Goal: Information Seeking & Learning: Learn about a topic

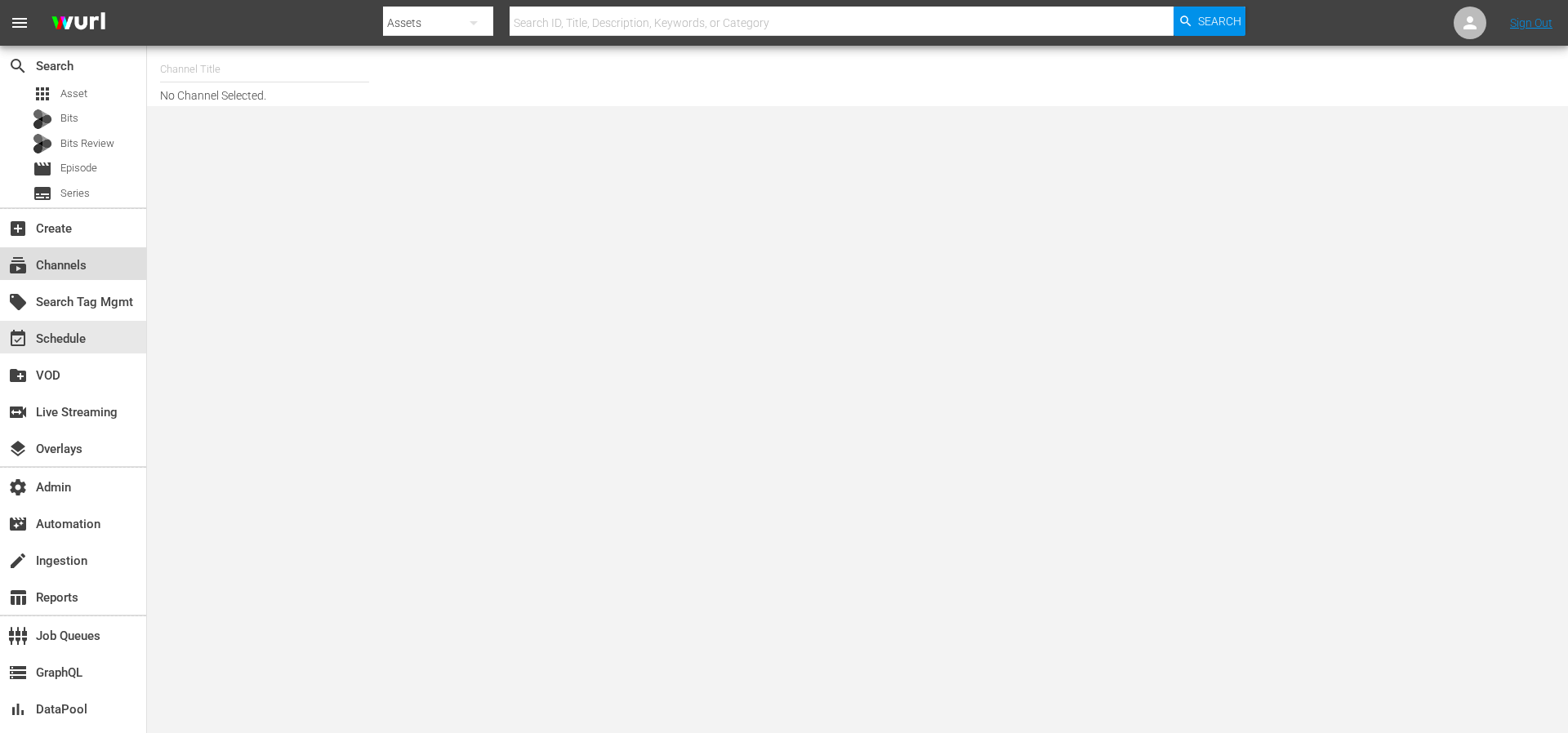
click at [53, 263] on div "subscriptions Channels" at bounding box center [45, 262] width 91 height 14
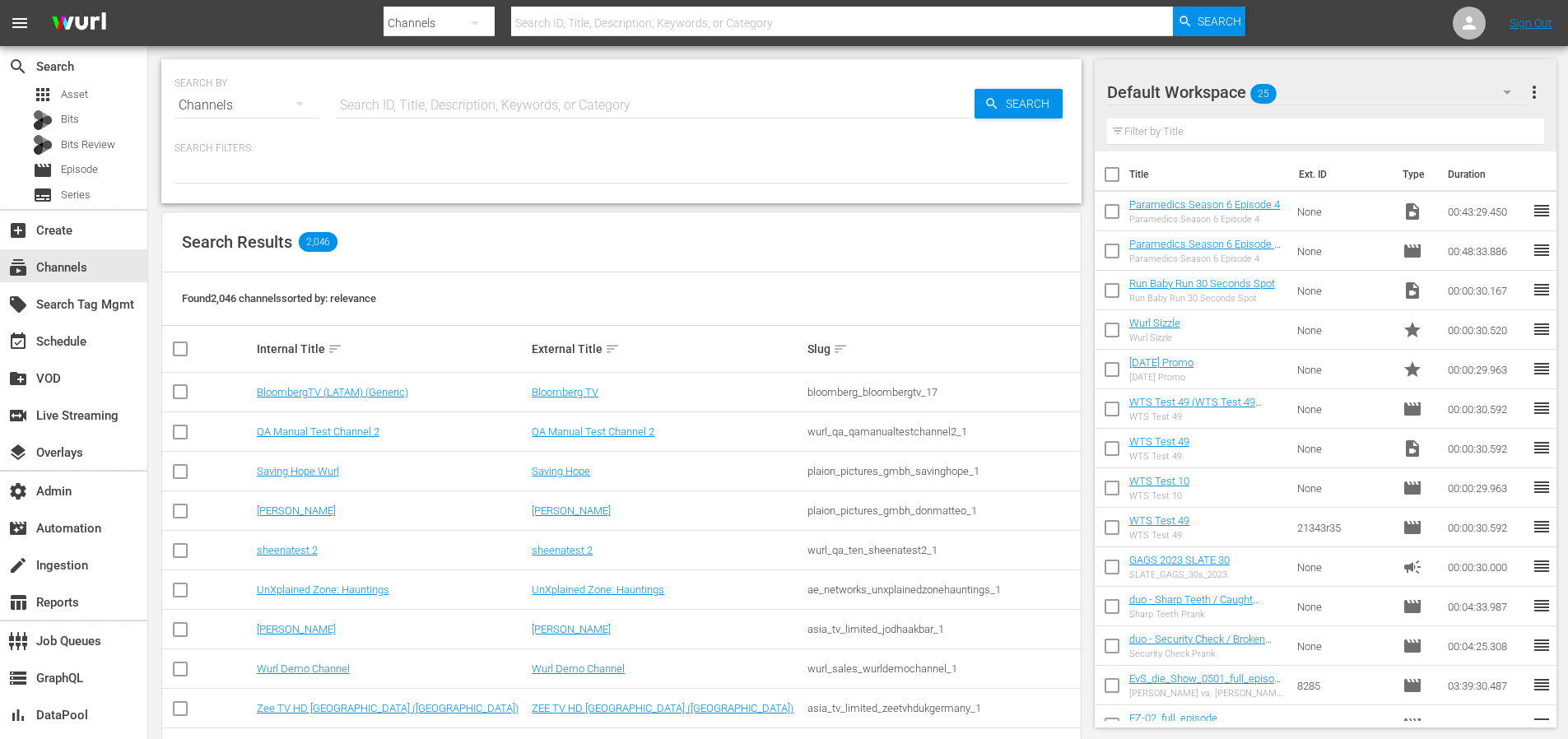
click at [454, 108] on input "text" at bounding box center [654, 105] width 639 height 40
type input "tvbyprime"
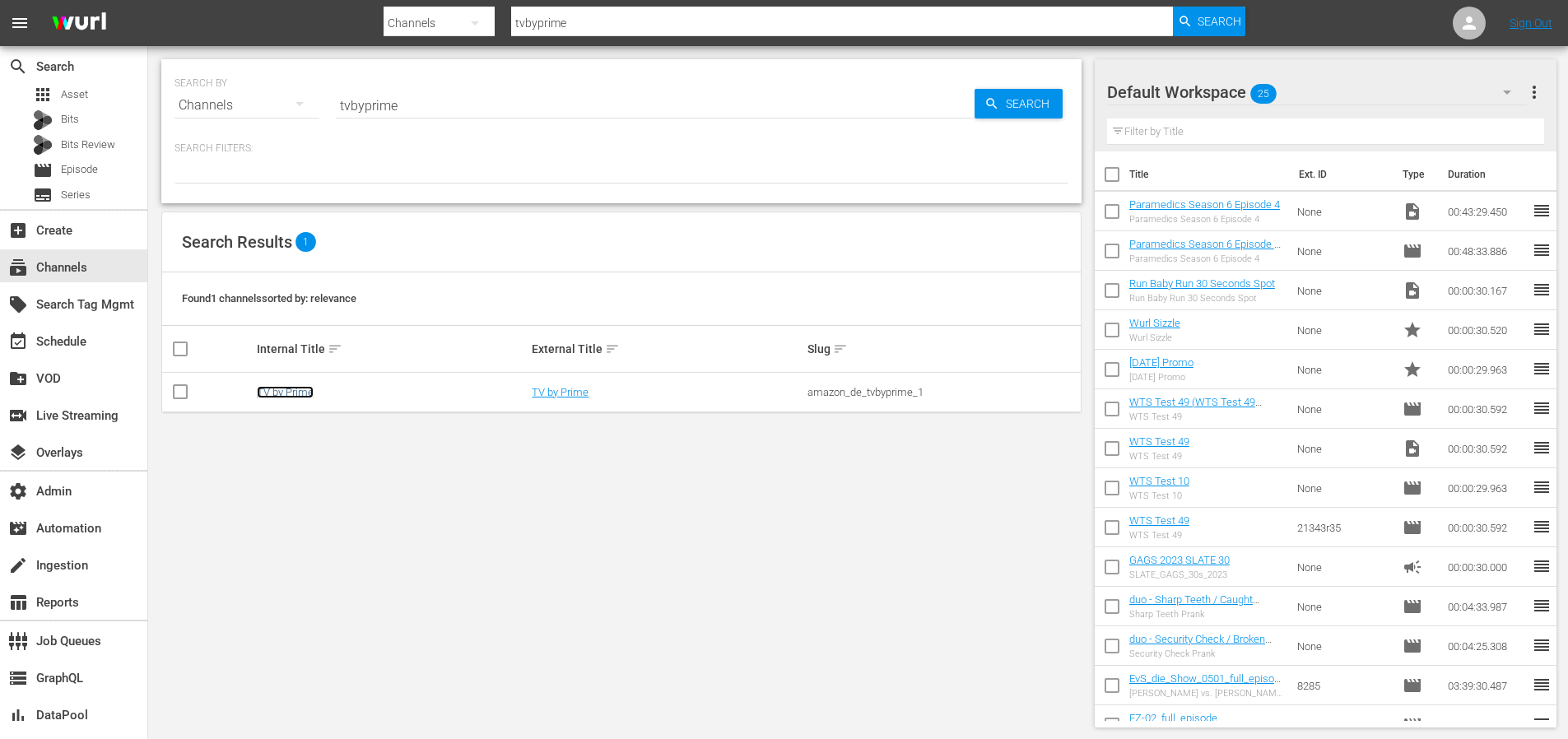
click at [284, 391] on link "TV by Prime" at bounding box center [285, 392] width 57 height 13
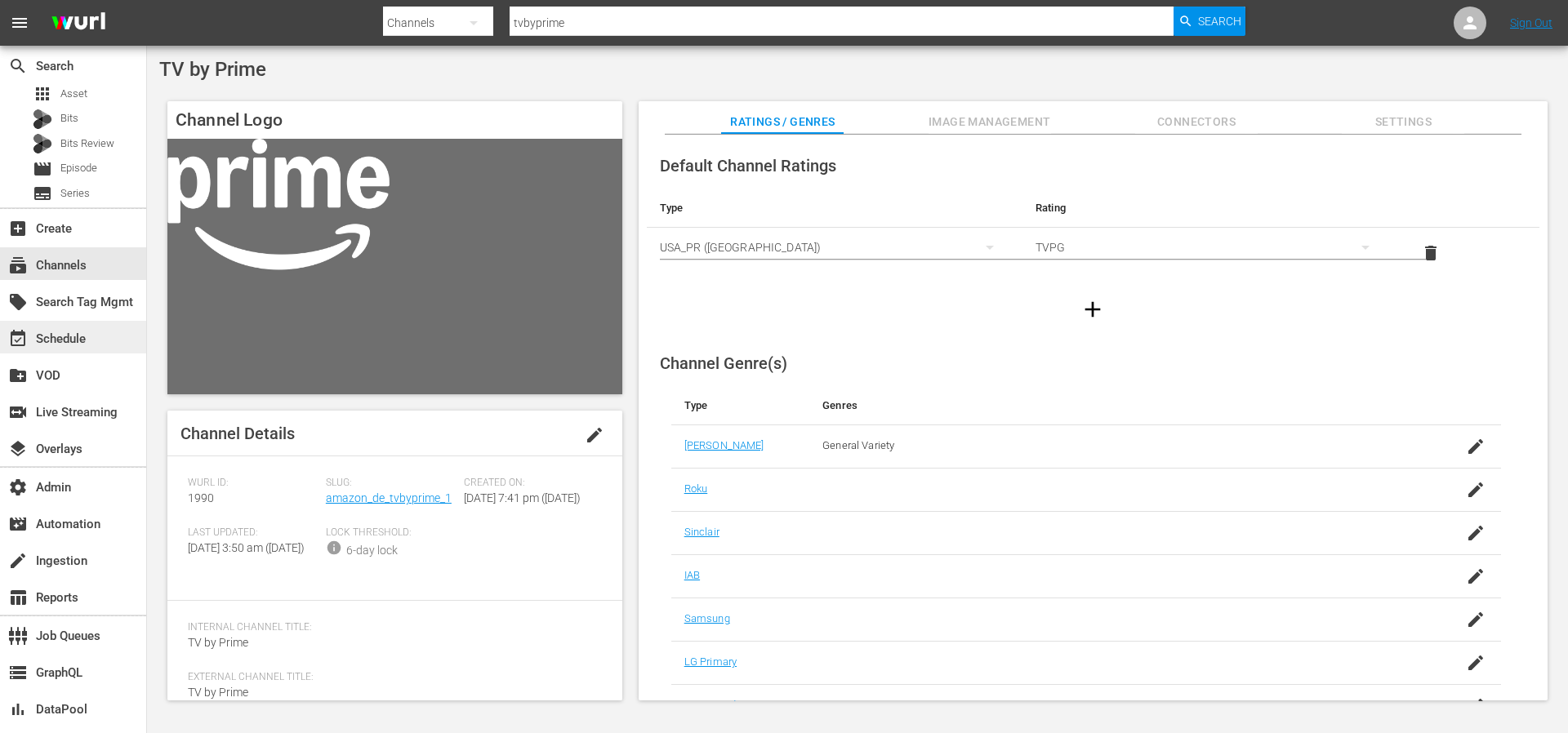
click at [47, 334] on div "event_available Schedule" at bounding box center [45, 336] width 91 height 14
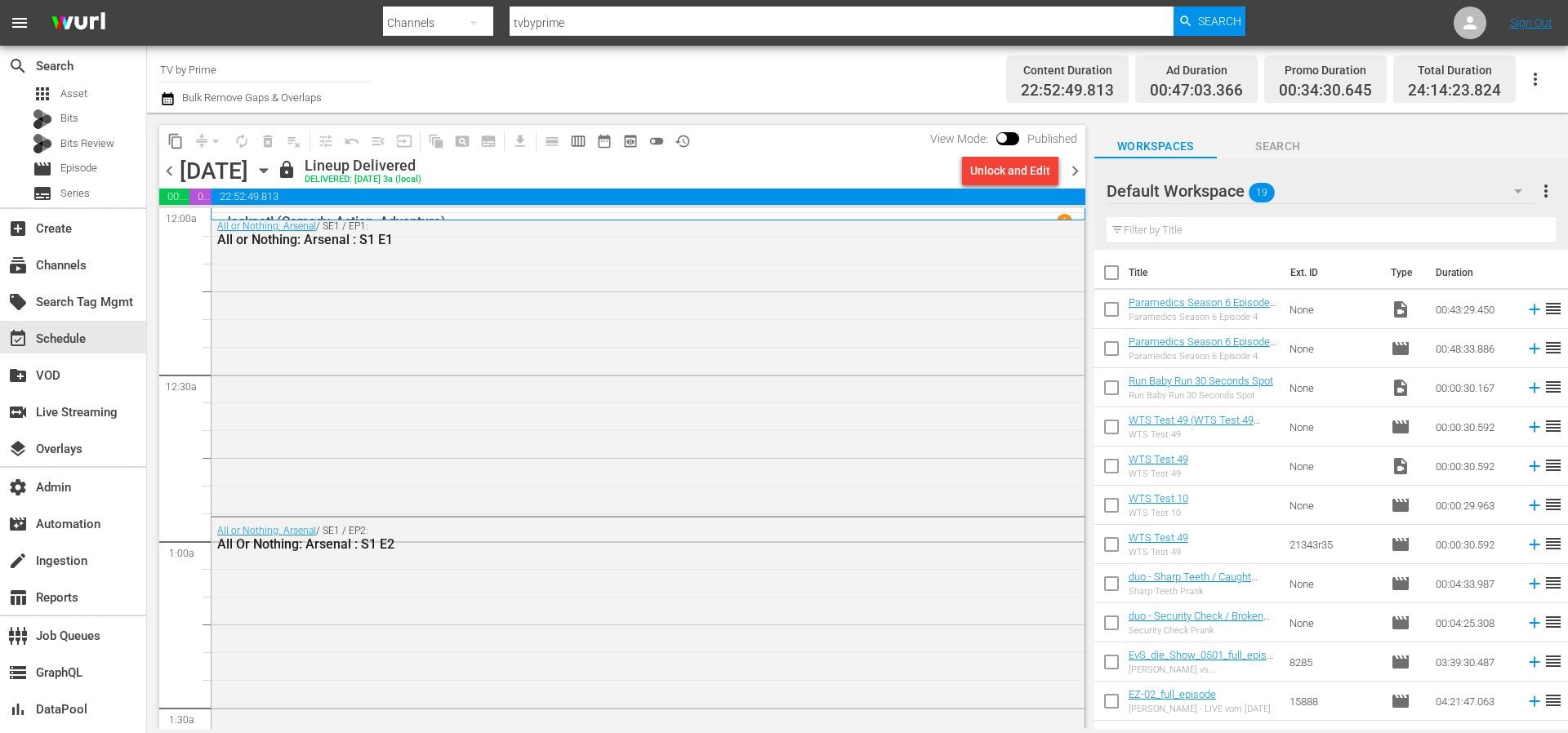
click at [1079, 175] on span "chevron_right" at bounding box center [1075, 171] width 20 height 20
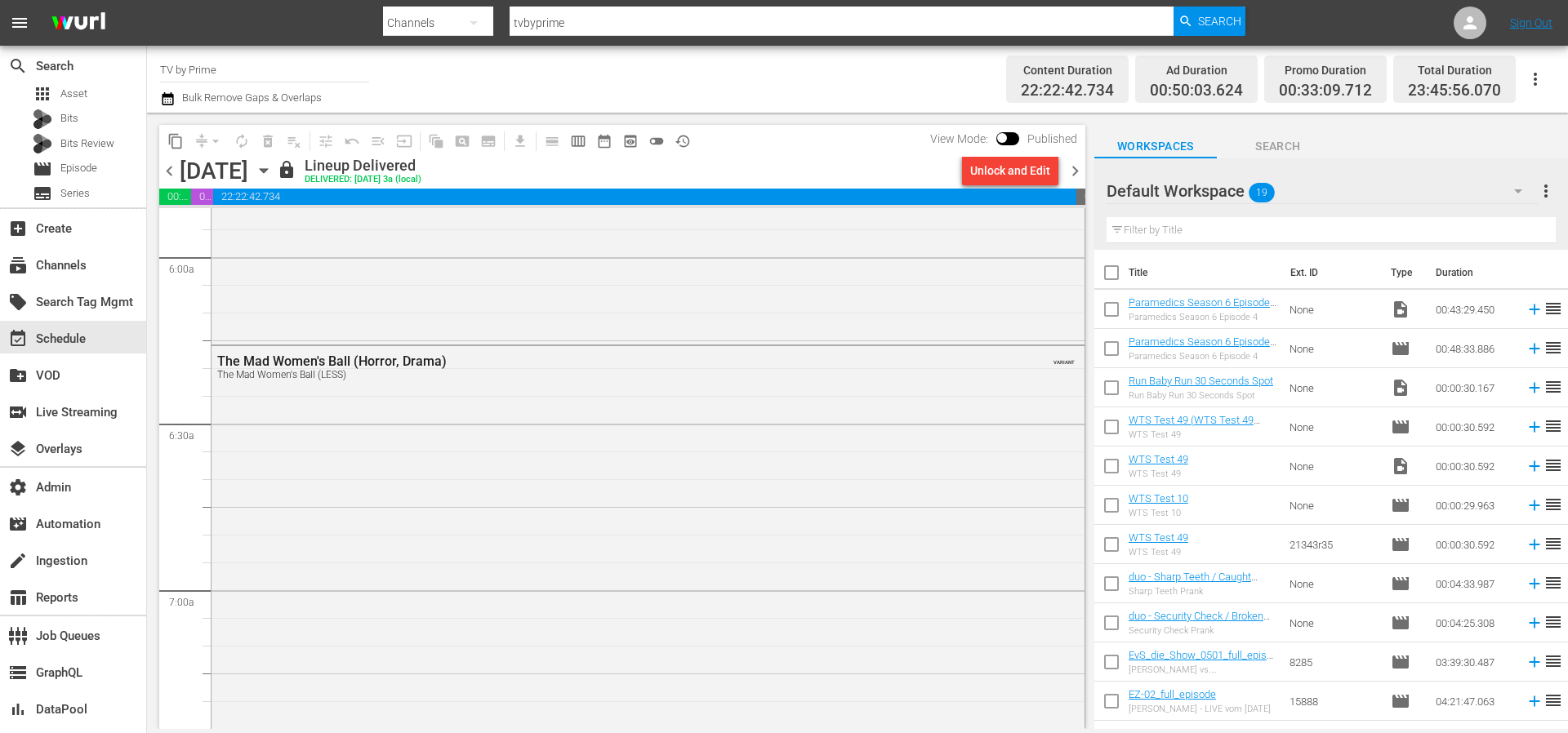
scroll to position [1876, 0]
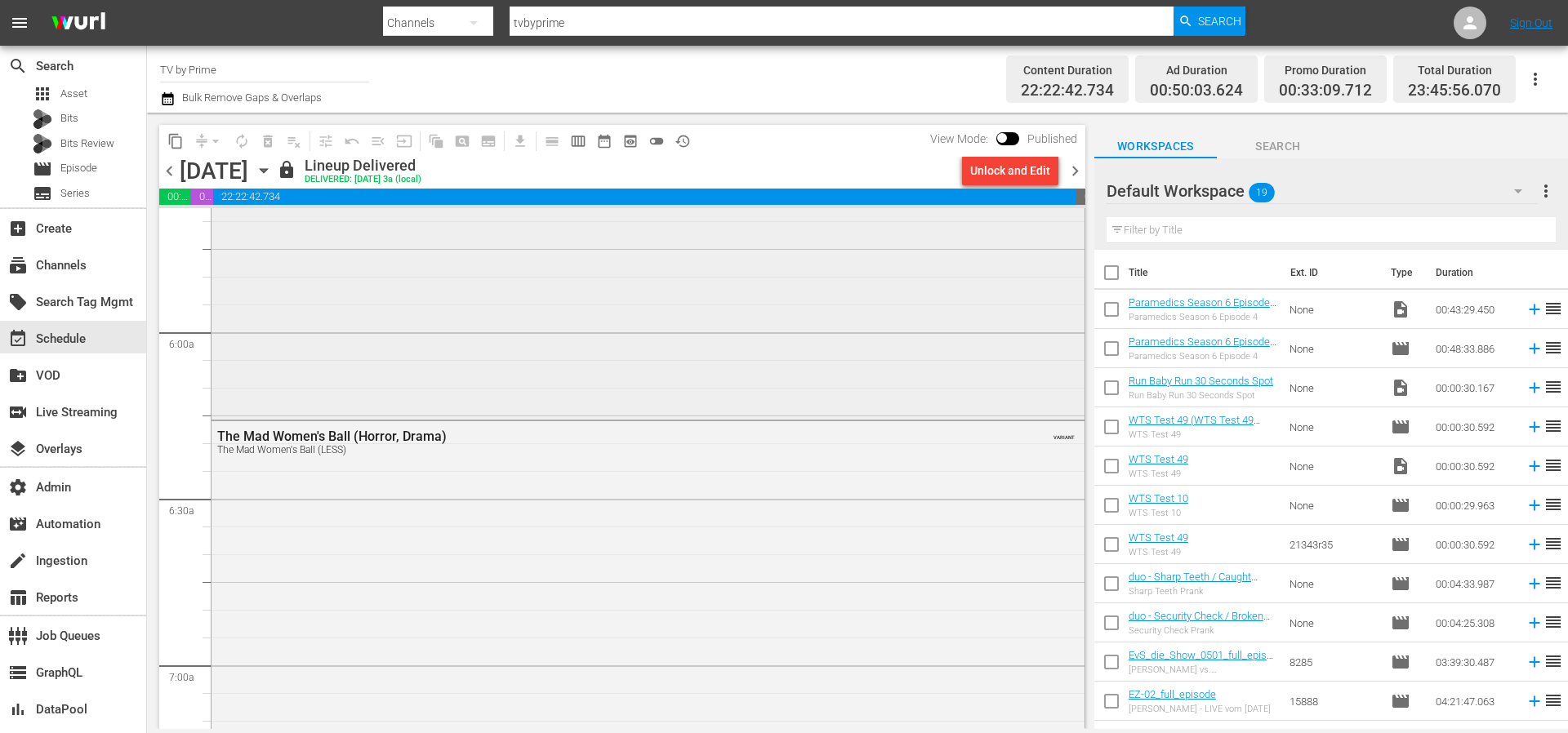
click at [853, 360] on div "Being the Ricardos (Drama, Romance)" at bounding box center [648, 42] width 873 height 748
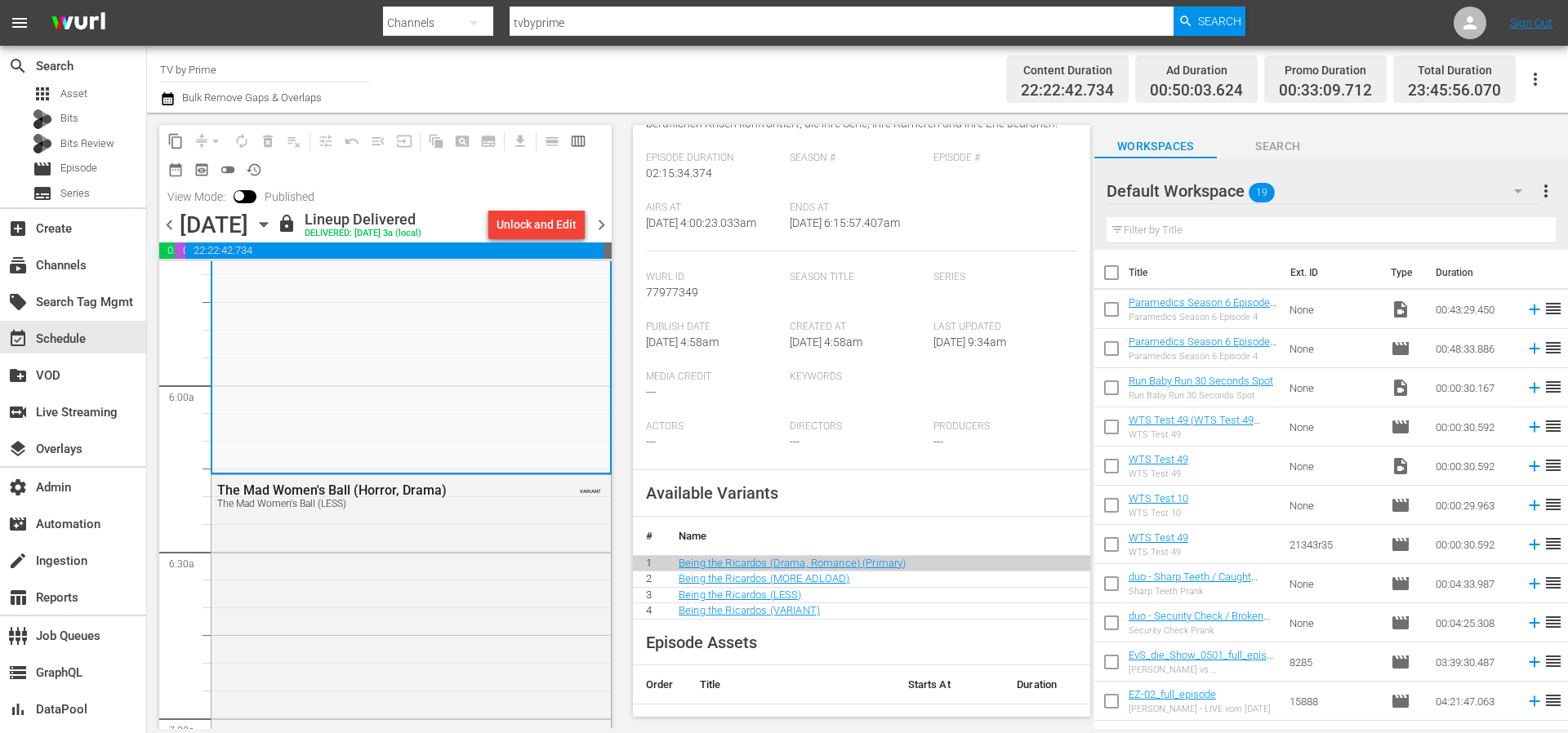
scroll to position [408, 0]
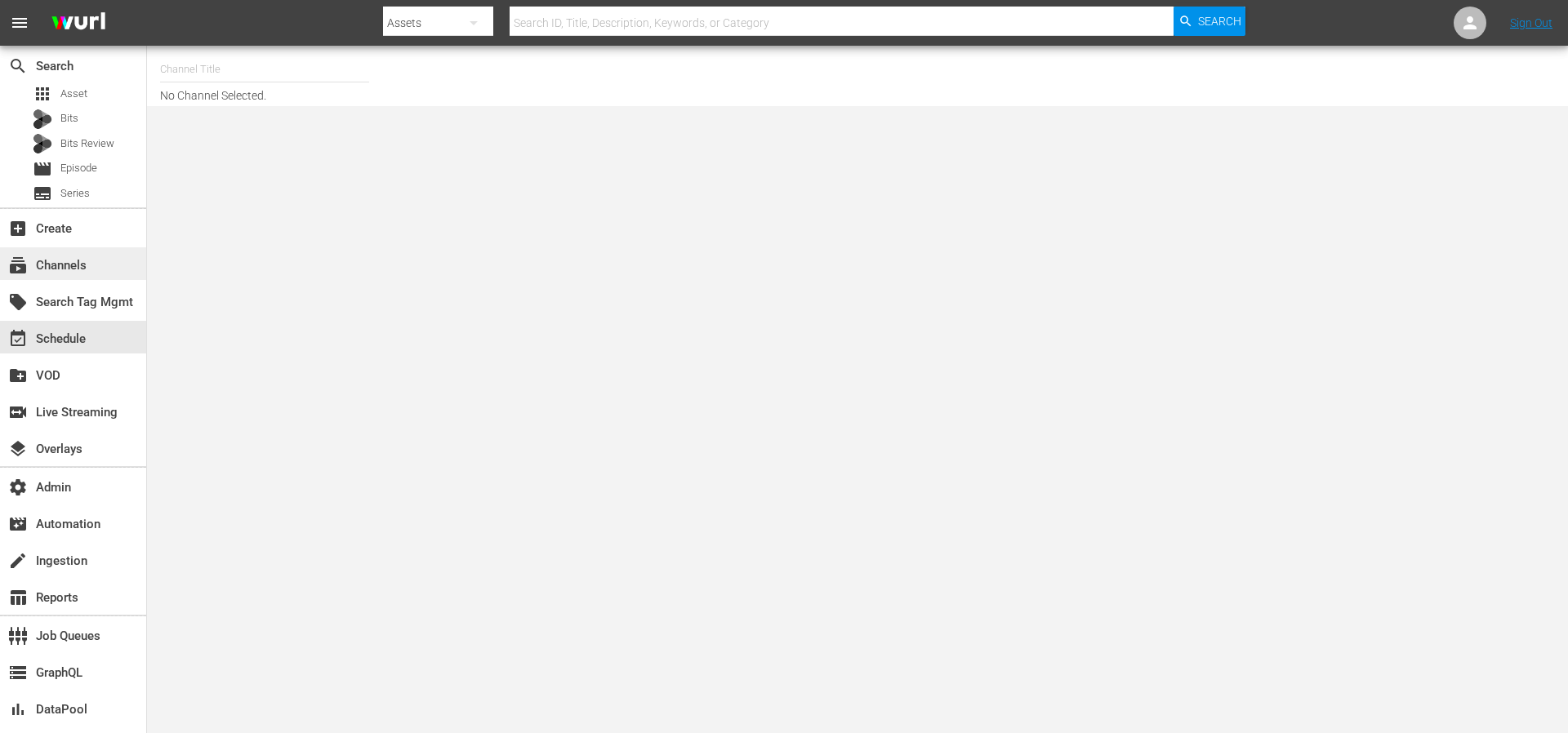
click at [77, 261] on div "subscriptions Channels" at bounding box center [45, 262] width 91 height 14
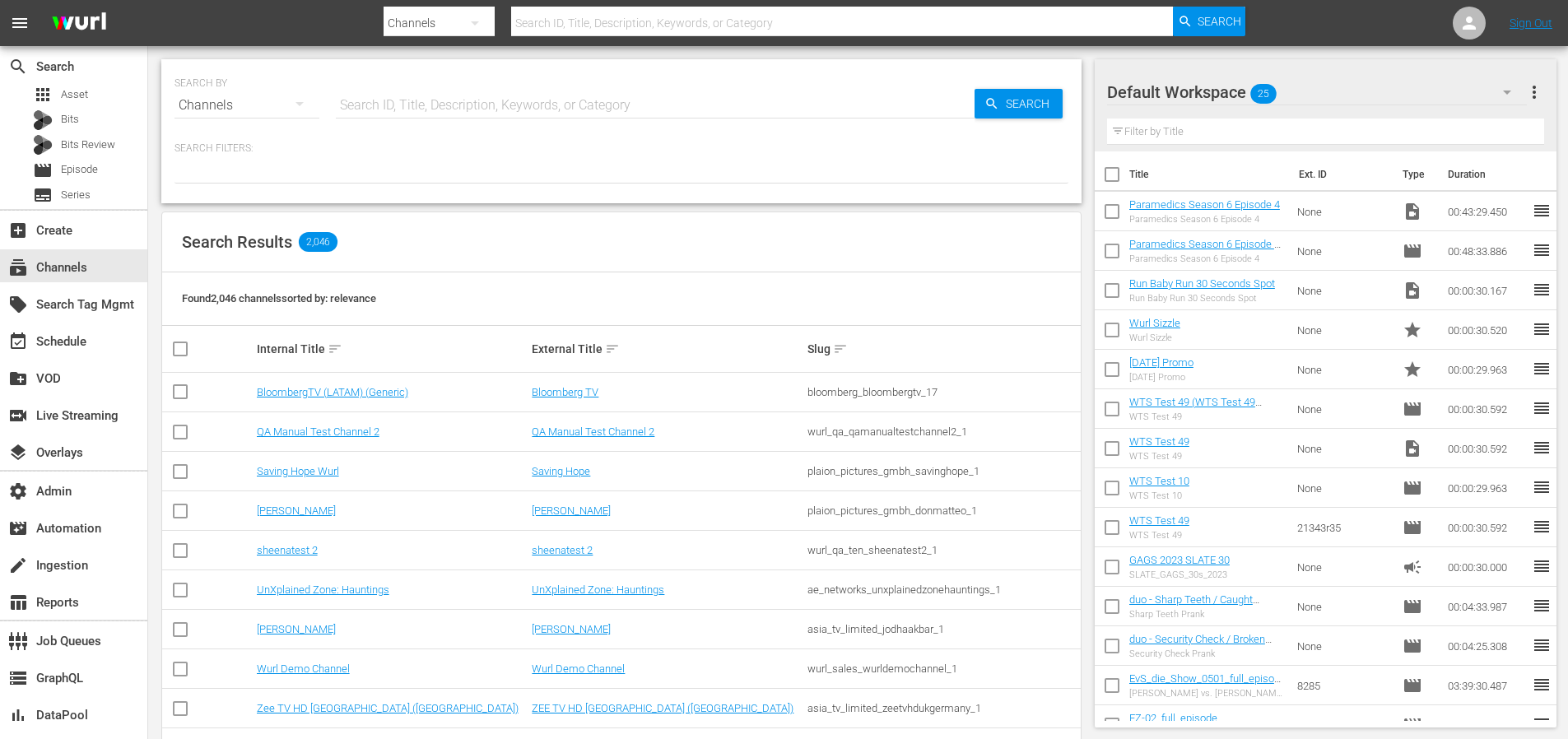
click at [386, 109] on input "text" at bounding box center [654, 105] width 639 height 40
type input "zeeworld"
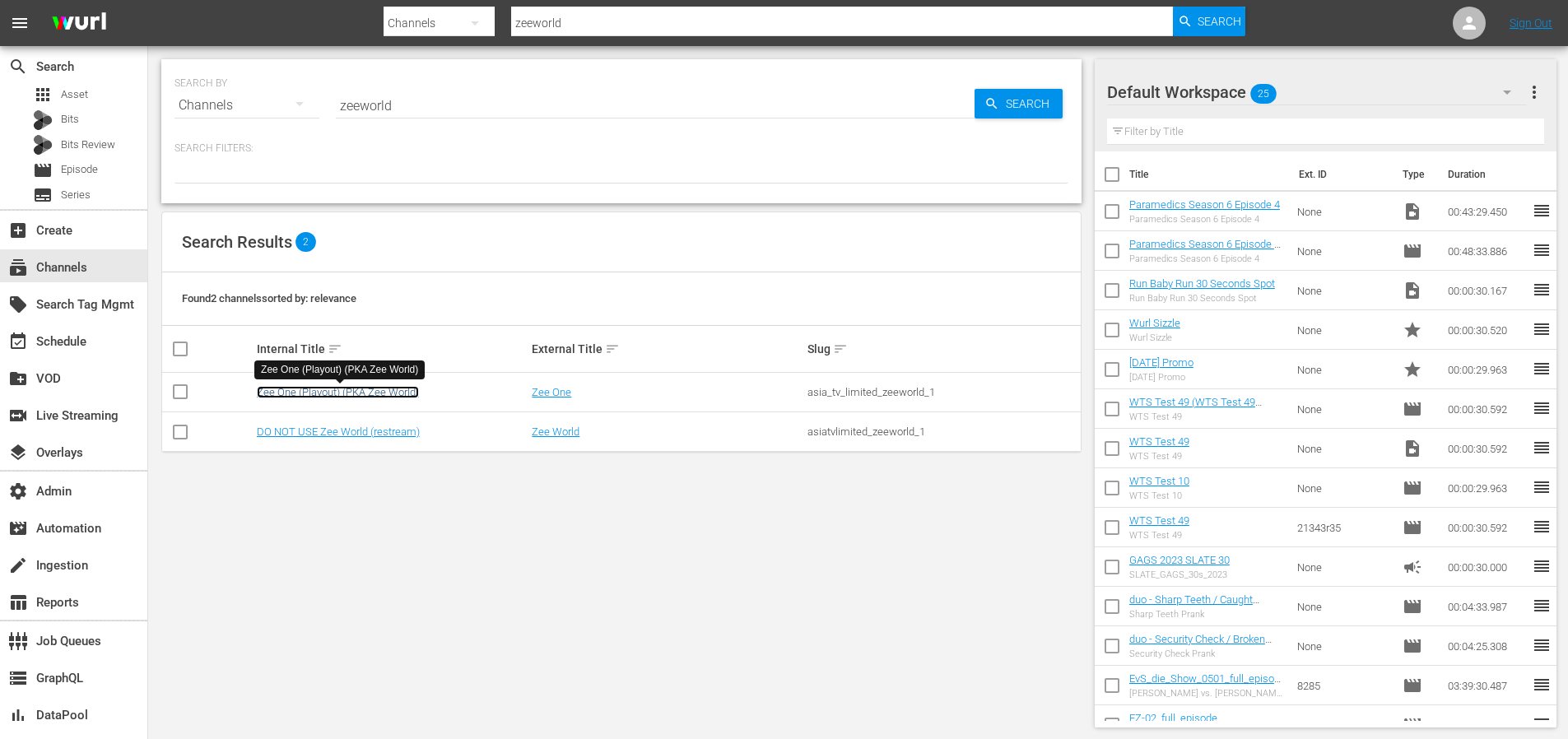
click at [409, 391] on link "Zee One (Playout) (PKA Zee World)" at bounding box center [338, 392] width 162 height 13
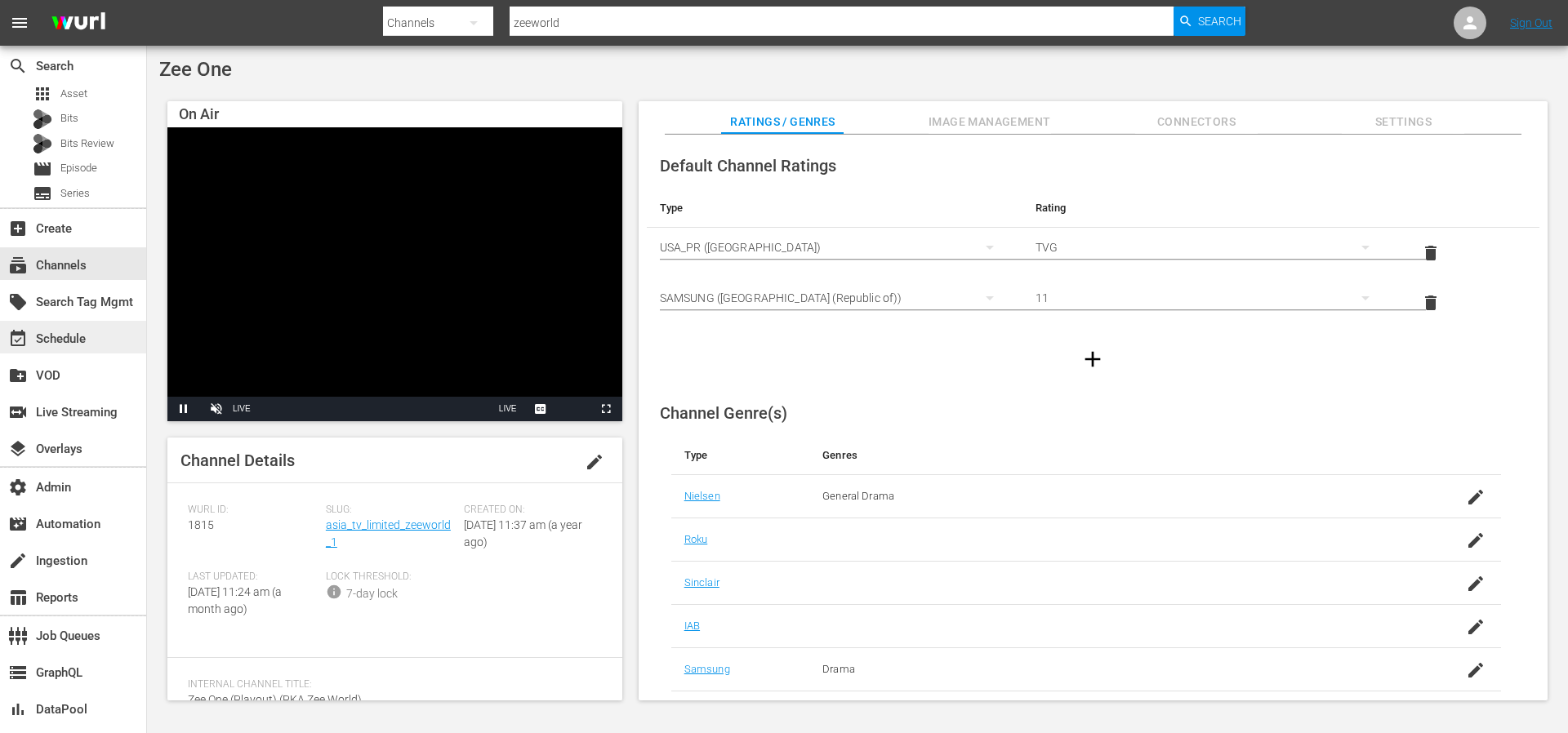
click at [79, 338] on div "event_available Schedule" at bounding box center [45, 336] width 91 height 14
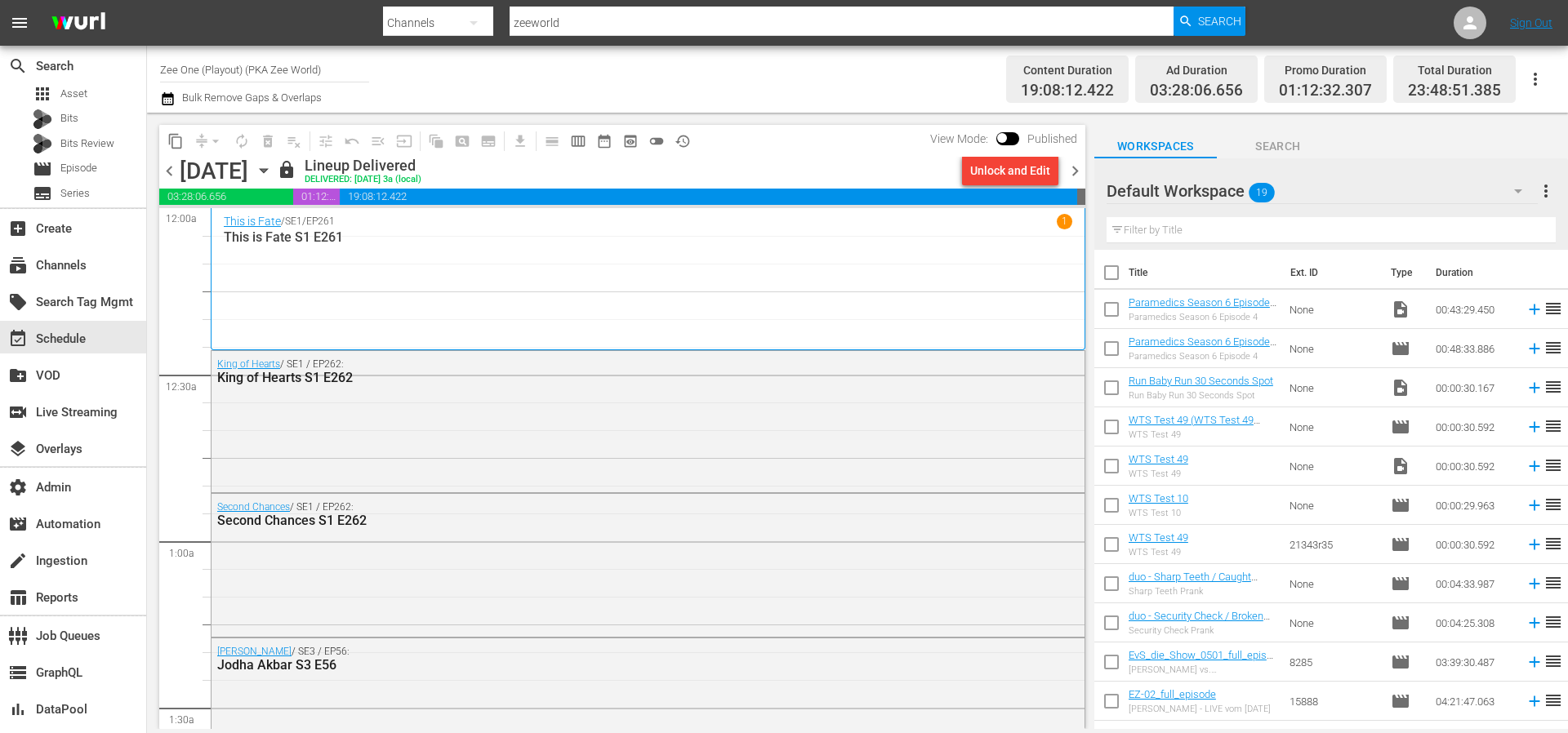
click at [1079, 173] on span "chevron_right" at bounding box center [1075, 171] width 20 height 20
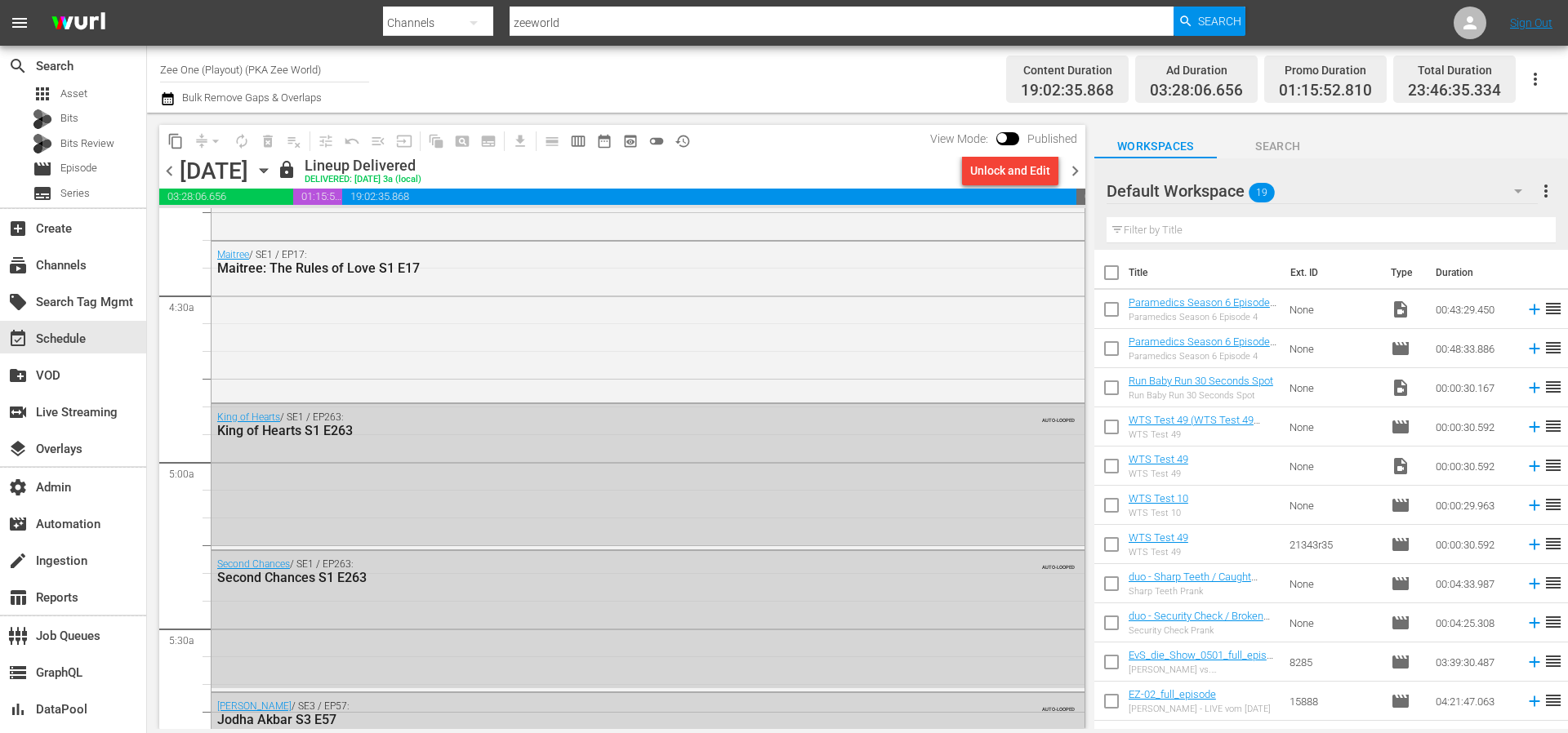
scroll to position [1426, 0]
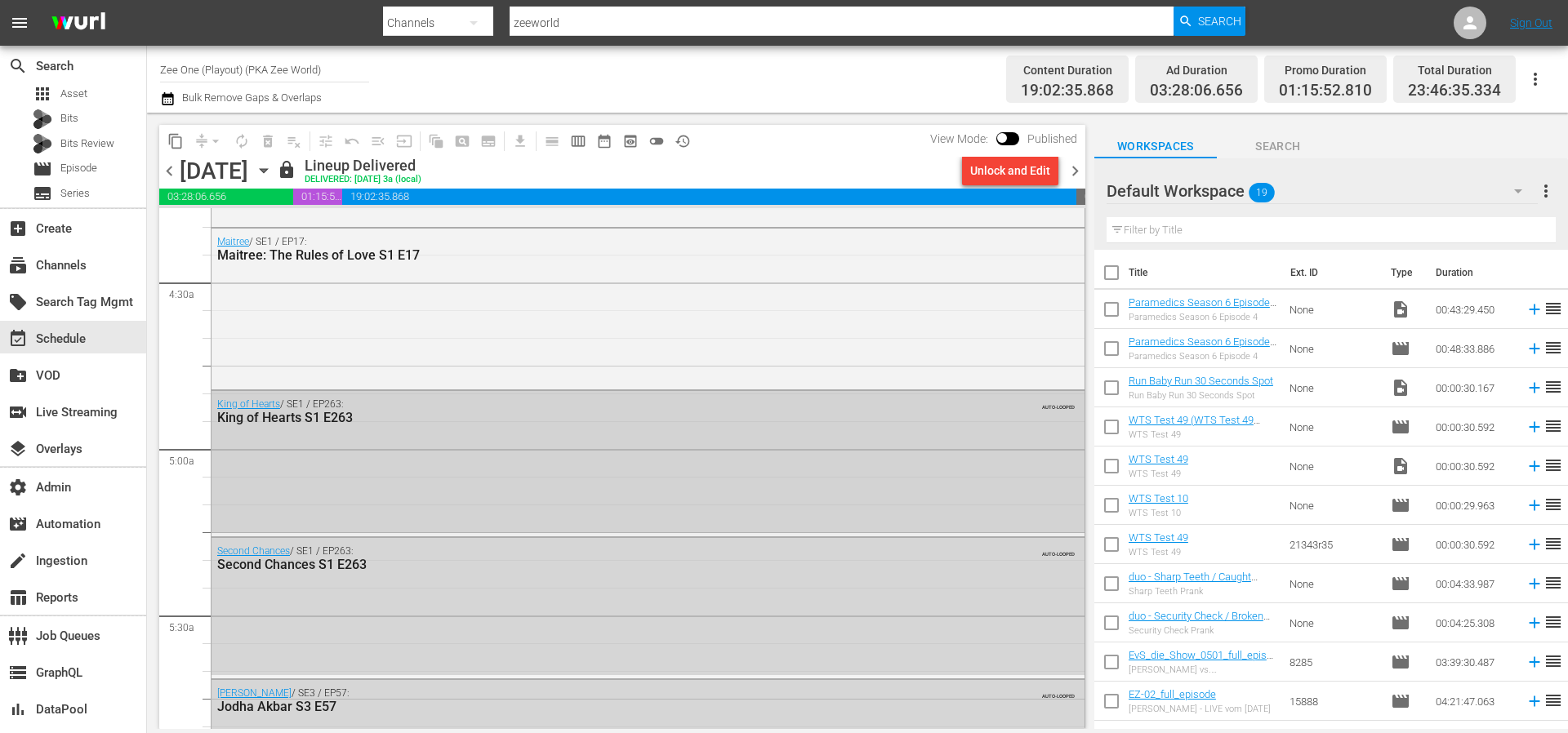
click at [656, 429] on div "King of Hearts / SE1 / EP263: King of Hearts S1 E263 AUTO-LOOPED" at bounding box center [648, 412] width 873 height 40
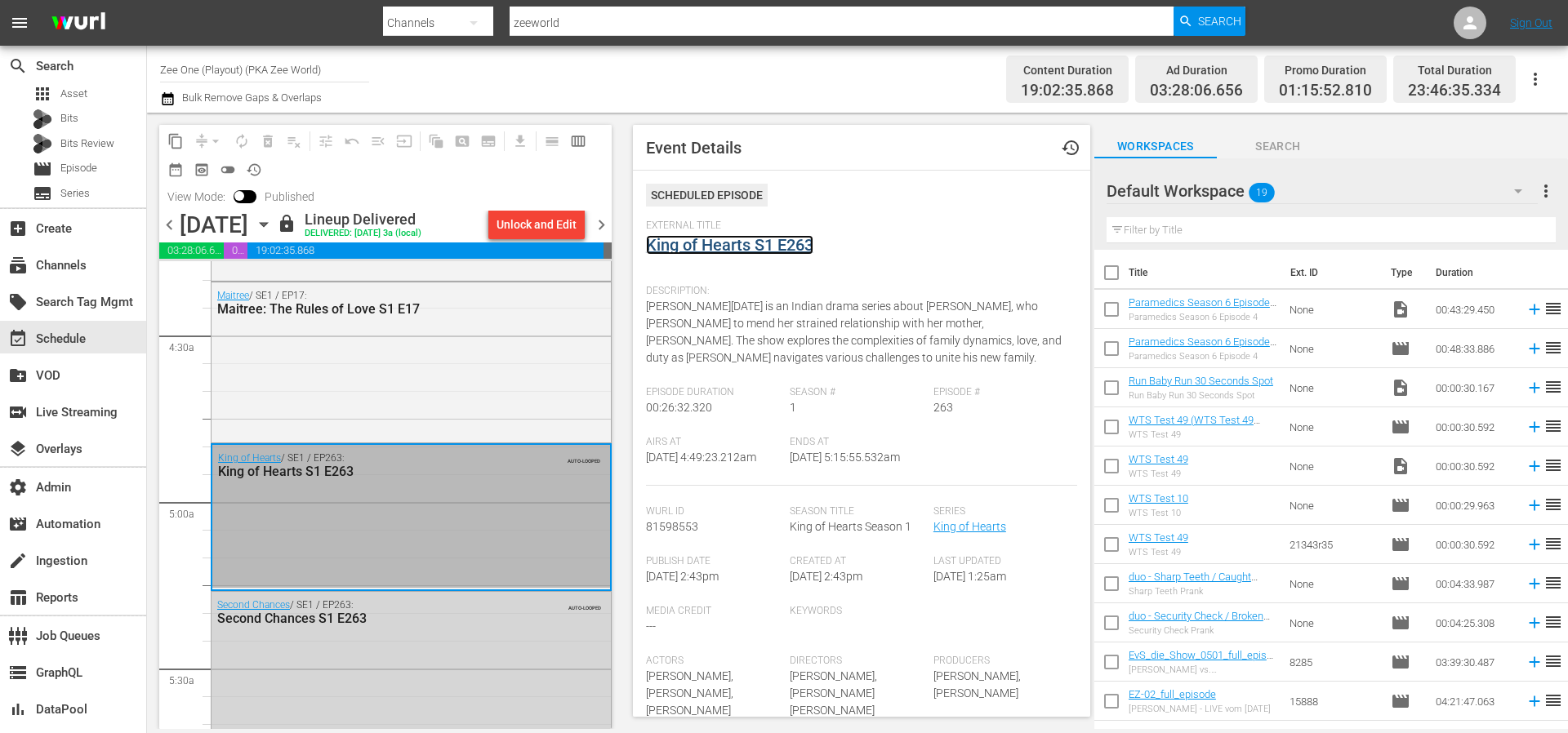
click at [757, 237] on link "King of Hearts S1 E263" at bounding box center [729, 245] width 168 height 19
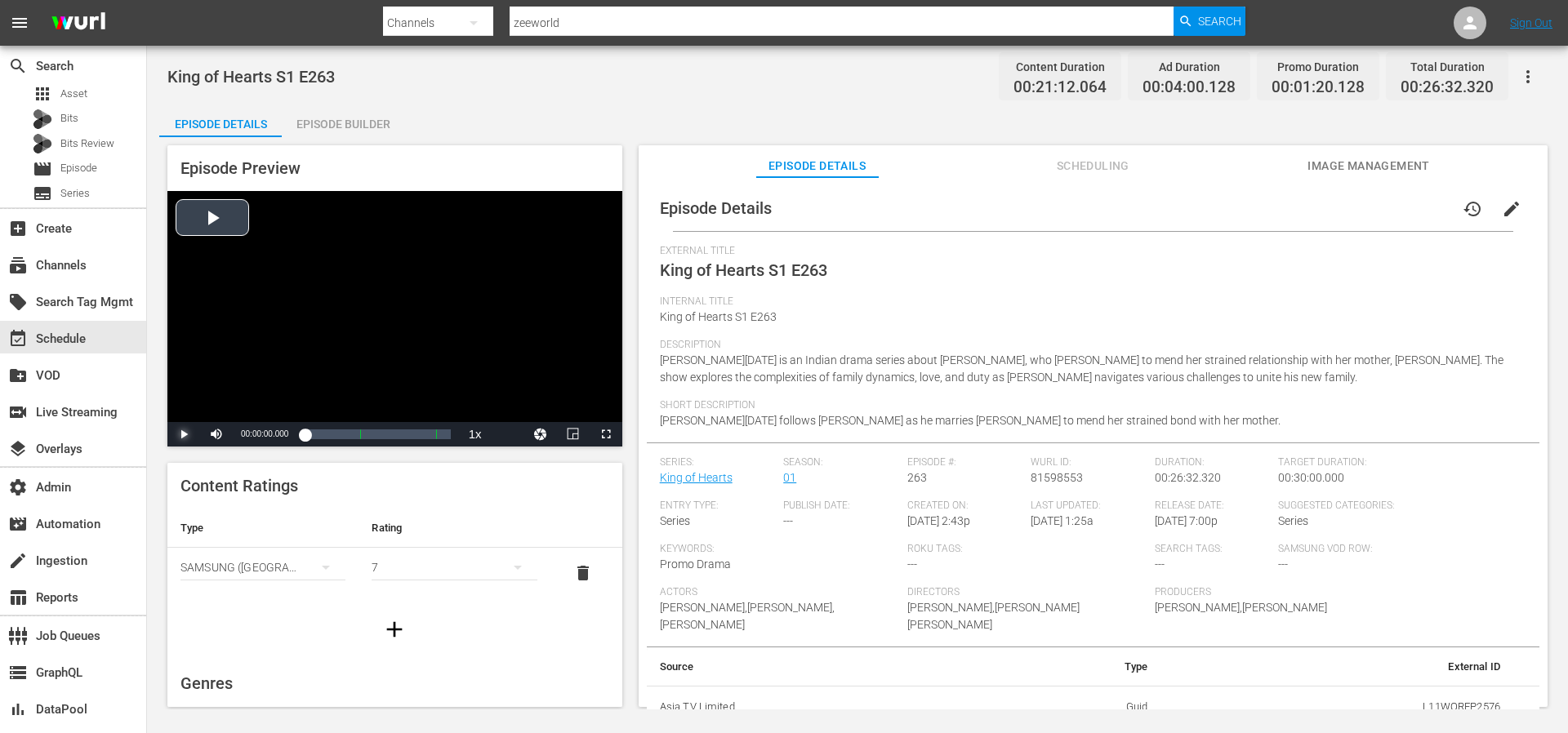
click at [184, 435] on span "Video Player" at bounding box center [184, 435] width 0 height 0
drag, startPoint x: 248, startPoint y: 432, endPoint x: 239, endPoint y: 435, distance: 9.5
click at [239, 435] on div "10%" at bounding box center [252, 435] width 34 height 3
click at [606, 435] on span "Video Player" at bounding box center [606, 435] width 0 height 0
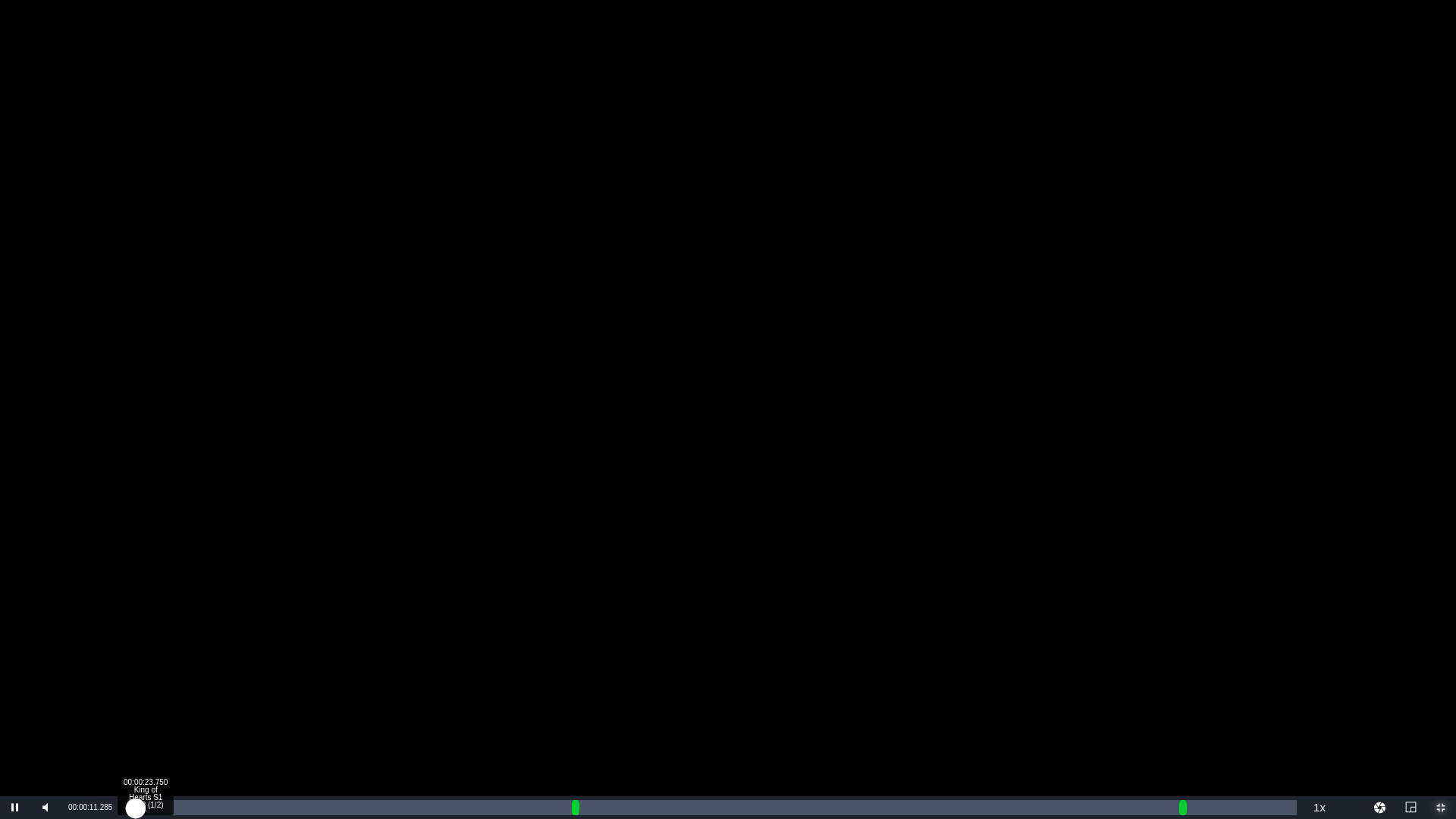
click at [135, 681] on div "00:00:11.322" at bounding box center [131, 807] width 8 height 15
click at [148, 681] on div "00:00:27.360" at bounding box center [137, 807] width 20 height 15
click at [177, 681] on div "Loaded : 5.18% 00:01:08.153 King of Hearts S1 E263 (1/2) 00:00:39.791" at bounding box center [712, 807] width 1170 height 15
click at [188, 681] on div "00:01:21.578 King of Hearts S1 E263 (1/2)" at bounding box center [187, 807] width 1 height 15
click at [209, 681] on div "Loaded : 7.08% 00:01:50.491 King of Hearts S1 E263 (1/2) 00:01:26.312" at bounding box center [712, 807] width 1170 height 15
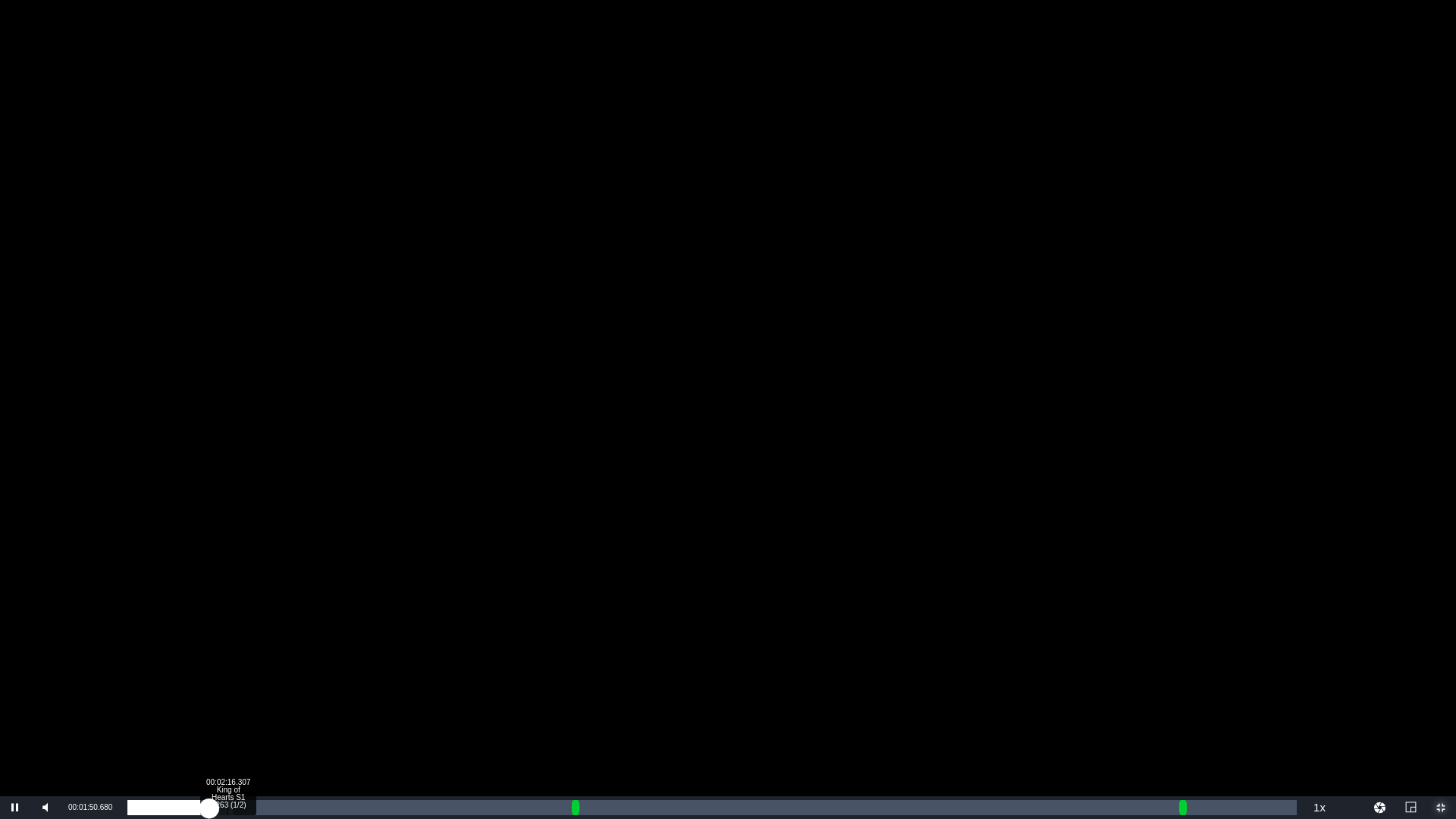
click at [227, 681] on div "00:02:16.307 King of Hearts S1 E263 (1/2)" at bounding box center [227, 807] width 1 height 15
click at [242, 681] on div "00:02:35.927 King of Hearts S1 E263 (1/2)" at bounding box center [242, 807] width 1 height 15
click at [261, 681] on div "00:03:01.743 King of Hearts S1 E263 (1/2)" at bounding box center [261, 807] width 1 height 15
click at [278, 681] on div "Loaded : 14.63% 00:03:24.461 King of Hearts S1 E263 (1/2) 00:03:02.046" at bounding box center [712, 807] width 1170 height 15
click at [294, 681] on div "Loaded : 16.52% 00:03:46.146 King of Hearts S1 E263 (1/2) 00:03:24.854" at bounding box center [712, 807] width 1170 height 15
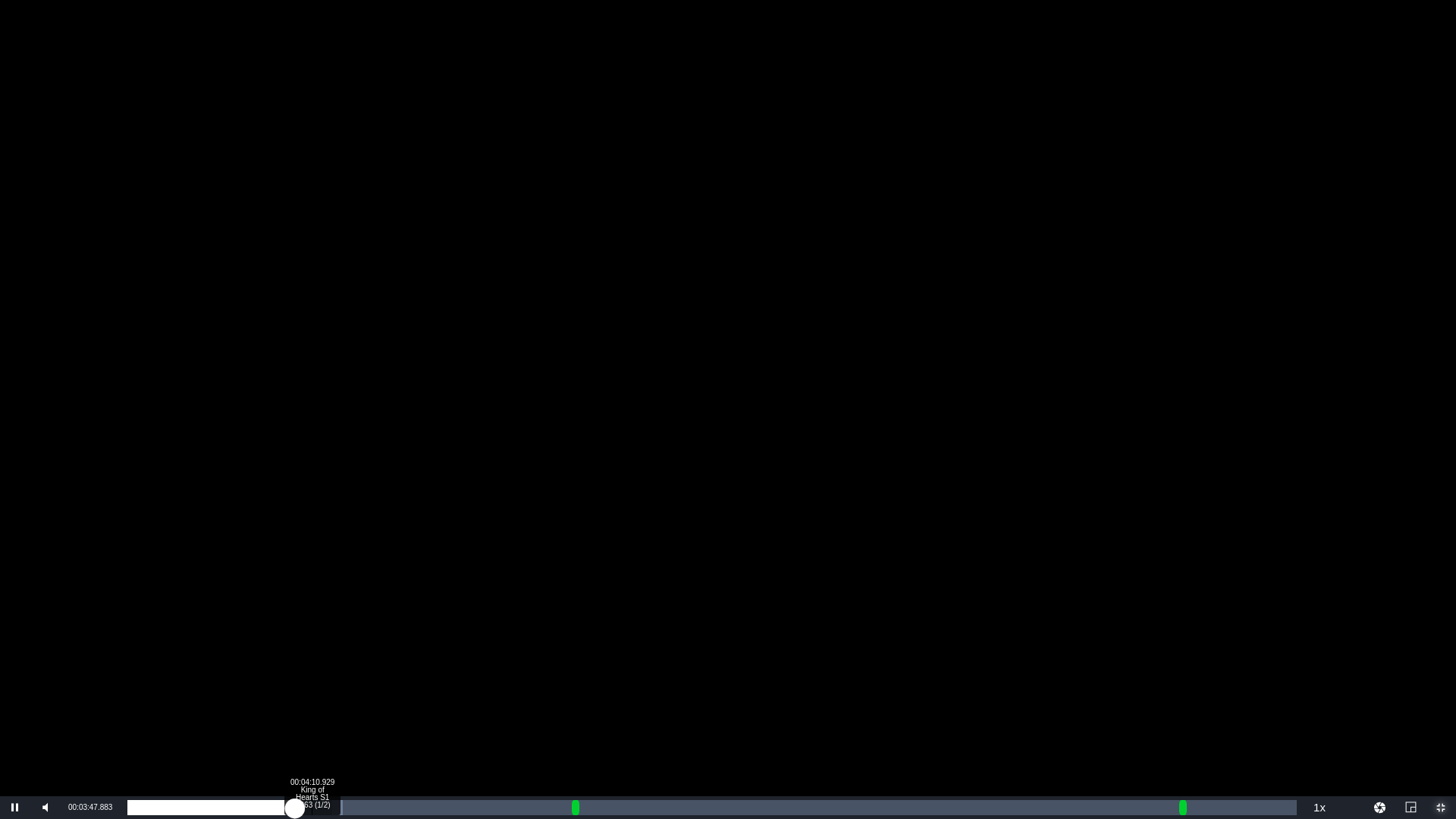
click at [312, 681] on div "00:04:10.929 King of Hearts S1 E263 (1/2)" at bounding box center [312, 807] width 1 height 15
click at [329, 681] on div "Loaded : 20.29% 00:04:35.712 King of Hearts S1 E263 (1/2) 00:04:11.658" at bounding box center [712, 807] width 1170 height 15
click at [347, 681] on div "Loaded : 21.72% 00:04:58.430 King of Hearts S1 E263 (1/2) 00:04:36.164" at bounding box center [712, 807] width 1170 height 15
click at [364, 681] on div "Loaded : 23.60% 00:05:23.214 King of Hearts S1 E263 (1/2) 00:04:58.633" at bounding box center [712, 807] width 1170 height 15
click at [384, 681] on div "00:05:49.029 King of Hearts S1 E263 (1/2)" at bounding box center [384, 807] width 1 height 15
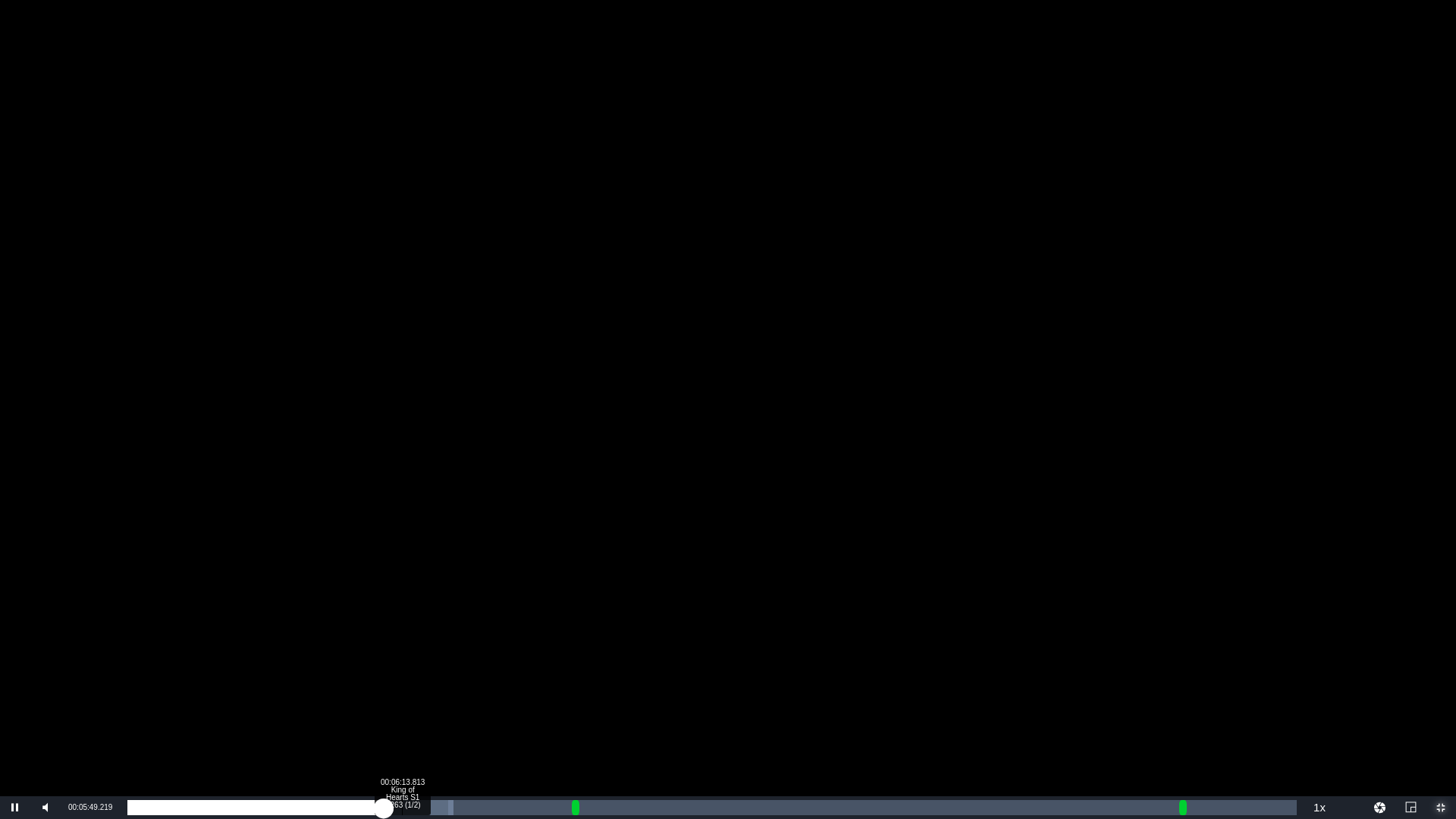
click at [402, 681] on div "00:06:13.813 King of Hearts S1 E263 (1/2)" at bounding box center [402, 807] width 1 height 15
click at [424, 681] on div "Loaded : 30.68% 00:06:43.759 King of Hearts S1 E263 (1/2) 00:06:14.711" at bounding box center [712, 807] width 1170 height 15
click at [446, 681] on div "Loaded : 33.05% 00:07:12.673 King of Hearts S1 E263 (1/2) 00:06:45.196" at bounding box center [712, 807] width 1170 height 15
click at [462, 681] on div "Loaded : 34.93% 00:07:35.391 King of Hearts S1 E263 (1/2) 00:07:13.353" at bounding box center [712, 807] width 1170 height 15
click at [479, 681] on div "Loaded : 35.88% 00:07:58.109 King of Hearts S1 E263 (1/2) 00:07:35.716" at bounding box center [712, 807] width 1170 height 15
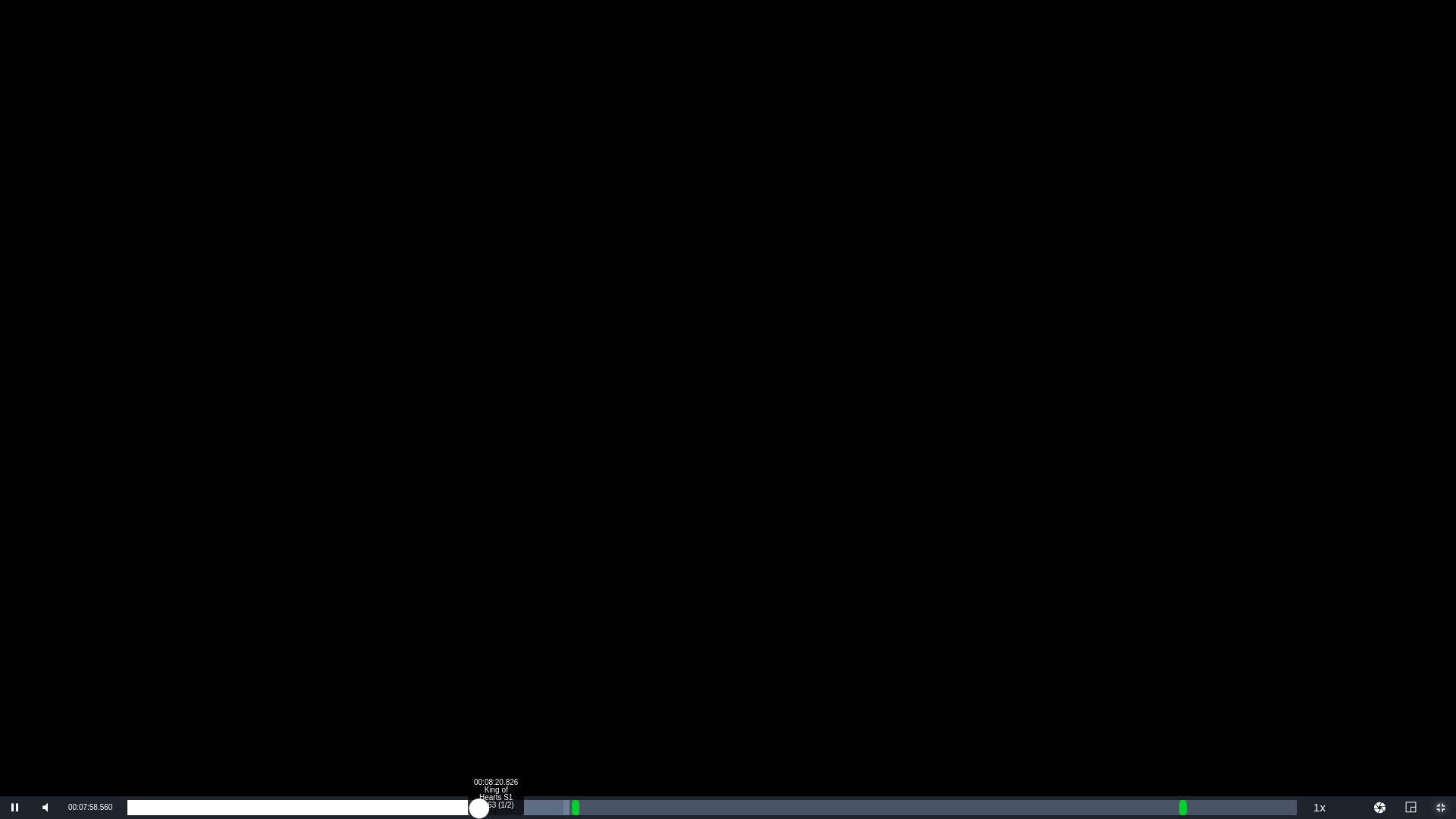
click at [495, 681] on div "Loaded : 37.77% 00:08:20.826 King of Hearts S1 E263 (1/2) 00:07:58.563" at bounding box center [712, 807] width 1170 height 15
click at [515, 681] on div "Loaded : 39.66% 00:08:47.675 King of Hearts S1 E263 (1/2) 00:08:21.111" at bounding box center [712, 807] width 1170 height 15
click at [534, 681] on div "Loaded : 42.02%" at bounding box center [373, 807] width 492 height 15
click at [549, 681] on div "00:09:34.143 King of Hearts S1 E263 (1/2)" at bounding box center [549, 807] width 1 height 15
click at [564, 681] on div "Loaded : 45.79% 00:09:53.763 King of Hearts S1 E263 (1/2) 00:09:34.603" at bounding box center [712, 807] width 1170 height 15
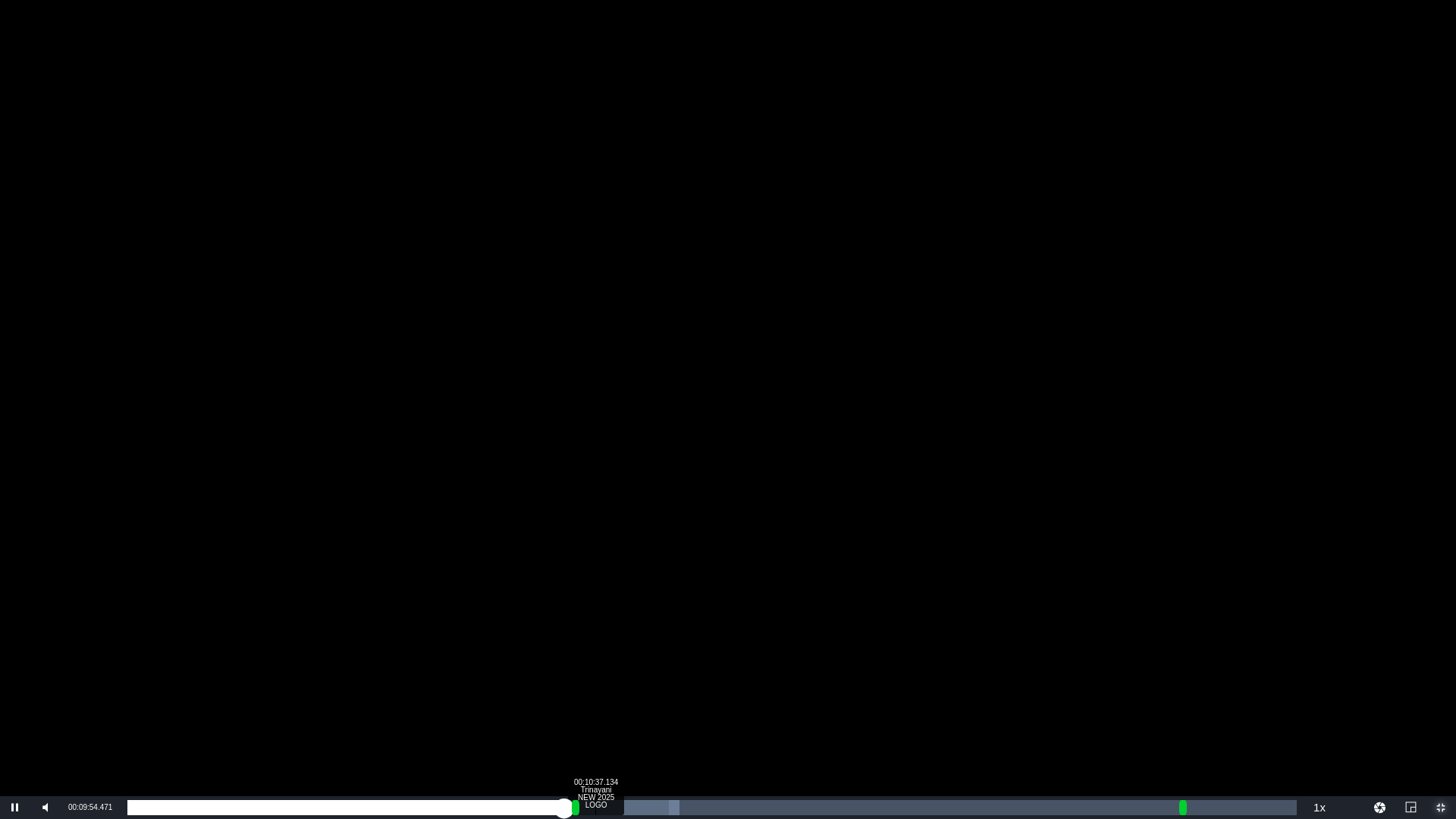
click at [595, 681] on div "00:10:37.134 Trinayani NEW 2025 LOGO" at bounding box center [595, 807] width 1 height 15
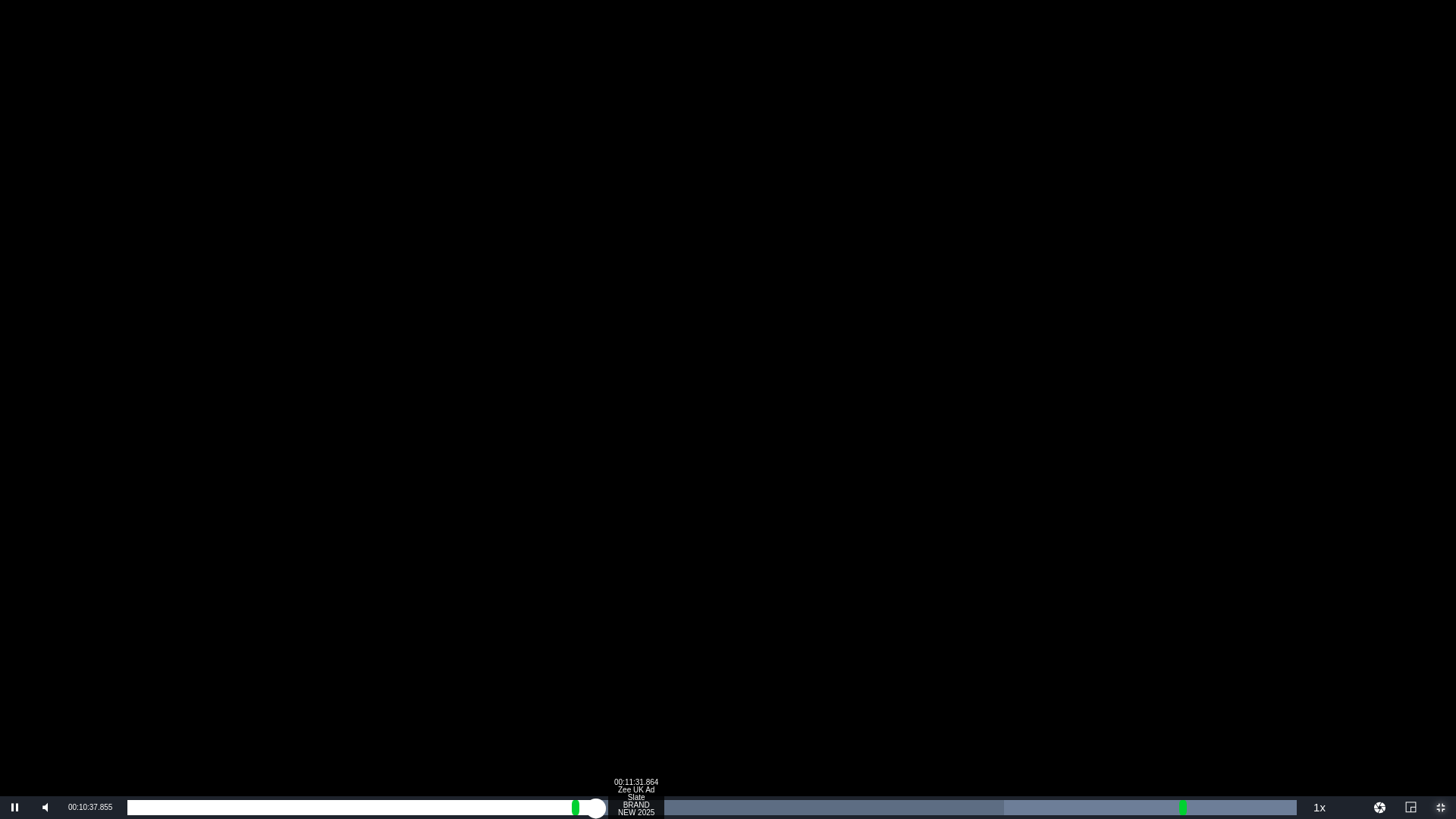
click at [635, 681] on div "Loaded : 100.00% 00:11:31.864 Zee UK Ad Slate BRAND NEW 2025 00:00:32.836 Cue P…" at bounding box center [712, 807] width 1170 height 15
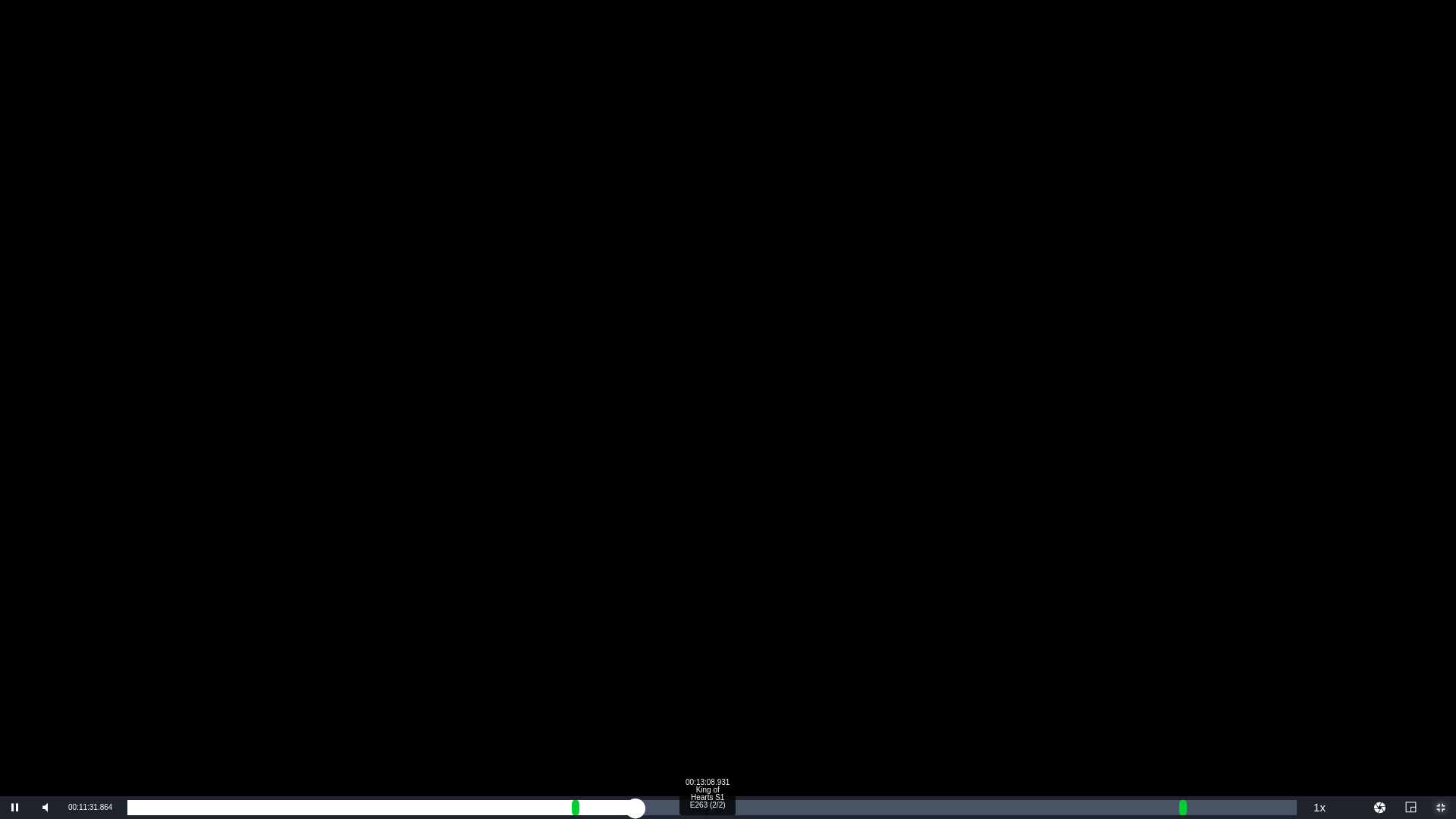
click at [707, 681] on div "00:13:08.931 King of Hearts S1 E263 (2/2)" at bounding box center [707, 807] width 1 height 15
click at [728, 681] on div "Loaded : 50.51% 00:13:38.877 King of Hearts S1 E263 (2/2) 00:10:30.410 Cue Poin…" at bounding box center [712, 807] width 1170 height 15
click at [751, 681] on div "Loaded : 52.87% 00:14:08.824 King of Hearts S1 E263 (2/2) 00:10:58.835 Cue Poin…" at bounding box center [712, 807] width 1170 height 15
click at [780, 681] on div "Progress Bar" at bounding box center [771, 807] width 28 height 15
click at [796, 681] on div "00:15:08.716 King of Hearts S1 E263 (2/2)" at bounding box center [795, 807] width 1 height 15
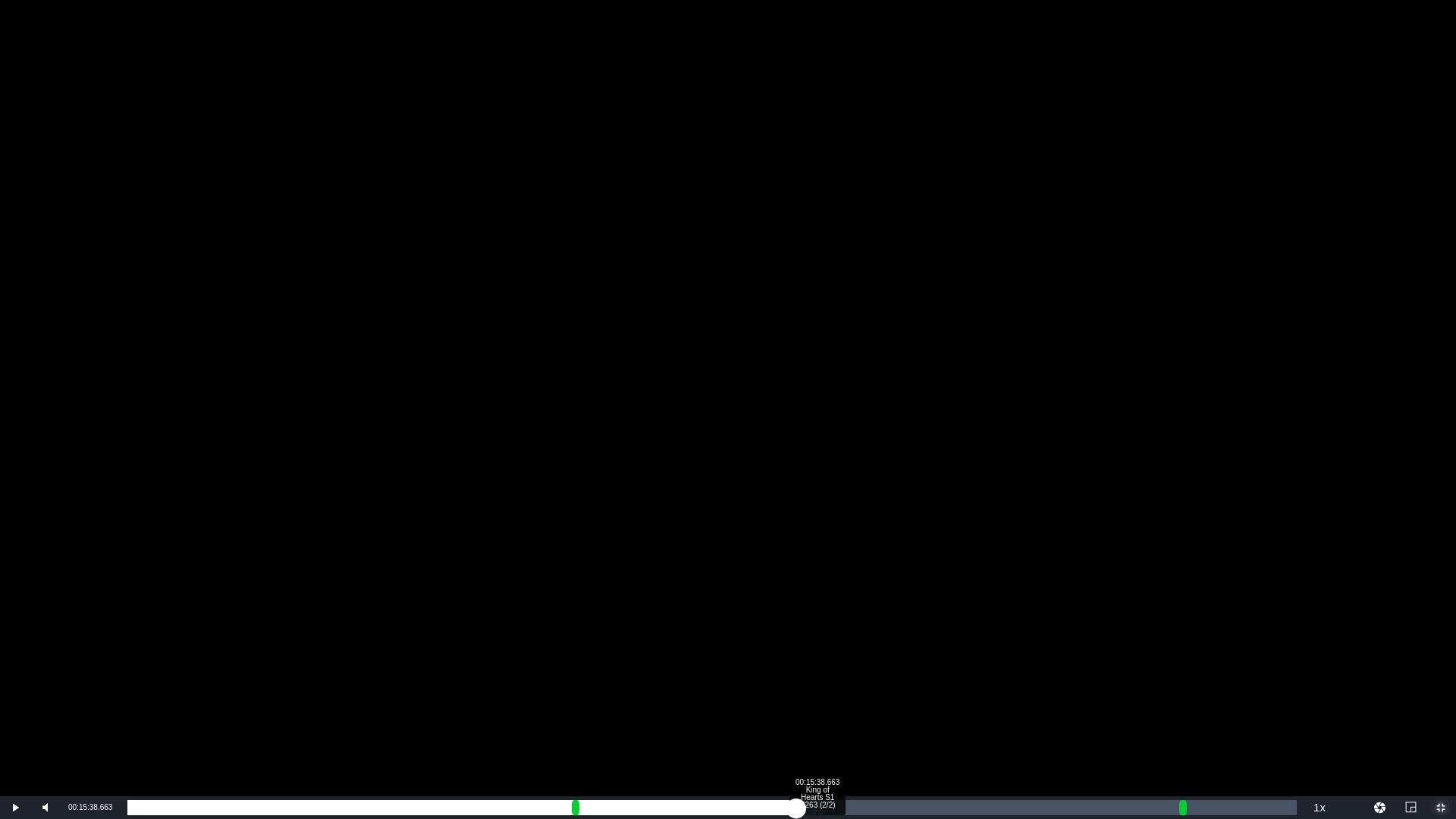
click at [817, 681] on div "00:15:38.663 King of Hearts S1 E263 (2/2)" at bounding box center [817, 807] width 1 height 15
click at [835, 681] on div "Loaded : 61.85% 00:16:03.446 King of Hearts S1 E263 (2/2) 00:12:59.045 Cue Poin…" at bounding box center [712, 807] width 1170 height 15
click at [856, 681] on div "00:16:32.360 King of Hearts S1 E263 (2/2)" at bounding box center [856, 807] width 1 height 15
click at [875, 681] on div "Loaded : 66.10% 00:16:57.143 King of Hearts S1 E263 (2/2) 00:13:52.917 Cue Poin…" at bounding box center [712, 807] width 1170 height 15
click at [899, 681] on div "Loaded : 69.87% 00:17:29.155 King of Hearts S1 E263 (2/2) 00:14:20.942 Cue Poin…" at bounding box center [712, 807] width 1170 height 15
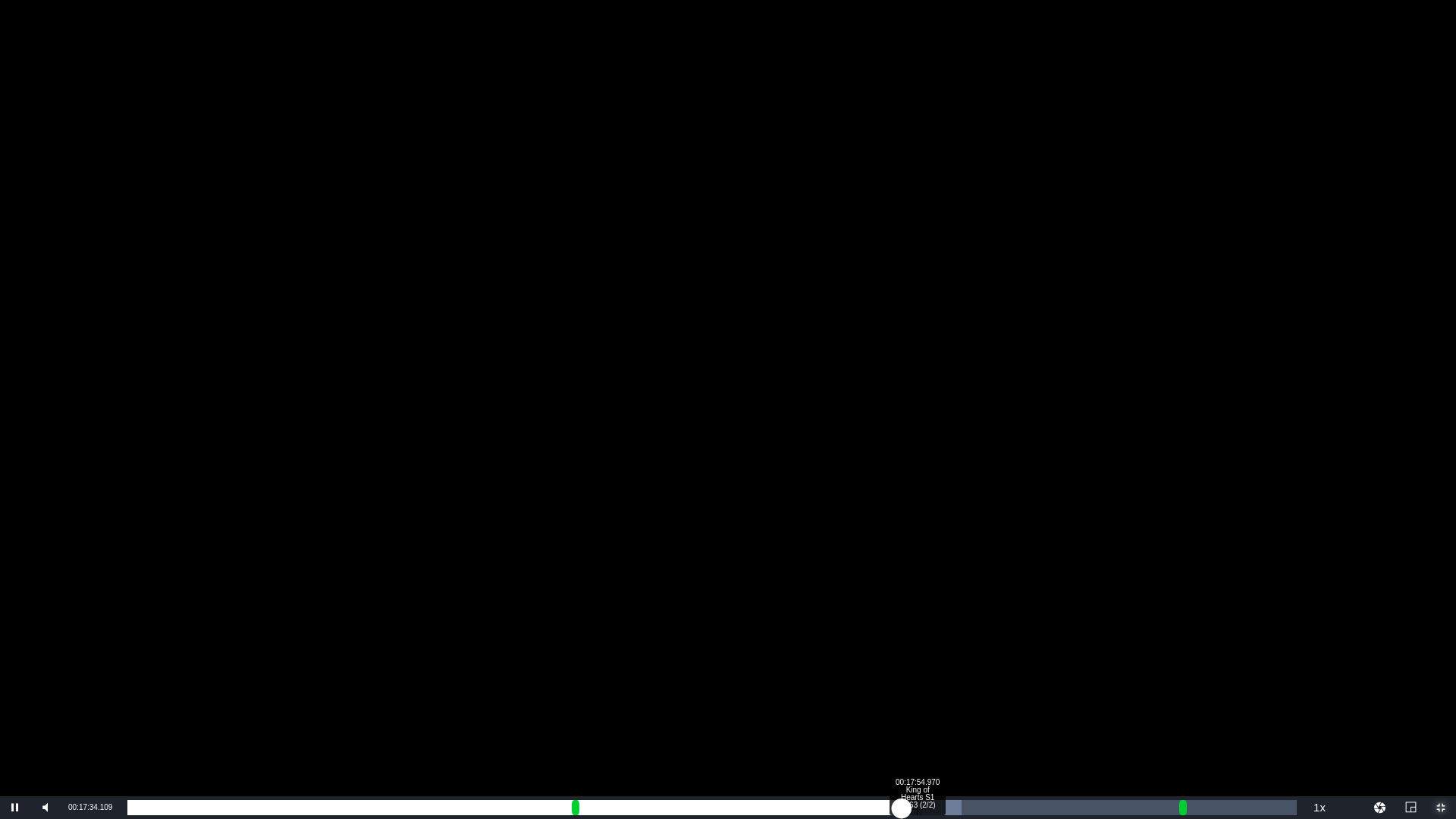
click at [917, 681] on div "00:17:54.970 King of Hearts S1 E263 (2/2)" at bounding box center [917, 807] width 1 height 15
click at [940, 681] on div "Loaded : 73.18% 00:18:24.917 King of Hearts S1 E263 (2/2) 00:15:17.142 Cue Poin…" at bounding box center [712, 807] width 1170 height 15
click at [960, 681] on div "Loaded : 75.53% 00:18:52.798 King of Hearts S1 E263 (2/2) 00:15:47.821 Cue Poin…" at bounding box center [712, 807] width 1170 height 15
click at [977, 681] on div "Loaded : 76.48% 00:19:15.516 King of Hearts S1 E263 (2/2) 00:16:12.824 Cue Poin…" at bounding box center [712, 807] width 1170 height 15
click at [994, 681] on div "Loaded : 78.84% 00:19:40.299 King of Hearts S1 E263 (2/2) 00:16:36.910 Cue Poin…" at bounding box center [712, 807] width 1170 height 15
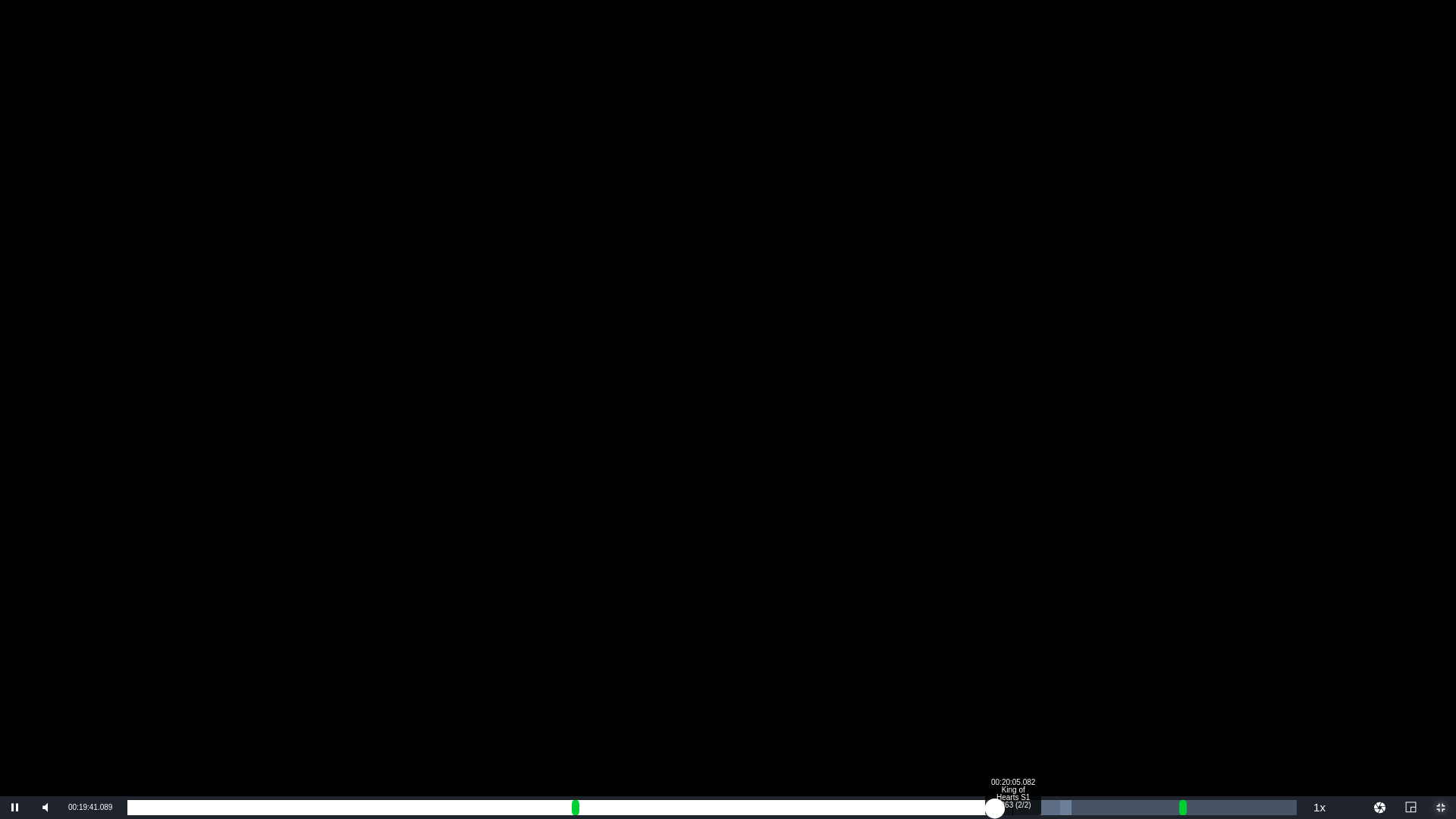
click at [1012, 681] on div "Loaded : 80.73% 00:20:05.082 King of Hearts S1 E263 (2/2) 00:17:01.167 Cue Poin…" at bounding box center [712, 807] width 1170 height 15
click at [1035, 681] on div "Loaded : 82.15% 00:20:36.061 King of Hearts S1 E263 (2/2) 00:17:24.954 Cue Poin…" at bounding box center [712, 807] width 1170 height 15
click at [1050, 681] on div "Loaded : 85.45% 00:20:55.681 King of Hearts S1 E263 (2/2) 00:17:56.746 Cue Poin…" at bounding box center [712, 807] width 1170 height 15
click at [1065, 681] on div "00:21:16.334 King of Hearts S1 E263 (2/2)" at bounding box center [1065, 807] width 1 height 15
click at [1079, 681] on div "00:21:35.954 King of Hearts S1 E263 (2/2)" at bounding box center [1079, 807] width 1 height 15
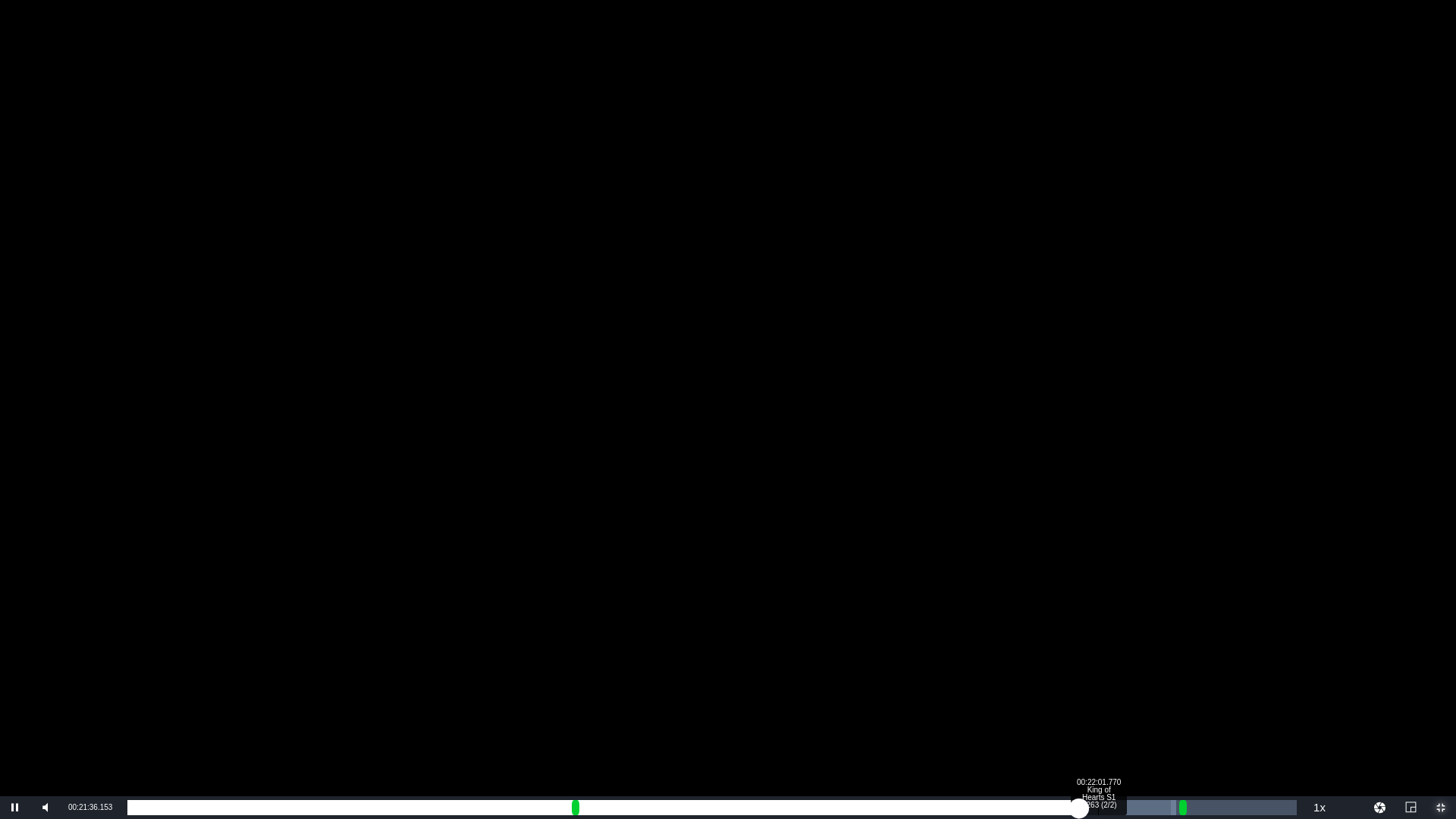
click at [1099, 681] on div "Loaded : 89.71% 00:22:01.770 King of Hearts S1 E263 (2/2) 00:18:56.131 Cue Poin…" at bounding box center [712, 807] width 1170 height 15
click at [1120, 681] on div "Loaded : 91.60% 00:22:29.651 King of Hearts S1 E263 (2/2) 00:19:23.134 Cue Poin…" at bounding box center [712, 807] width 1170 height 15
click at [1140, 681] on div "00:22:57.532 King of Hearts S1 E263 (2/2)" at bounding box center [1140, 807] width 1 height 15
click at [1155, 681] on div "Loaded : 96.32% 00:23:17.152 King of Hearts S1 E263 (2/2) 00:20:18.323 Cue Poin…" at bounding box center [712, 807] width 1170 height 15
click at [1171, 681] on div "Loaded : 97.74% 00:23:40.902 King of Hearts S1 E263 (2/2) 00:20:38.525 Cue Poin…" at bounding box center [712, 807] width 1170 height 15
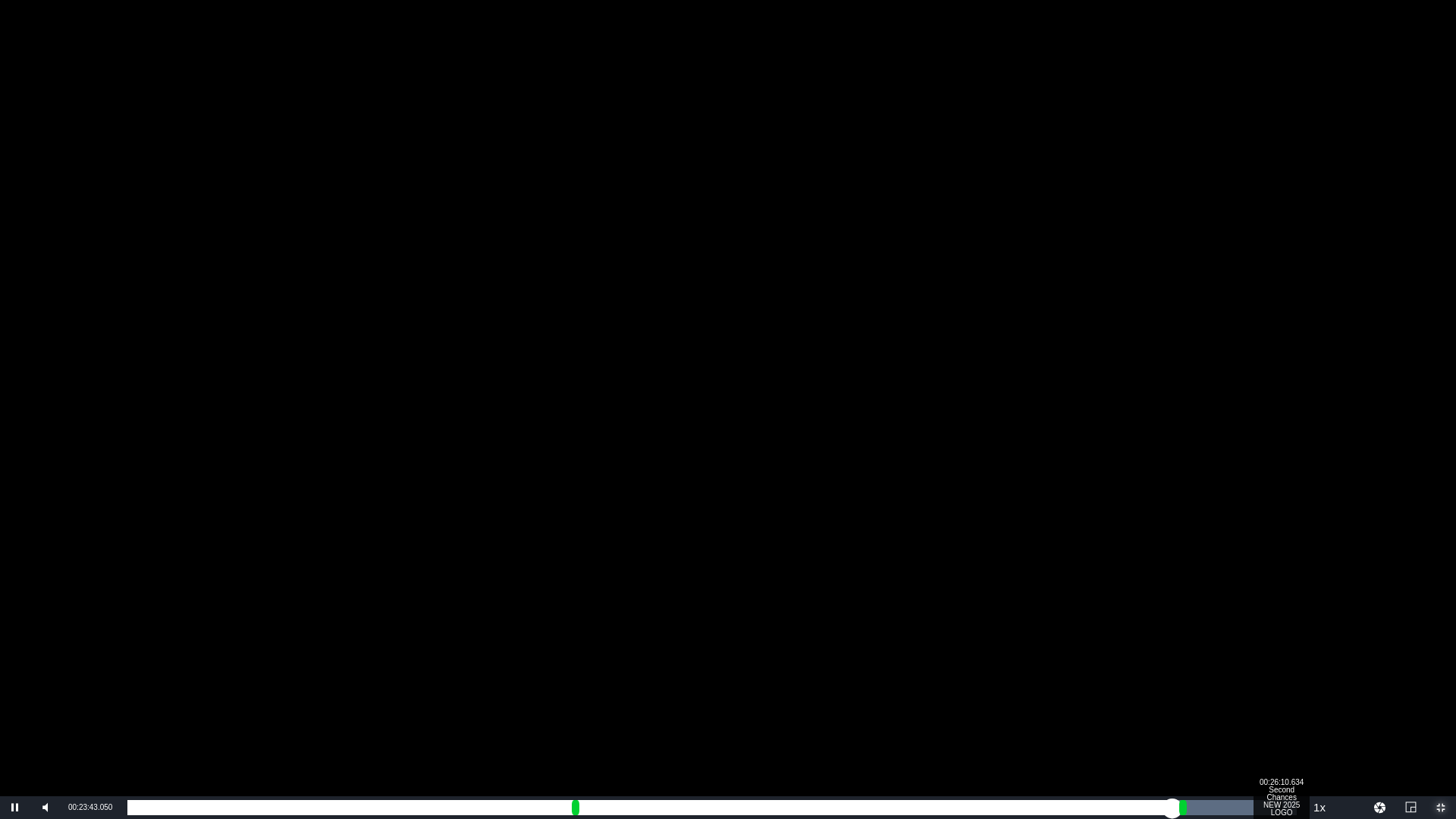
click at [1282, 681] on div "Progress Bar" at bounding box center [1289, 807] width 15 height 15
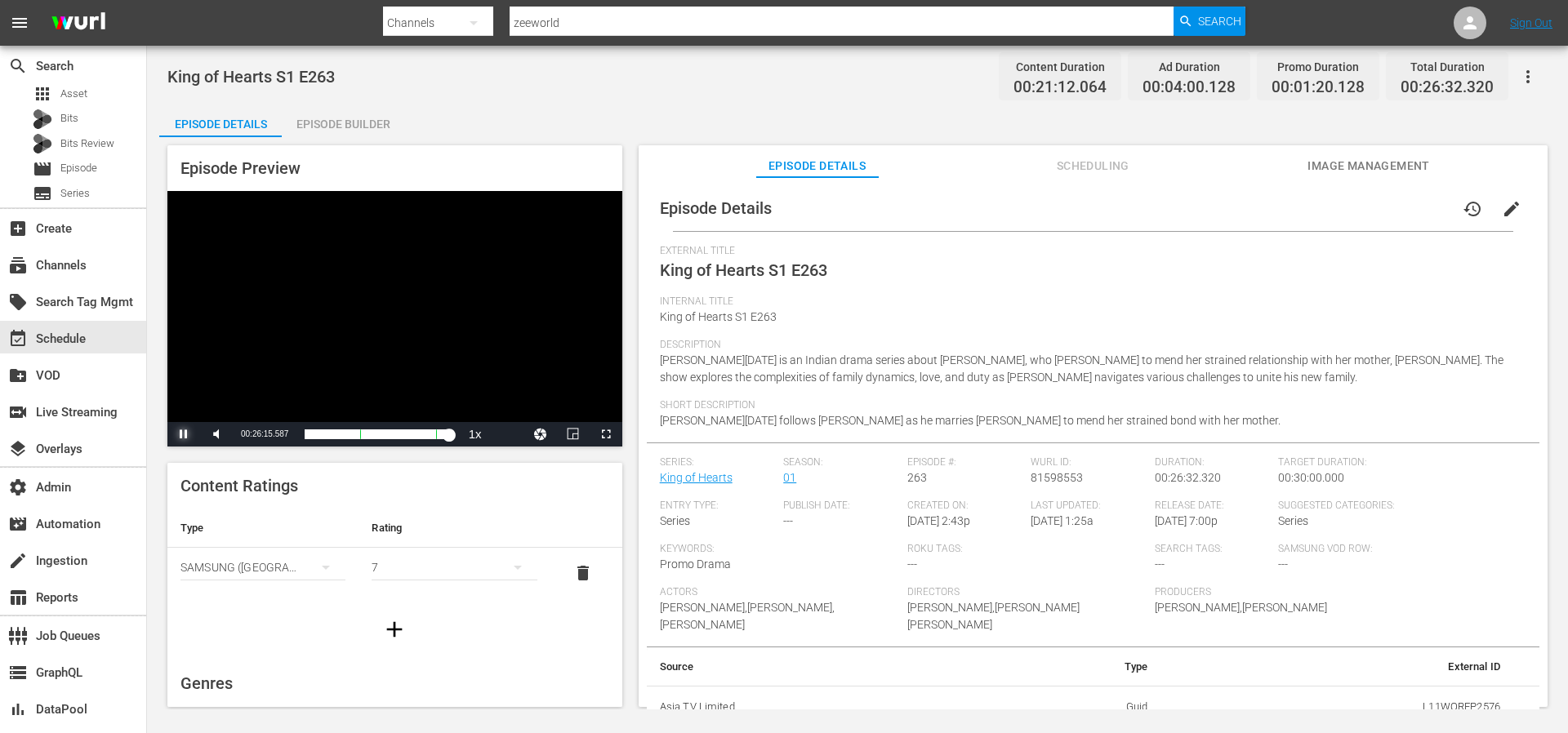
click at [184, 435] on span "Video Player" at bounding box center [184, 435] width 0 height 0
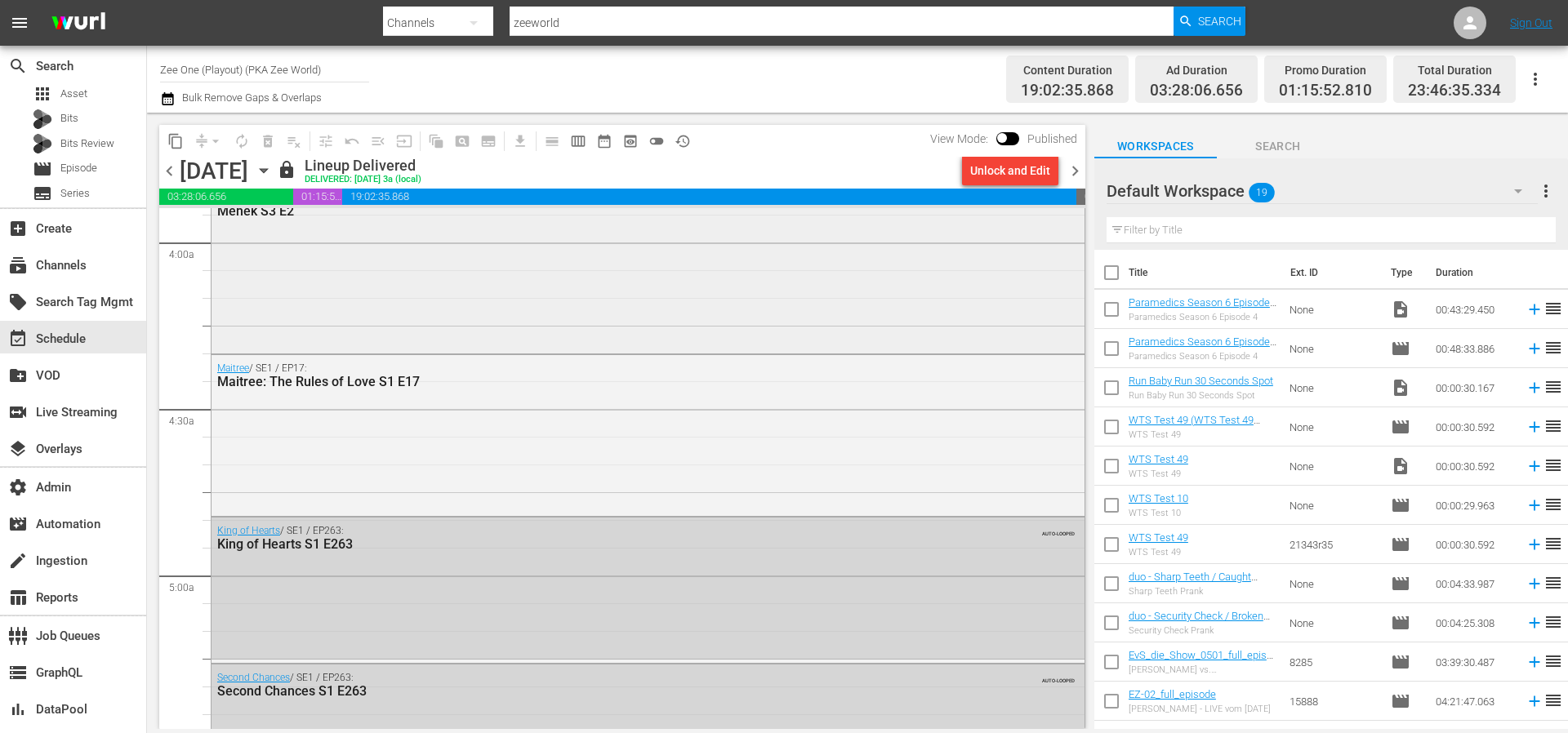
scroll to position [1432, 0]
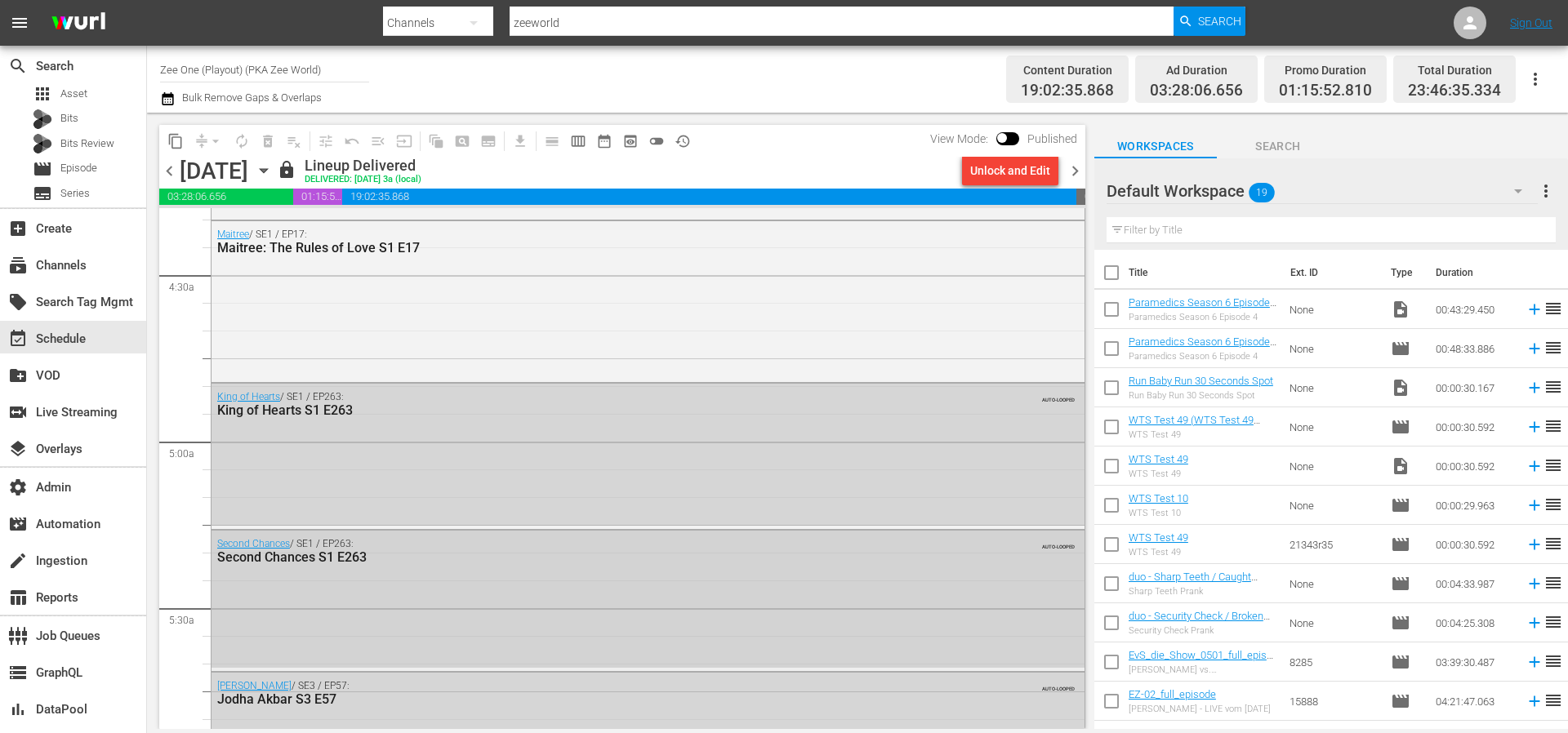
click at [677, 572] on div "Second Chances / SE1 / EP263: Second Chances S1 E263 AUTO-LOOPED" at bounding box center [648, 599] width 873 height 137
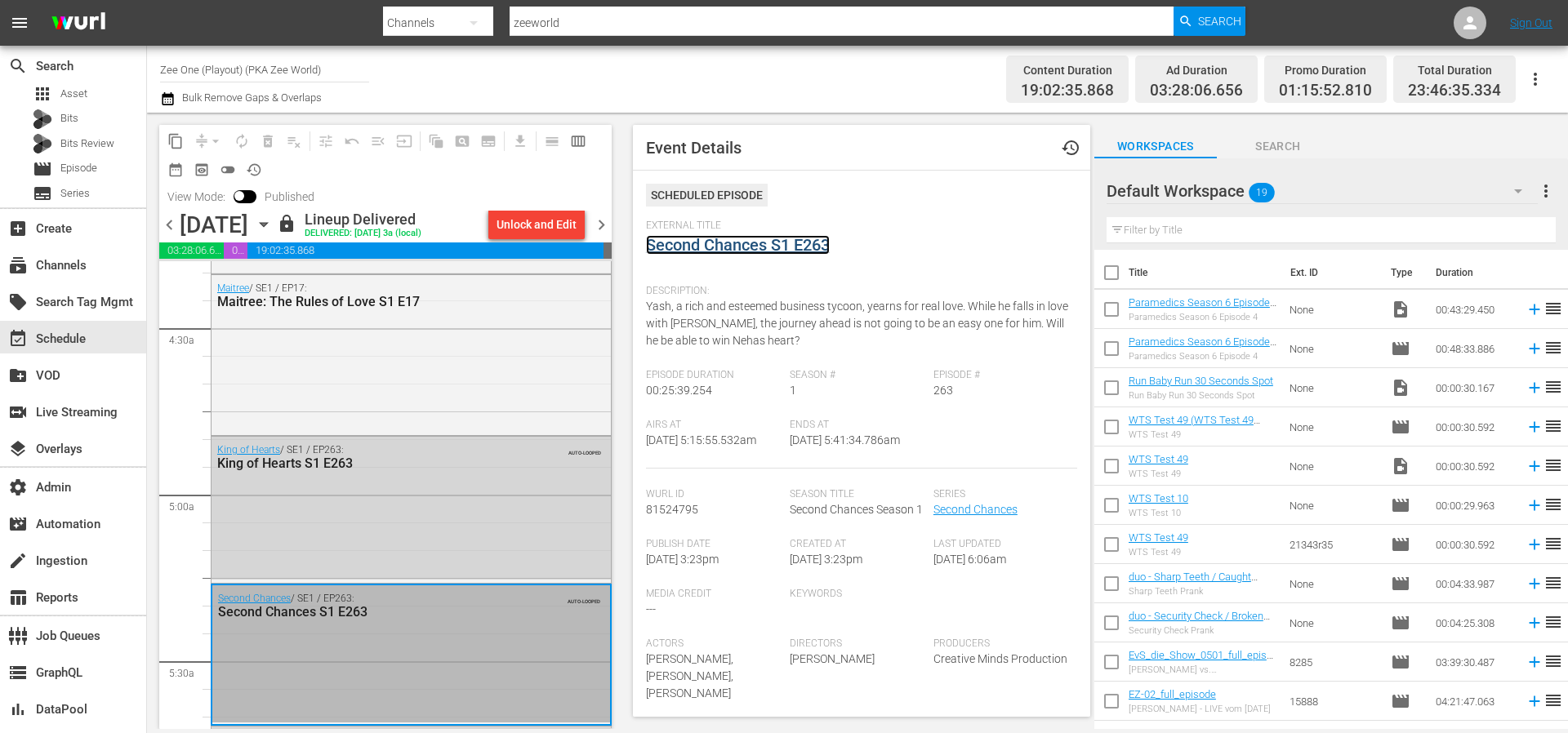
click at [789, 247] on link "Second Chances S1 E263" at bounding box center [738, 245] width 184 height 19
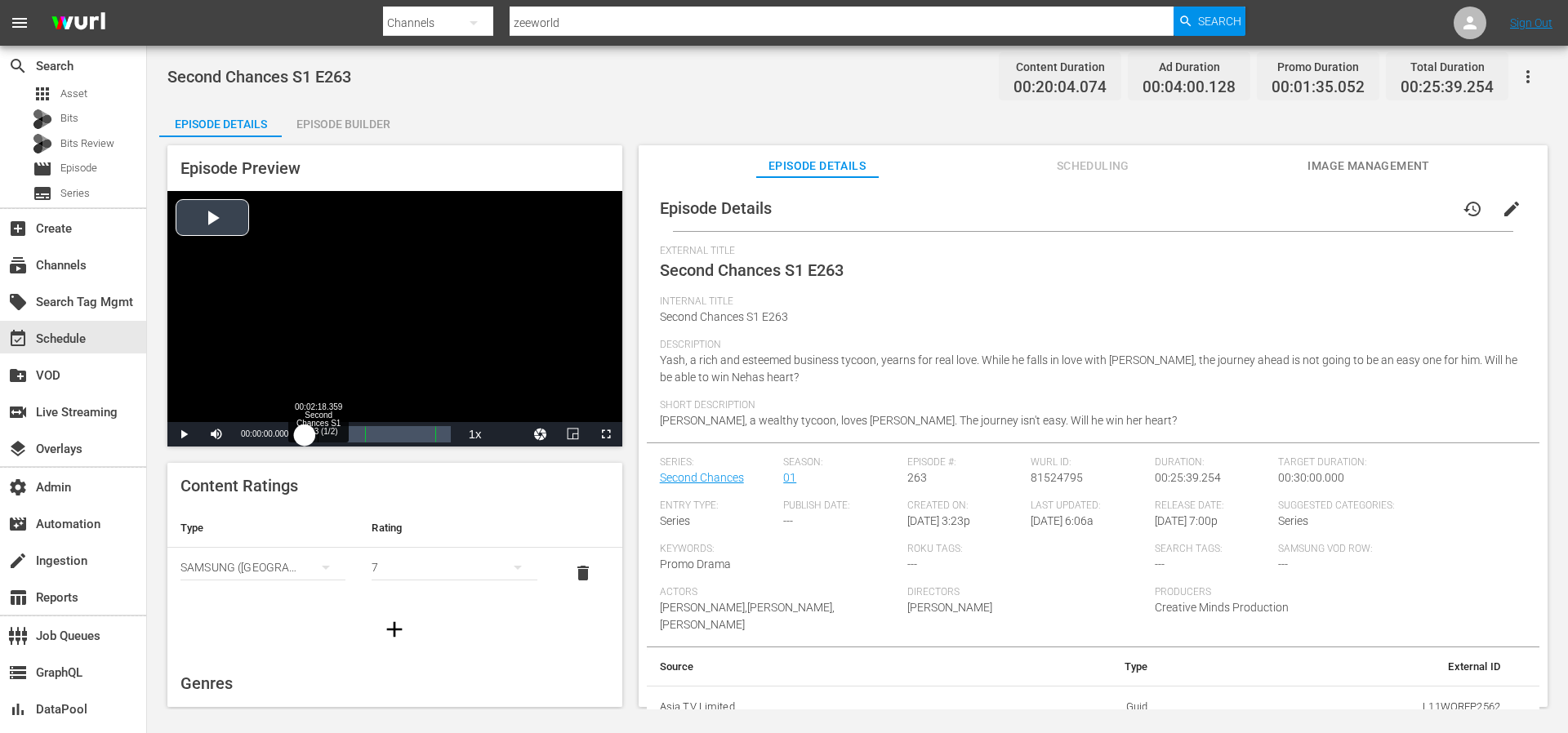
click at [320, 437] on div "Loaded : 0.48% 00:02:18.359 Second Chances S1 E263 (1/2) 00:00:00.000 Cue Point…" at bounding box center [378, 434] width 146 height 16
click at [320, 437] on div "00:02:36.084" at bounding box center [312, 434] width 14 height 16
click at [242, 434] on div "Volume Level" at bounding box center [252, 435] width 34 height 3
click at [346, 435] on div "00:07:21.022 Second Chances S1 E263 (1/2)" at bounding box center [346, 434] width 1 height 16
click at [344, 435] on div "00:07:04.143" at bounding box center [325, 434] width 40 height 16
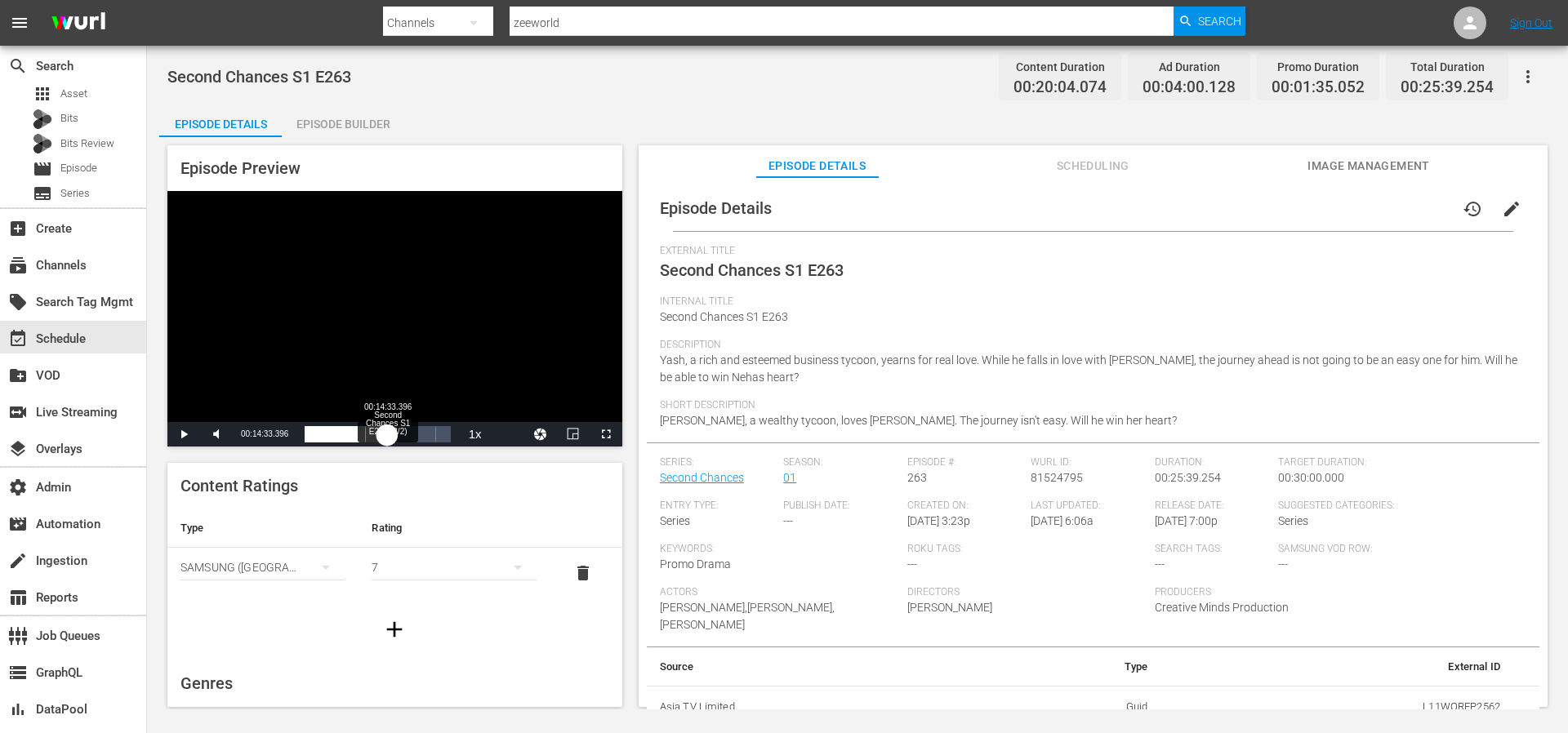
click at [388, 433] on div "Loaded : 50.87% 00:14:33.396 Second Chances S1 E263 (2/2) 00:09:08.776 Cue Poin…" at bounding box center [378, 434] width 146 height 16
click at [388, 435] on div "00:11:39.965" at bounding box center [346, 434] width 83 height 16
click at [392, 435] on div "00:12:30.673" at bounding box center [348, 434] width 87 height 16
click at [397, 434] on div "00:13:22.302" at bounding box center [351, 434] width 92 height 16
click at [403, 433] on div "00:14:22.933" at bounding box center [354, 434] width 98 height 16
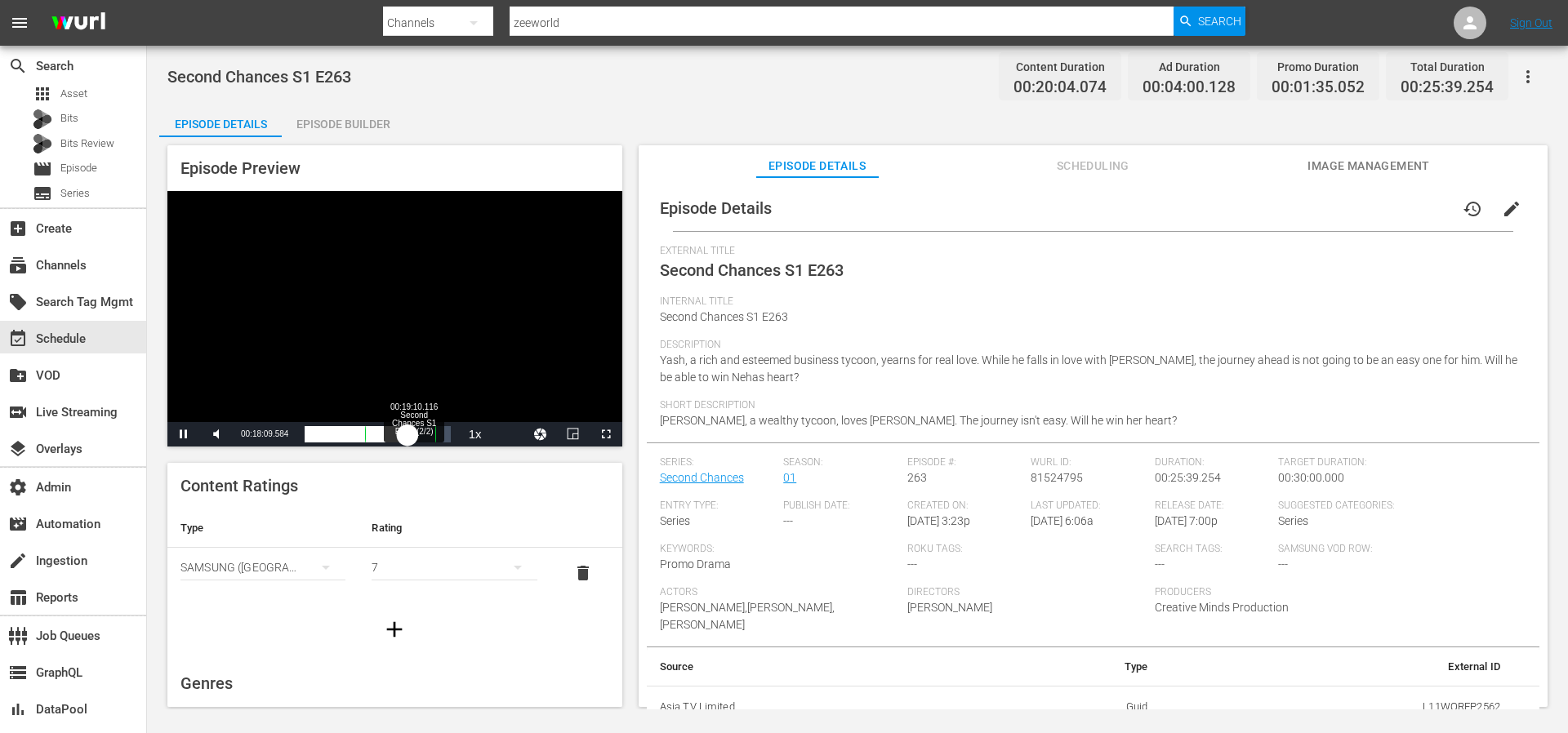
click at [408, 434] on div "00:15:14.606" at bounding box center [356, 434] width 103 height 16
click at [414, 434] on div "00:16:15.392" at bounding box center [359, 434] width 108 height 16
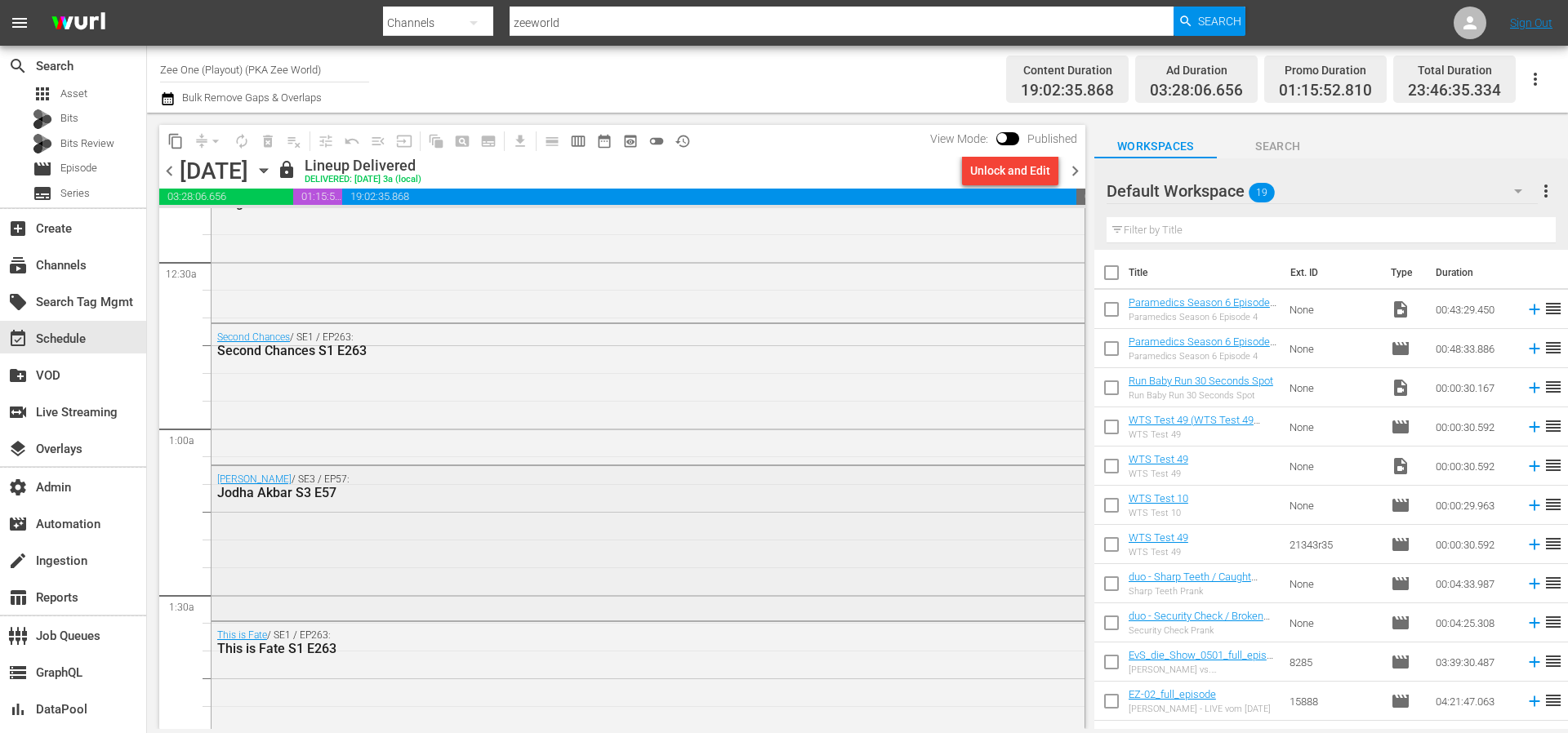
scroll to position [130, 0]
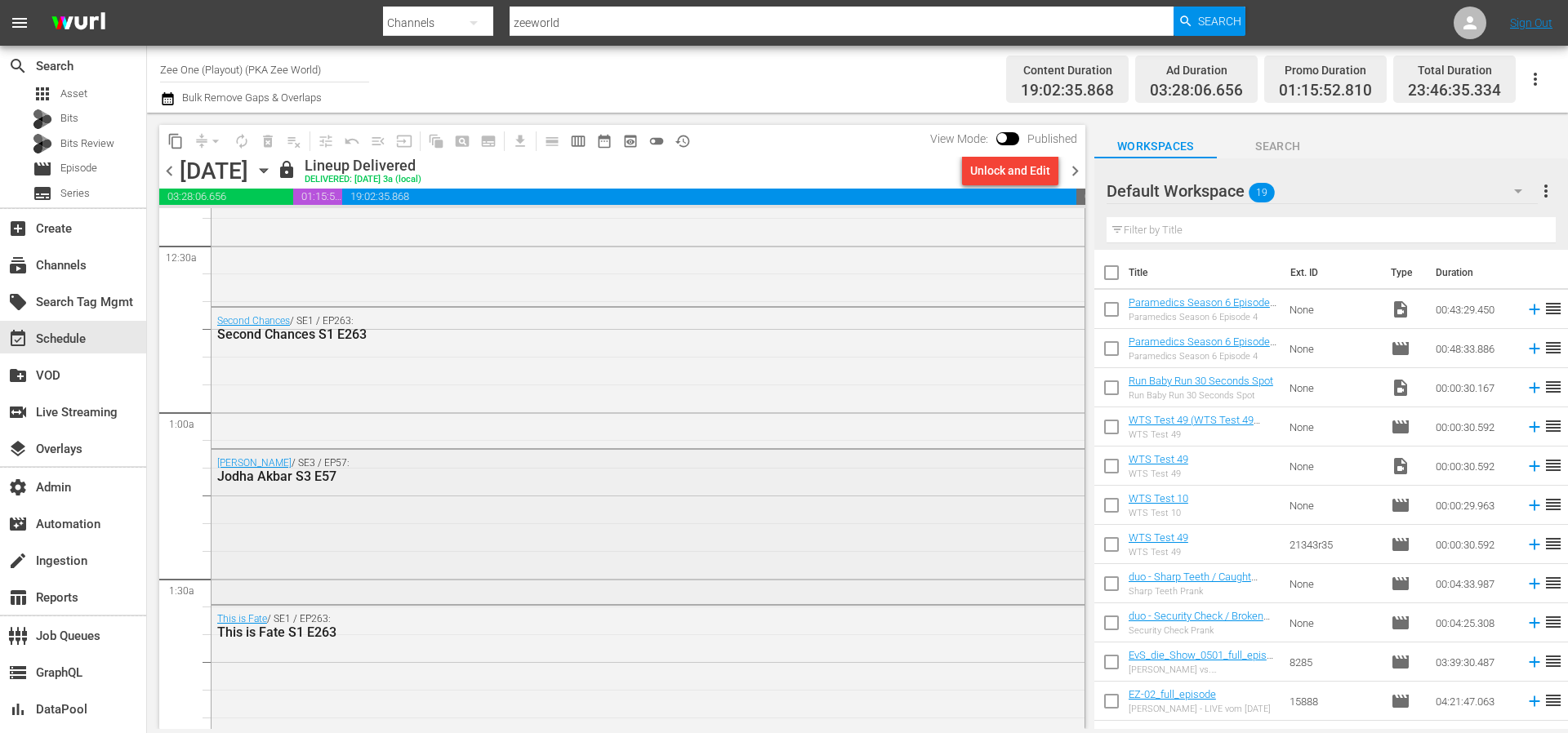
click at [656, 463] on div "Jodha Akbar / SE3 / EP57: Jodha Akbar S3 E57" at bounding box center [603, 471] width 772 height 27
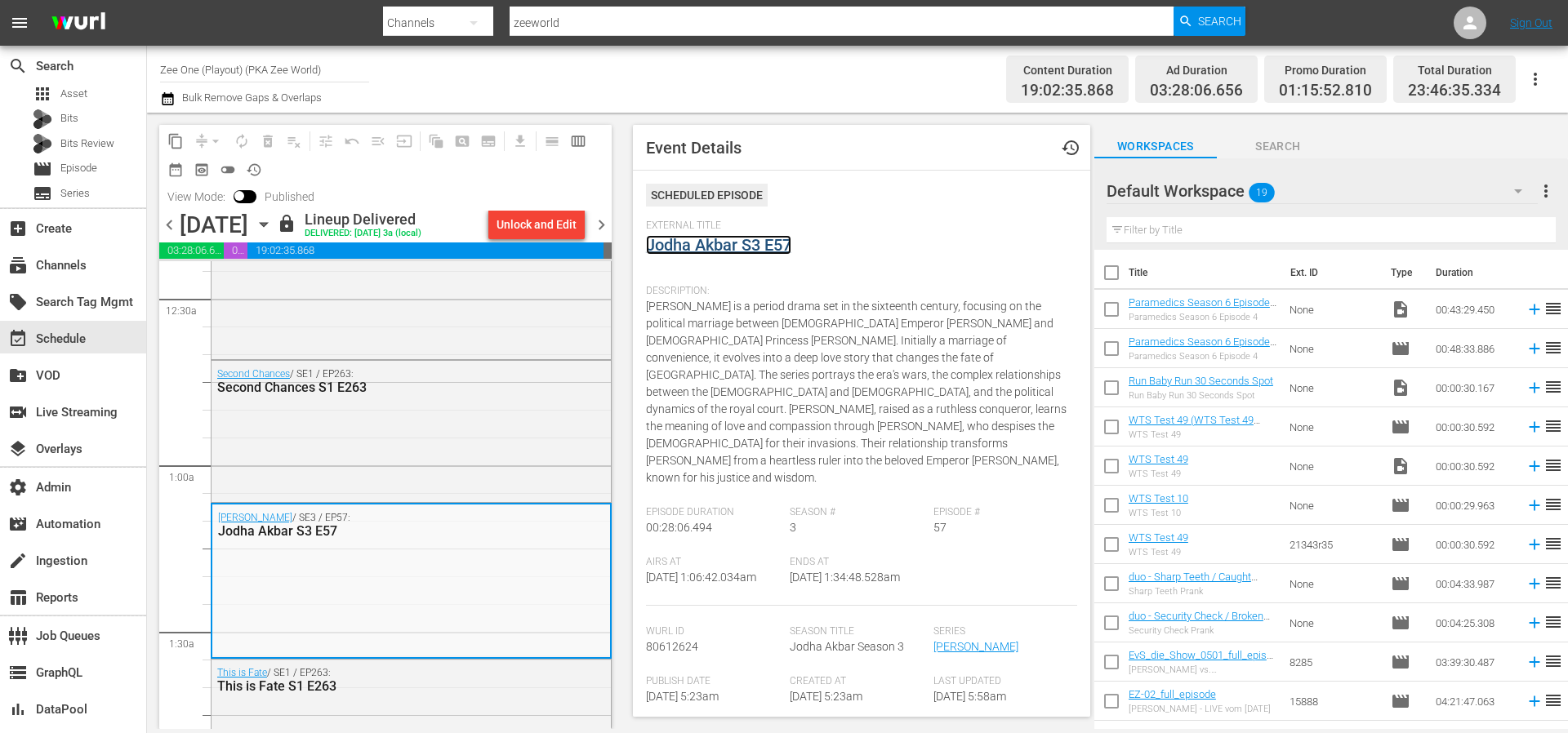
click at [749, 250] on link "Jodha Akbar S3 E57" at bounding box center [719, 245] width 146 height 19
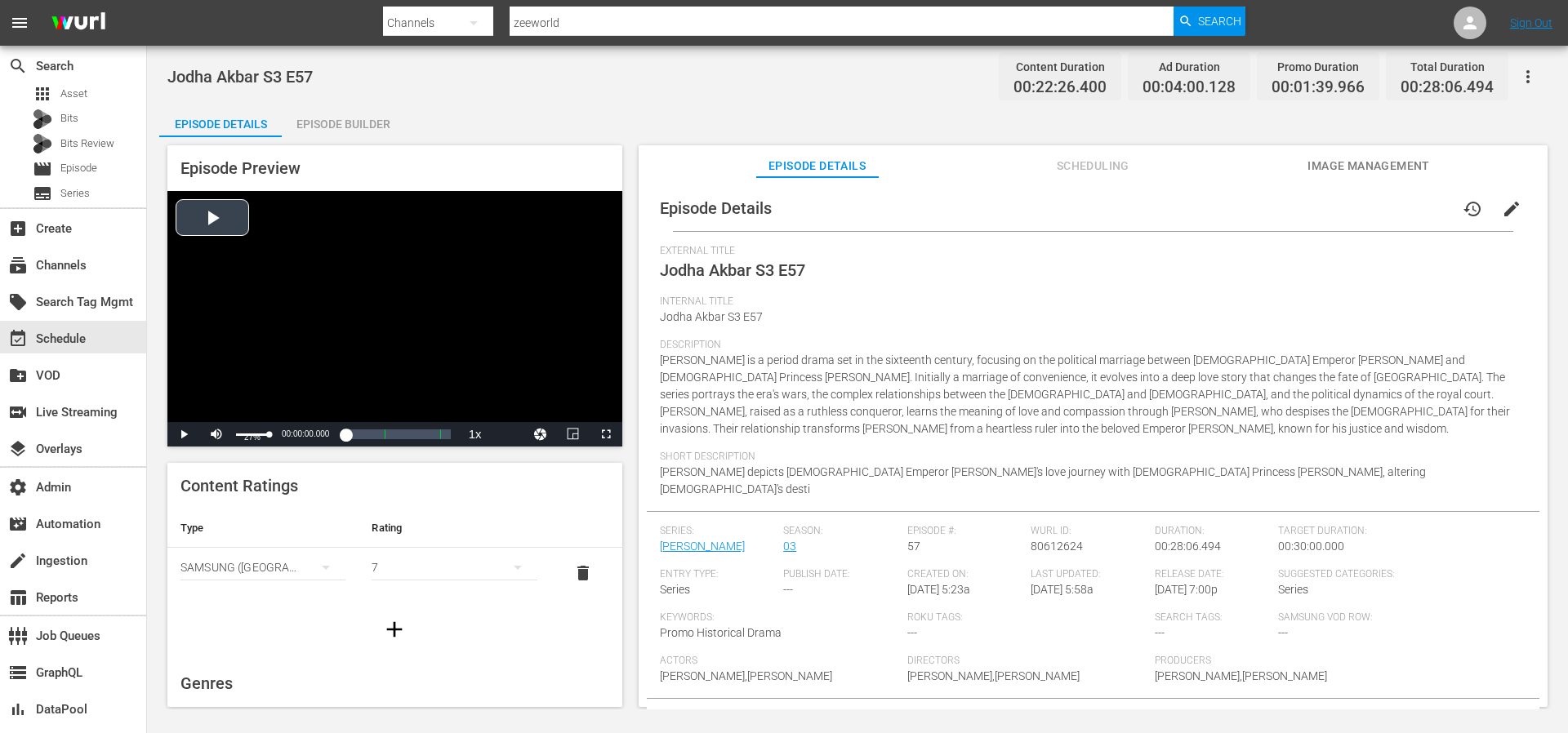
click at [245, 435] on div "Volume Level" at bounding box center [252, 435] width 34 height 3
click at [184, 435] on span "Video Player" at bounding box center [184, 435] width 0 height 0
click at [330, 435] on div "Loaded : 0.89% 00:01:29.350 Jodha Akbar S3 E57 (1/2) 00:00:00.628" at bounding box center [378, 434] width 146 height 16
click at [323, 437] on div "00:03:41.543" at bounding box center [315, 434] width 19 height 16
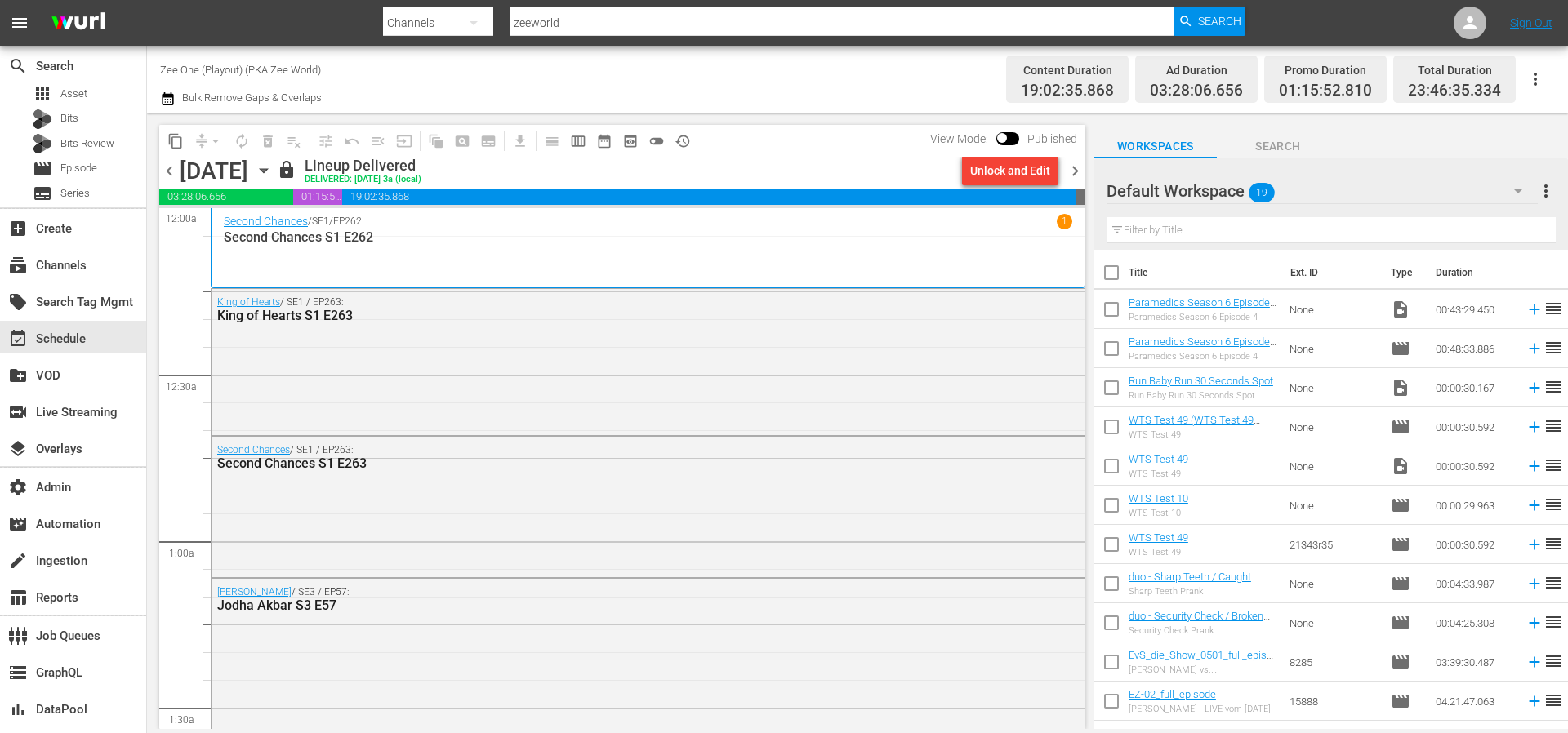
scroll to position [367, 0]
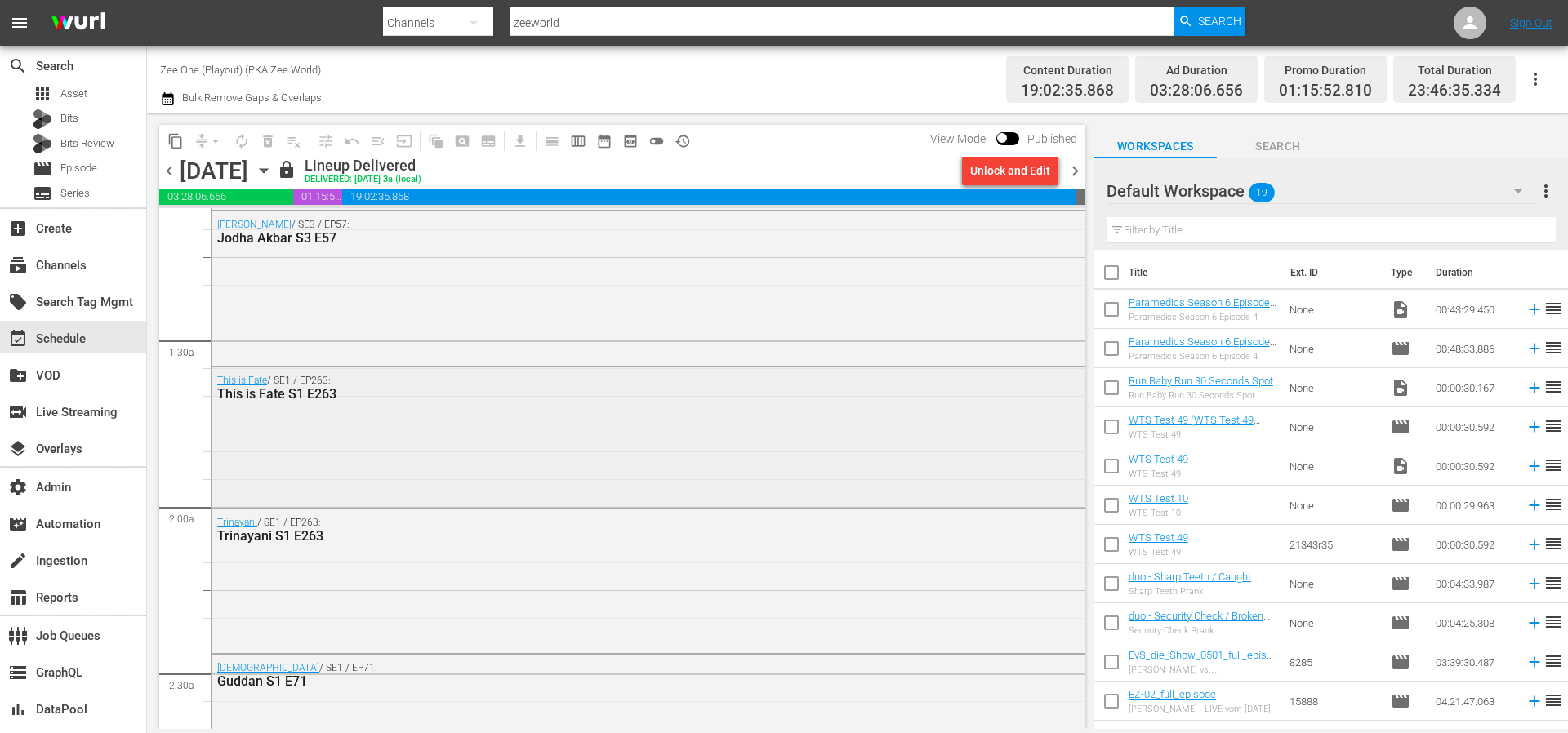
click at [553, 429] on div "This is Fate / SE1 / EP263: This is Fate S1 E263" at bounding box center [648, 436] width 873 height 137
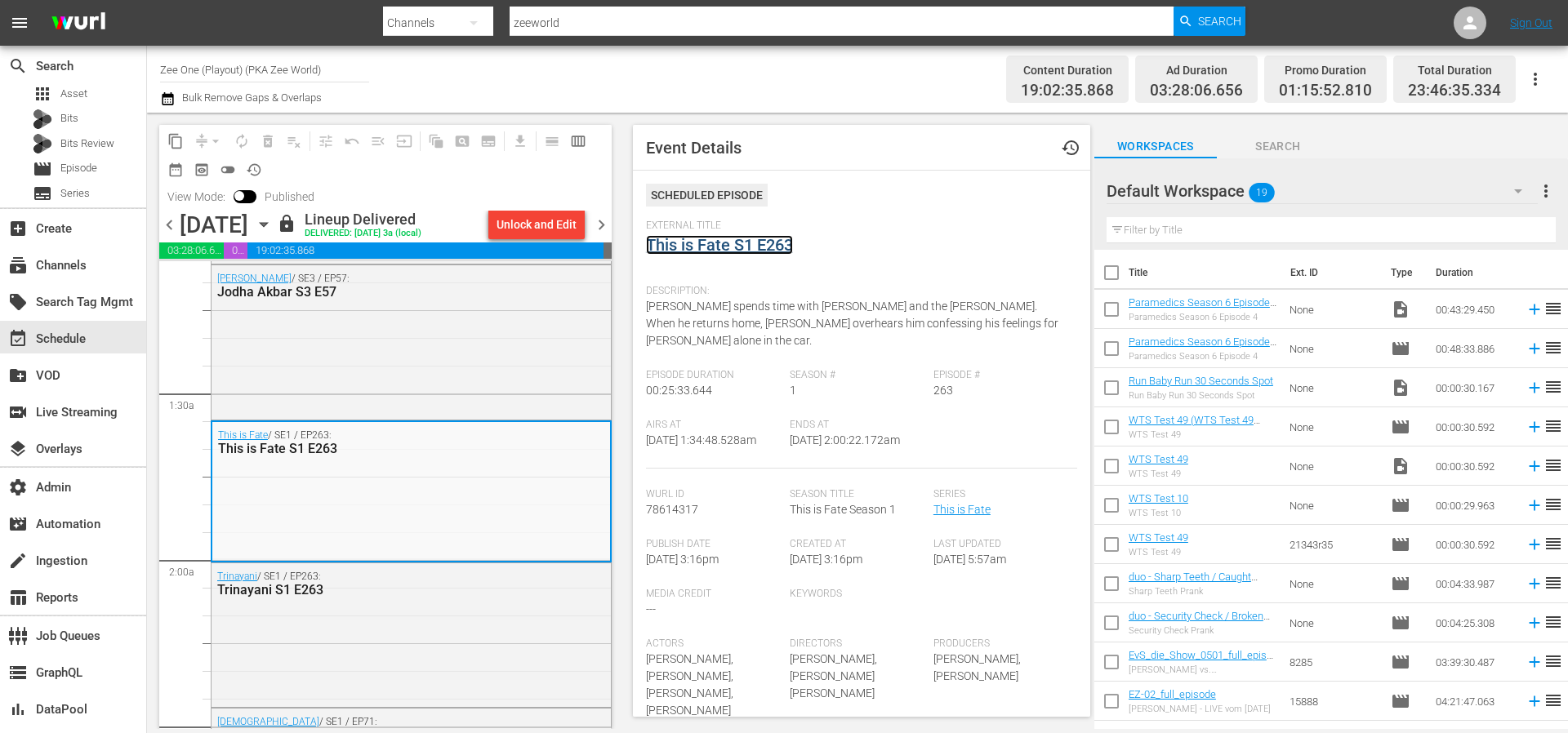
click at [741, 249] on link "This is Fate S1 E263" at bounding box center [719, 245] width 147 height 19
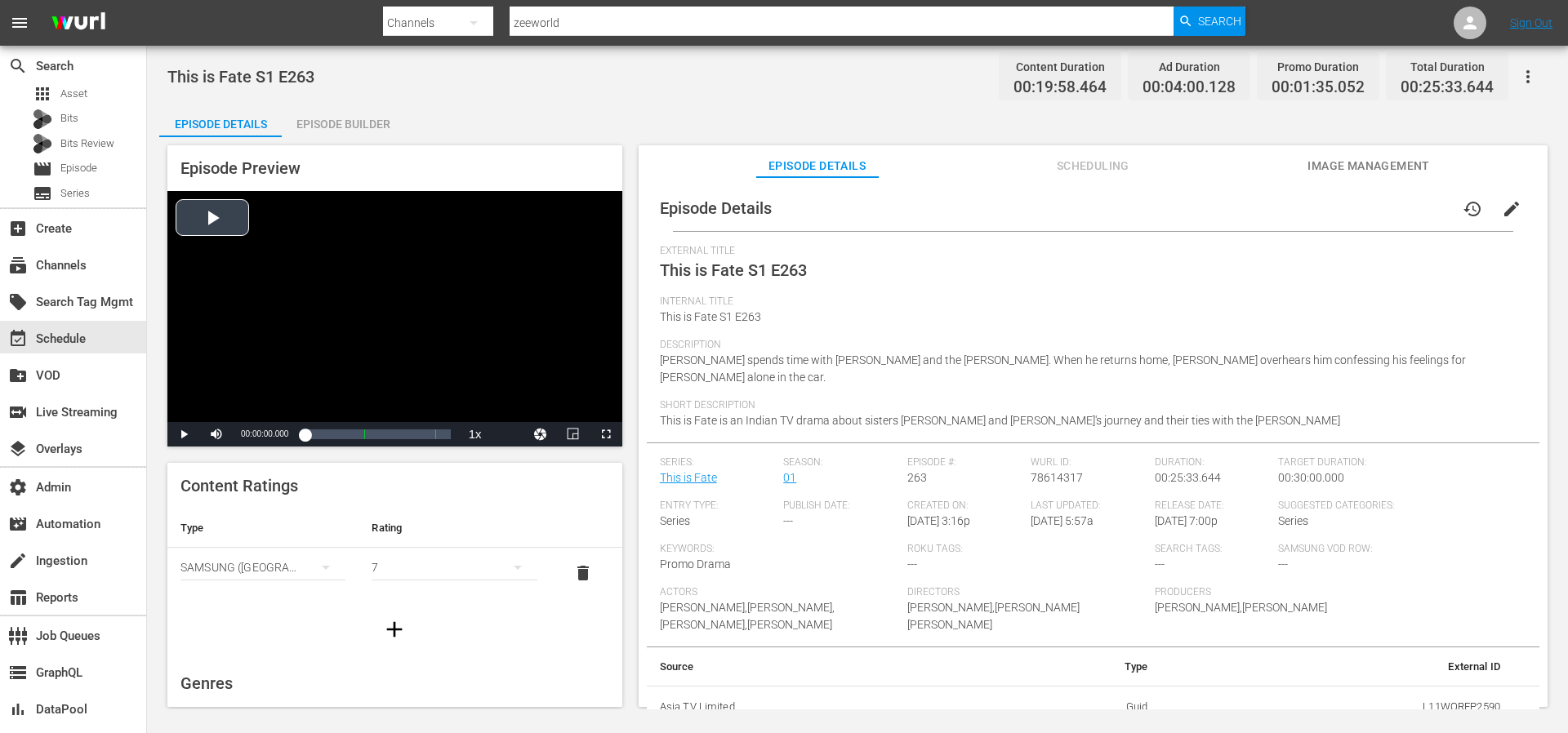
click at [369, 307] on div "Video Player" at bounding box center [395, 306] width 455 height 231
click at [242, 437] on div "20%" at bounding box center [252, 435] width 34 height 3
click at [342, 431] on div "Loaded : 3.00% 00:05:28.638 This is Fate S1 E263 (1/2) 00:00:03.636" at bounding box center [378, 434] width 146 height 16
click at [338, 431] on div "00:05:53.175" at bounding box center [321, 434] width 34 height 16
click at [382, 432] on div "Loaded : 42.60% 00:13:38.517 This is Fate S1 E263 (2/2) 00:08:03.949 Cue Point …" at bounding box center [378, 434] width 146 height 16
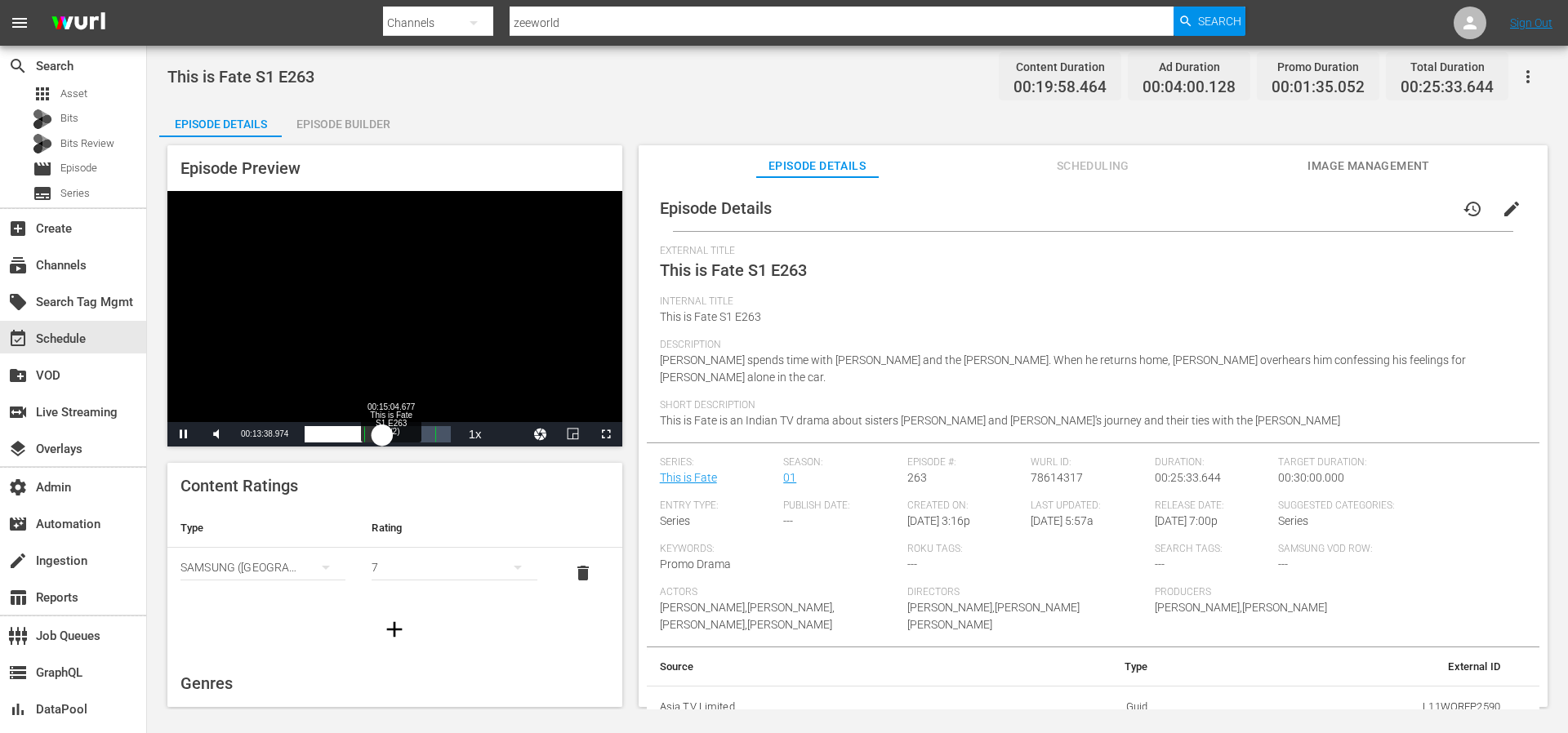
click at [382, 433] on div "00:10:43.989" at bounding box center [344, 434] width 78 height 16
click at [392, 433] on div "00:12:19.293" at bounding box center [348, 434] width 86 height 16
click at [392, 435] on div "00:12:36.121" at bounding box center [349, 434] width 88 height 16
click at [398, 435] on div "00:13:35.805" at bounding box center [352, 434] width 94 height 16
click at [405, 435] on div "00:14:44.845" at bounding box center [355, 434] width 101 height 16
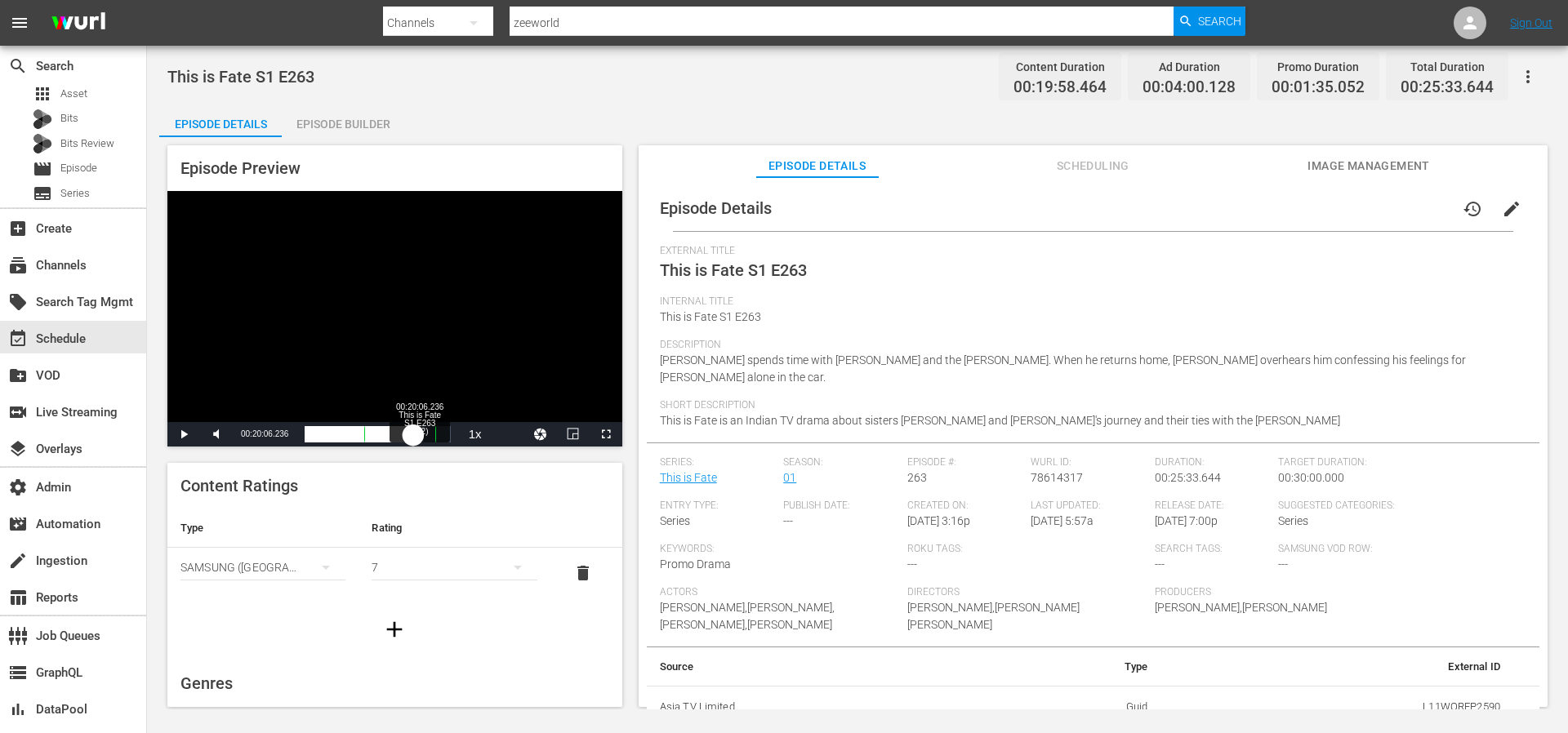
click at [414, 435] on div "00:16:11.054" at bounding box center [359, 434] width 108 height 16
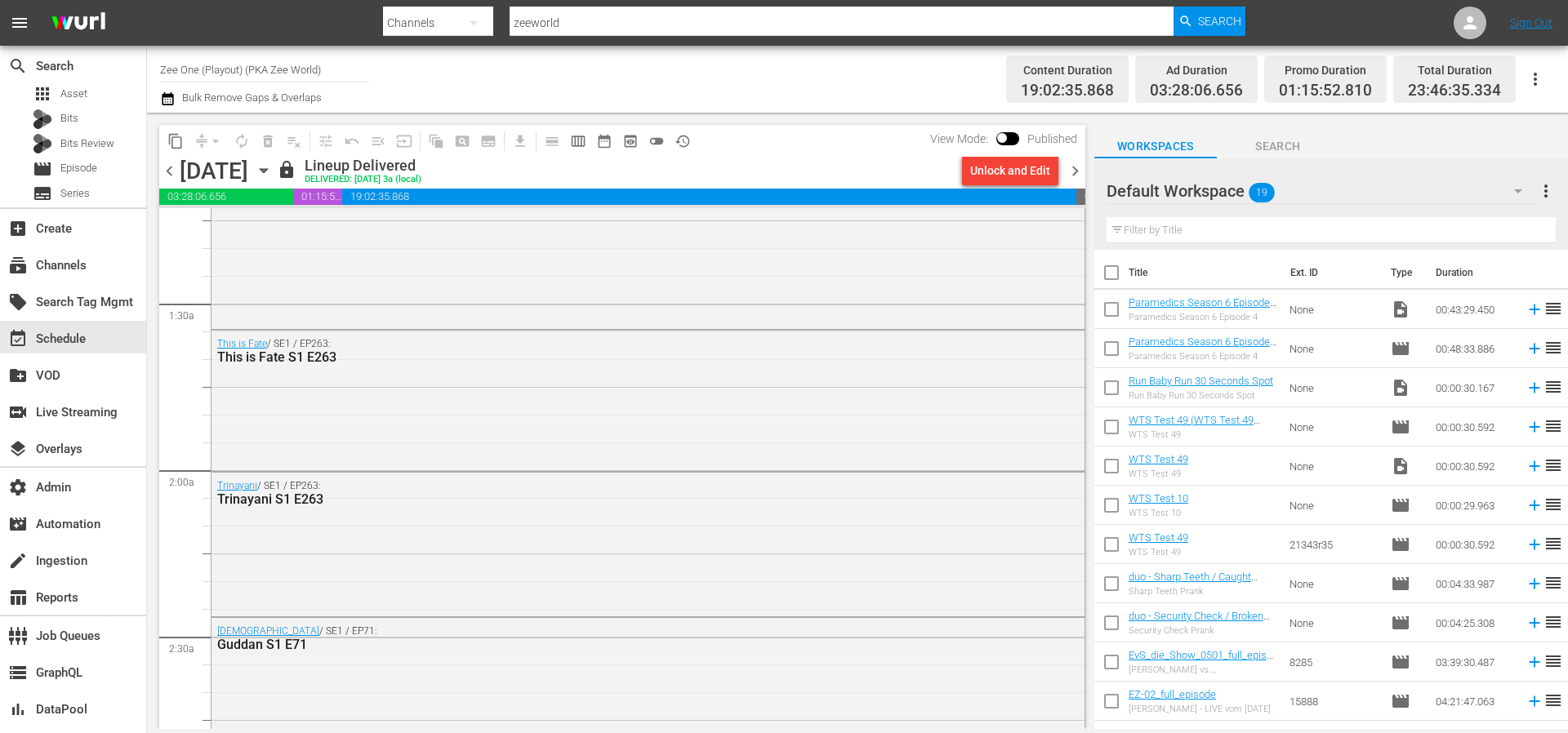
scroll to position [490, 0]
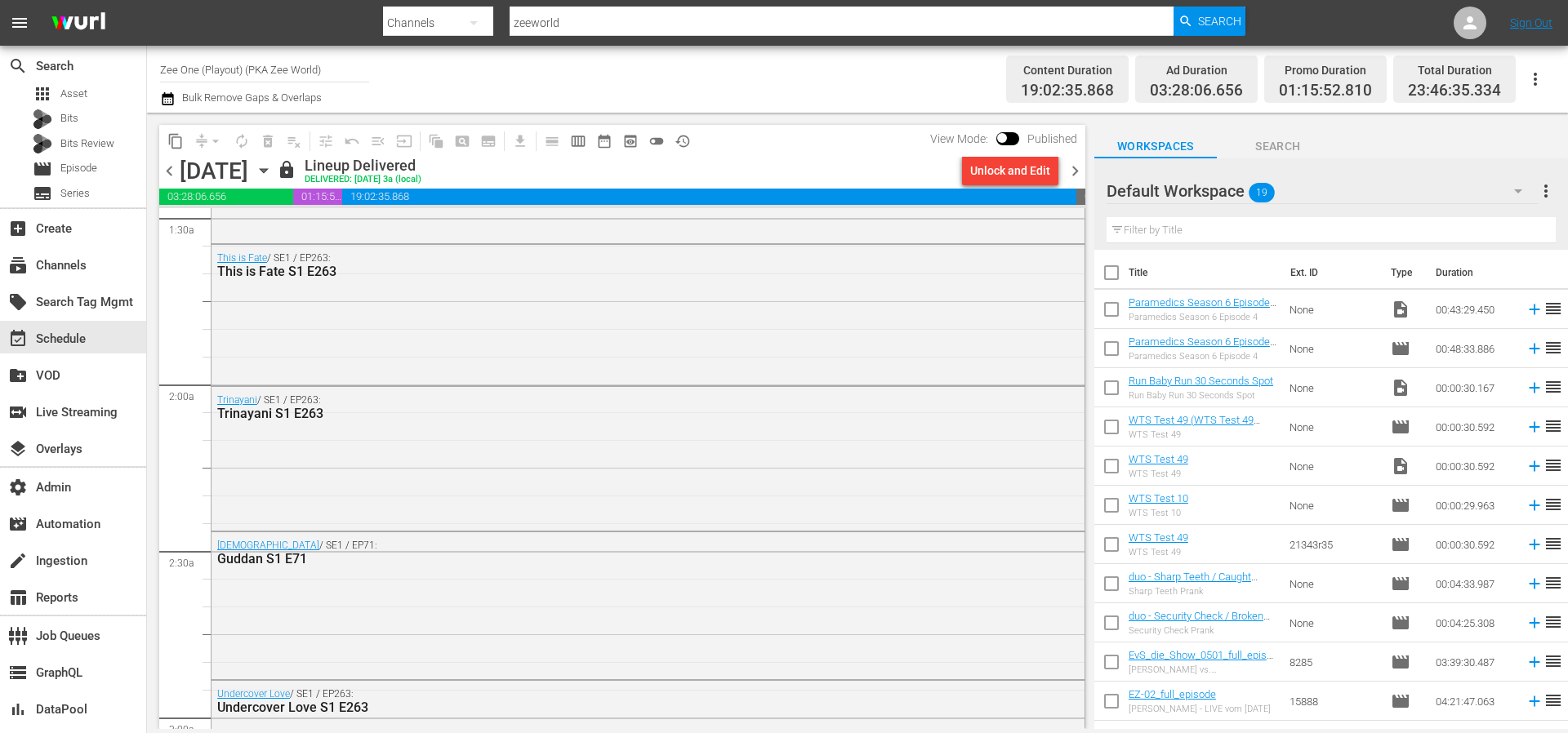
click at [425, 436] on div "Trinayani / SE1 / EP263: Trinayani S1 E263" at bounding box center [648, 458] width 873 height 140
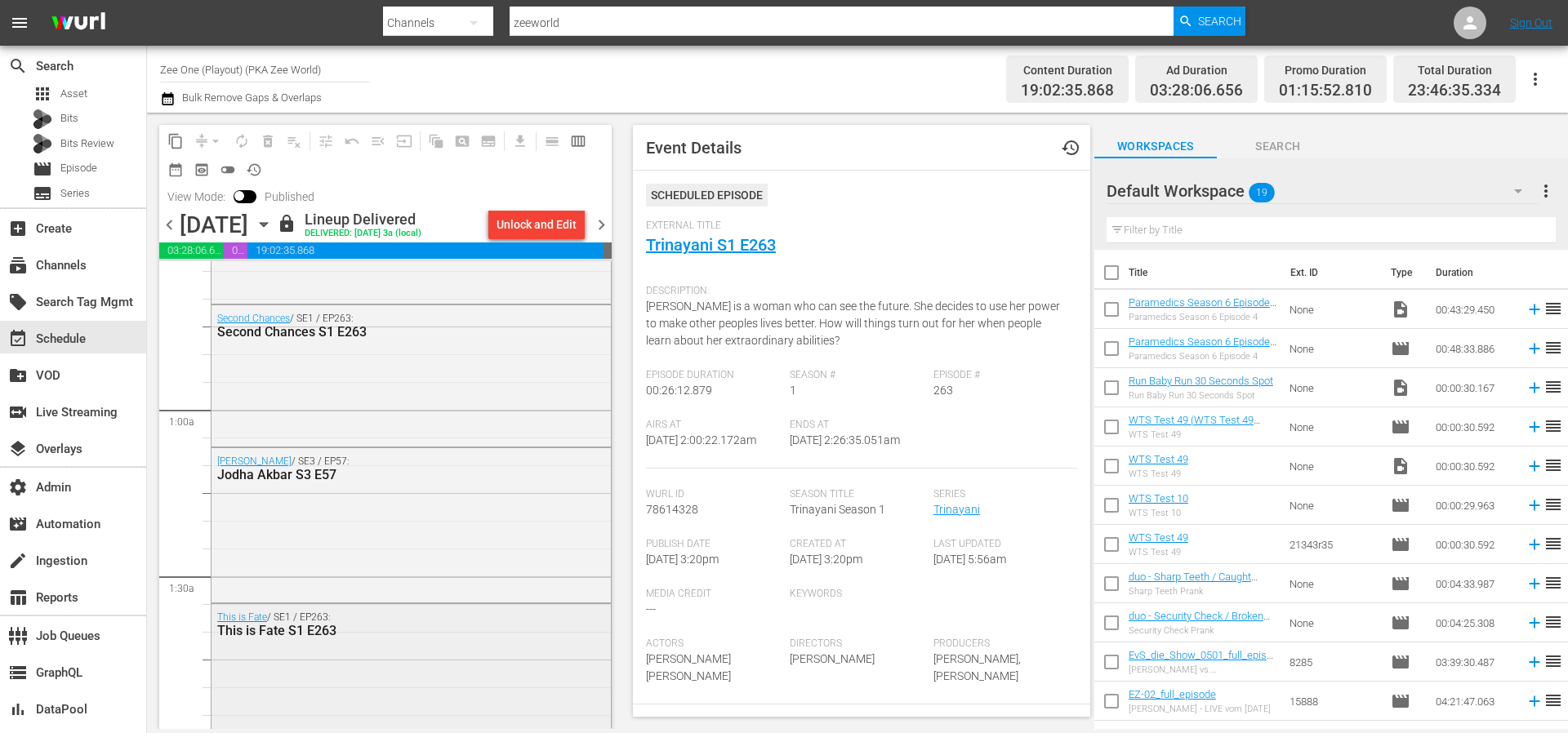
scroll to position [0, 0]
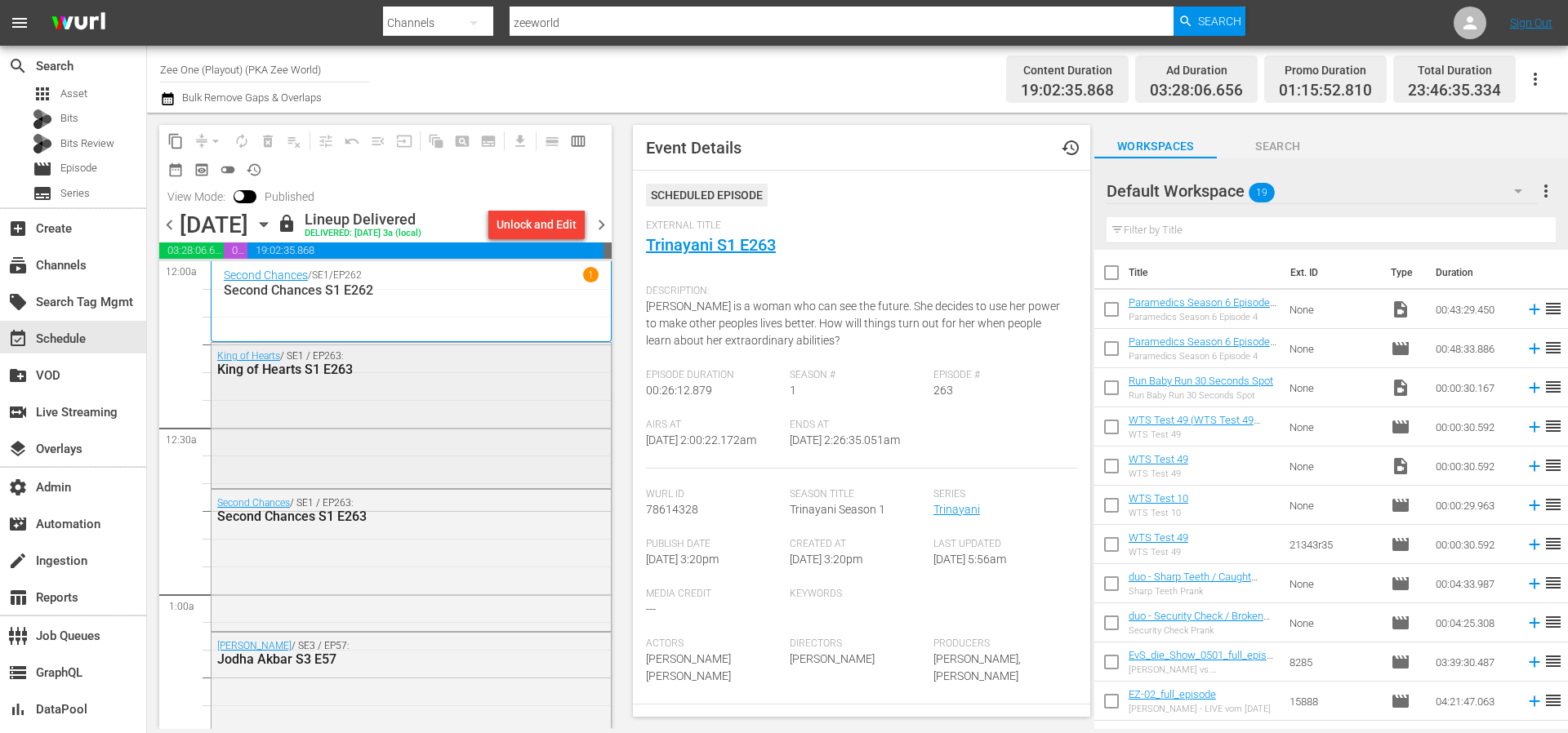
click at [464, 457] on div "King of Hearts / SE1 / EP263: King of Hearts S1 E263" at bounding box center [411, 414] width 399 height 142
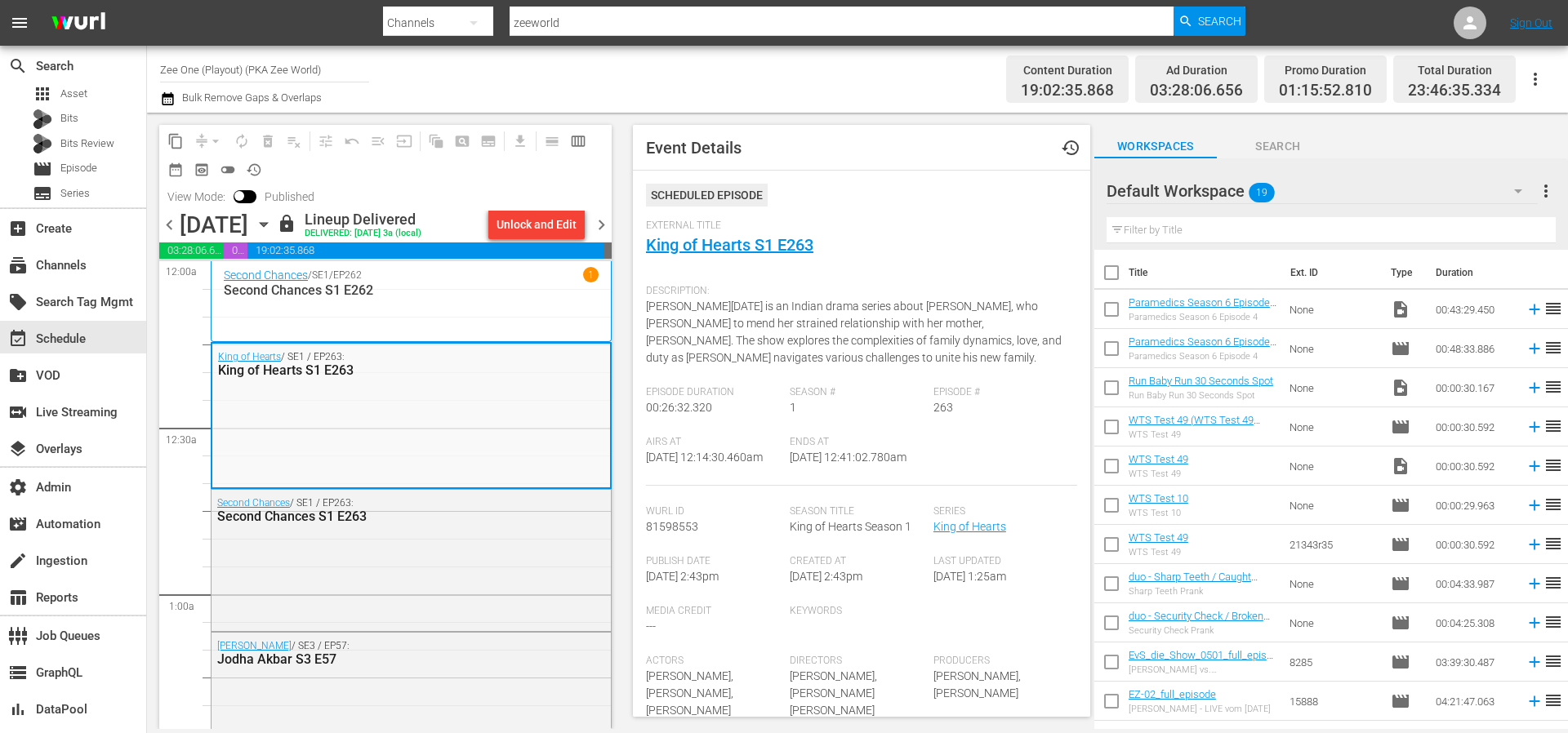
click at [487, 332] on div "Second Chances / SE1 / EP262 1 Second Chances S1 E262" at bounding box center [411, 301] width 375 height 69
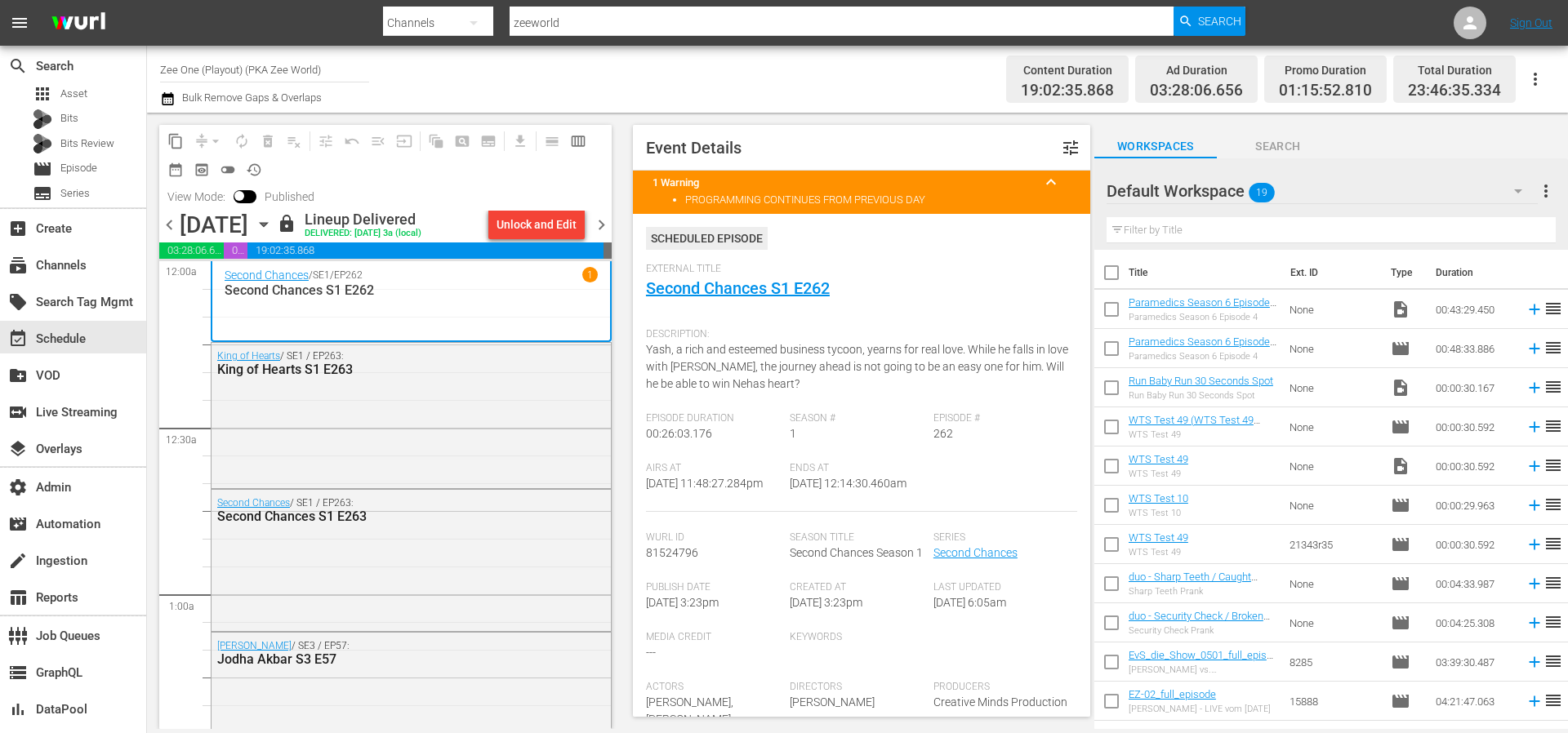
click at [690, 275] on div "External Title Second Chances S1 E262" at bounding box center [861, 292] width 431 height 58
click at [688, 285] on link "Second Chances S1 E262" at bounding box center [738, 288] width 184 height 19
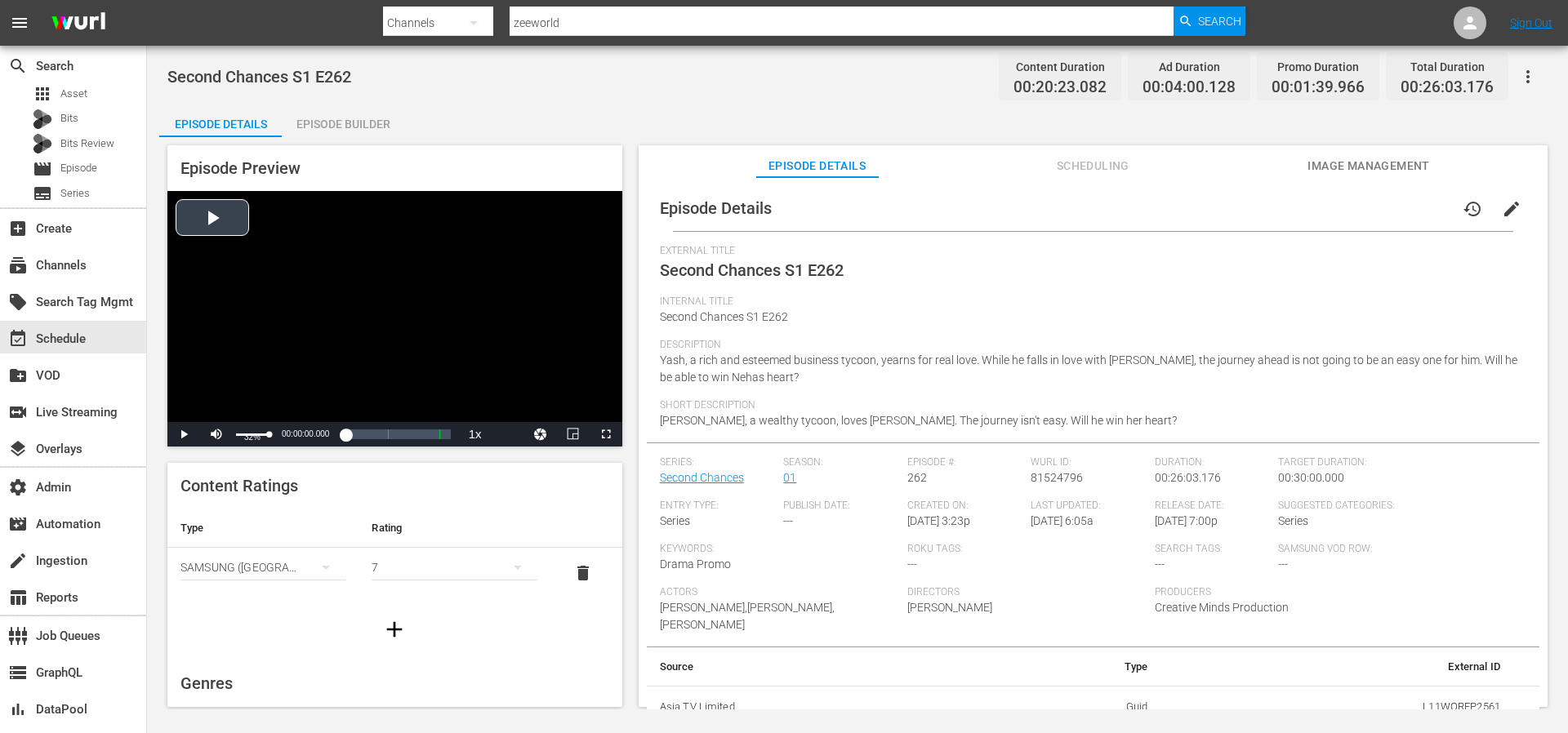
click at [246, 436] on div "32%" at bounding box center [252, 435] width 34 height 3
click at [333, 434] on div "Loaded : 0.47% 00:00:00.000 Second Chances S1 E262 (1/2) 00:00:00.000" at bounding box center [378, 434] width 146 height 16
click at [321, 437] on div "00:02:47.432" at bounding box center [313, 434] width 15 height 16
click at [344, 435] on div "Loaded : 20.13% 00:06:43.966 Second Chances S1 E262 (1/2) 00:04:05.909" at bounding box center [378, 434] width 146 height 16
click at [373, 436] on div "00:12:08.896 Zee UK Ad Slate BRAND NEW 2025" at bounding box center [372, 434] width 1 height 16
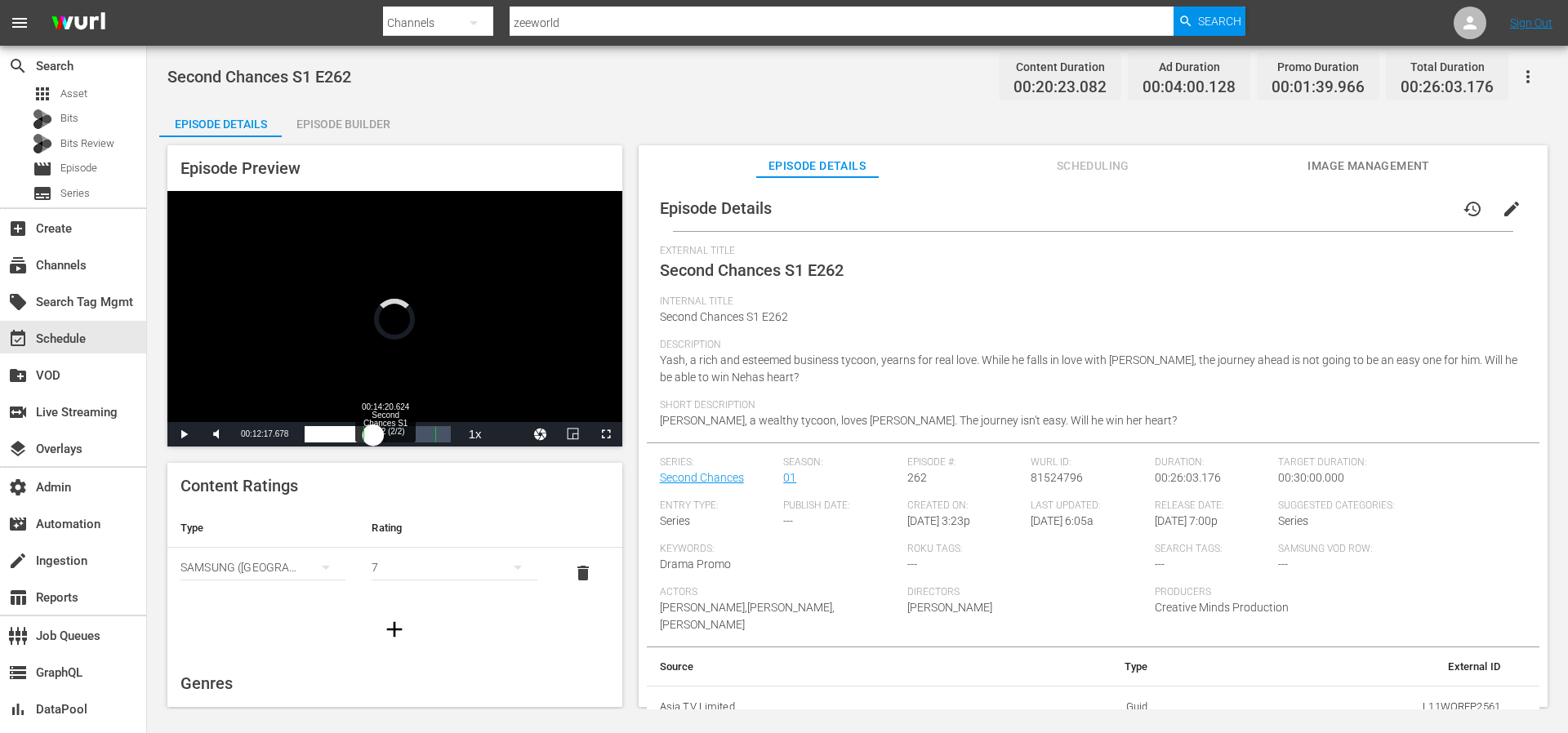
click at [373, 435] on div "00:00:55.690" at bounding box center [340, 434] width 69 height 16
click at [385, 435] on div "00:11:25.891" at bounding box center [344, 434] width 80 height 16
click at [402, 435] on div "00:13:28.886" at bounding box center [353, 434] width 97 height 16
click at [369, 435] on div "Loaded : 76.60% 00:11:33.769 Zee UK Ad Slate BRAND NEW 2025 00:14:33.677 Cue Po…" at bounding box center [378, 434] width 146 height 16
click at [369, 435] on div "00:00:12.025" at bounding box center [337, 434] width 64 height 16
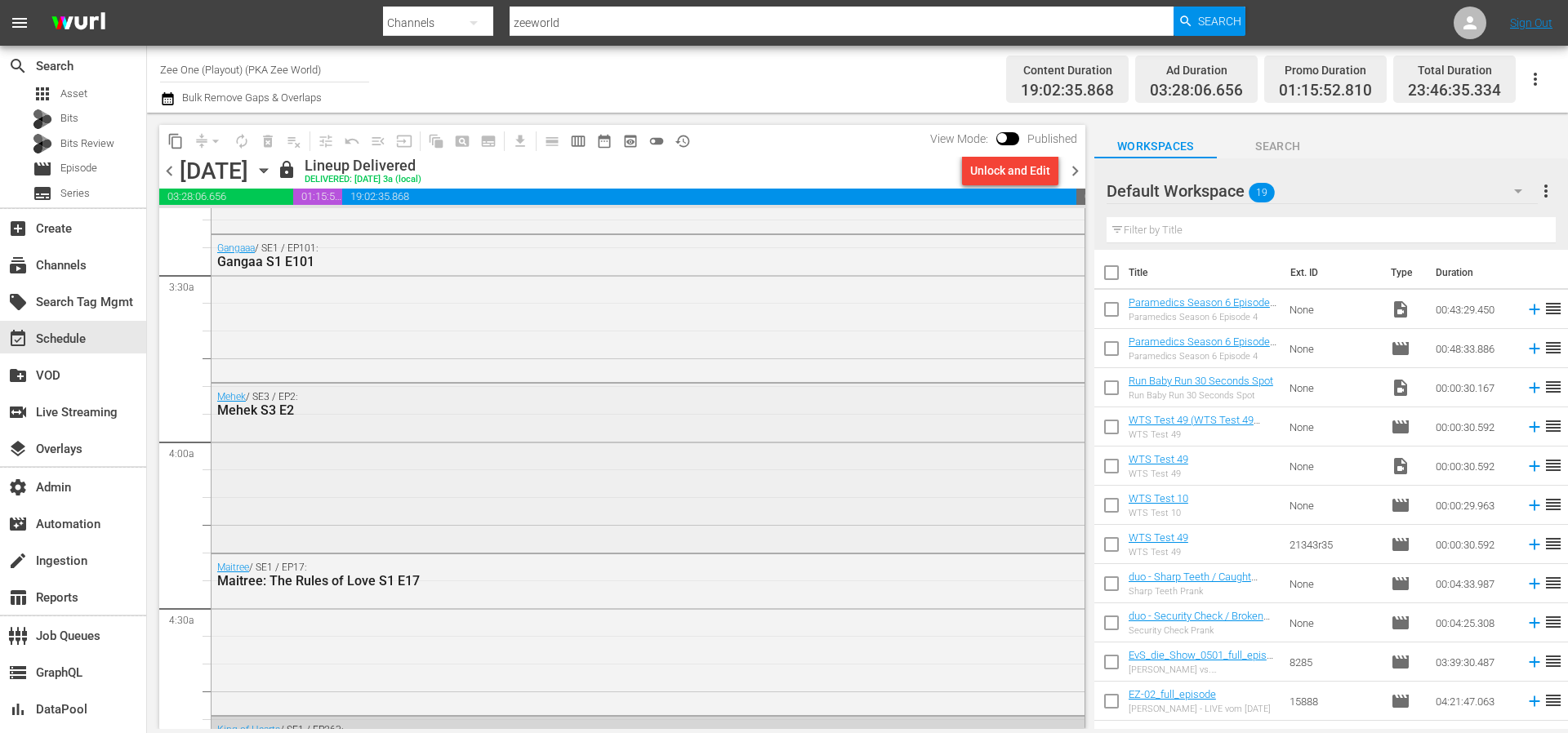
scroll to position [1122, 0]
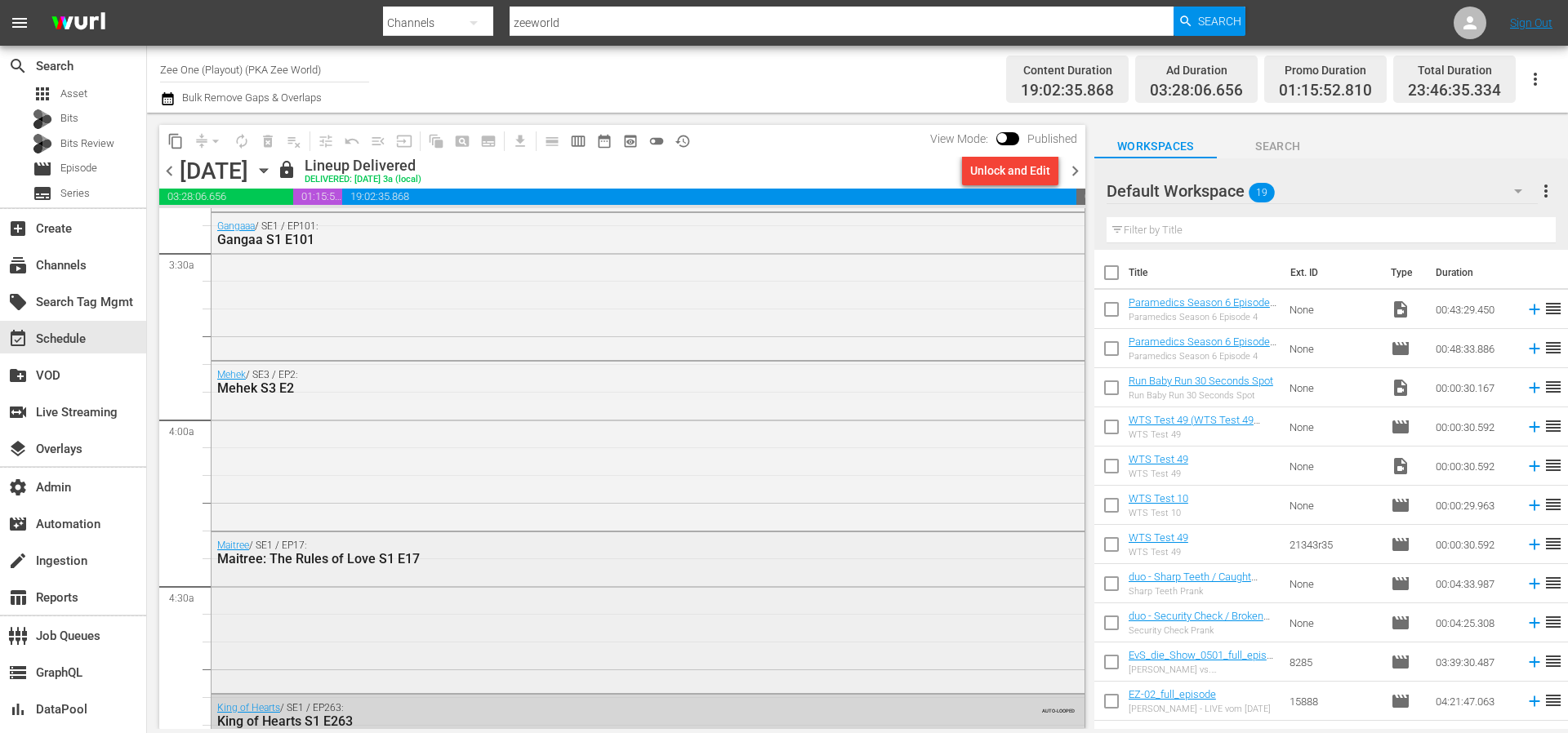
click at [499, 568] on div "Maitree / SE1 / EP17: Maitree: The Rules of Love S1 E17" at bounding box center [648, 553] width 873 height 40
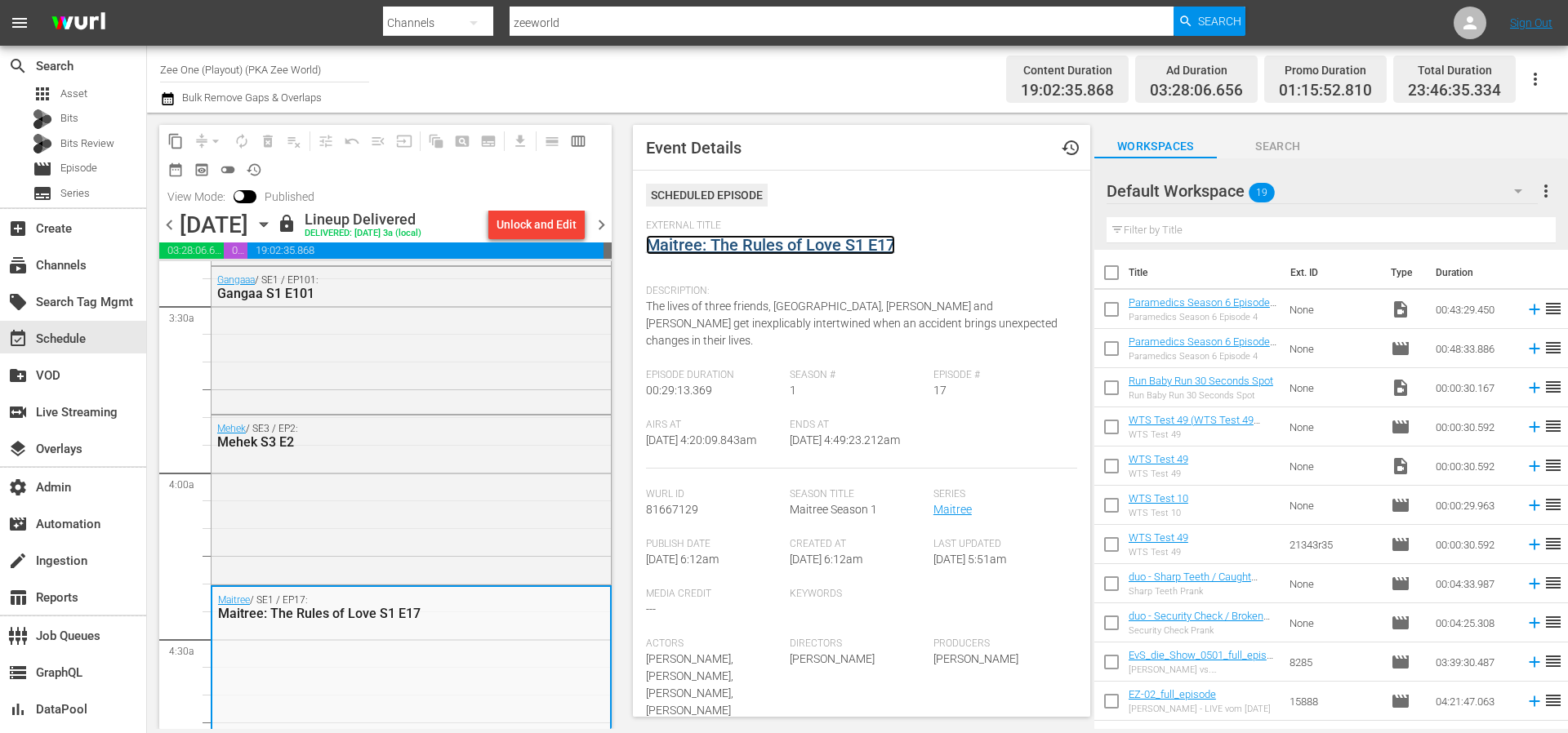
click at [739, 249] on link "Maitree: The Rules of Love S1 E17" at bounding box center [771, 245] width 249 height 19
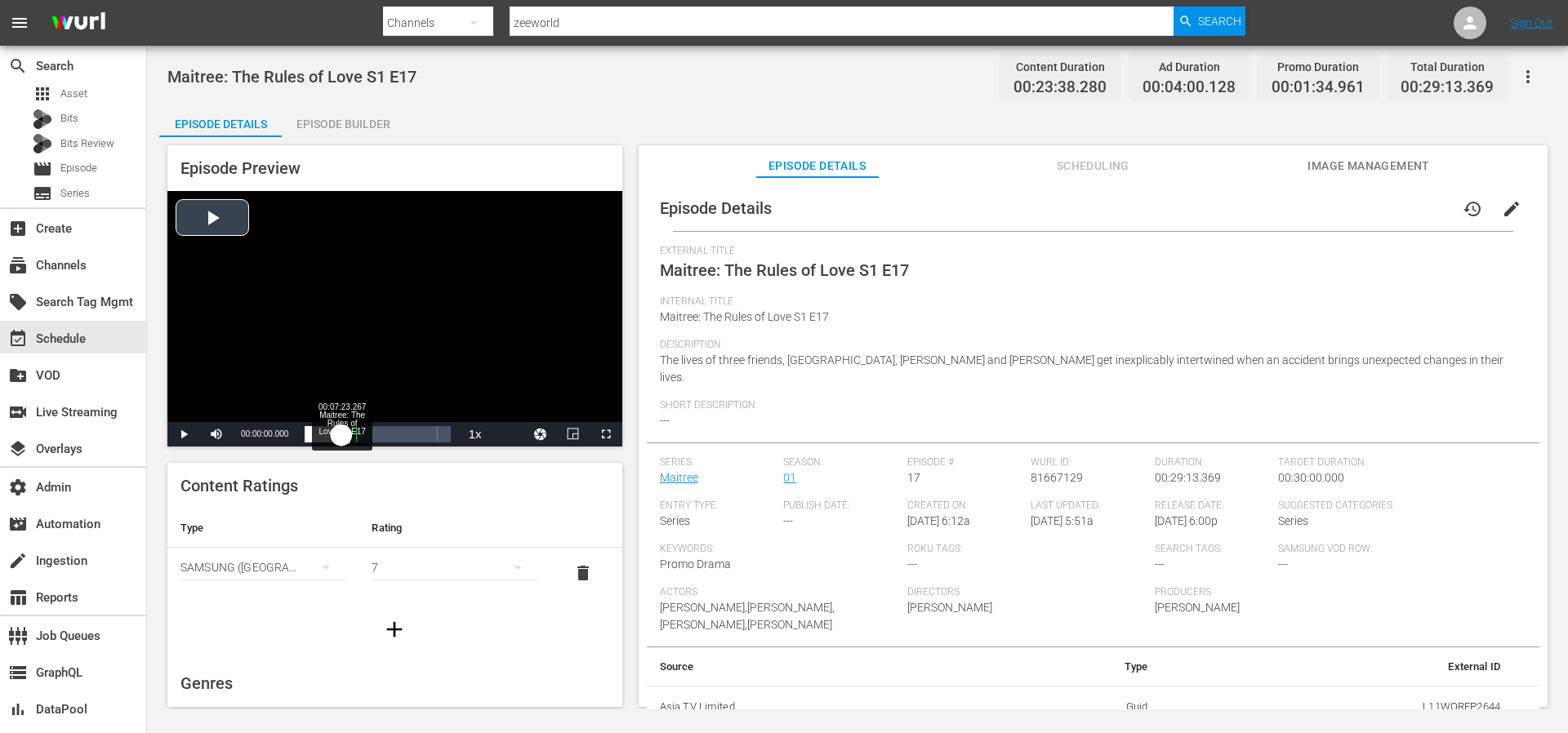
click at [342, 432] on div "Loaded : 0.42% 00:07:23.267 Maitree: The Rules of Love S1 E17 (1/2) 00:00:00.000" at bounding box center [378, 434] width 146 height 16
drag, startPoint x: 266, startPoint y: 434, endPoint x: 239, endPoint y: 424, distance: 28.8
click at [260, 436] on div "Volume Level" at bounding box center [249, 435] width 25 height 3
click at [386, 434] on div "Loaded : 35.99% 00:16:15.188 Maitree: The Rules of Love S1 E17 (2/2) 00:07:29.4…" at bounding box center [378, 434] width 146 height 16
drag, startPoint x: 249, startPoint y: 437, endPoint x: 238, endPoint y: 437, distance: 11.0
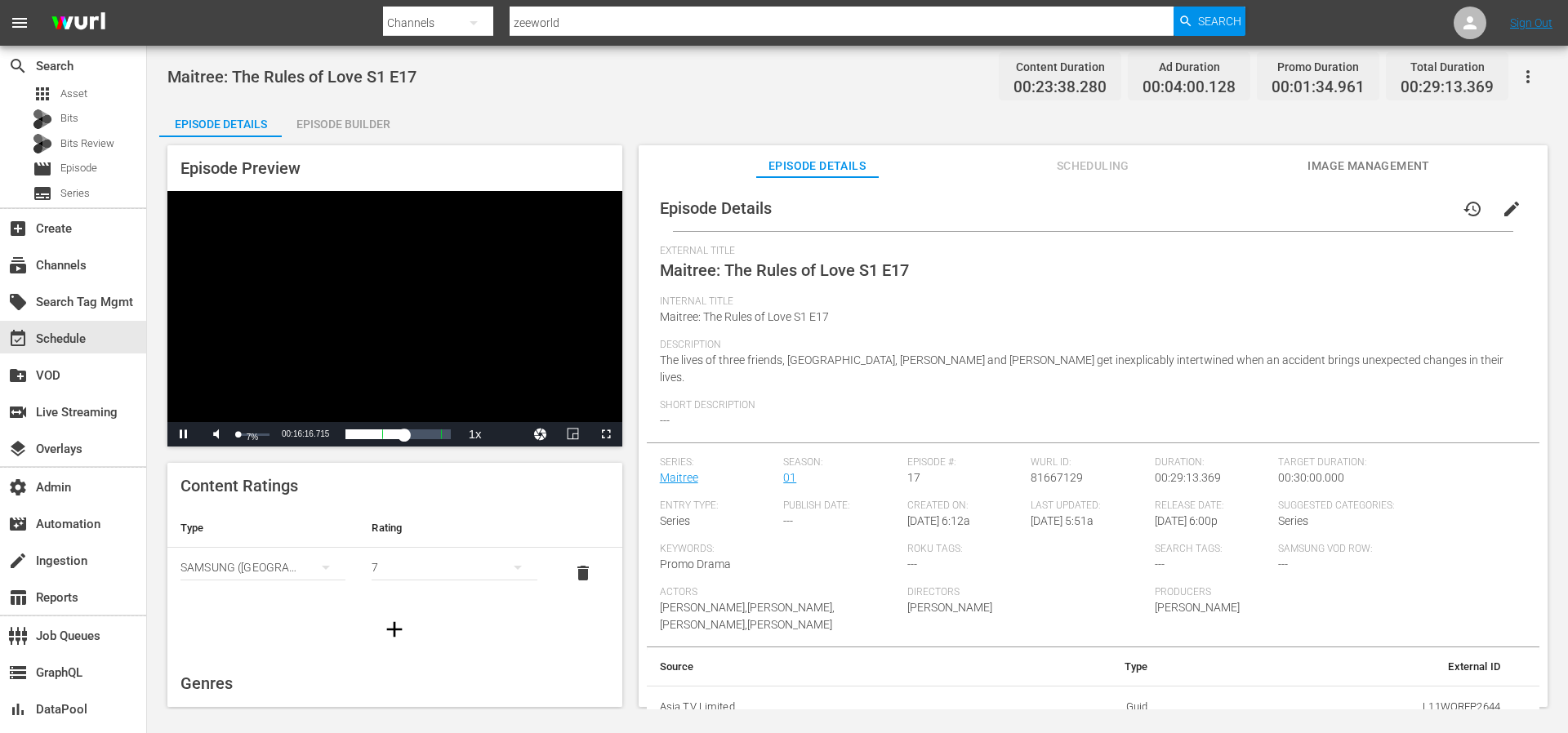
click at [238, 437] on div "7%" at bounding box center [252, 435] width 34 height 3
click at [606, 435] on span "Video Player" at bounding box center [606, 435] width 0 height 0
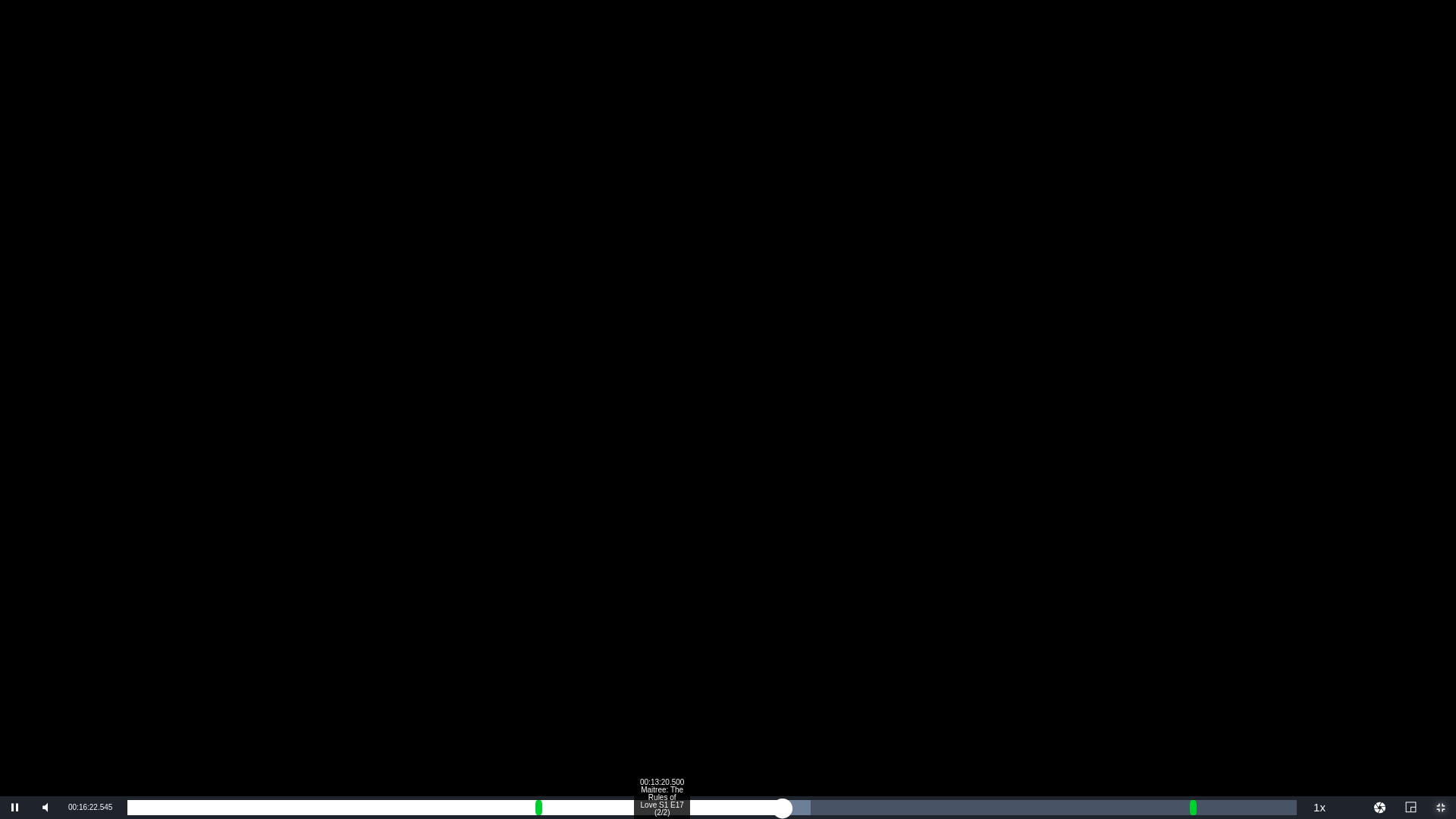
click at [661, 681] on div "00:13:20.500 Maitree: The Rules of Love S1 E17 (2/2)" at bounding box center [661, 807] width 1 height 15
click at [682, 681] on div "Loaded : 44.45% 00:13:50.064 Maitree: The Rules of Love S1 E17 (2/2) 00:10:25.9…" at bounding box center [712, 807] width 1170 height 15
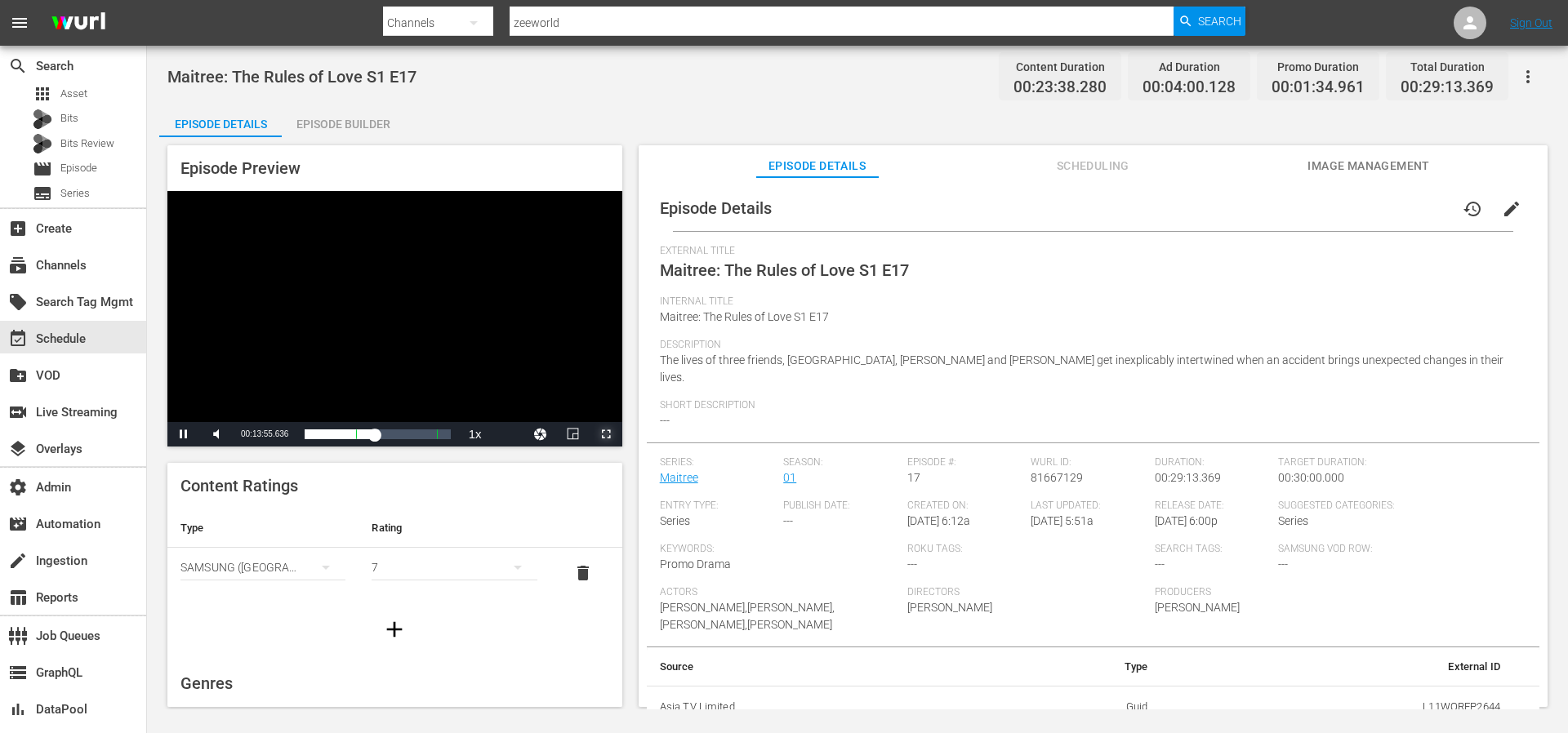
click at [606, 435] on span "Video Player" at bounding box center [606, 435] width 0 height 0
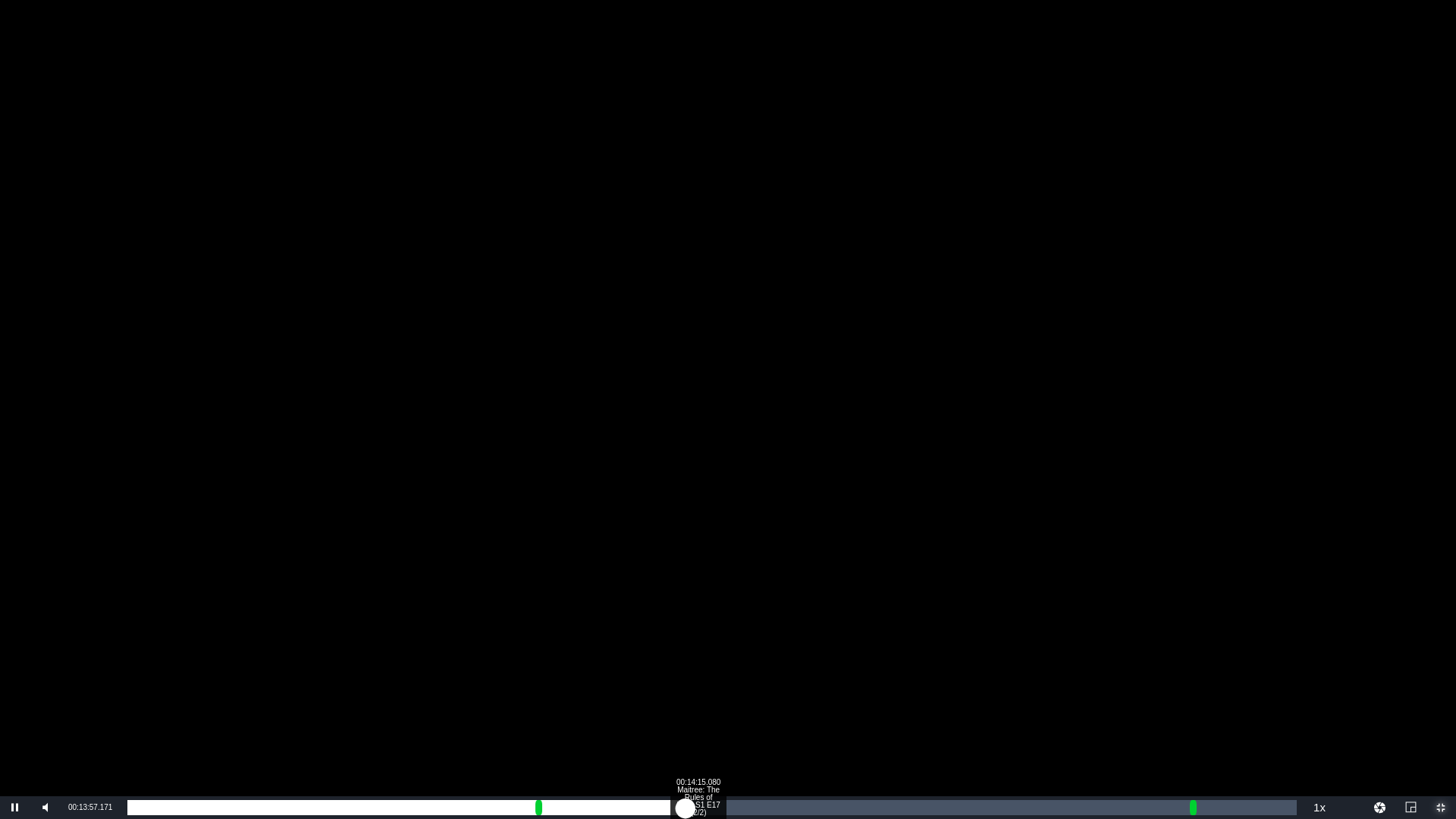
click at [698, 681] on div "00:14:15.080 Maitree: The Rules of Love S1 E17 (2/2)" at bounding box center [698, 807] width 1 height 15
click at [714, 681] on div "Loaded : 48.27% 00:14:38.958 Maitree: The Rules of Love S1 E17 (2/2) 00:11:20.2…" at bounding box center [712, 807] width 1170 height 15
click at [729, 681] on div "Loaded : 49.97% 00:15:01.700 Maitree: The Rules of Love S1 E17 (2/2) 00:11:44.0…" at bounding box center [712, 807] width 1170 height 15
click at [745, 681] on div "Loaded : 51.24% 00:15:25.578 Maitree: The Rules of Love S1 E17 (2/2) 00:12:06.6…" at bounding box center [712, 807] width 1170 height 15
click at [757, 681] on div "Loaded : 52.93% 00:15:44.908 Maitree: The Rules of Love S1 E17 (2/2) 00:12:30.5…" at bounding box center [712, 807] width 1170 height 15
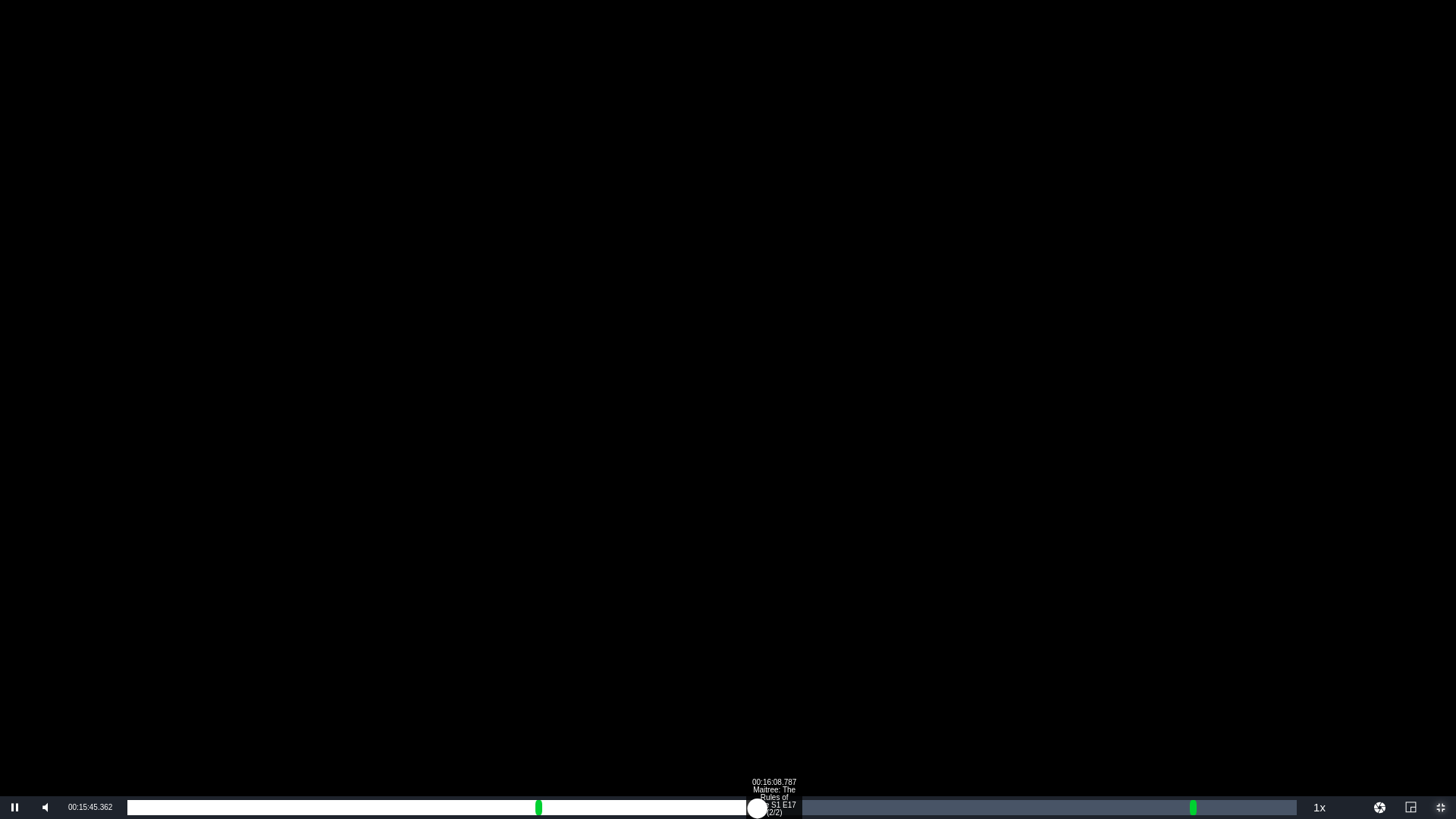
click at [773, 681] on div "00:16:08.787 Maitree: The Rules of Love S1 E17 (2/2)" at bounding box center [773, 807] width 1 height 15
click at [788, 681] on div "00:16:29.254 Maitree: The Rules of Love S1 E17 (2/2)" at bounding box center [788, 807] width 1 height 15
click at [803, 681] on div "00:16:51.996 Maitree: The Rules of Love S1 E17 (2/2)" at bounding box center [803, 807] width 1 height 15
click at [821, 681] on div "Progress Bar" at bounding box center [810, 807] width 32 height 15
click at [835, 681] on div "Loaded : 60.97% 00:17:40.890 Maitree: The Rules of Love S1 E17 (2/2) 00:14:24.4…" at bounding box center [712, 807] width 1170 height 15
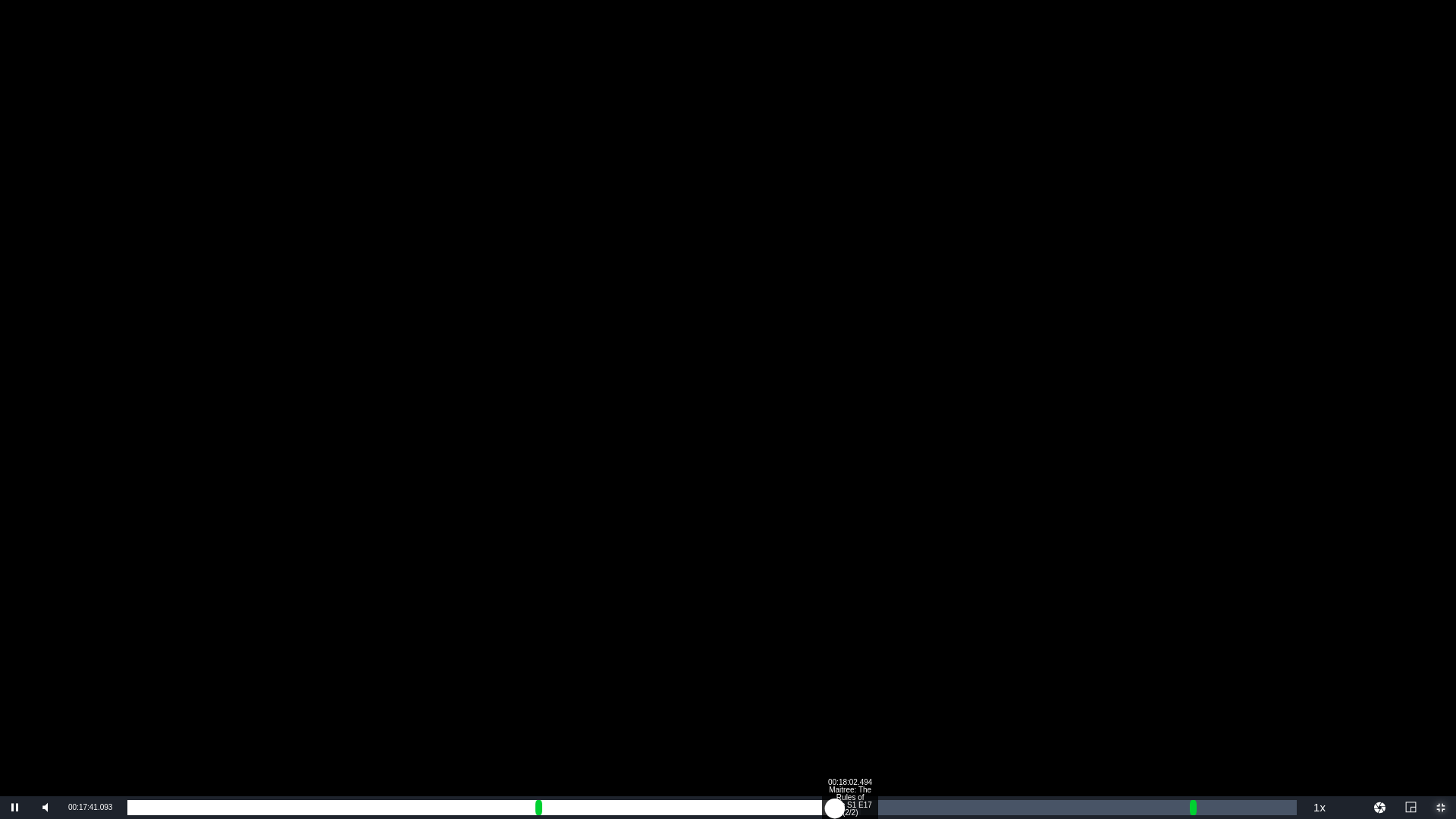
click at [849, 681] on div "Loaded : 62.67% 00:18:02.494 Maitree: The Rules of Love S1 E17 (2/2) 00:14:46.0…" at bounding box center [712, 807] width 1170 height 15
click at [855, 681] on div "00:15:07.800" at bounding box center [491, 807] width 728 height 15
click at [855, 681] on div "00:15:16.746" at bounding box center [491, 807] width 728 height 15
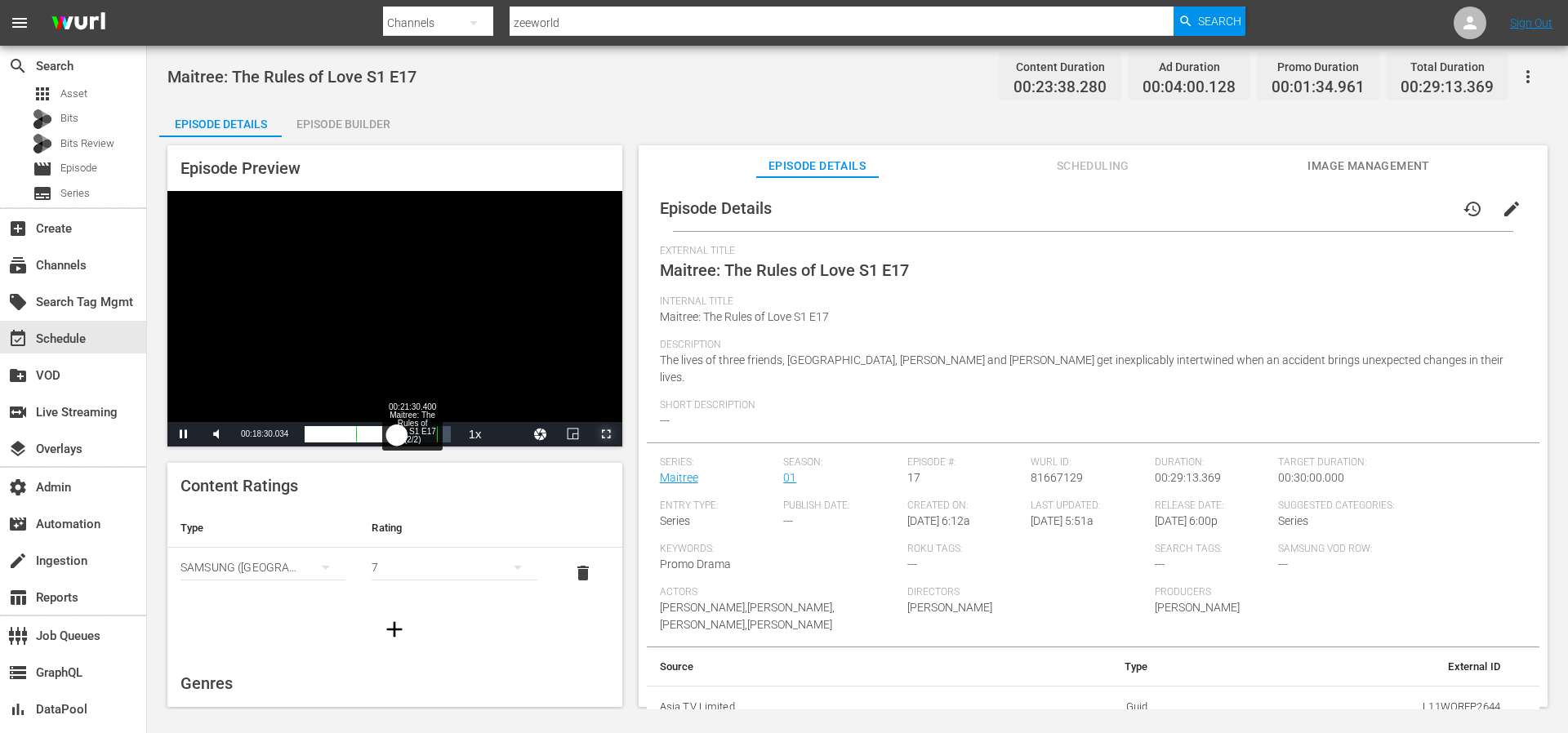
click at [411, 436] on div "Loaded : 70.28% 00:21:30.400 Maitree: The Rules of Love S1 E17 (2/2) 00:15:34.9…" at bounding box center [378, 434] width 146 height 16
click at [411, 436] on div "00:18:25.770" at bounding box center [358, 434] width 107 height 16
click at [416, 436] on div "00:19:34.791" at bounding box center [361, 434] width 112 height 16
click at [420, 436] on div "00:20:23.888" at bounding box center [363, 434] width 116 height 16
click at [425, 436] on div "00:21:13.107" at bounding box center [365, 434] width 120 height 16
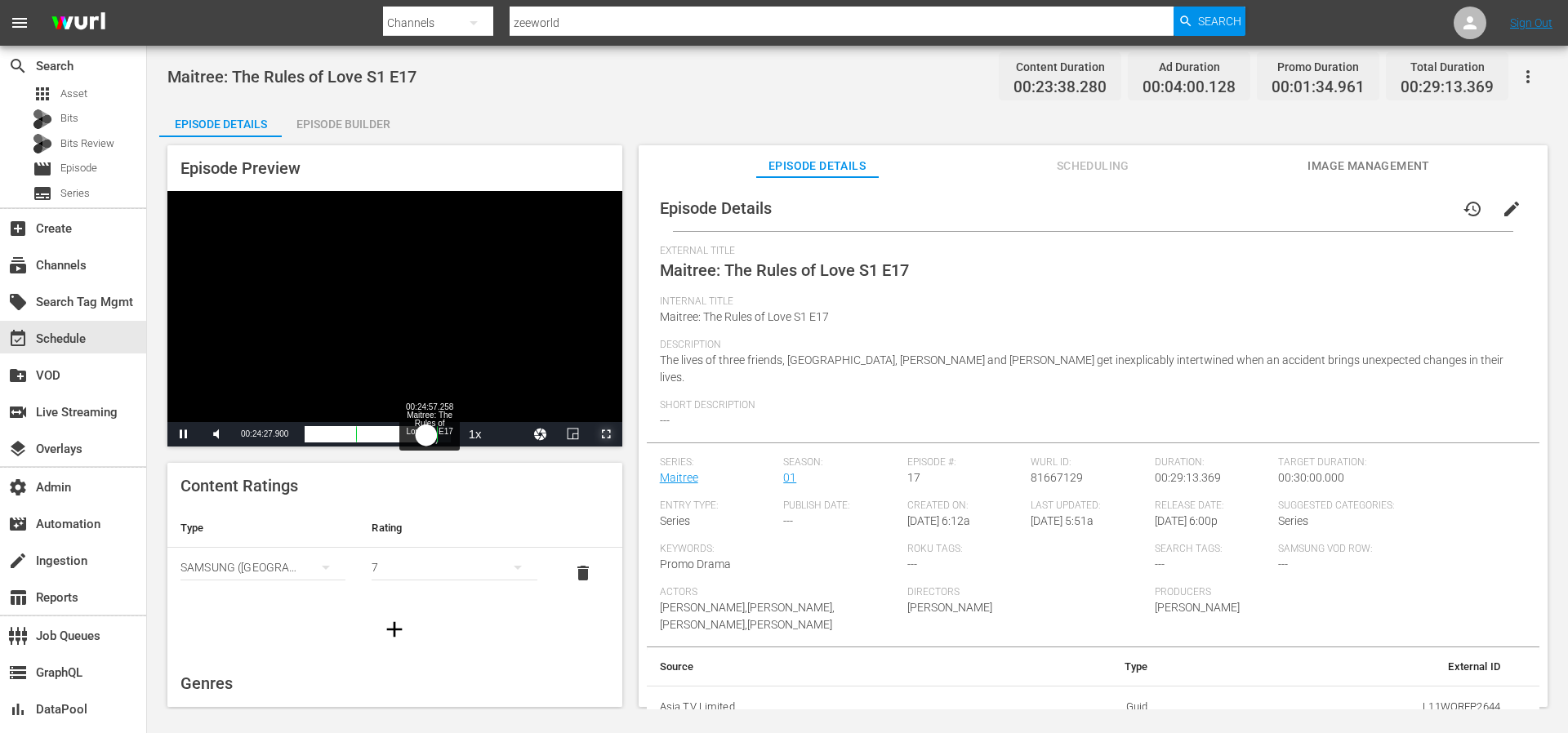
click at [426, 436] on div "00:21:32.907" at bounding box center [366, 434] width 122 height 16
click at [429, 436] on div "00:22:02.418" at bounding box center [367, 434] width 124 height 16
click at [431, 436] on div "00:22:31.801" at bounding box center [368, 434] width 127 height 16
click at [435, 436] on div "00:23:11.302" at bounding box center [369, 434] width 130 height 16
click at [437, 436] on div "00:23:31.086" at bounding box center [370, 434] width 131 height 16
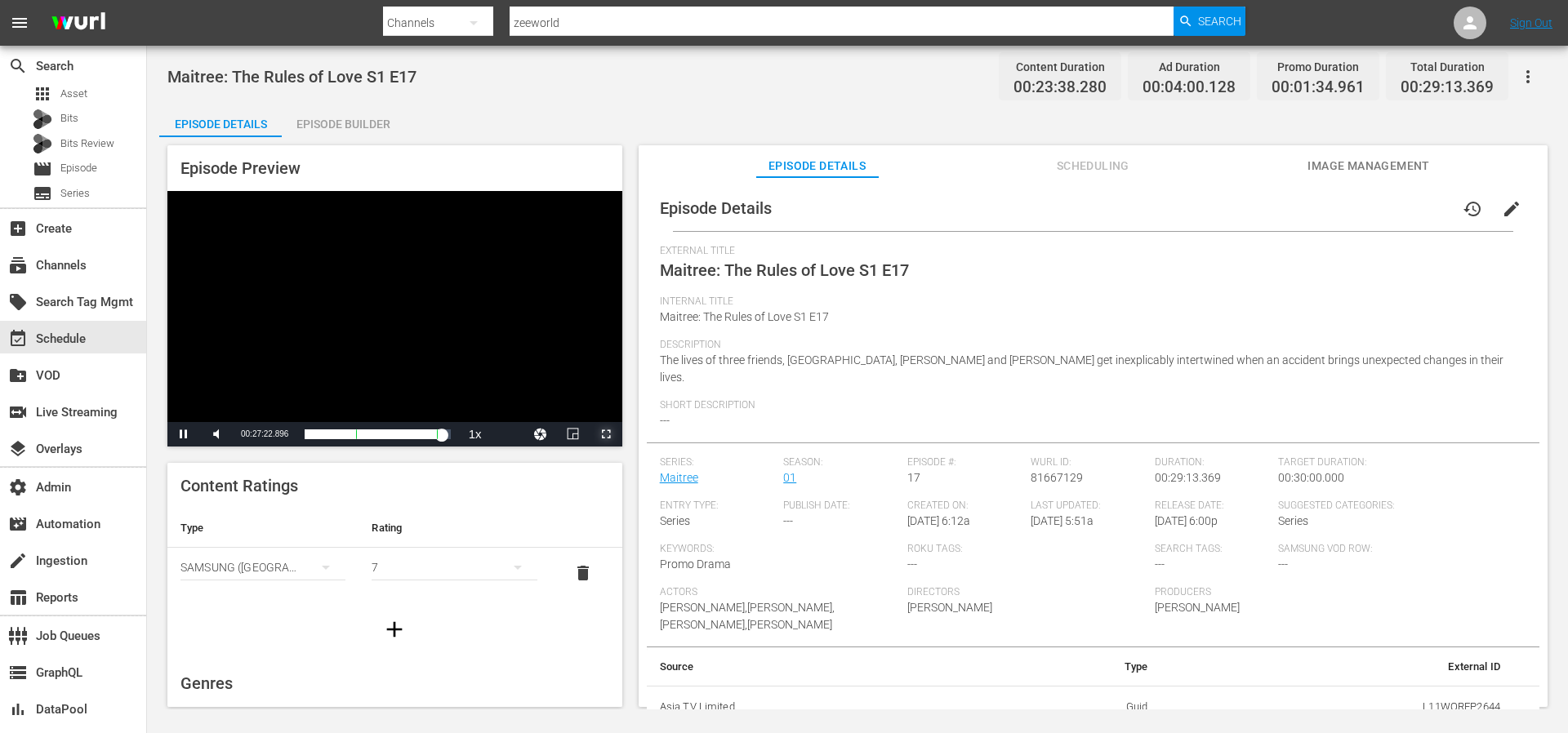
click at [606, 435] on span "Video Player" at bounding box center [606, 435] width 0 height 0
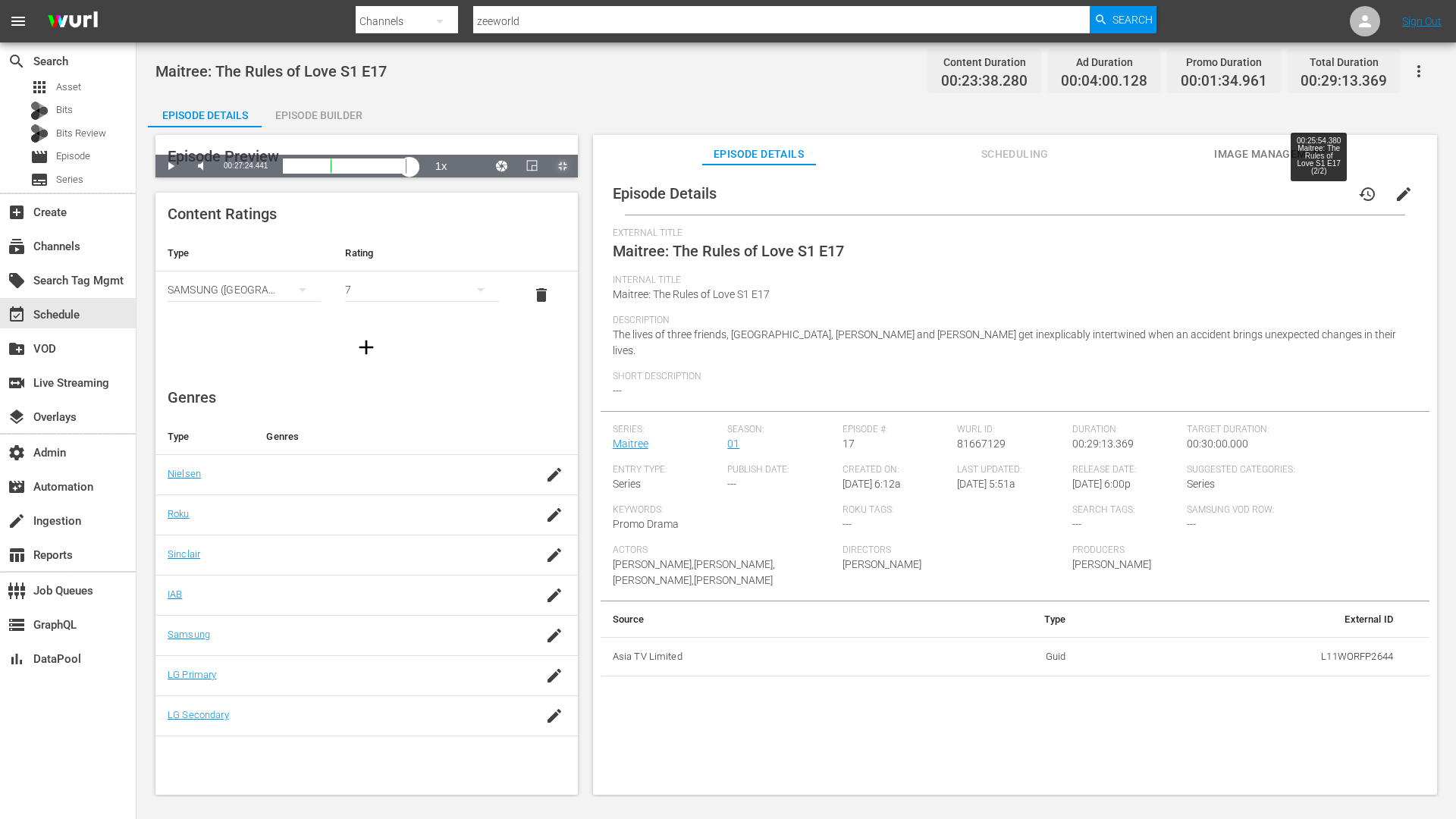
click at [1320, 174] on div "00:25:54.380 Maitree: The Rules of Love S1 E17 (2/2)" at bounding box center [1320, 166] width 1 height 15
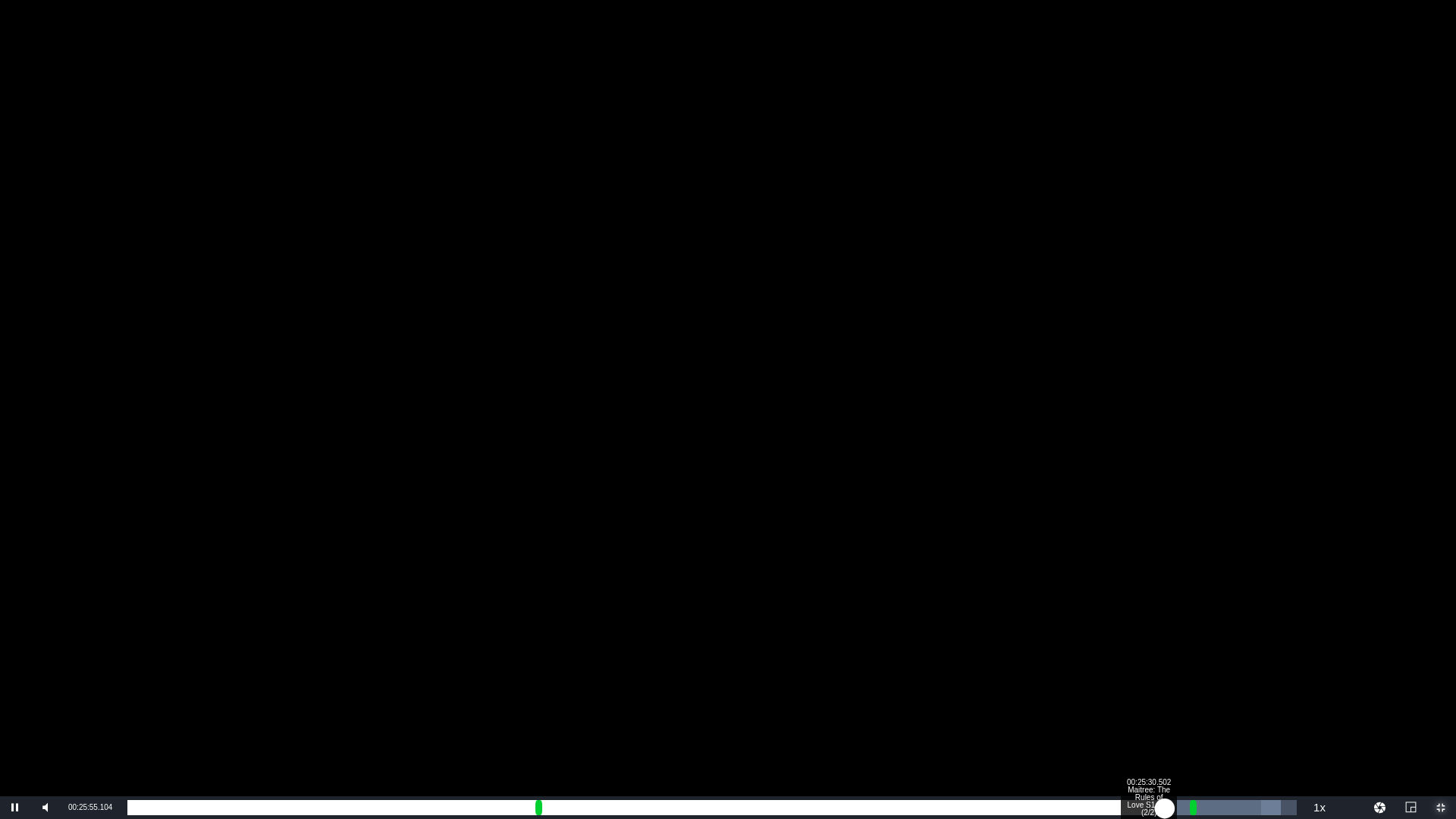
click at [1149, 681] on div "00:25:30.502 Maitree: The Rules of Love S1 E17 (2/2)" at bounding box center [1149, 807] width 1 height 15
click at [1145, 681] on div "00:22:35.703" at bounding box center [638, 807] width 1021 height 15
click at [1141, 681] on div "00:22:31.063" at bounding box center [636, 807] width 1018 height 15
click at [1137, 681] on div "00:22:24.367" at bounding box center [634, 807] width 1013 height 15
click at [1133, 681] on div "00:22:18.625" at bounding box center [632, 807] width 1010 height 15
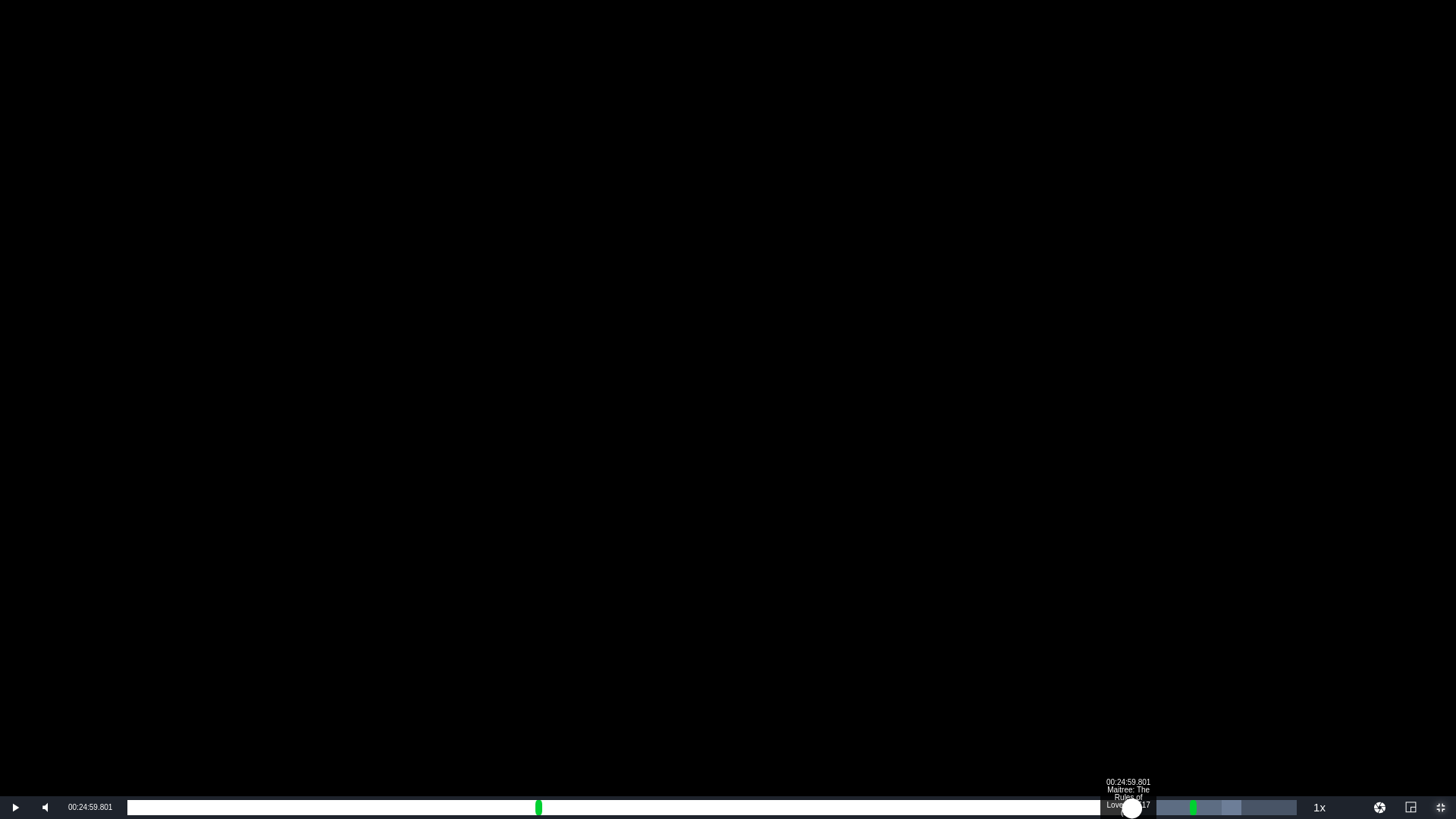
click at [1128, 681] on div "00:22:11.838" at bounding box center [630, 807] width 1005 height 15
click at [1125, 681] on div "00:22:05.074" at bounding box center [627, 807] width 1001 height 15
click at [1292, 681] on div "Loaded : 94.43% 00:29:06.546 Jodha Akbar WORLD NEW 2025 LOGO 00:21:59.254 Cue P…" at bounding box center [712, 807] width 1170 height 15
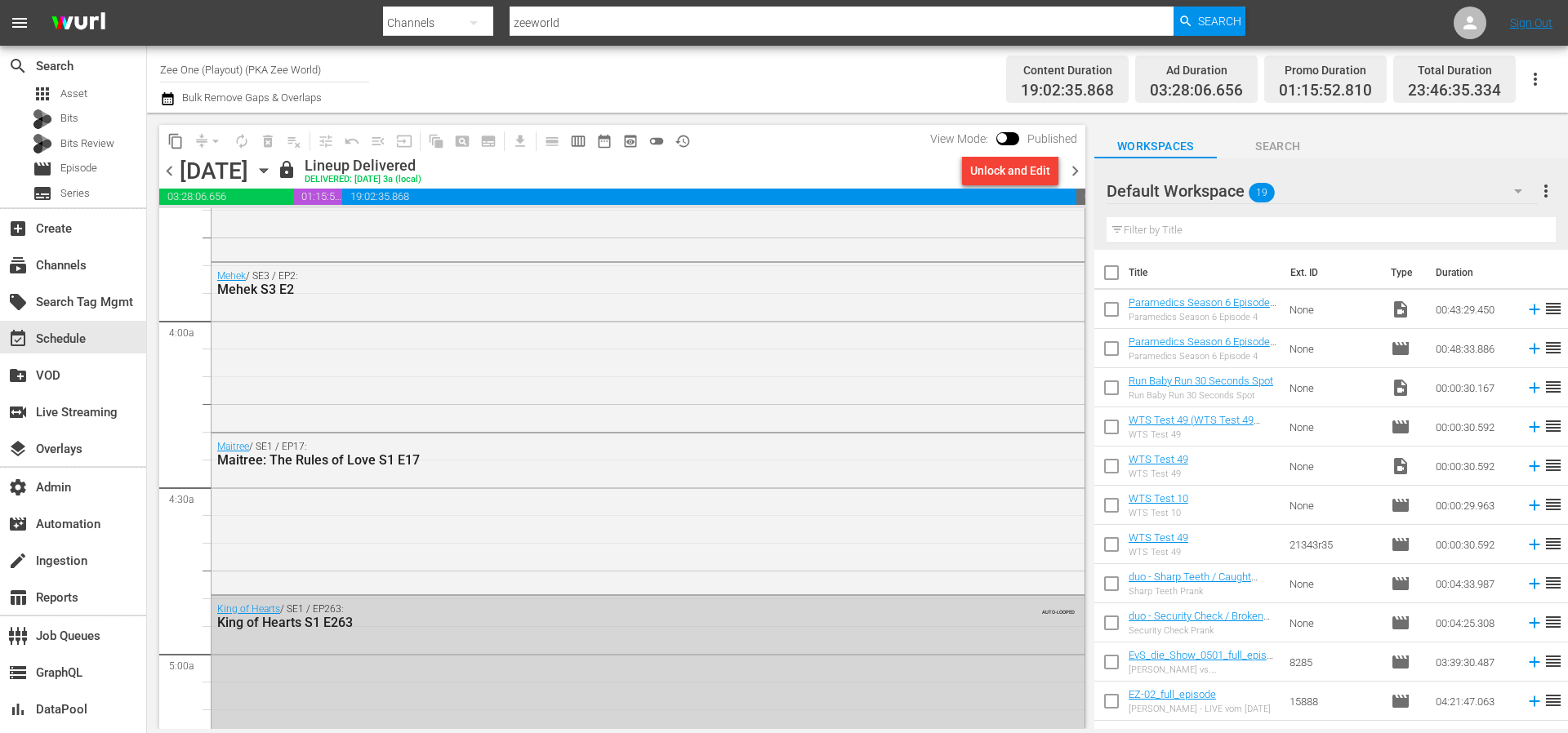
scroll to position [1230, 0]
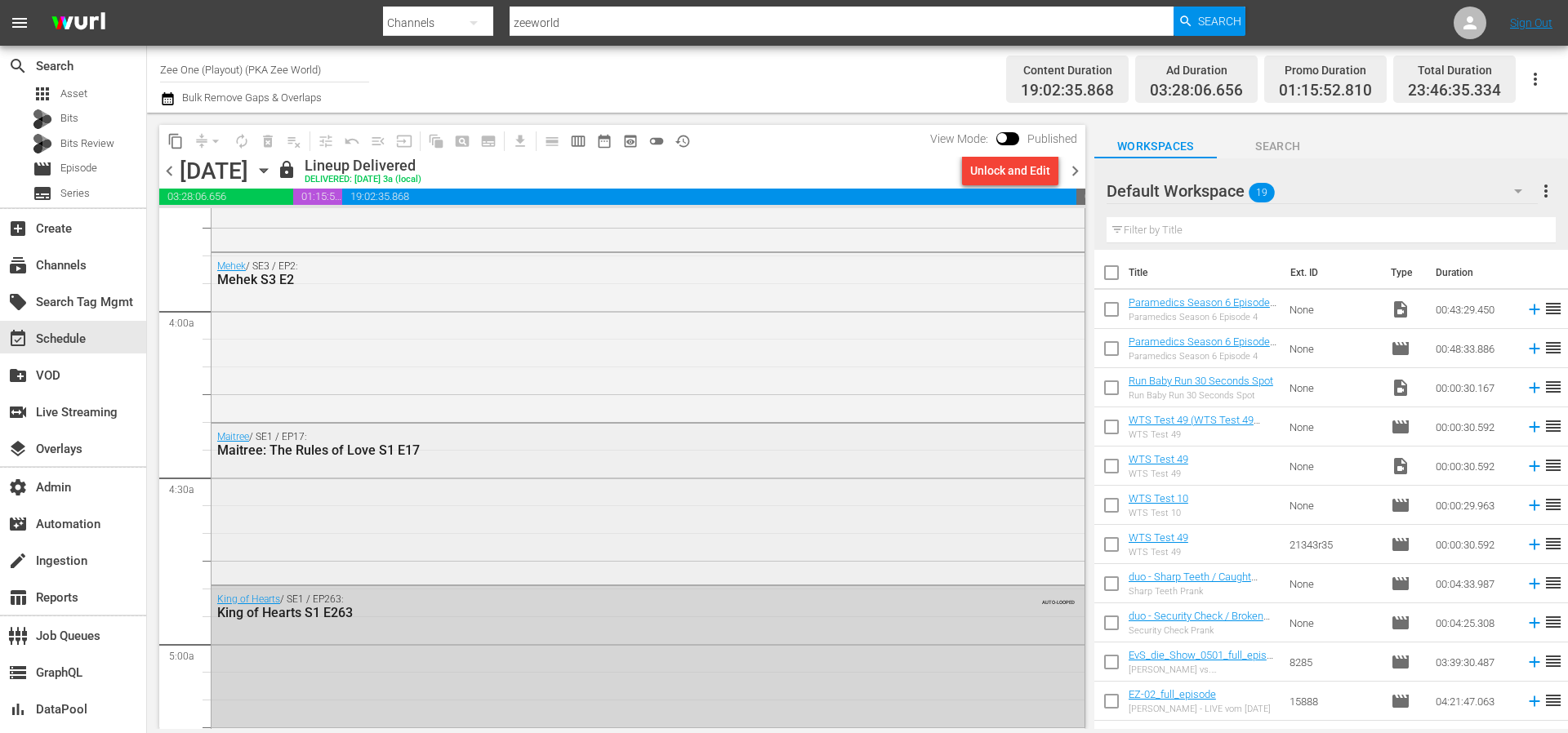
click at [509, 503] on div "Maitree / SE1 / EP17: Maitree: The Rules of Love S1 E17" at bounding box center [648, 503] width 873 height 157
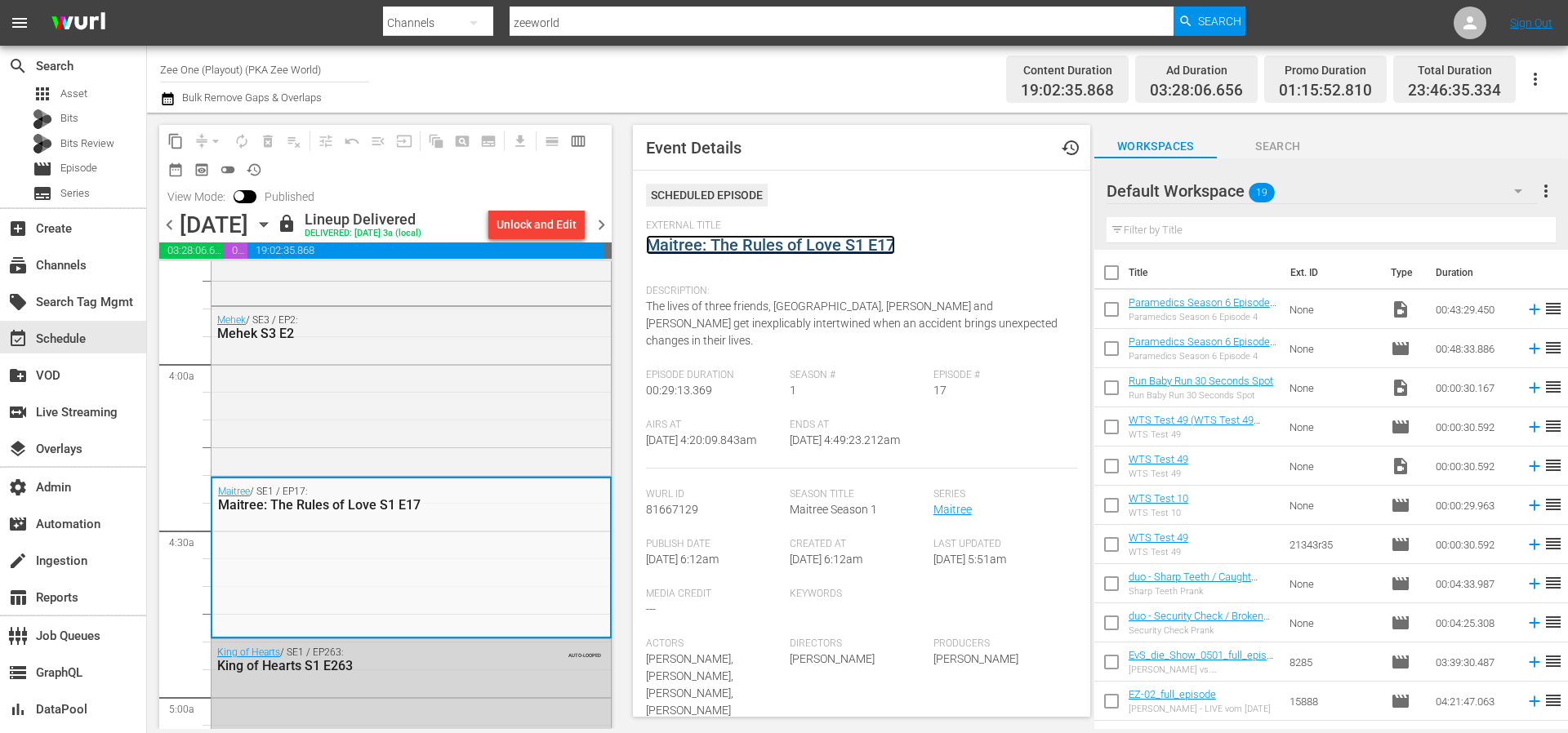
click at [738, 245] on link "Maitree: The Rules of Love S1 E17" at bounding box center [771, 245] width 249 height 19
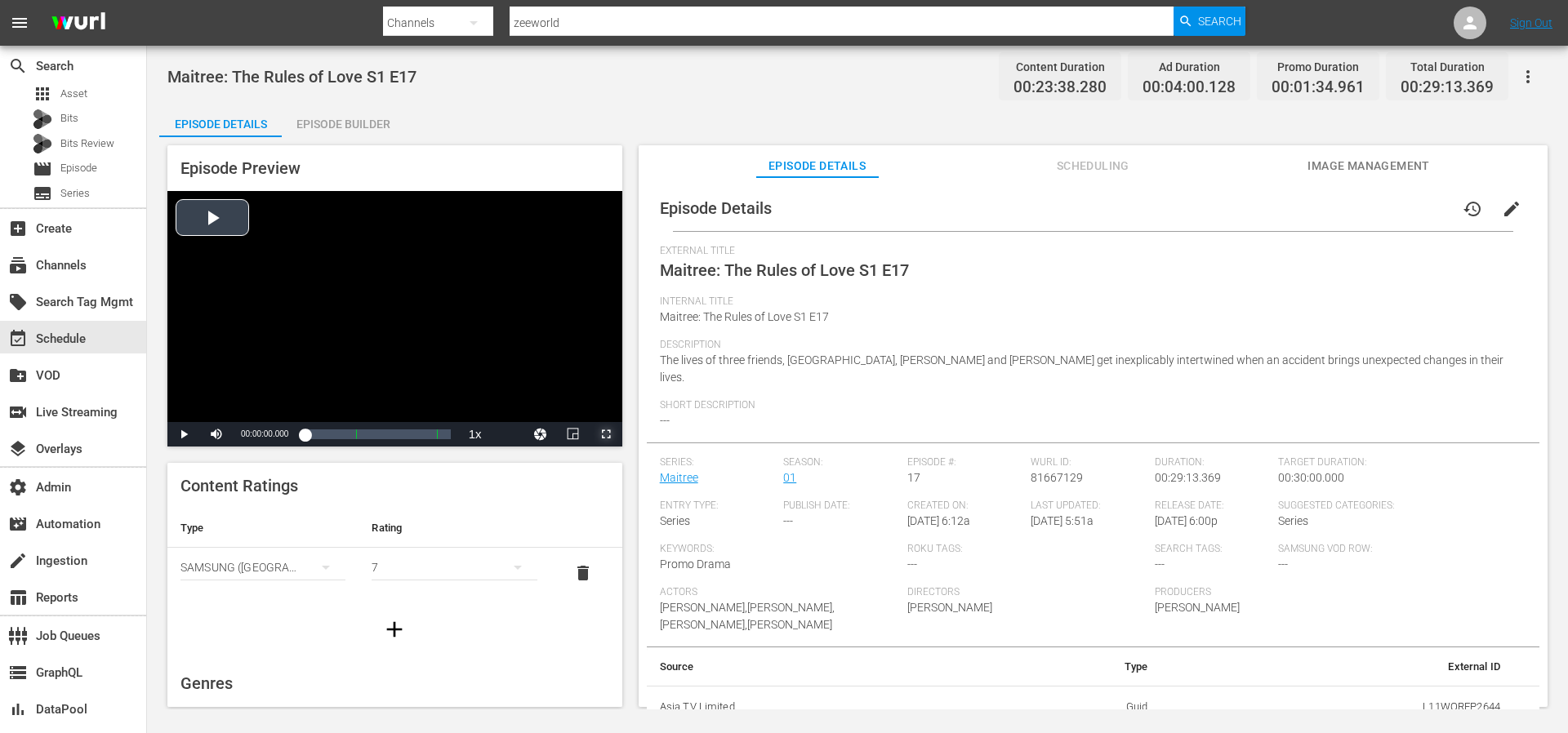
click at [606, 435] on span "Video Player" at bounding box center [606, 435] width 0 height 0
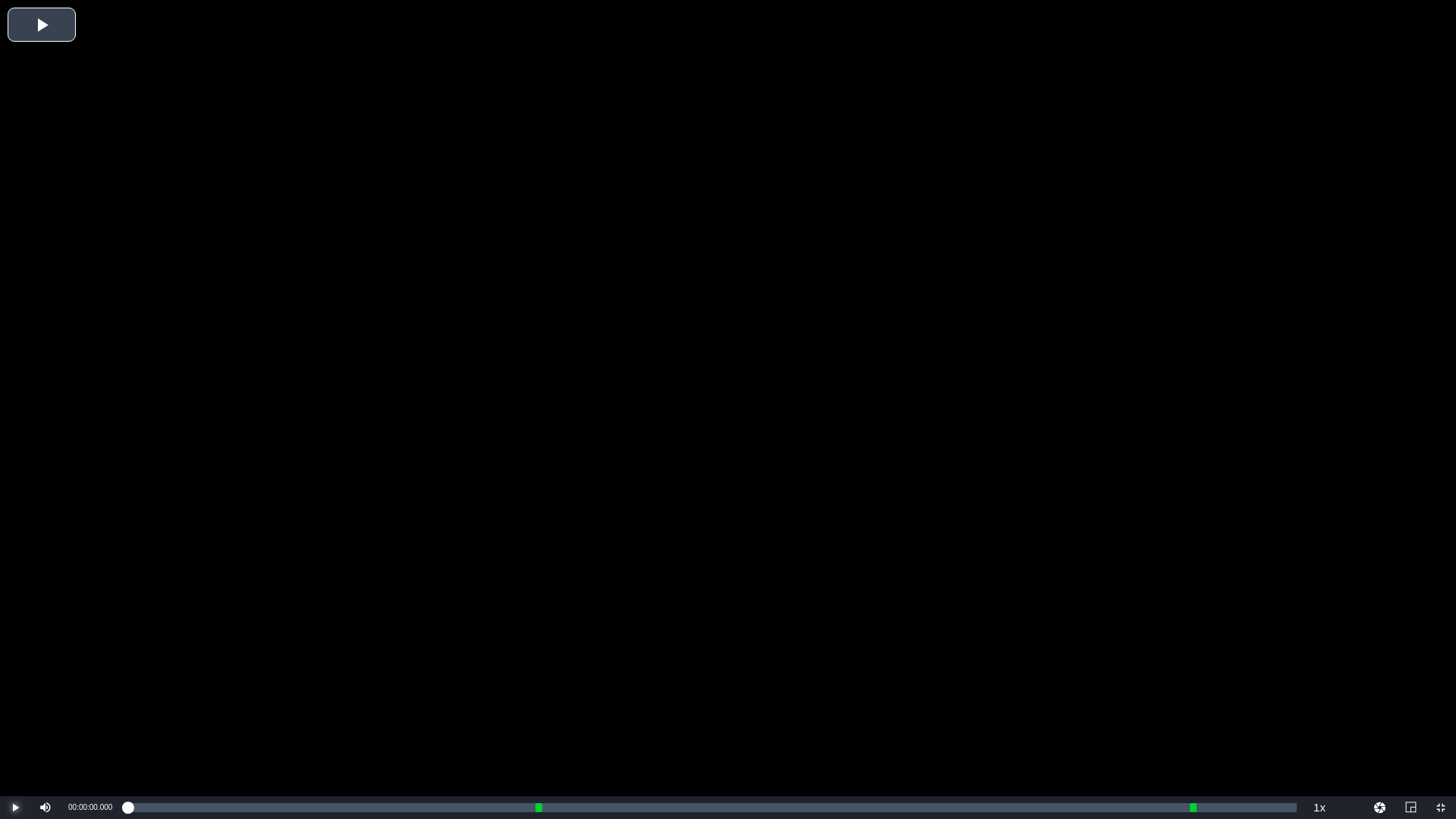
click at [15, 681] on span "Video Player" at bounding box center [15, 808] width 0 height 0
click at [65, 681] on div "Volume Level" at bounding box center [66, 808] width 4 height 3
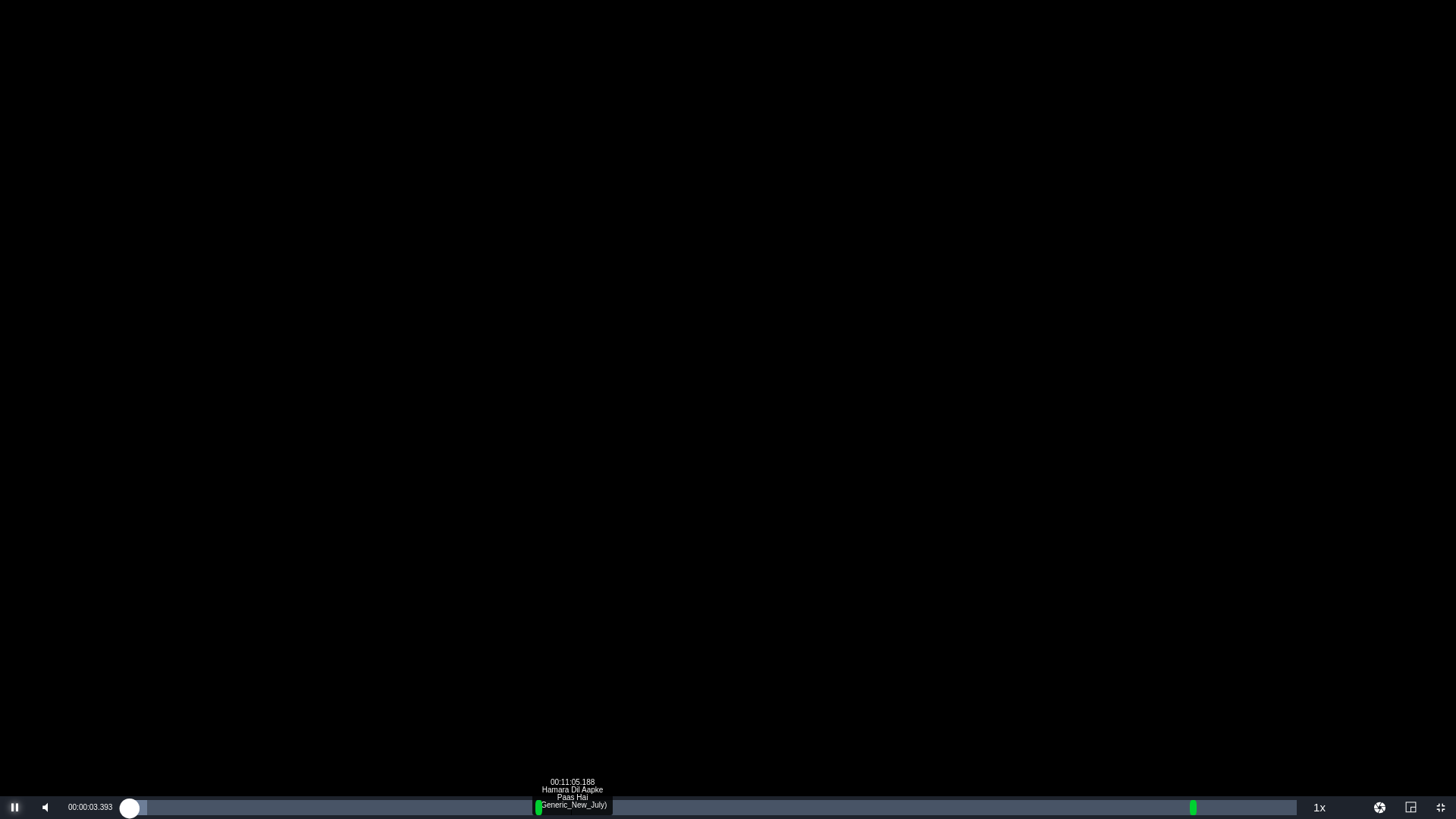
click at [571, 681] on div "00:11:05.188 Hamara Dil Aapke Paas Hai (Generic_New_July)" at bounding box center [571, 807] width 1 height 15
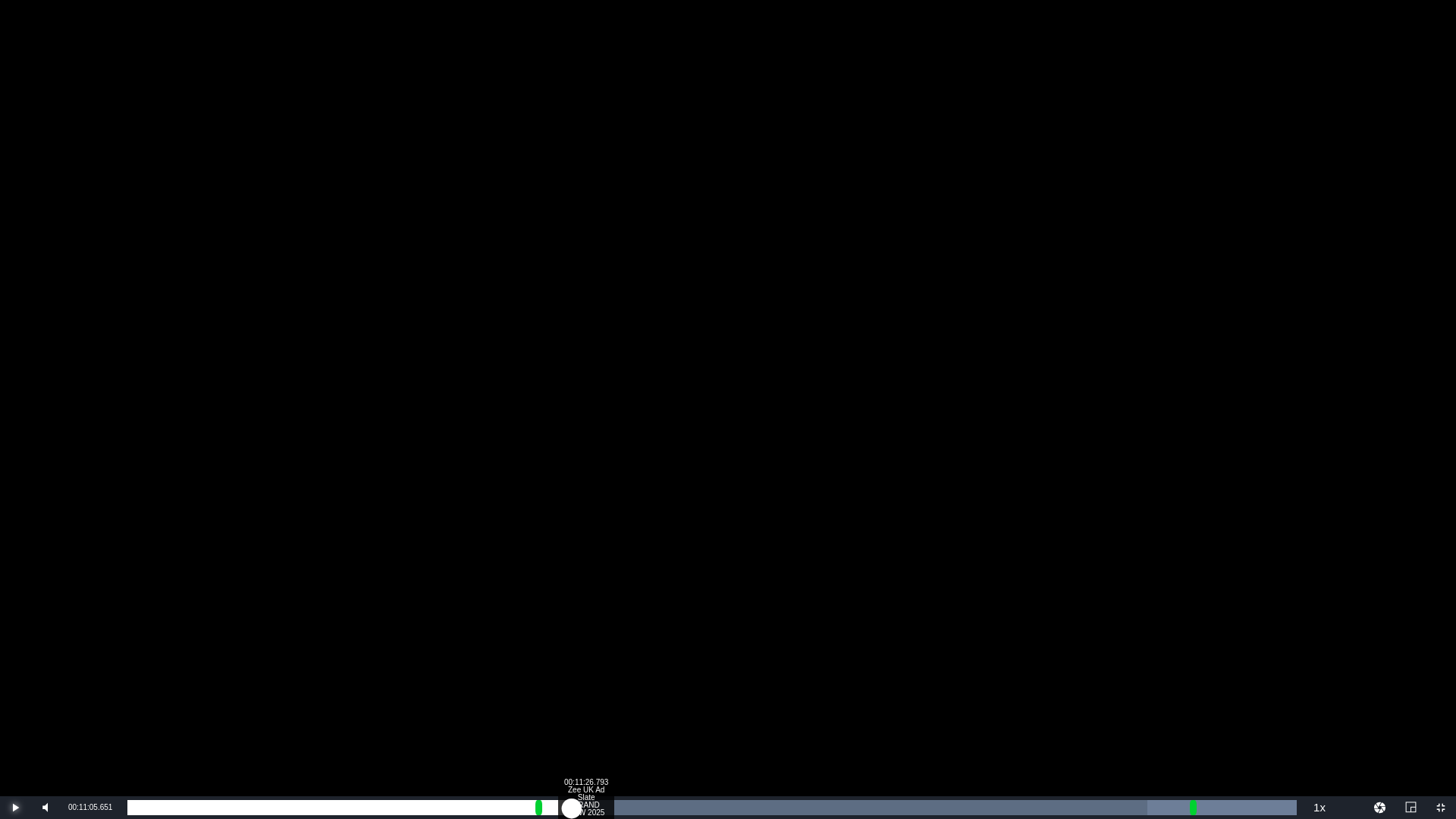
click at [585, 681] on div "00:11:26.793 Zee UK Ad Slate BRAND NEW 2025" at bounding box center [585, 807] width 1 height 15
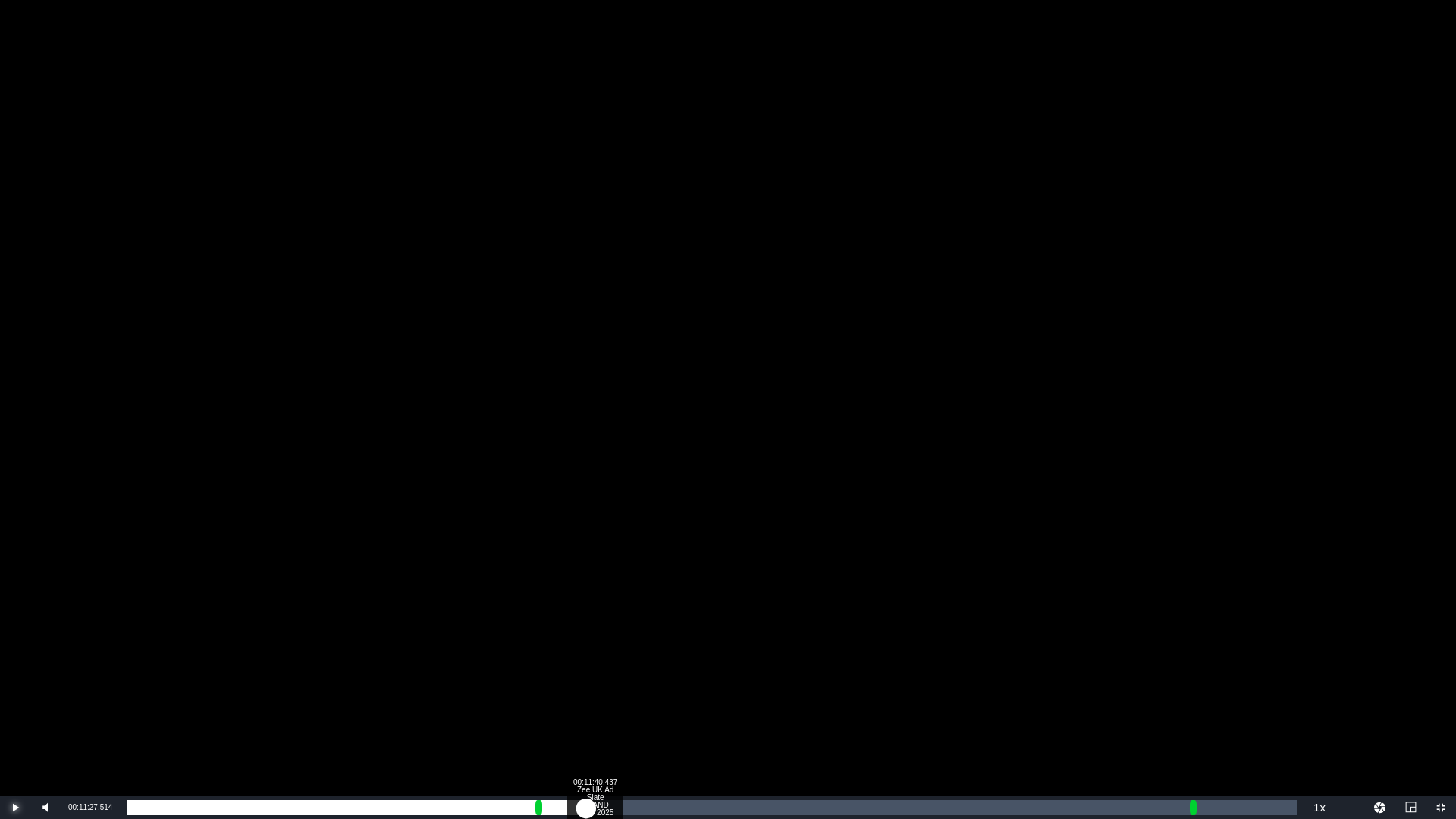
click at [585, 681] on div "00:00:20.584" at bounding box center [356, 807] width 458 height 15
click at [608, 681] on div "Loaded : 30.01% 00:11:59.768 Zee UK Ad Slate BRAND NEW 2025 00:00:33.890 Cue Po…" at bounding box center [712, 807] width 1170 height 15
click at [625, 681] on div "Loaded : 44.98% 00:12:24.783 Zee UK Ad Slate BRAND NEW 2025 00:00:53.917 Cue Po…" at bounding box center [712, 807] width 1170 height 15
click at [647, 681] on div "00:12:58.896 Zee UK Ad Slate BRAND NEW 2025" at bounding box center [647, 807] width 1 height 15
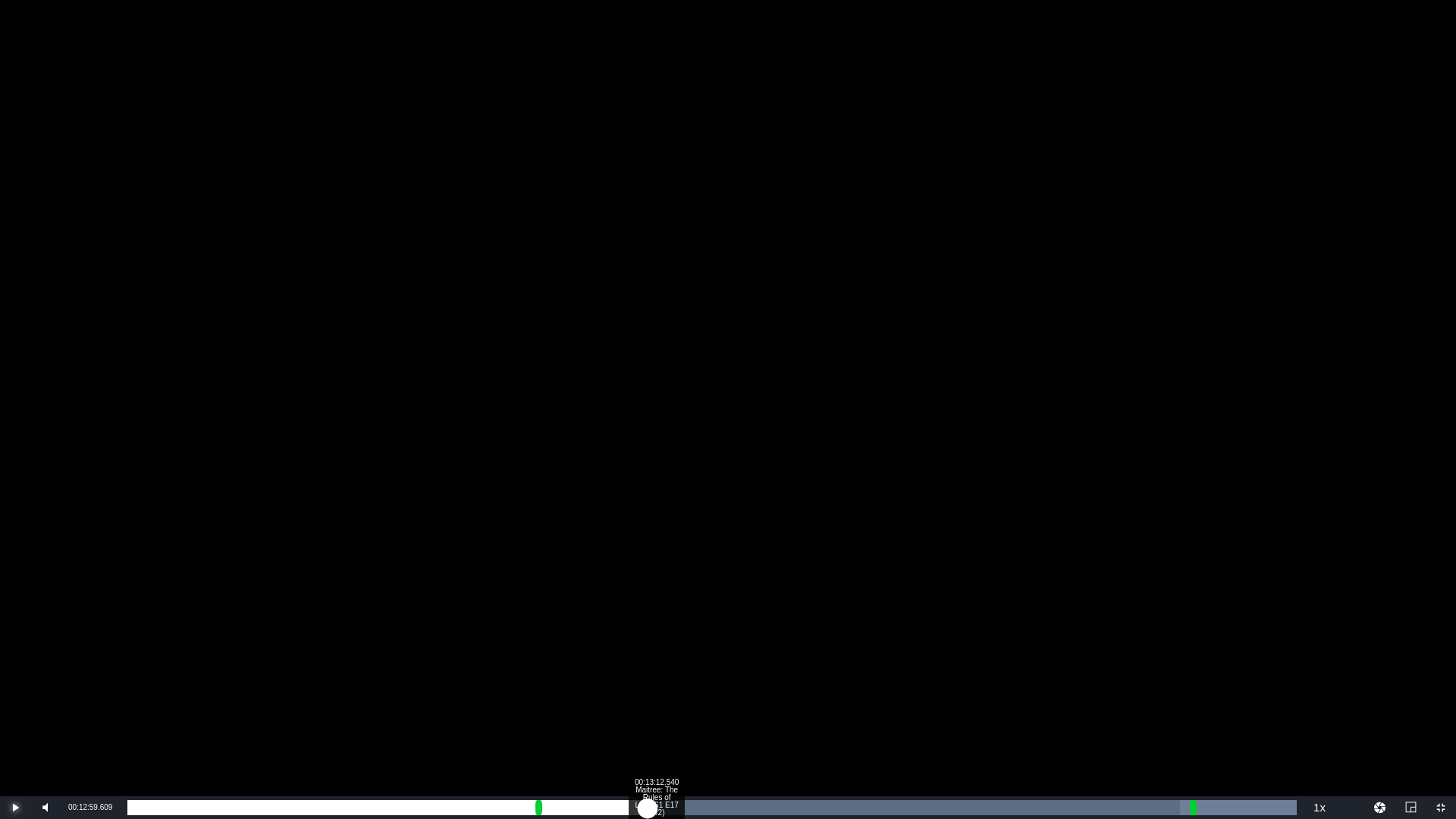
click at [648, 681] on div "00:01:52.780" at bounding box center [388, 807] width 520 height 15
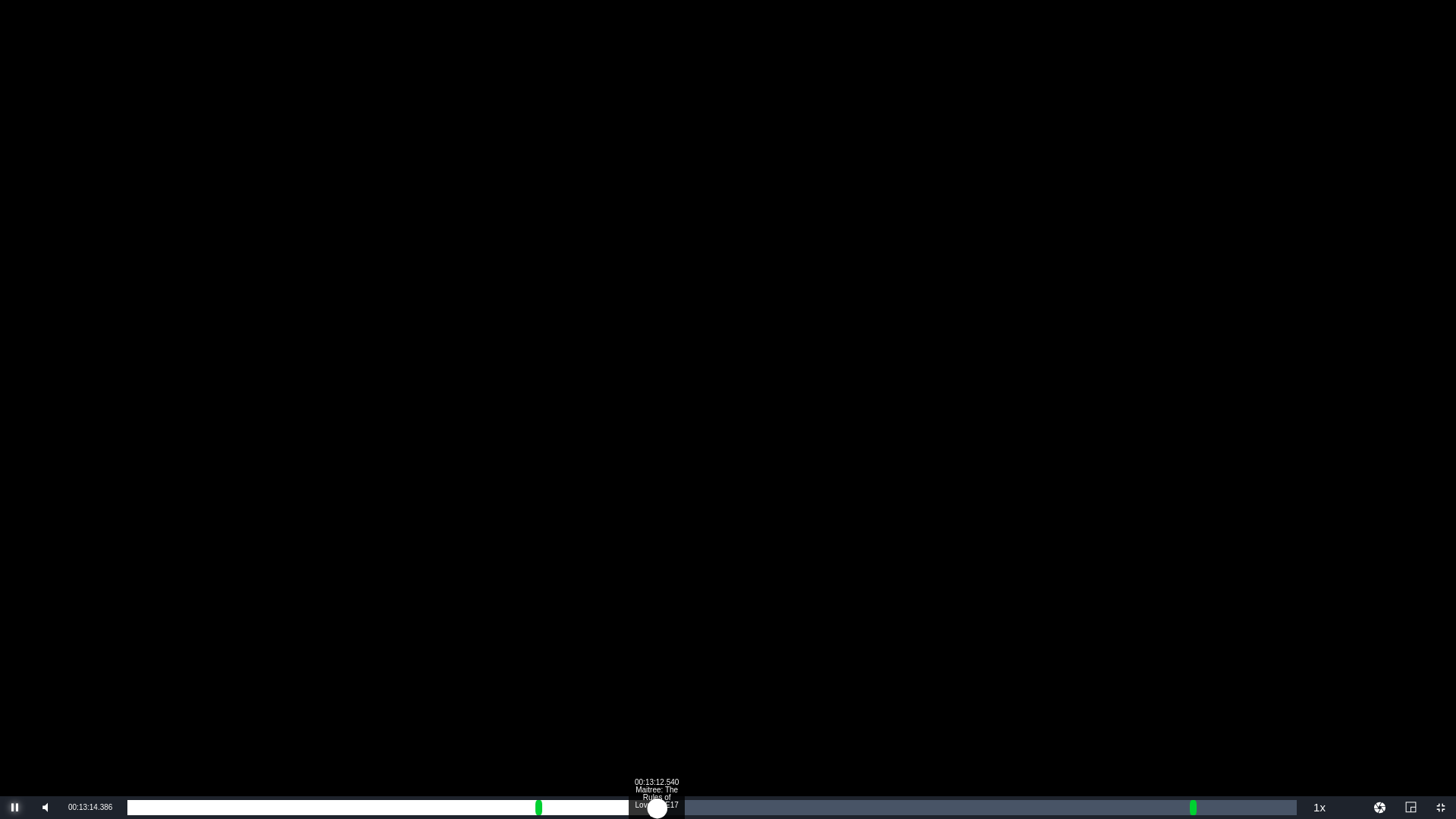
click at [656, 681] on div "00:10:19.491" at bounding box center [392, 807] width 530 height 15
click at [655, 681] on div "00:10:17.986" at bounding box center [391, 807] width 528 height 15
click at [650, 681] on div "00:10:15.663" at bounding box center [391, 807] width 528 height 15
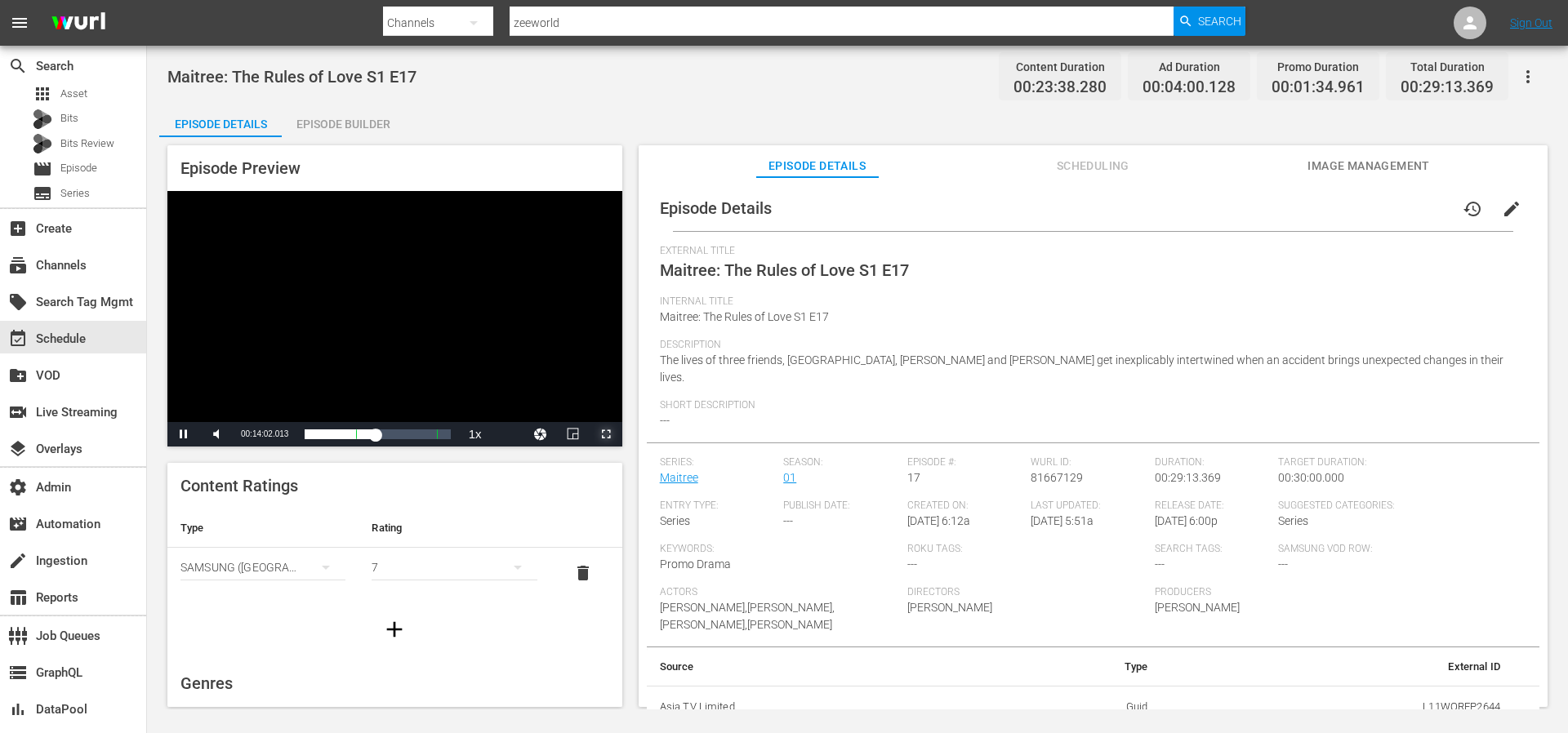
click at [606, 435] on span "Video Player" at bounding box center [606, 435] width 0 height 0
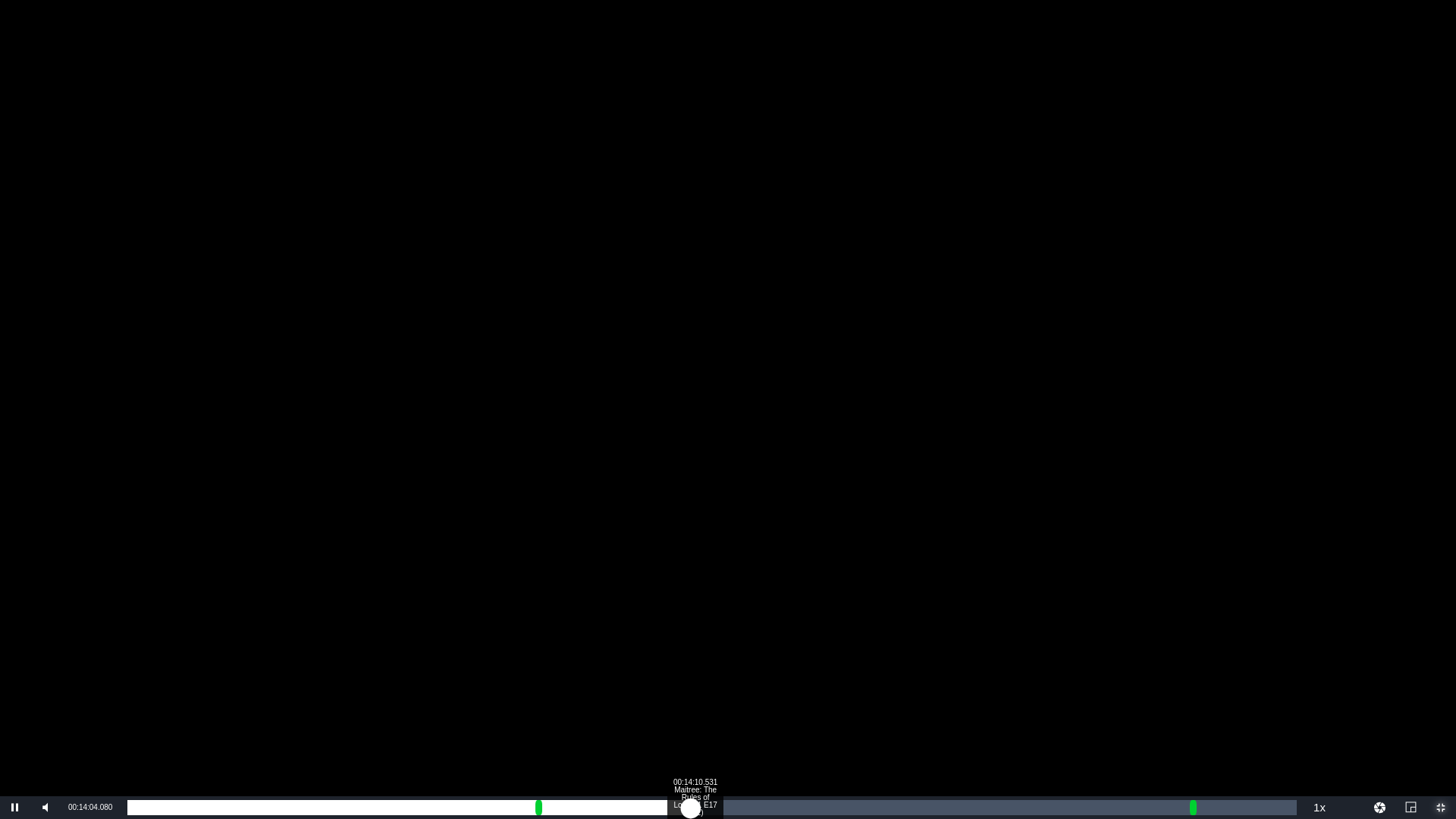
click at [691, 681] on div "00:11:09.172" at bounding box center [409, 807] width 563 height 15
click at [696, 681] on div "00:11:16.853" at bounding box center [412, 807] width 568 height 15
click at [708, 681] on div "00:11:27.504" at bounding box center [417, 807] width 580 height 15
click at [708, 681] on div "00:11:35.280" at bounding box center [417, 807] width 580 height 15
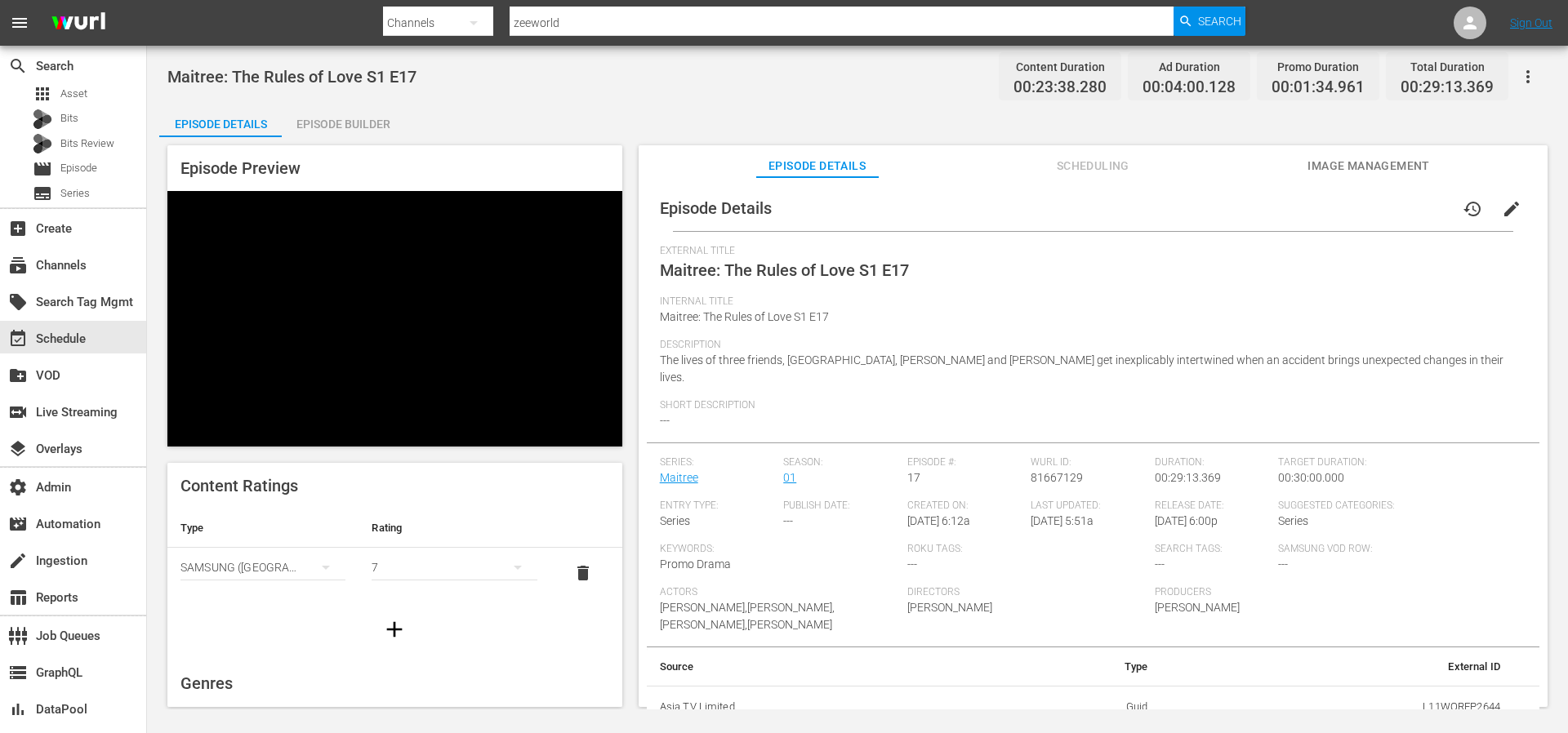
click at [445, 314] on div "Video Player" at bounding box center [395, 306] width 455 height 231
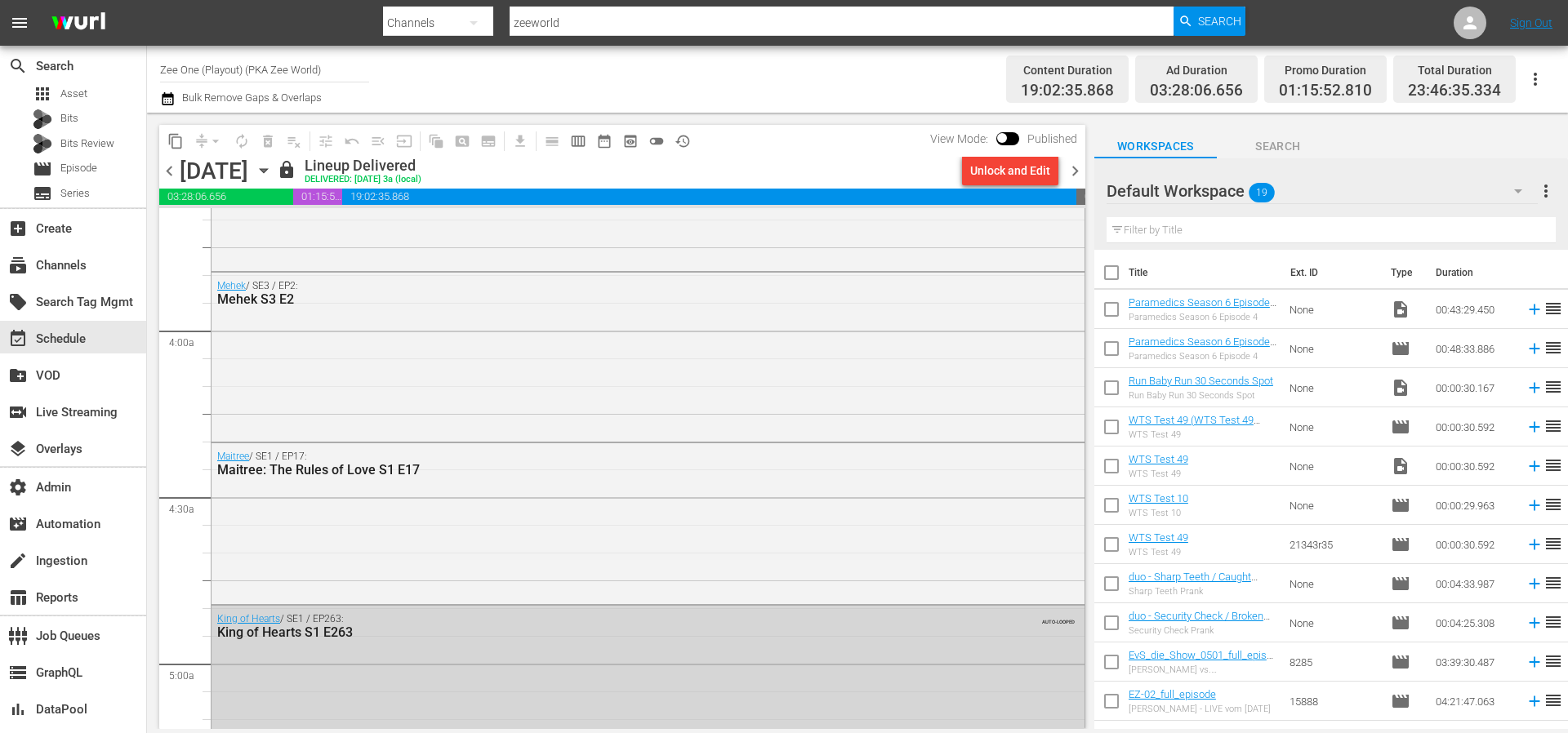
scroll to position [1335, 0]
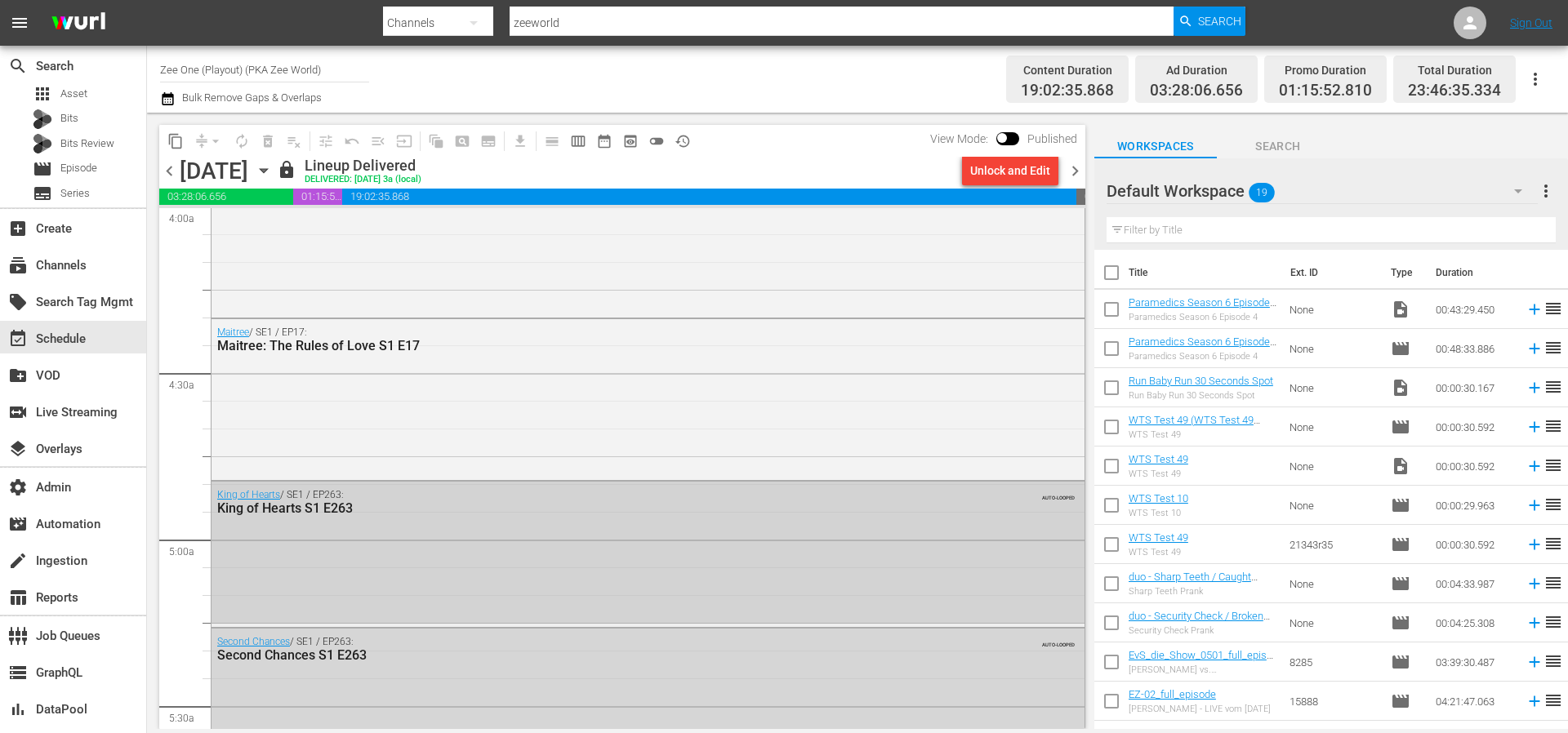
click at [660, 536] on div "King of Hearts / SE1 / EP263: King of Hearts S1 E263 AUTO-LOOPED" at bounding box center [648, 553] width 873 height 142
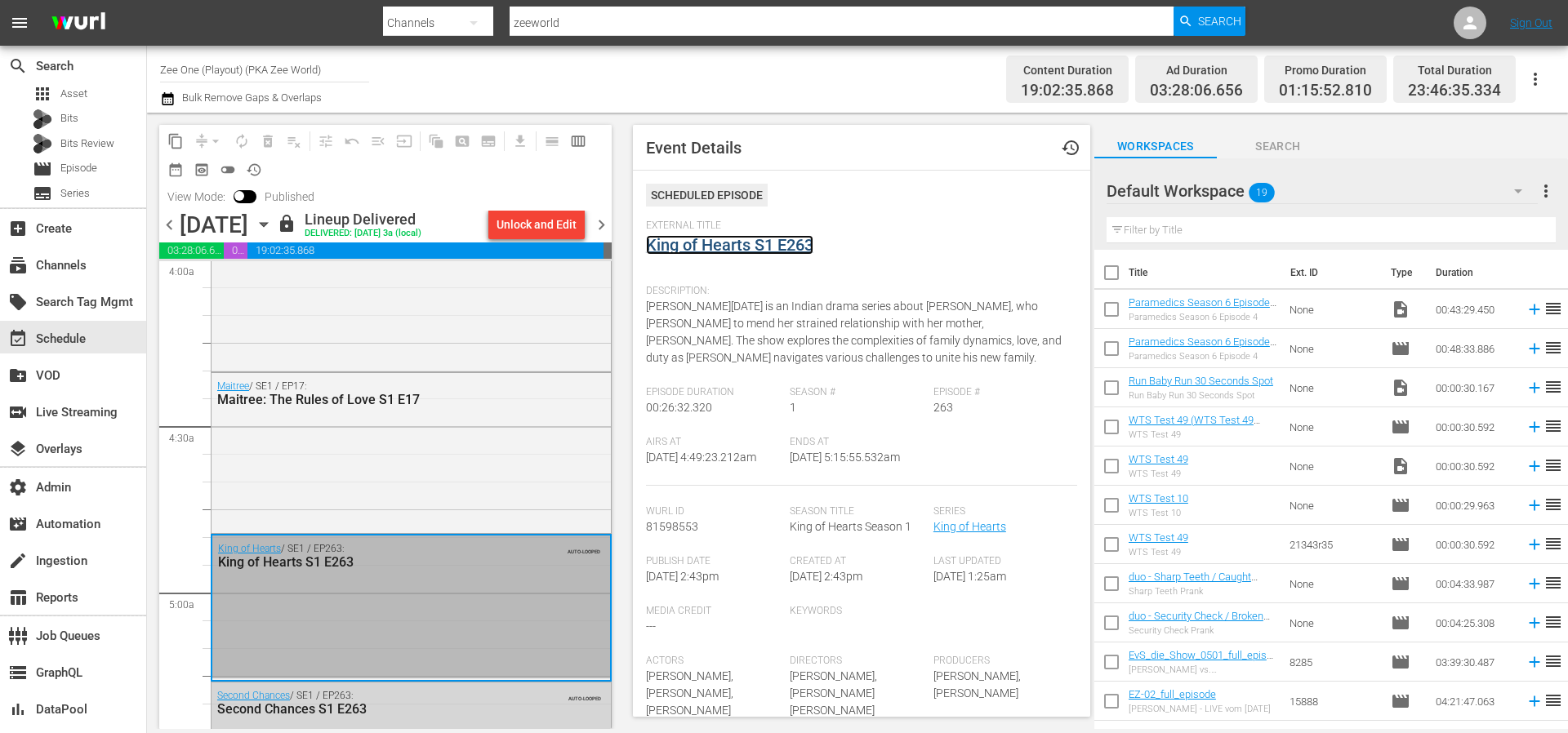
click at [711, 249] on link "King of Hearts S1 E263" at bounding box center [729, 245] width 168 height 19
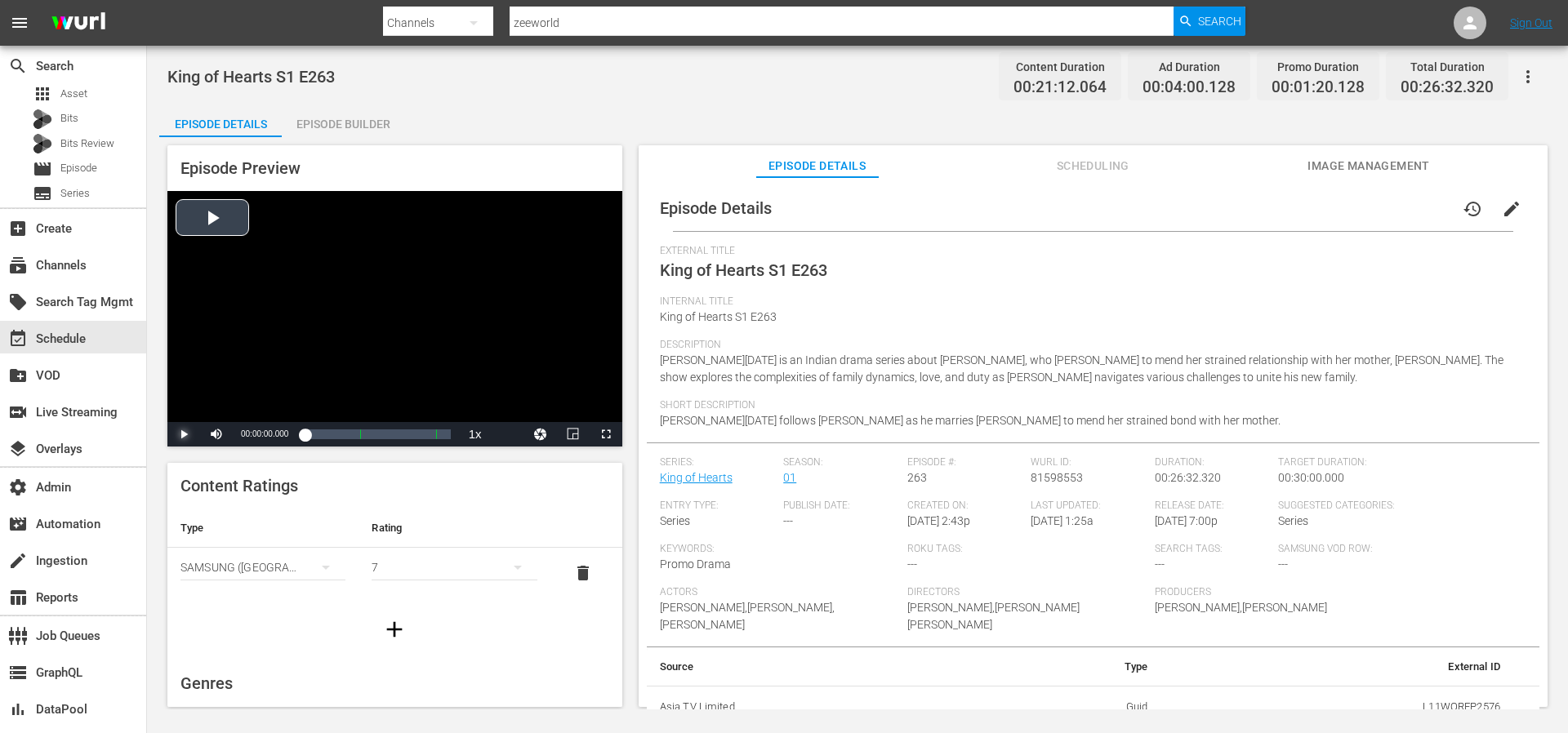
click at [184, 435] on span "Video Player" at bounding box center [184, 435] width 0 height 0
click at [245, 434] on div "29%" at bounding box center [252, 435] width 34 height 3
click at [237, 434] on div "Volume Level" at bounding box center [237, 435] width 2 height 3
click at [339, 437] on div "Loaded : 2.82% 00:05:35.225 King of Hearts S1 E263 (1/2) 00:00:02.745" at bounding box center [378, 434] width 146 height 16
click at [344, 437] on div "00:06:09.432" at bounding box center [325, 434] width 40 height 16
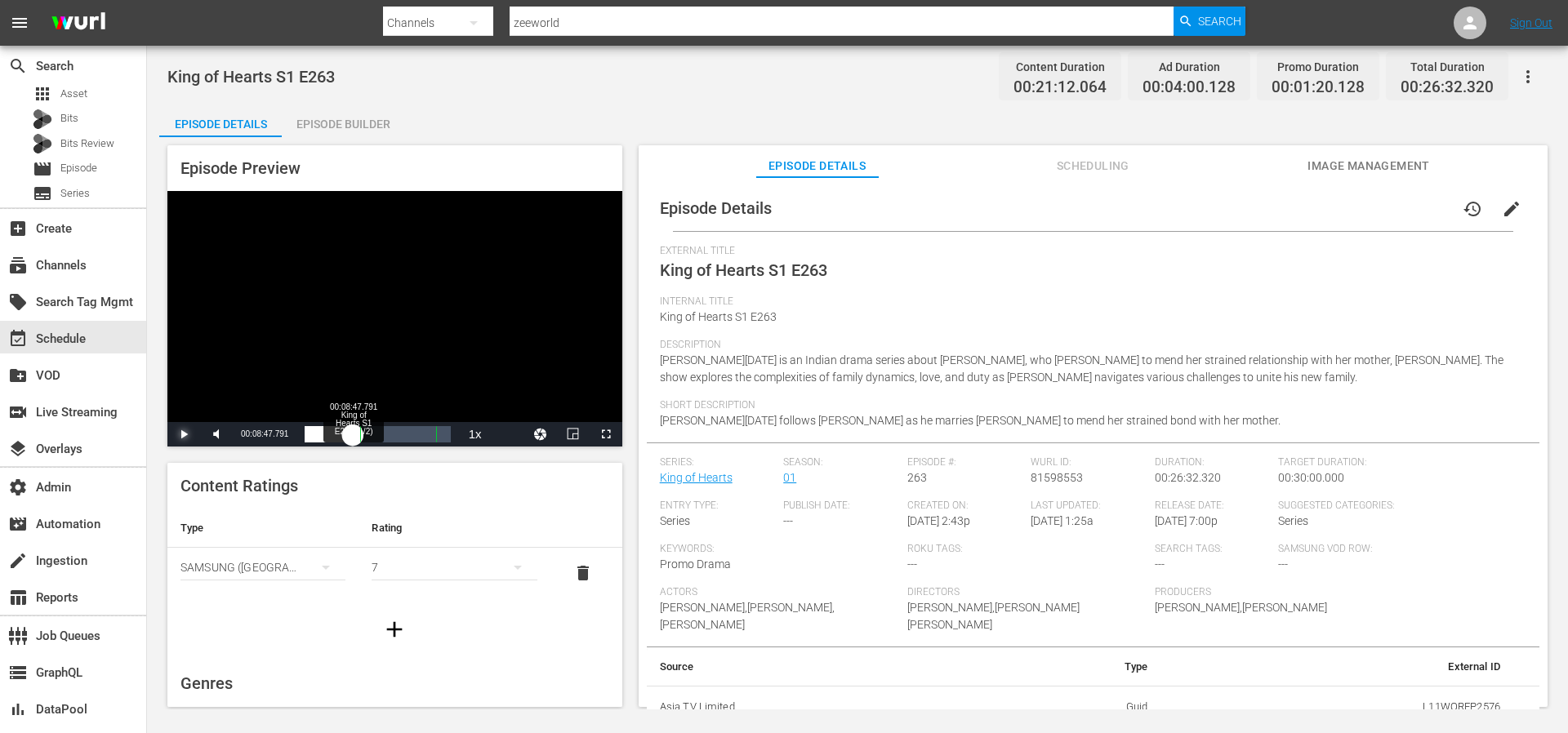
click at [353, 437] on div "00:07:18.599" at bounding box center [329, 434] width 48 height 16
click at [379, 435] on div "00:13:25.105 King of Hearts S1 E263 (2/2)" at bounding box center [378, 434] width 1 height 16
click at [393, 434] on div "00:16:15.072 King of Hearts S1 E263 (2/2)" at bounding box center [393, 434] width 1 height 16
click at [393, 434] on div "00:13:35.190" at bounding box center [349, 434] width 89 height 16
click at [398, 434] on div "00:14:28.727" at bounding box center [352, 434] width 94 height 16
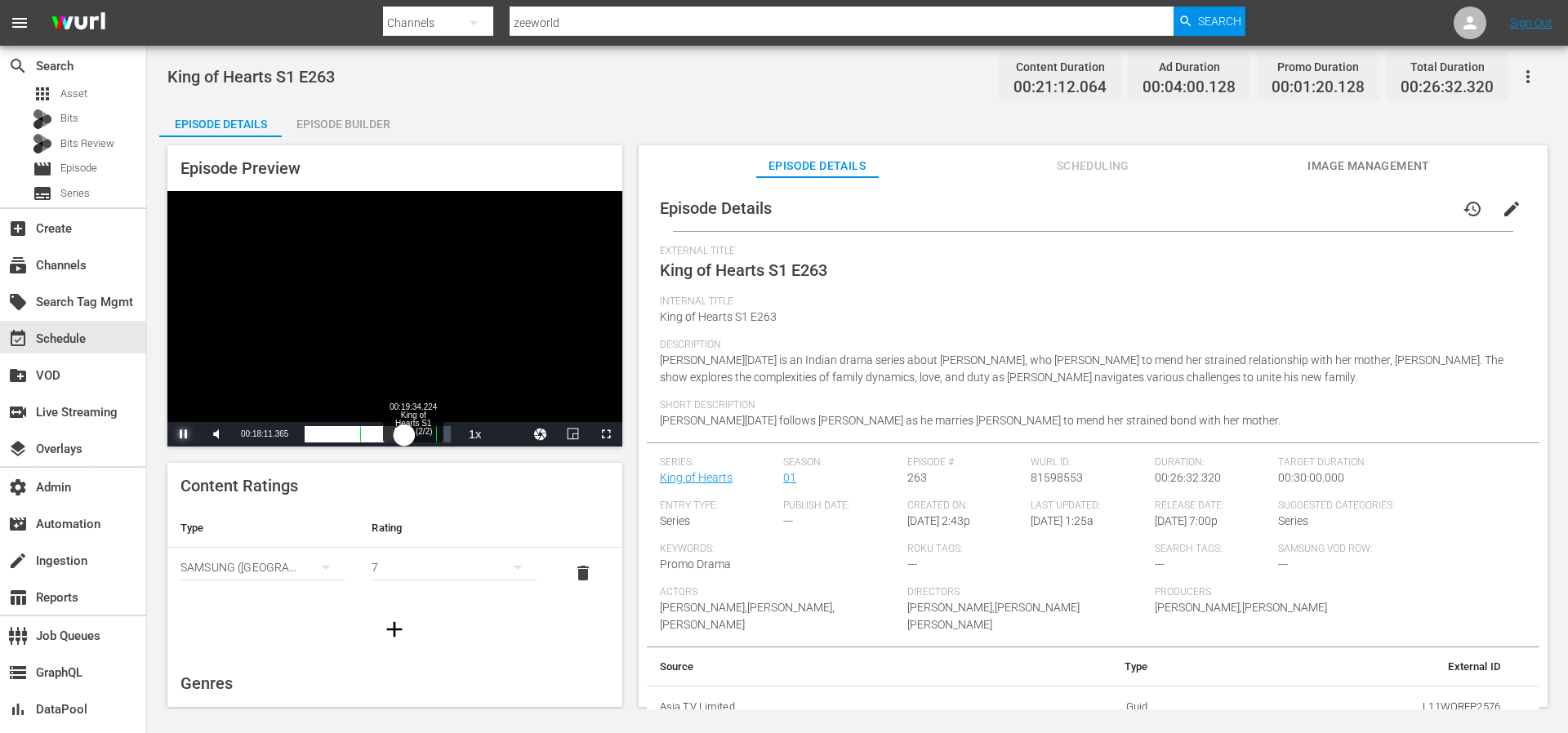
click at [404, 434] on div "00:15:31.263" at bounding box center [355, 434] width 100 height 16
click at [425, 433] on div "00:16:54.096" at bounding box center [365, 434] width 120 height 16
click at [425, 433] on div "00:19:15.167" at bounding box center [365, 434] width 120 height 16
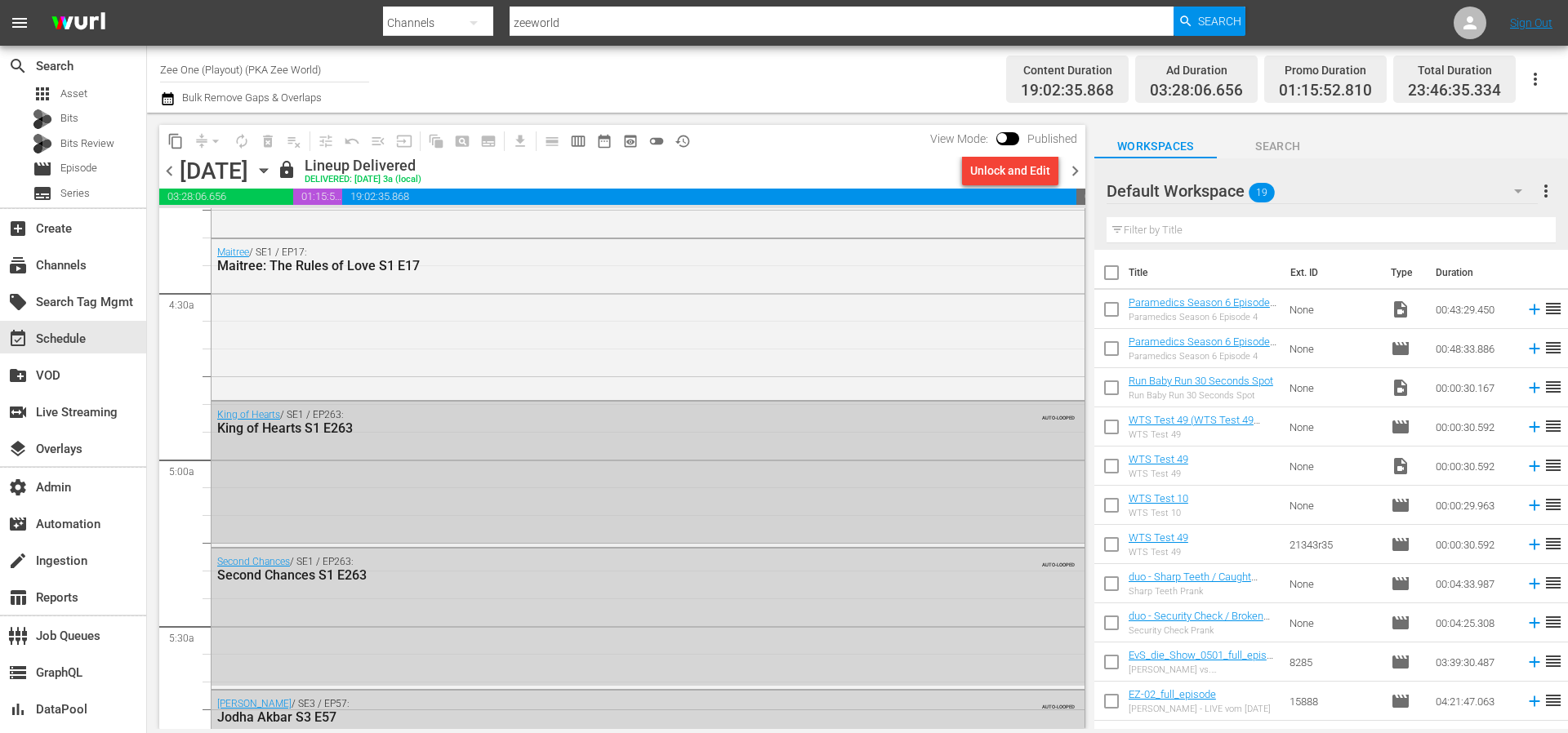
scroll to position [1418, 0]
click at [392, 606] on div "Second Chances / SE1 / EP263: Second Chances S1 E263 AUTO-LOOPED" at bounding box center [648, 614] width 873 height 137
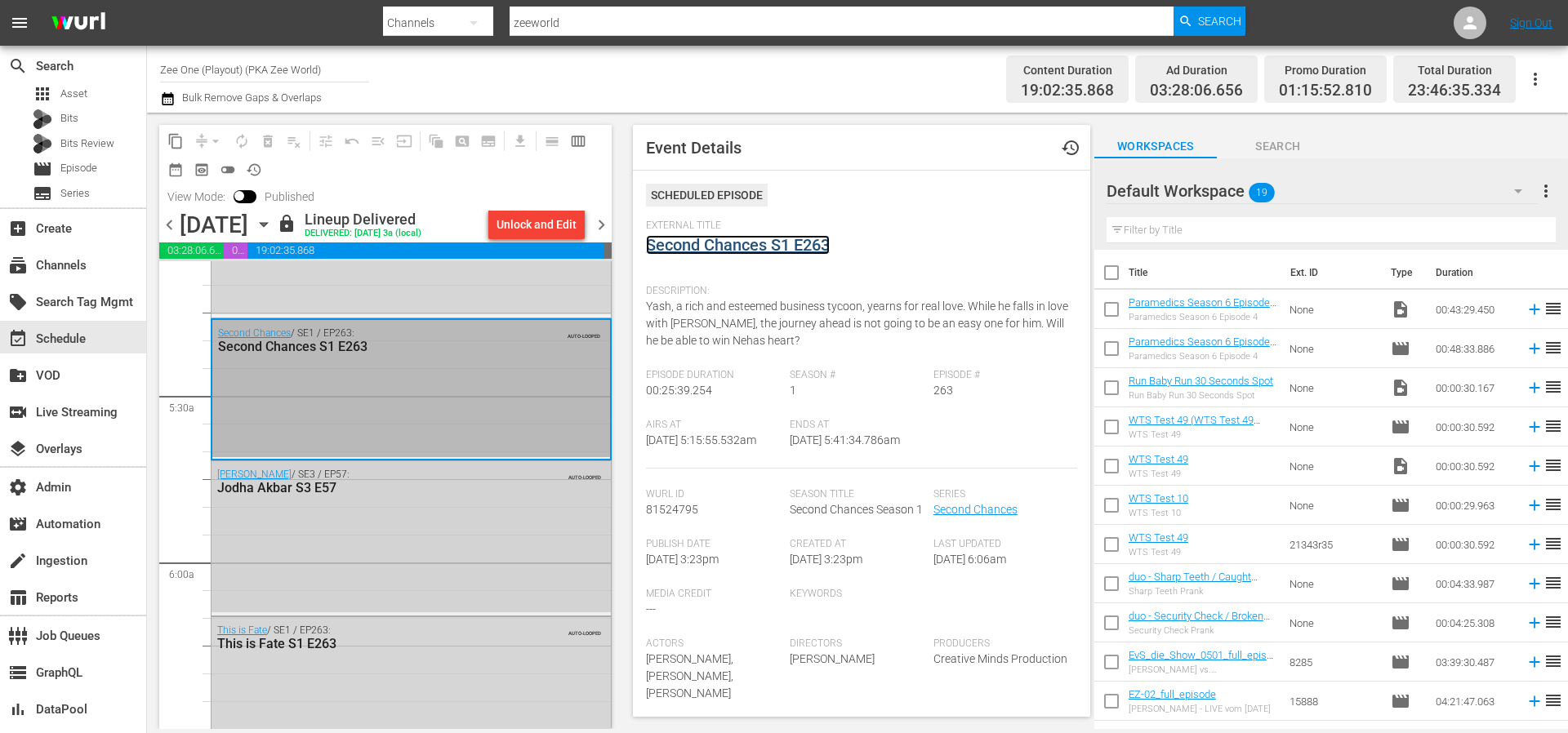
scroll to position [1714, 0]
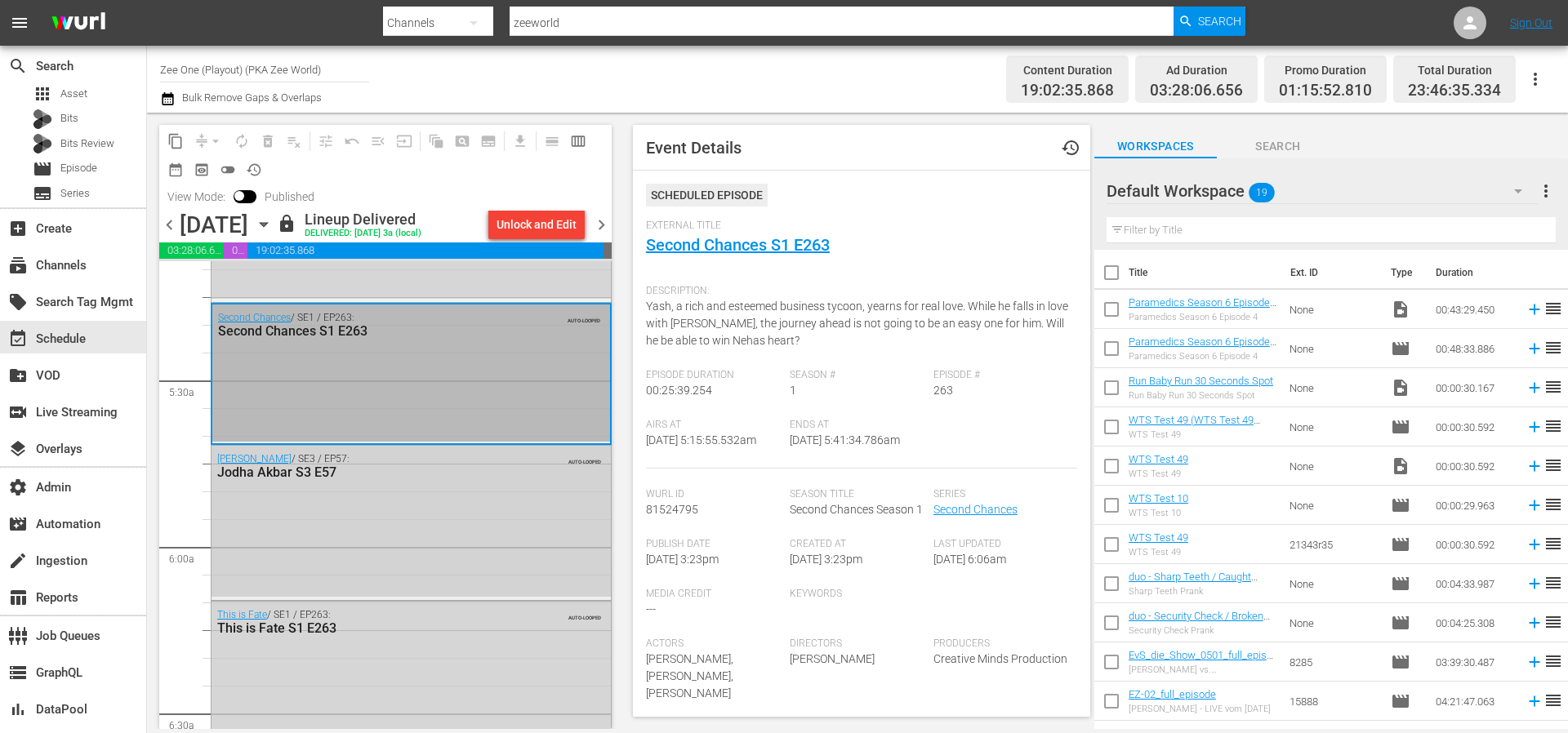
click at [415, 516] on div "Jodha Akbar / SE3 / EP57: Jodha Akbar S3 E57 AUTO-LOOPED" at bounding box center [411, 521] width 399 height 151
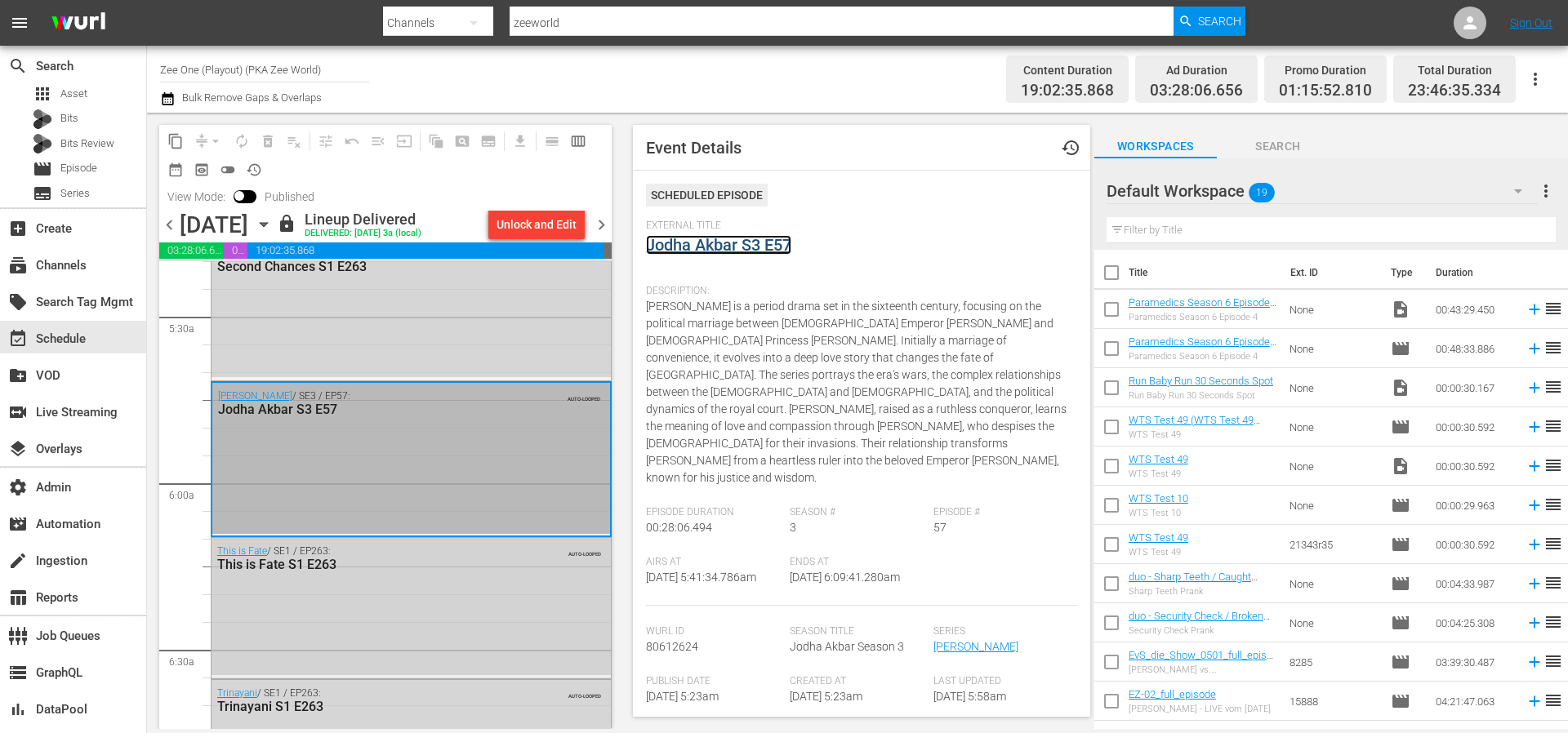
scroll to position [1821, 0]
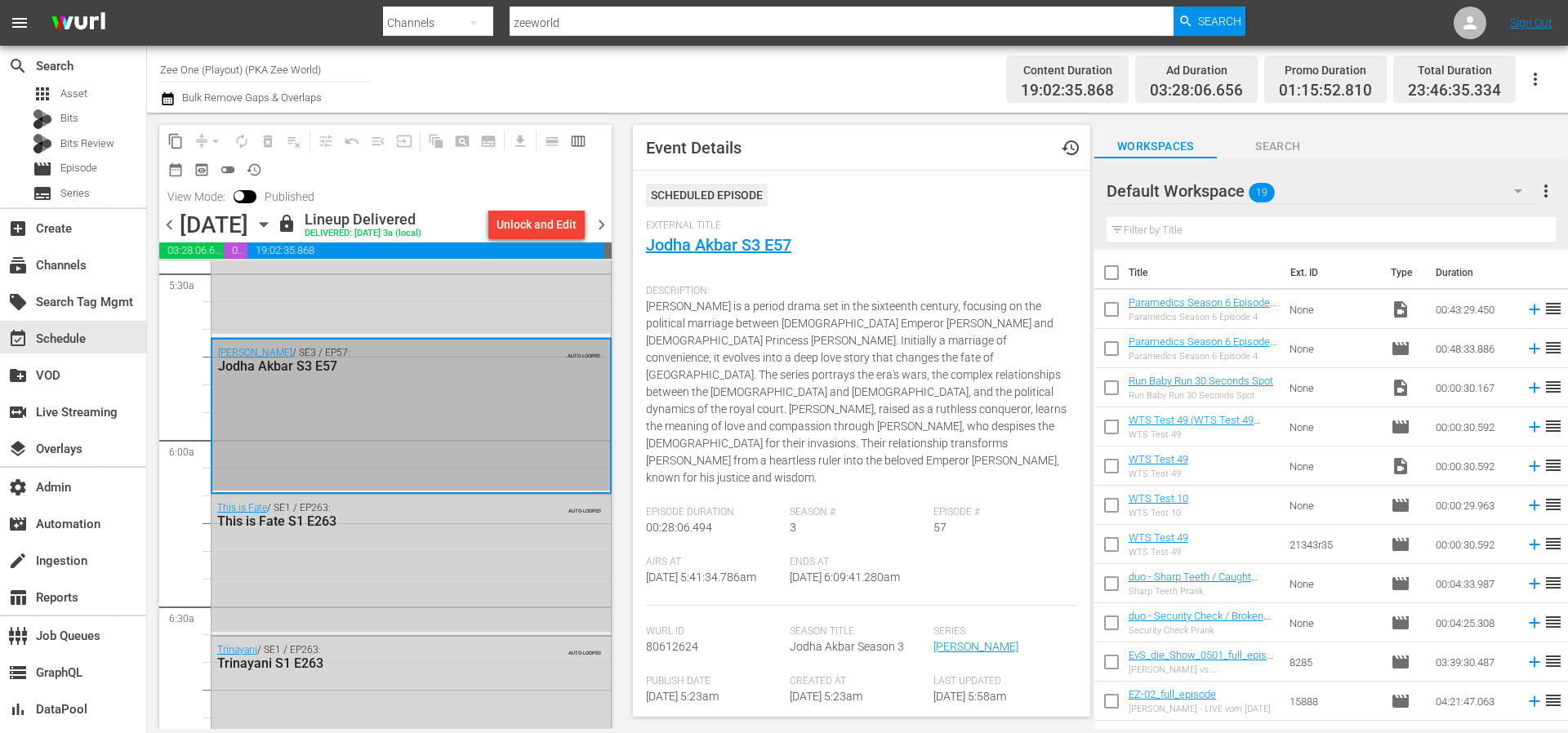
click at [379, 606] on div "This is Fate / SE1 / EP263: This is Fate S1 E263 AUTO-LOOPED" at bounding box center [411, 563] width 399 height 137
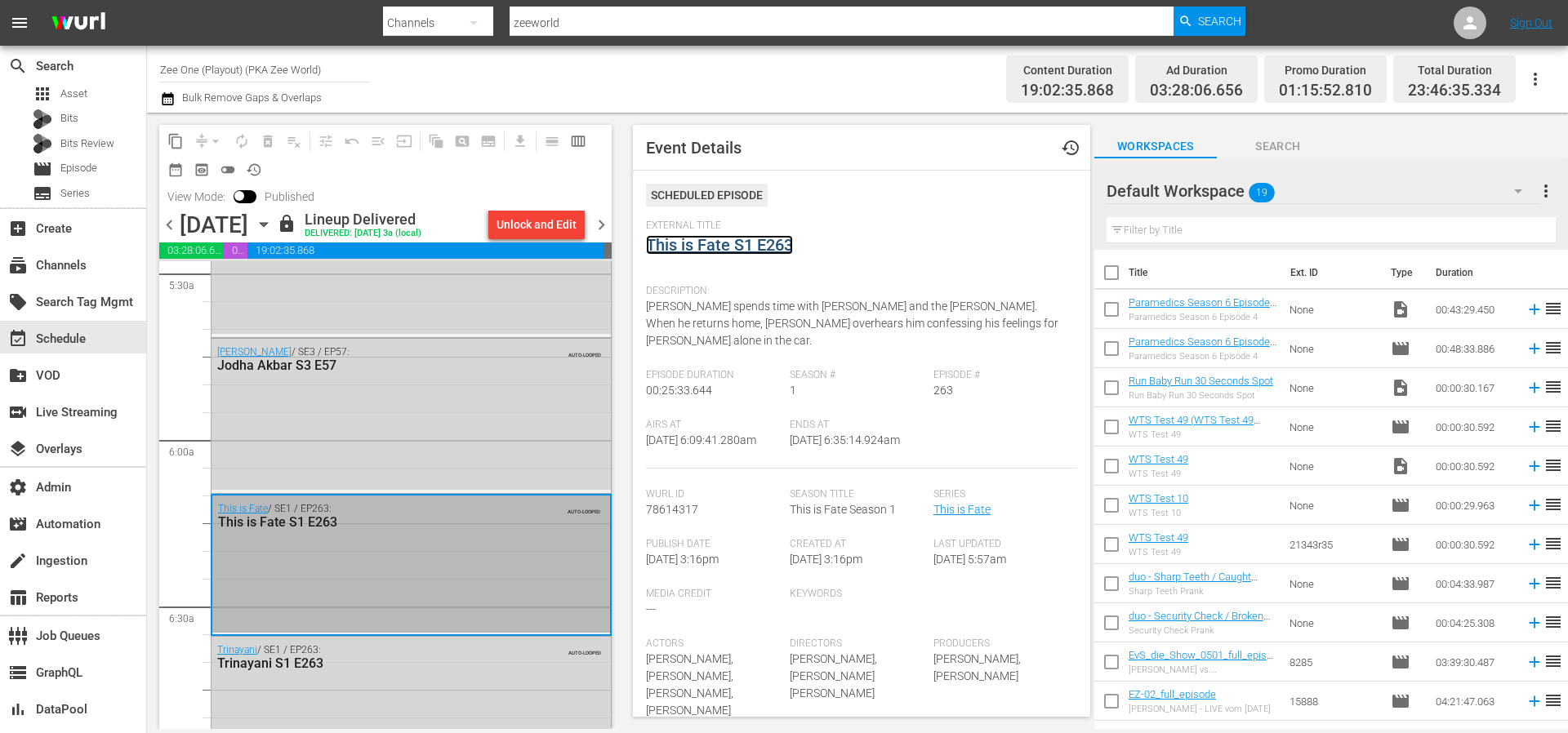
click at [731, 248] on link "This is Fate S1 E263" at bounding box center [719, 245] width 147 height 19
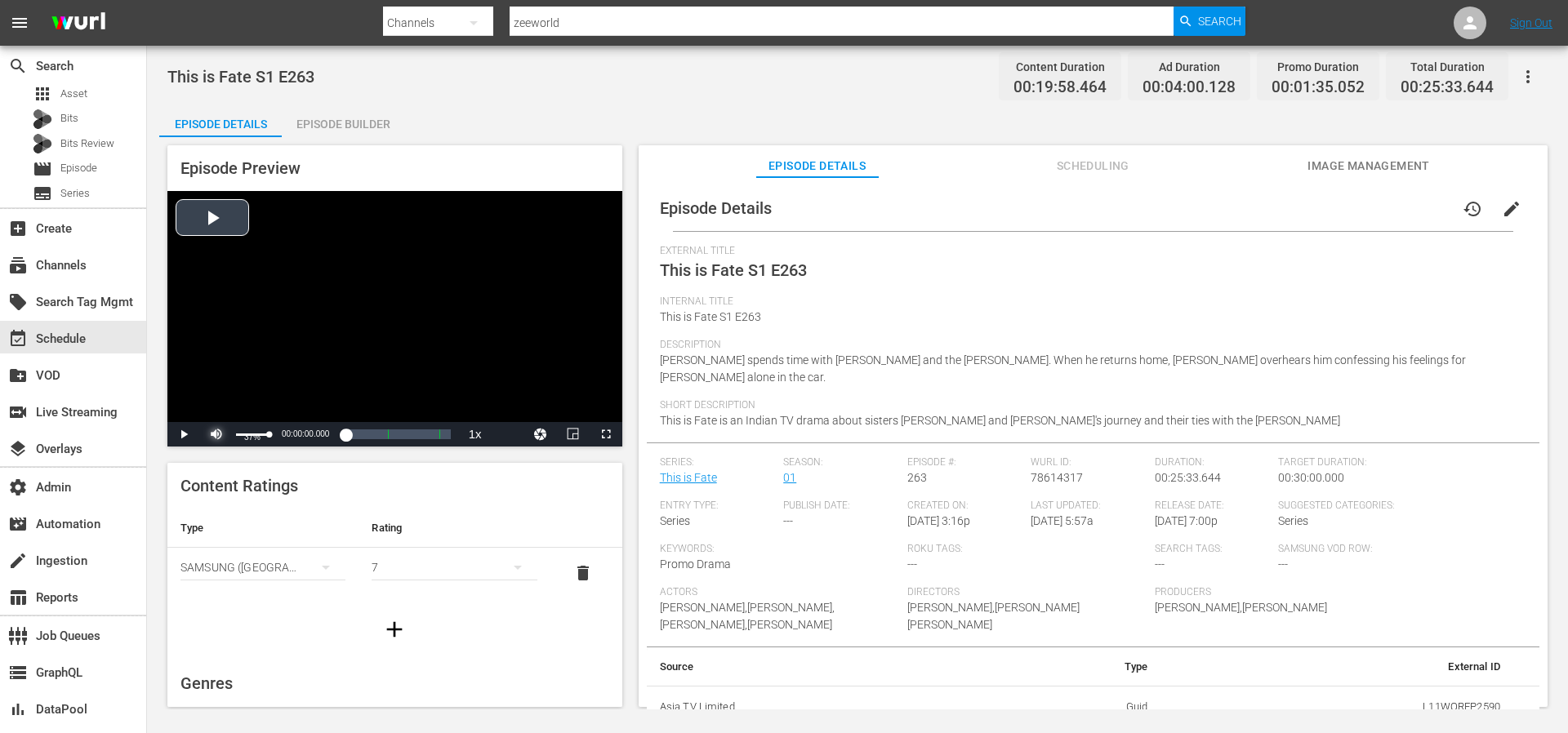
click at [217, 435] on span "Video Player" at bounding box center [217, 435] width 0 height 0
click at [382, 428] on div "Loaded : 0.49% 00:13:34.477 This is Fate S1 E263 (2/2) 00:00:00.000 Cue Point 1…" at bounding box center [378, 434] width 146 height 16
click at [382, 429] on div "00:10:44.124" at bounding box center [344, 434] width 78 height 16
click at [409, 431] on div "00:18:22.845 This is Fate S1 E263 (2/2)" at bounding box center [409, 434] width 1 height 16
click at [409, 431] on div "00:15:28.288" at bounding box center [357, 434] width 105 height 16
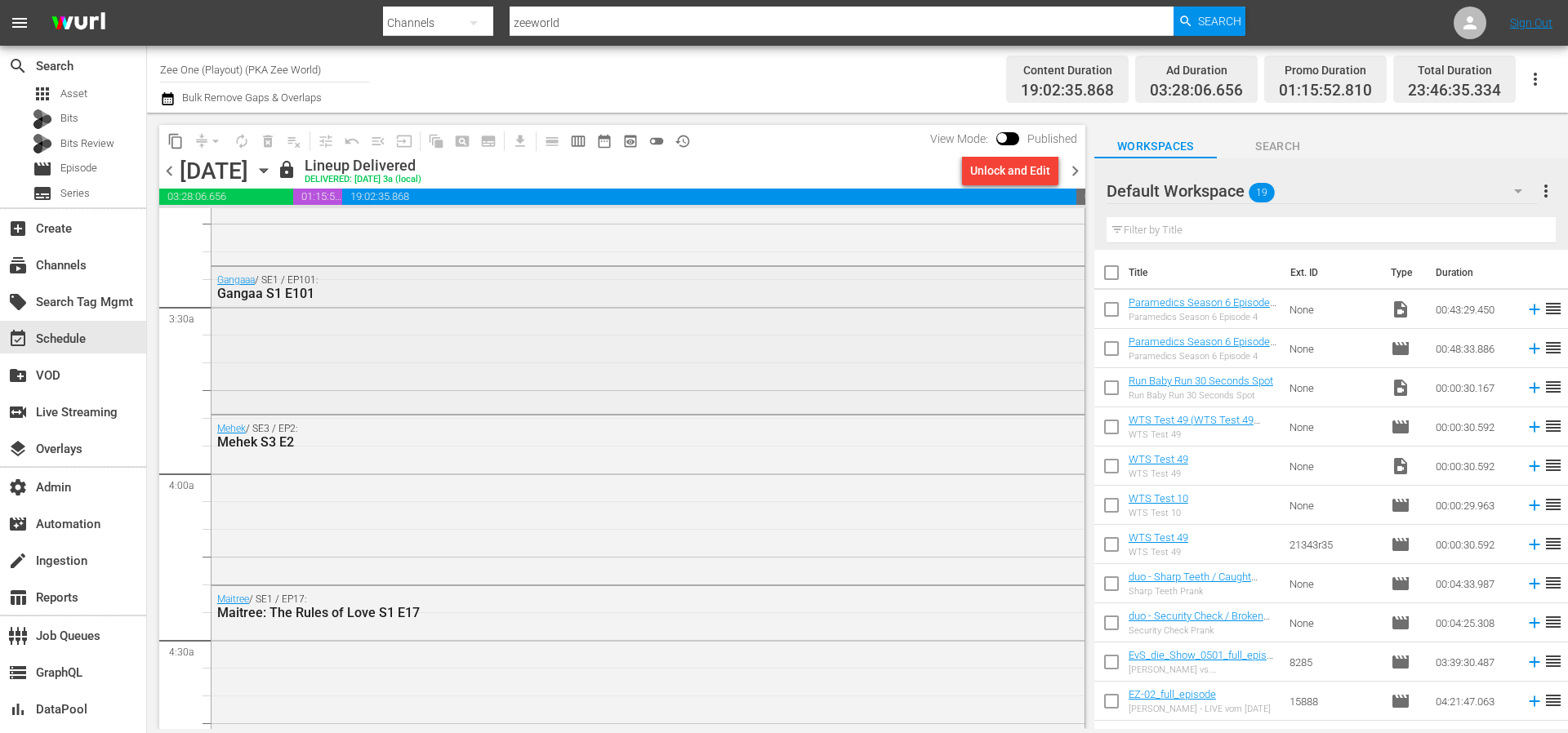
scroll to position [1089, 0]
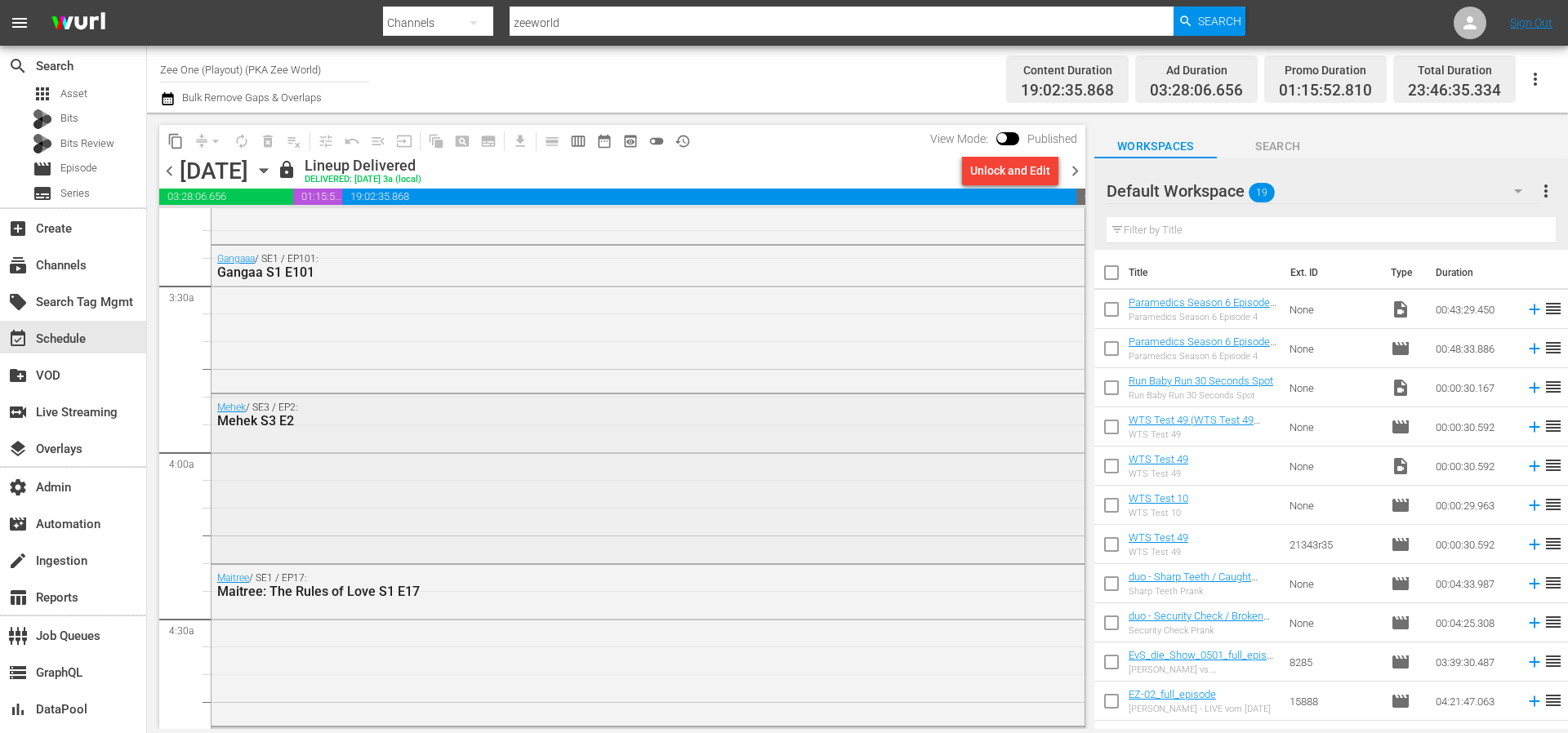
click at [578, 473] on div "Mehek / SE3 / EP2: Mehek S3 E2" at bounding box center [648, 477] width 873 height 165
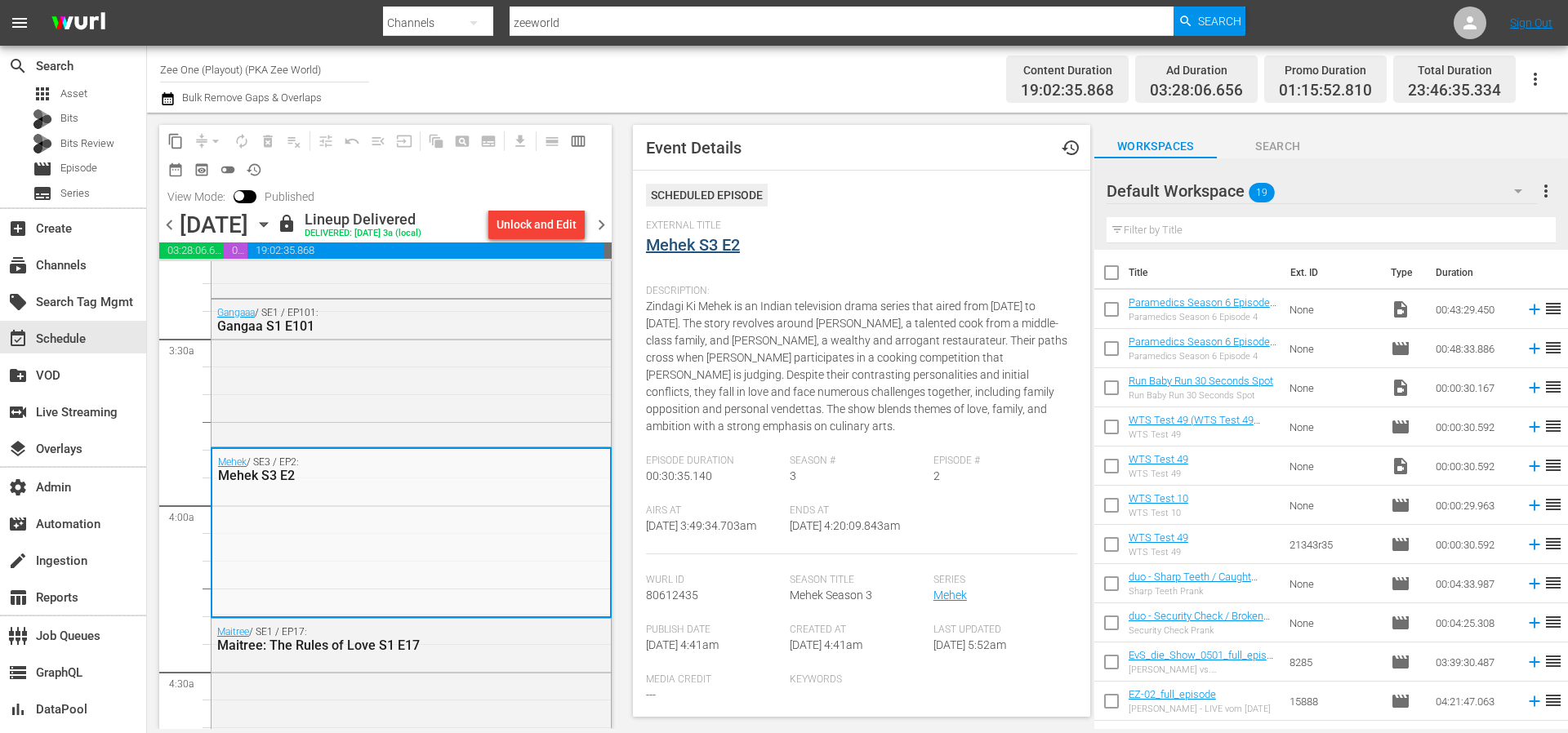
click at [701, 257] on div "External Title Mehek S3 E2" at bounding box center [861, 248] width 431 height 58
click at [703, 250] on link "Mehek S3 E2" at bounding box center [693, 245] width 94 height 19
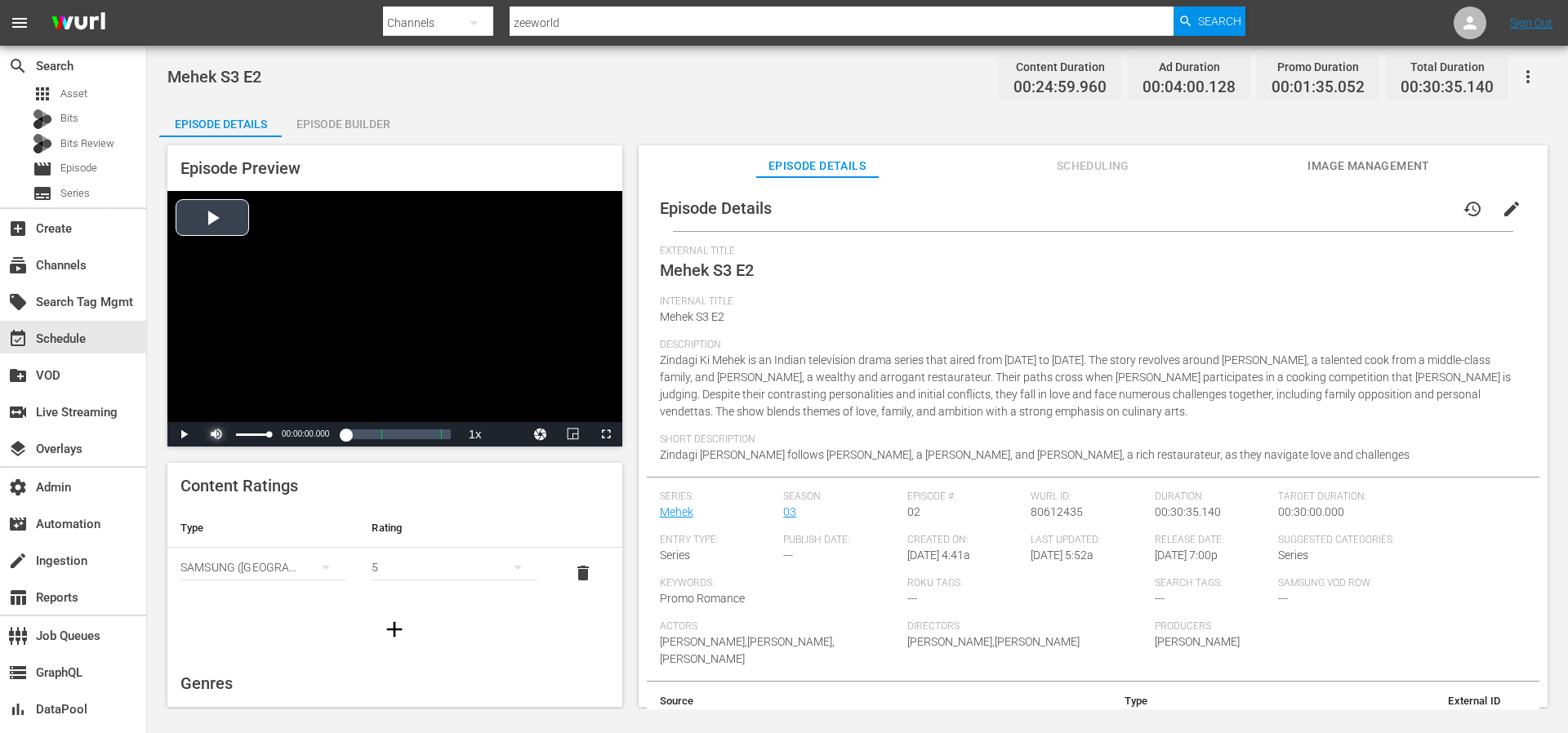
click at [217, 435] on span "Video Player" at bounding box center [217, 435] width 0 height 0
click at [184, 435] on span "Video Player" at bounding box center [184, 435] width 0 height 0
click at [305, 433] on div "00:00:01.122" at bounding box center [305, 434] width 0 height 16
click at [327, 434] on div "Loaded : 8.80% 00:04:48.673 Mehek S3 E2 (1/2) 00:02:06.809" at bounding box center [378, 434] width 146 height 16
click at [327, 434] on div "00:04:48.879" at bounding box center [317, 434] width 23 height 16
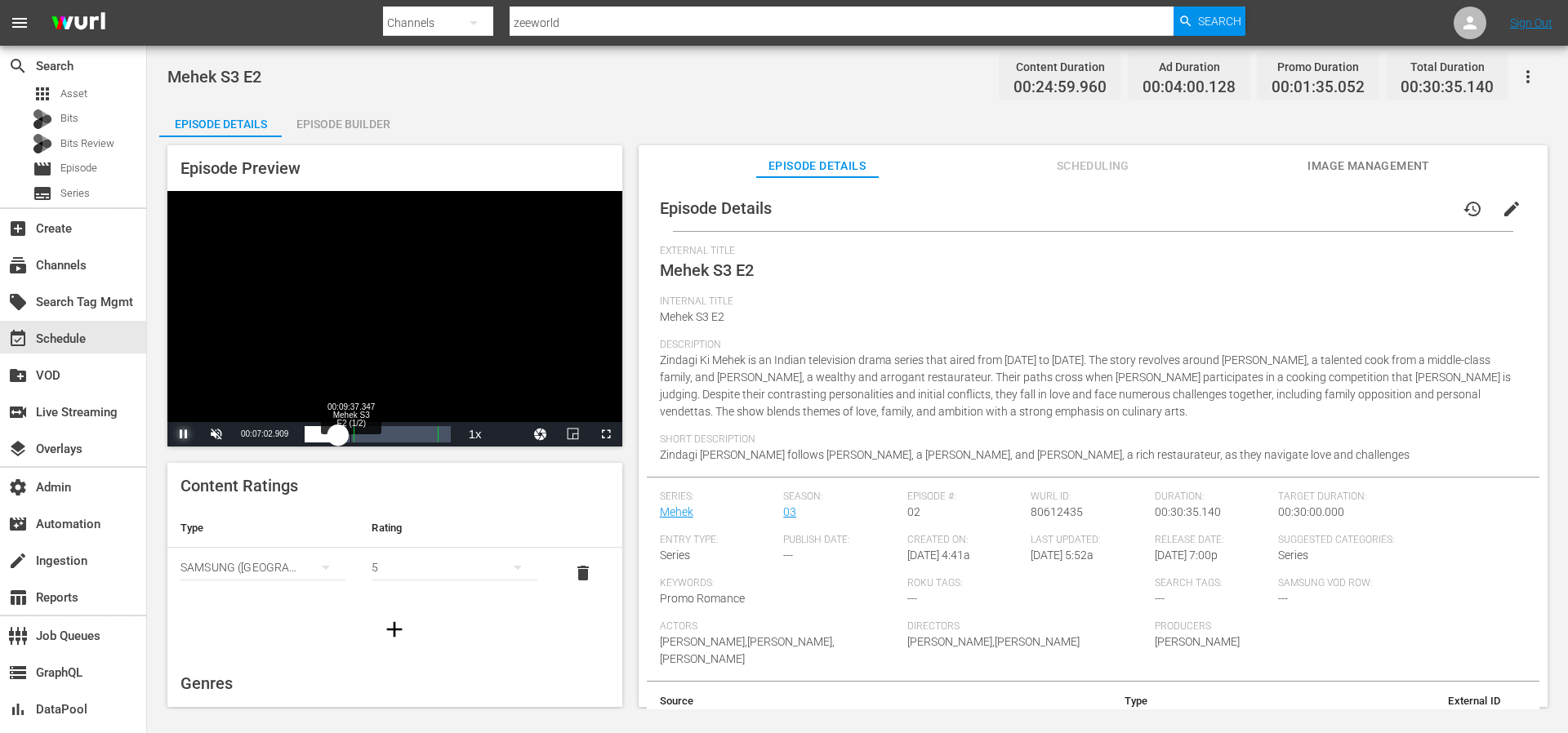
click at [338, 434] on div "00:07:03.094" at bounding box center [321, 434] width 34 height 16
click at [368, 432] on div "00:13:13.852 Mehek S3 E2 (2/2)" at bounding box center [368, 434] width 1 height 16
click at [368, 432] on div "00:10:19.075" at bounding box center [337, 434] width 63 height 16
click at [379, 432] on div "00:12:43.459" at bounding box center [342, 434] width 74 height 16
click at [398, 432] on div "00:15:07.880" at bounding box center [351, 434] width 93 height 16
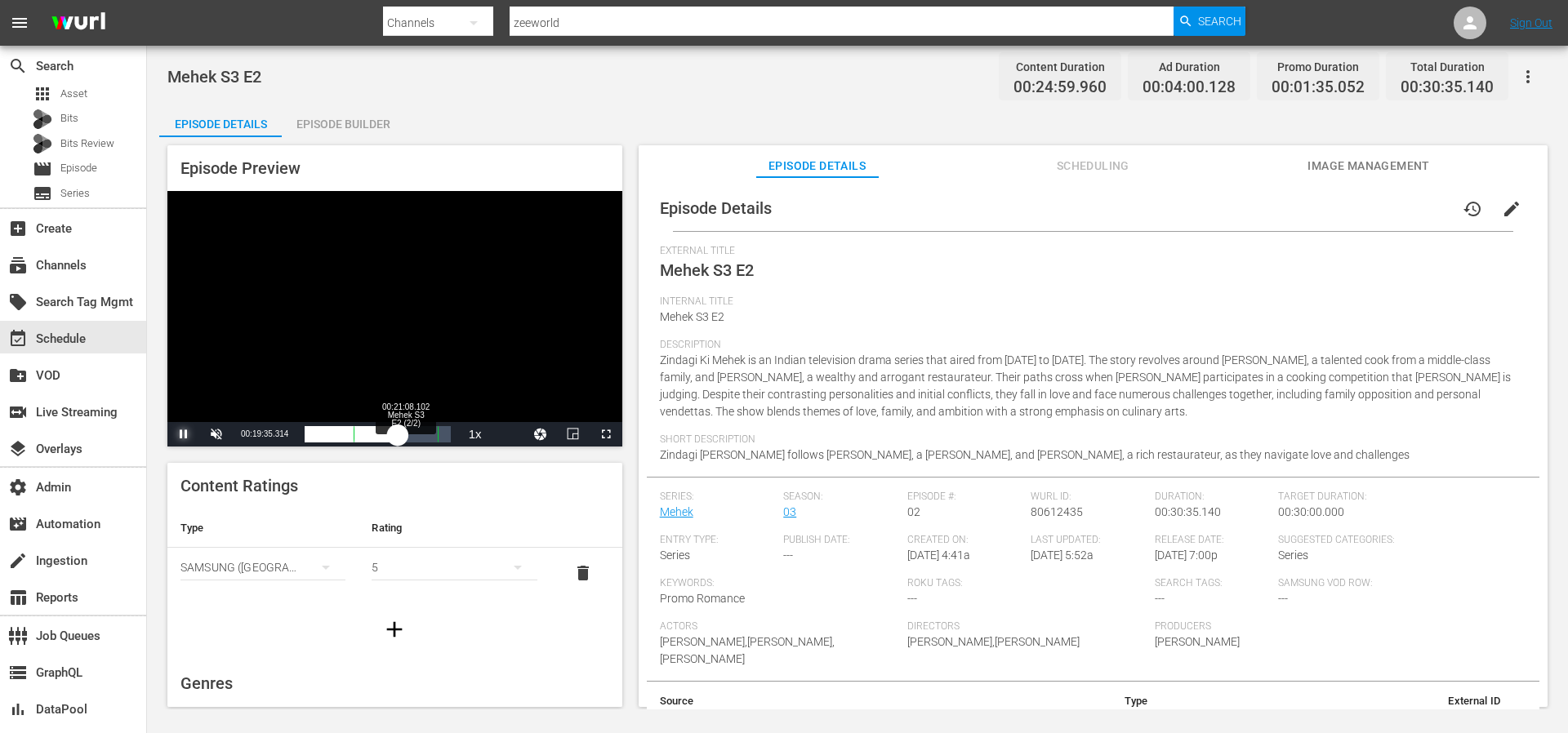
click at [398, 434] on div "00:16:40.354" at bounding box center [351, 434] width 93 height 16
click at [405, 435] on div "00:18:13.283" at bounding box center [355, 434] width 101 height 16
click at [415, 434] on div "00:20:16.909" at bounding box center [360, 434] width 110 height 16
click at [424, 434] on div "00:22:10.352" at bounding box center [365, 434] width 119 height 16
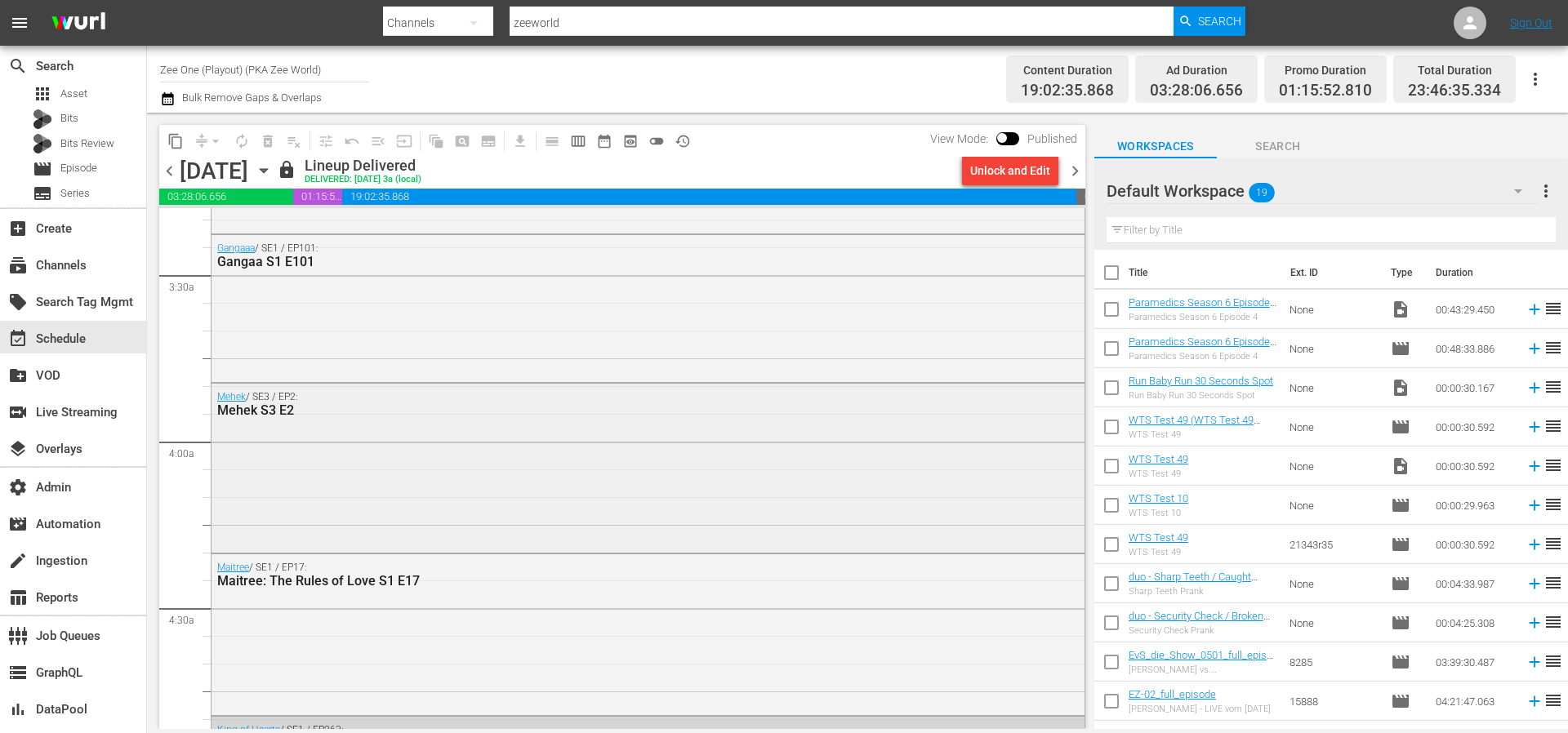
scroll to position [1085, 0]
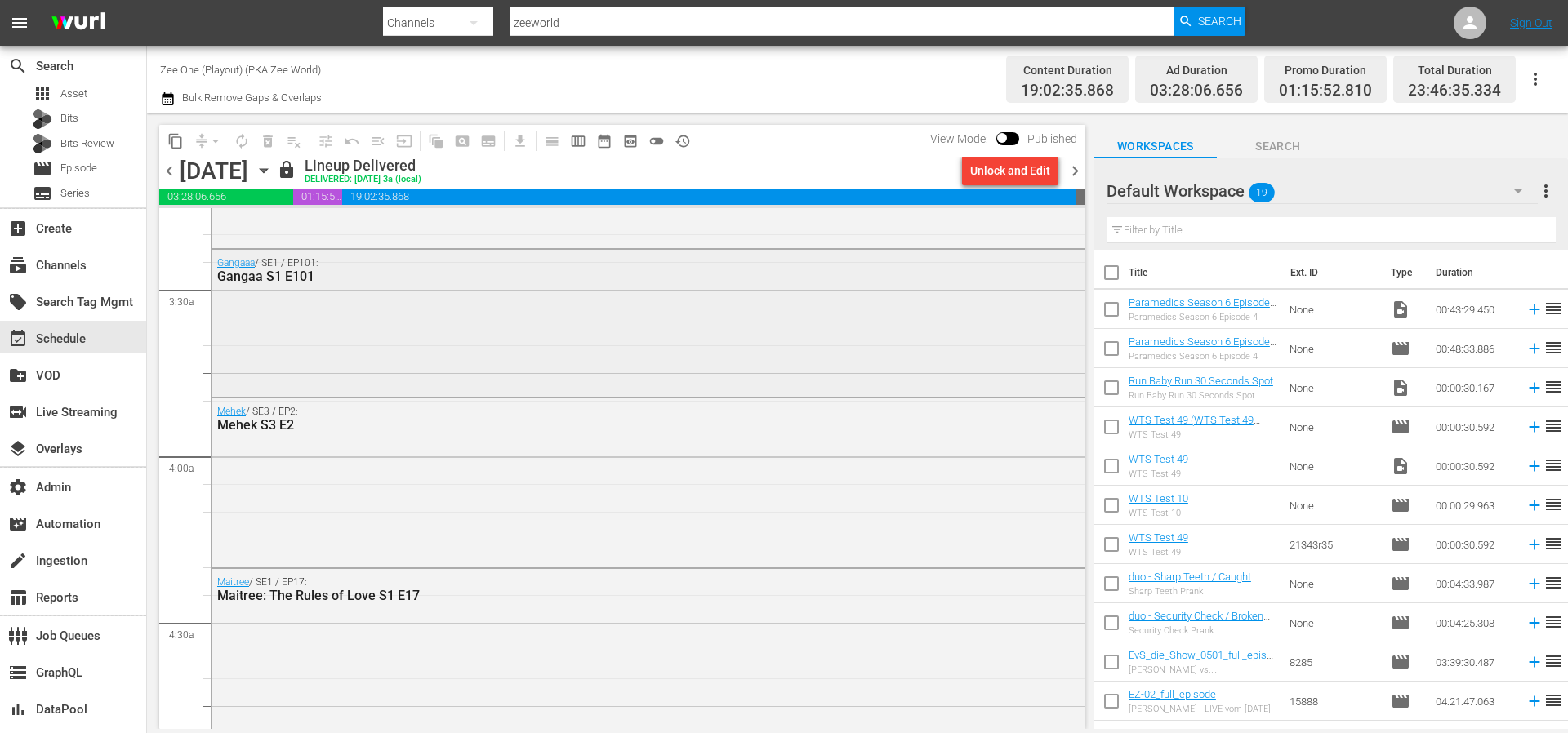
click at [439, 348] on div "Gangaaa / SE1 / EP101: Gangaa S1 E101" at bounding box center [648, 321] width 873 height 144
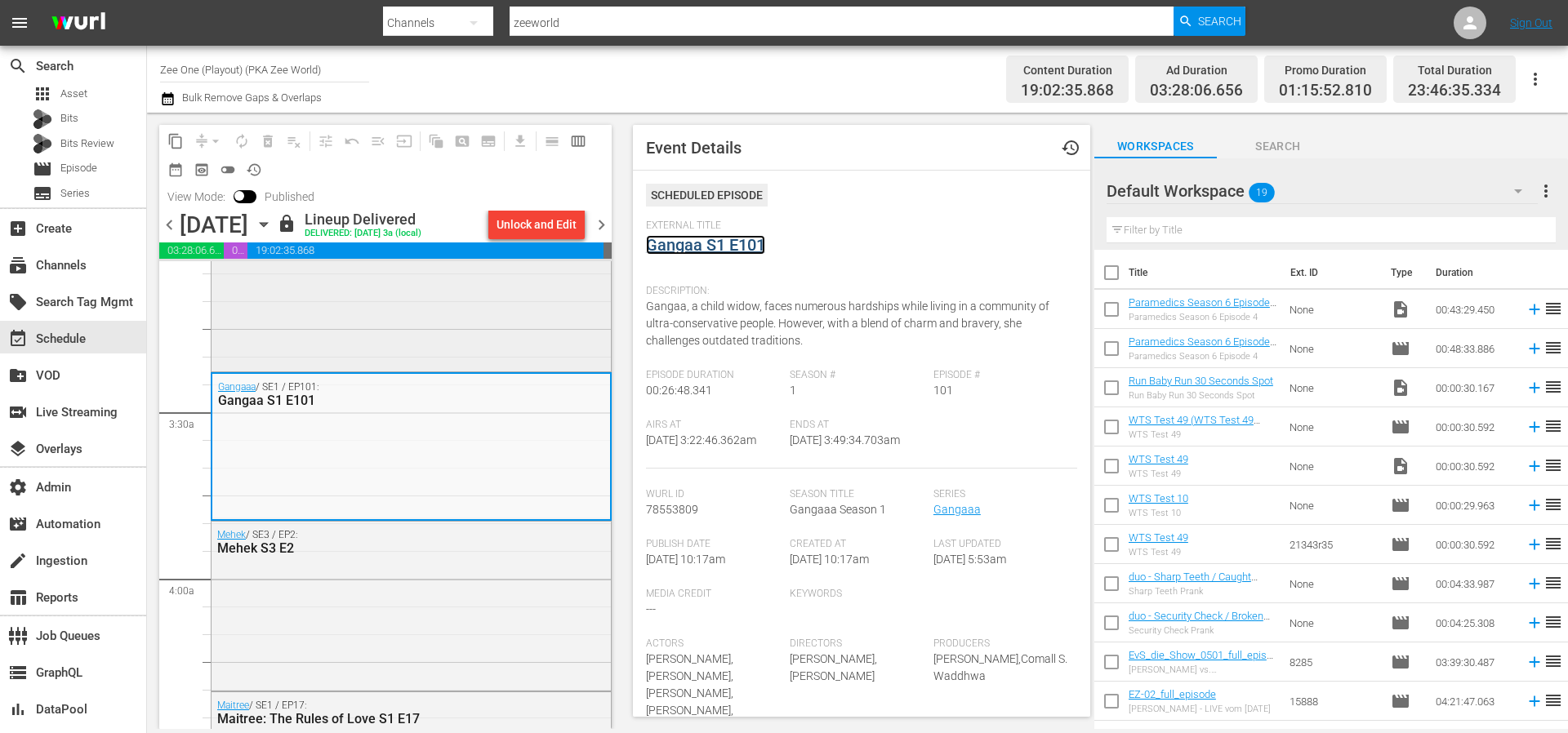
scroll to position [927, 0]
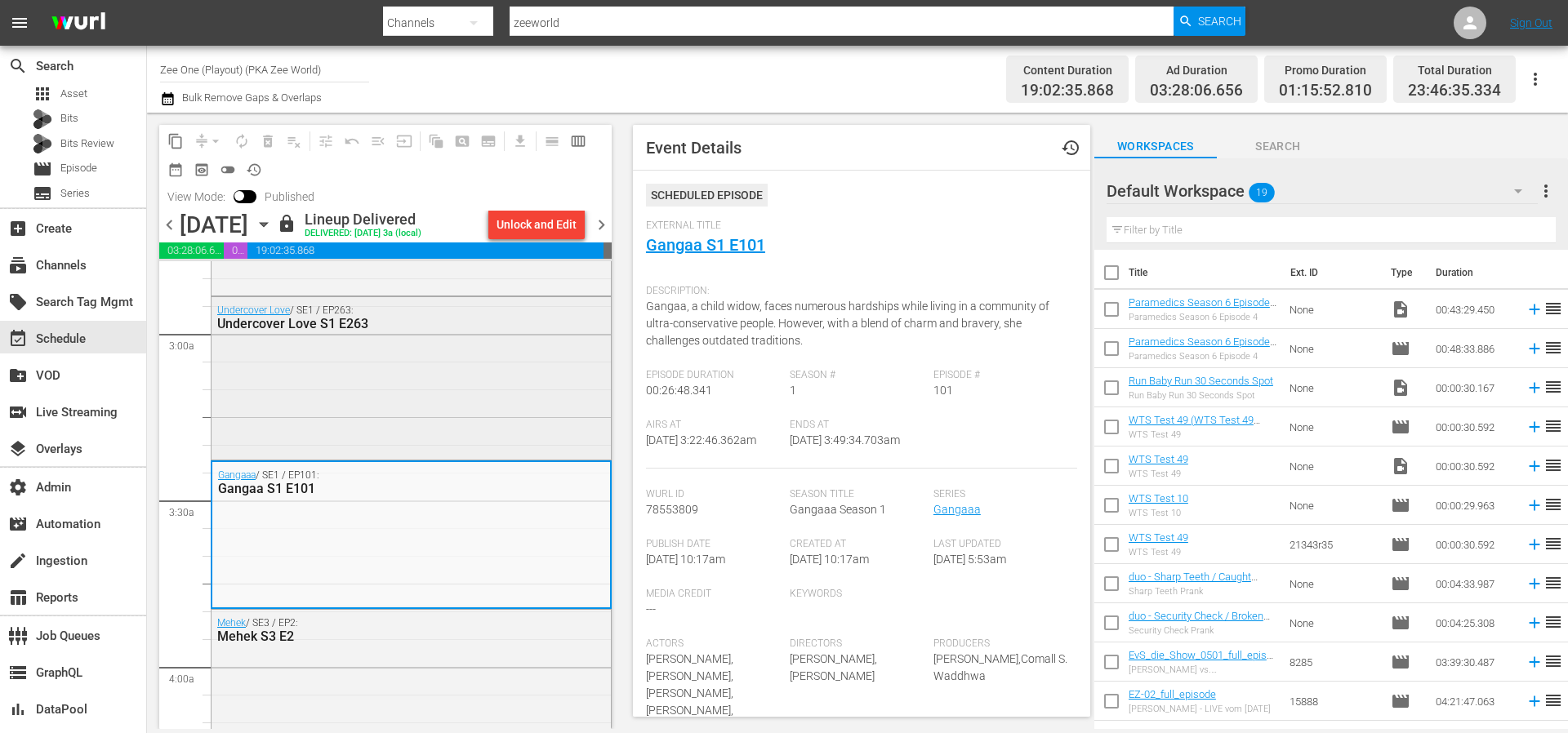
click at [408, 422] on div "Undercover Love / SE1 / EP263: Undercover Love S1 E263" at bounding box center [411, 376] width 399 height 158
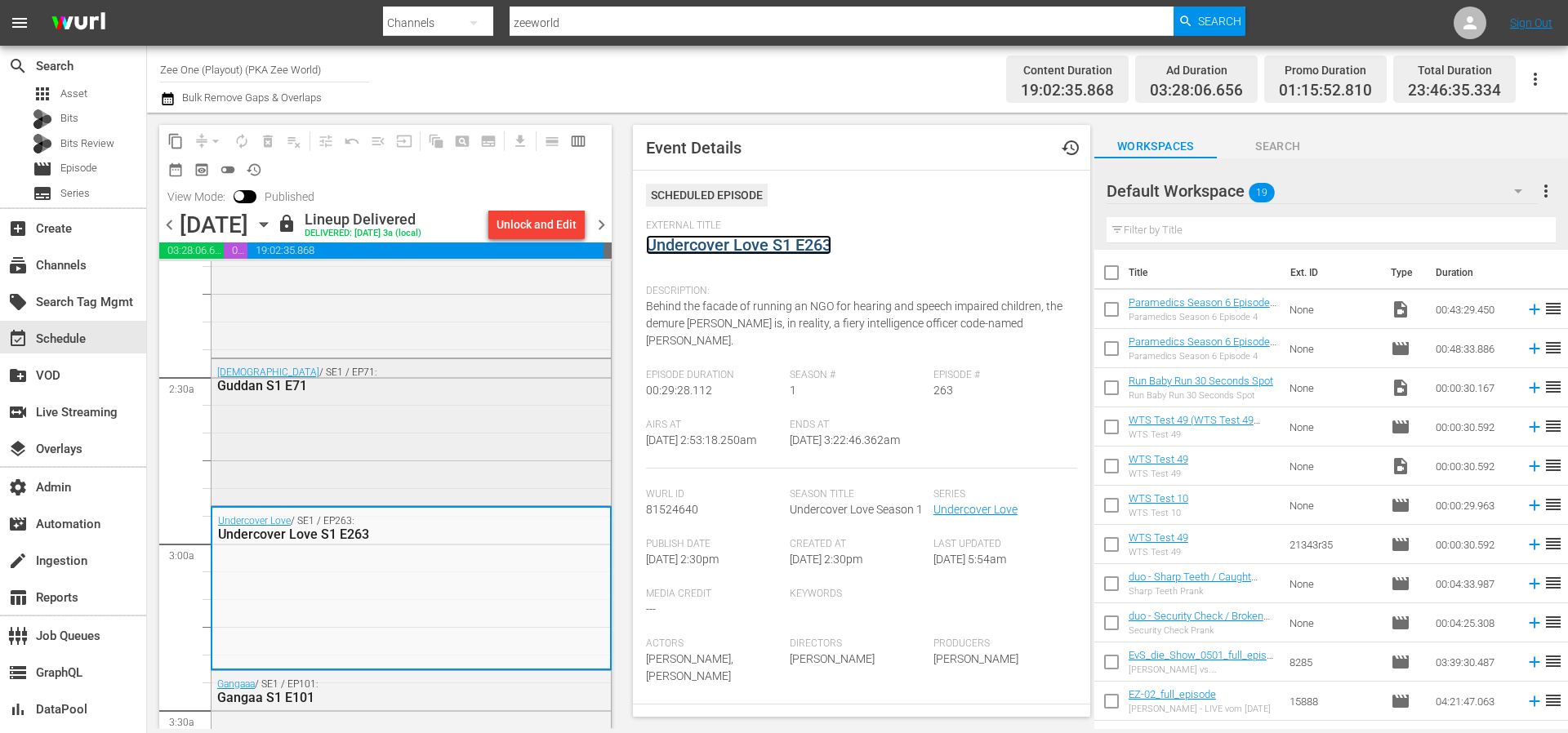
scroll to position [658, 0]
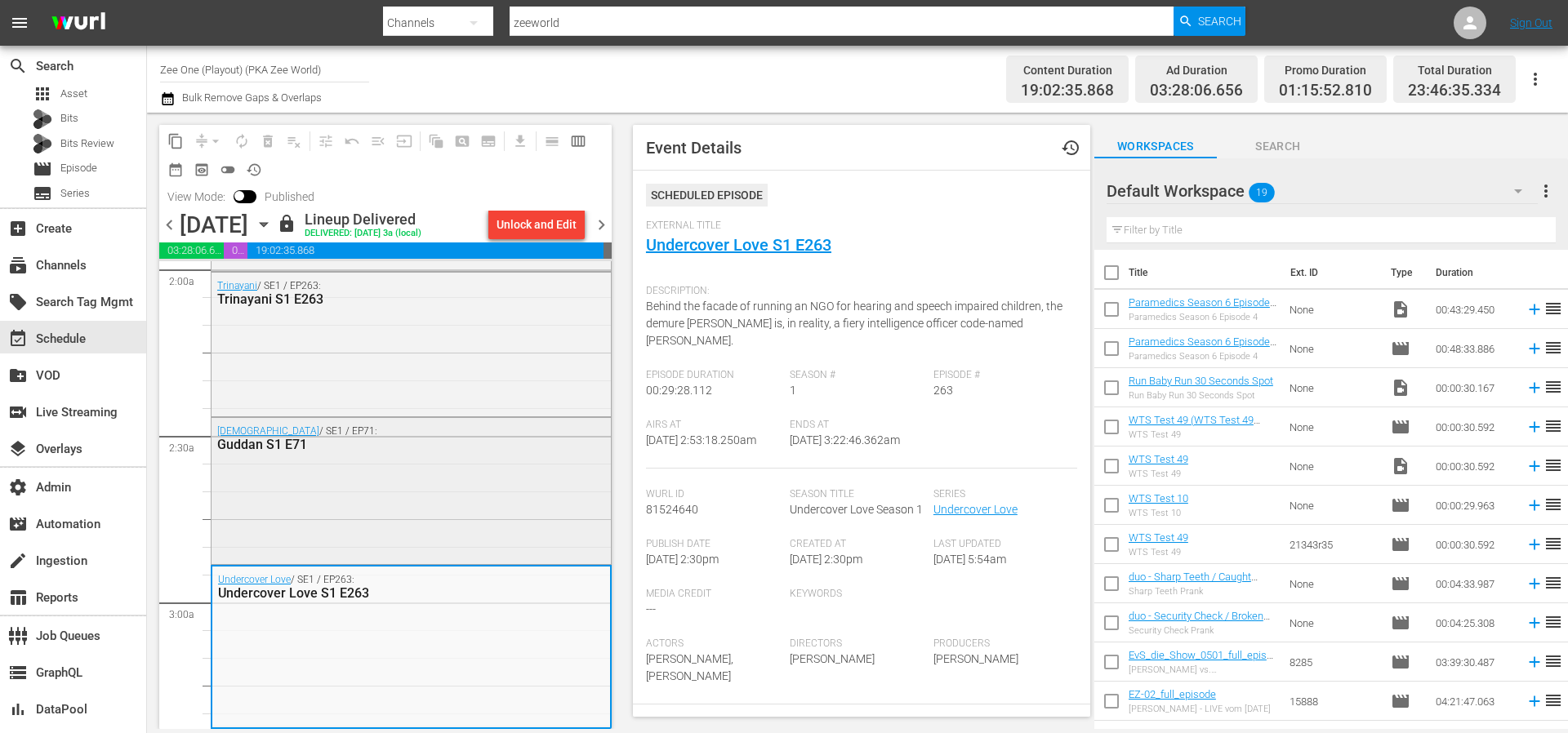
click at [435, 489] on div "Guddan / SE1 / EP71: Guddan S1 E71" at bounding box center [411, 490] width 399 height 144
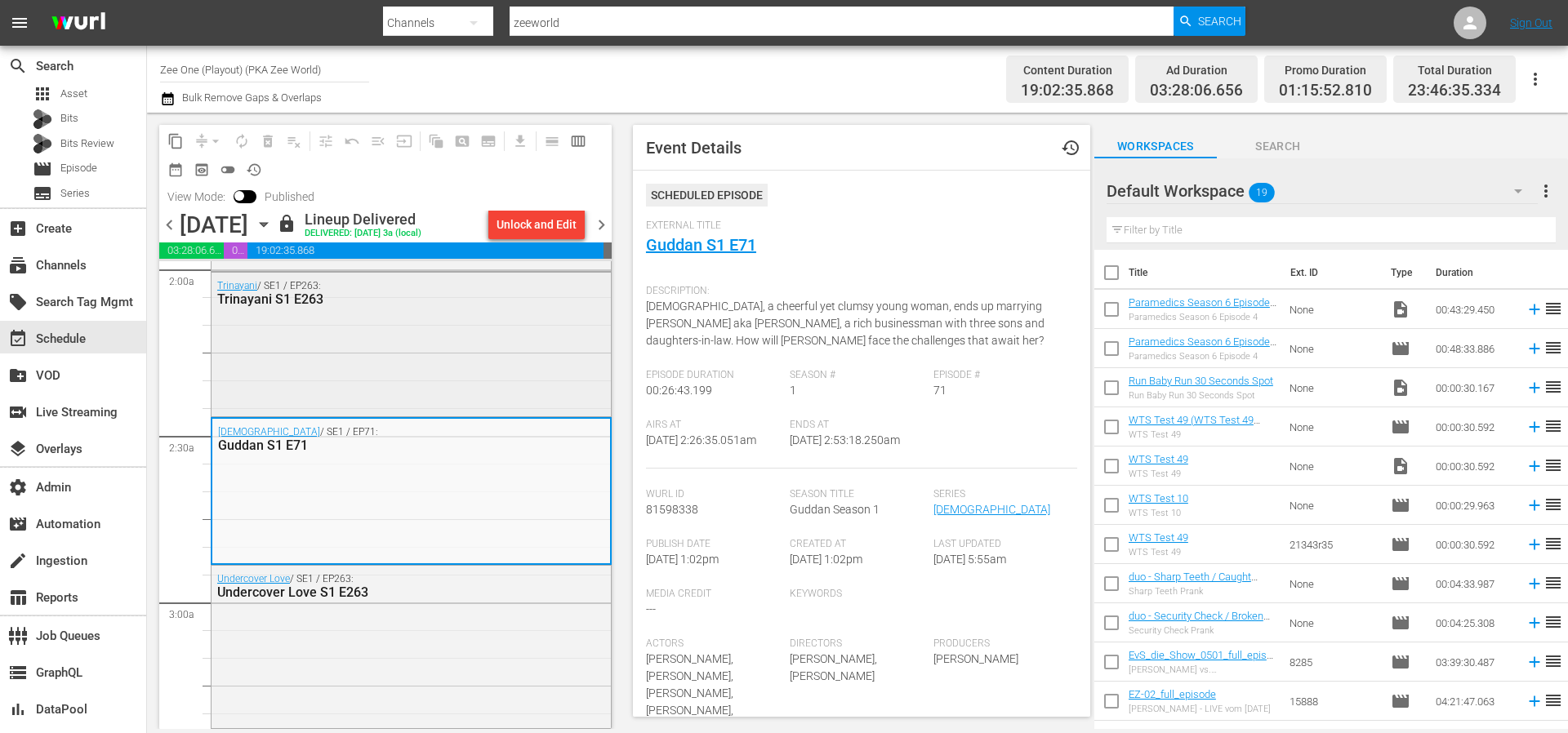
click at [437, 370] on div "Trinayani / SE1 / EP263: Trinayani S1 E263" at bounding box center [411, 343] width 399 height 140
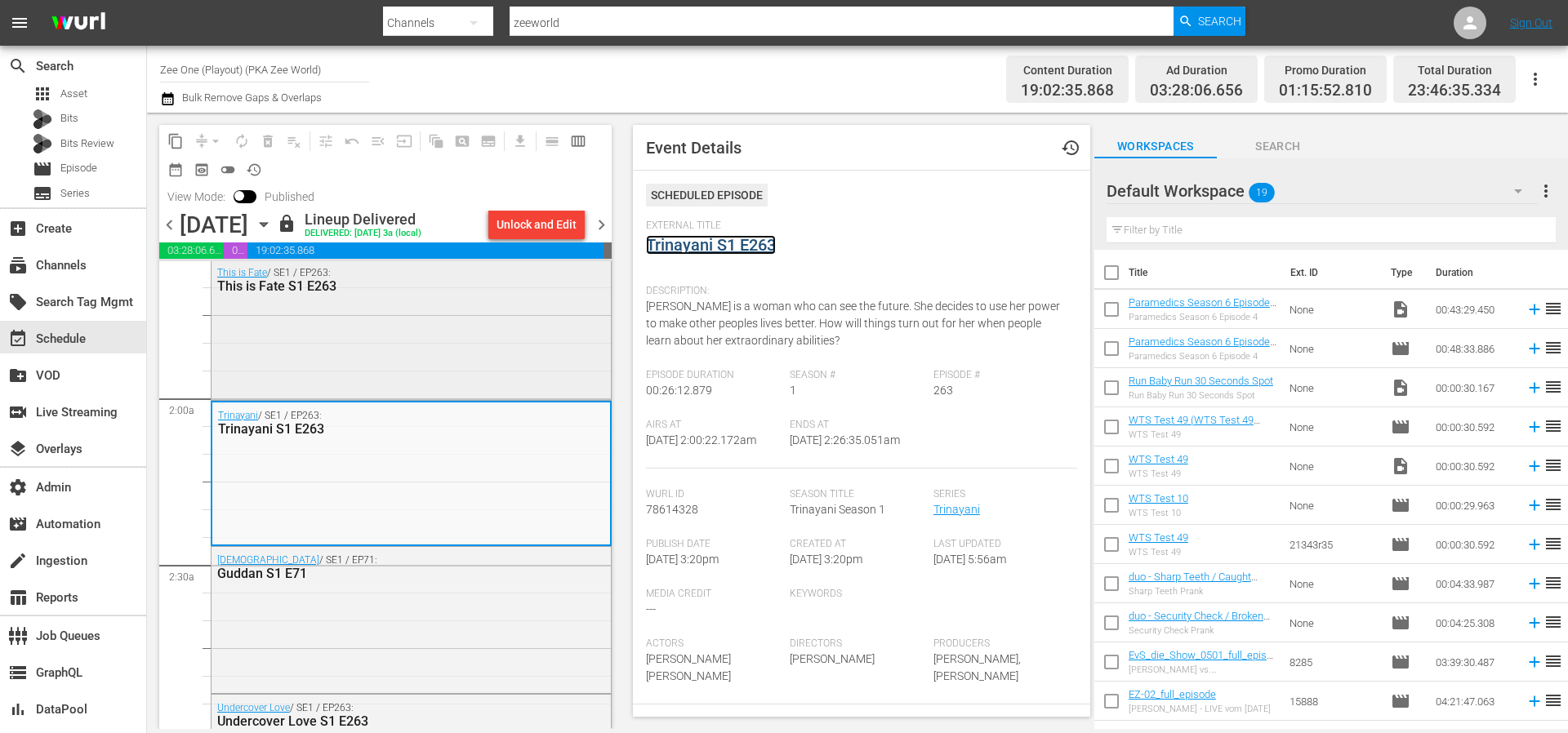
scroll to position [516, 0]
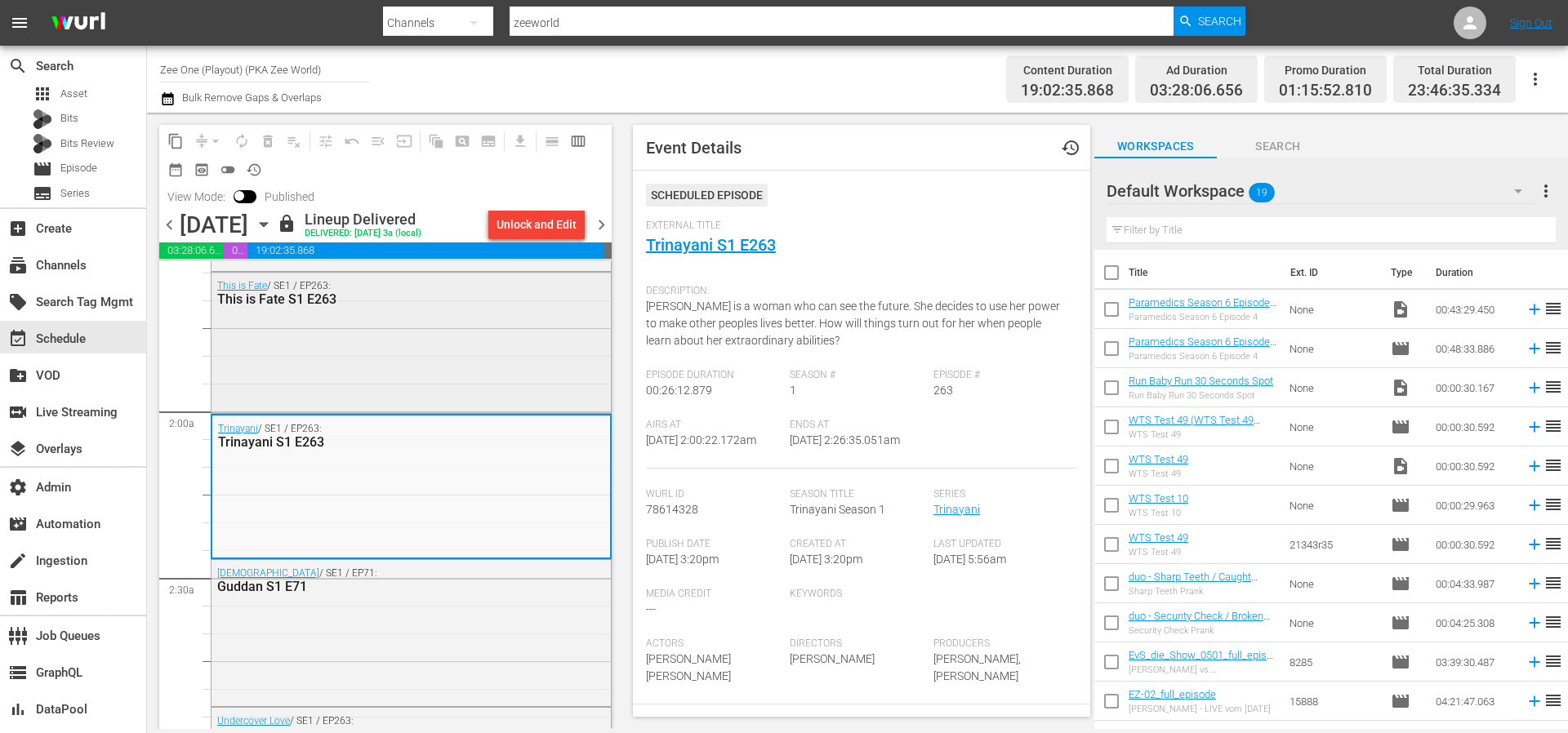
click at [442, 408] on div "This is Fate / SE1 / EP263: This is Fate S1 E263" at bounding box center [411, 341] width 399 height 137
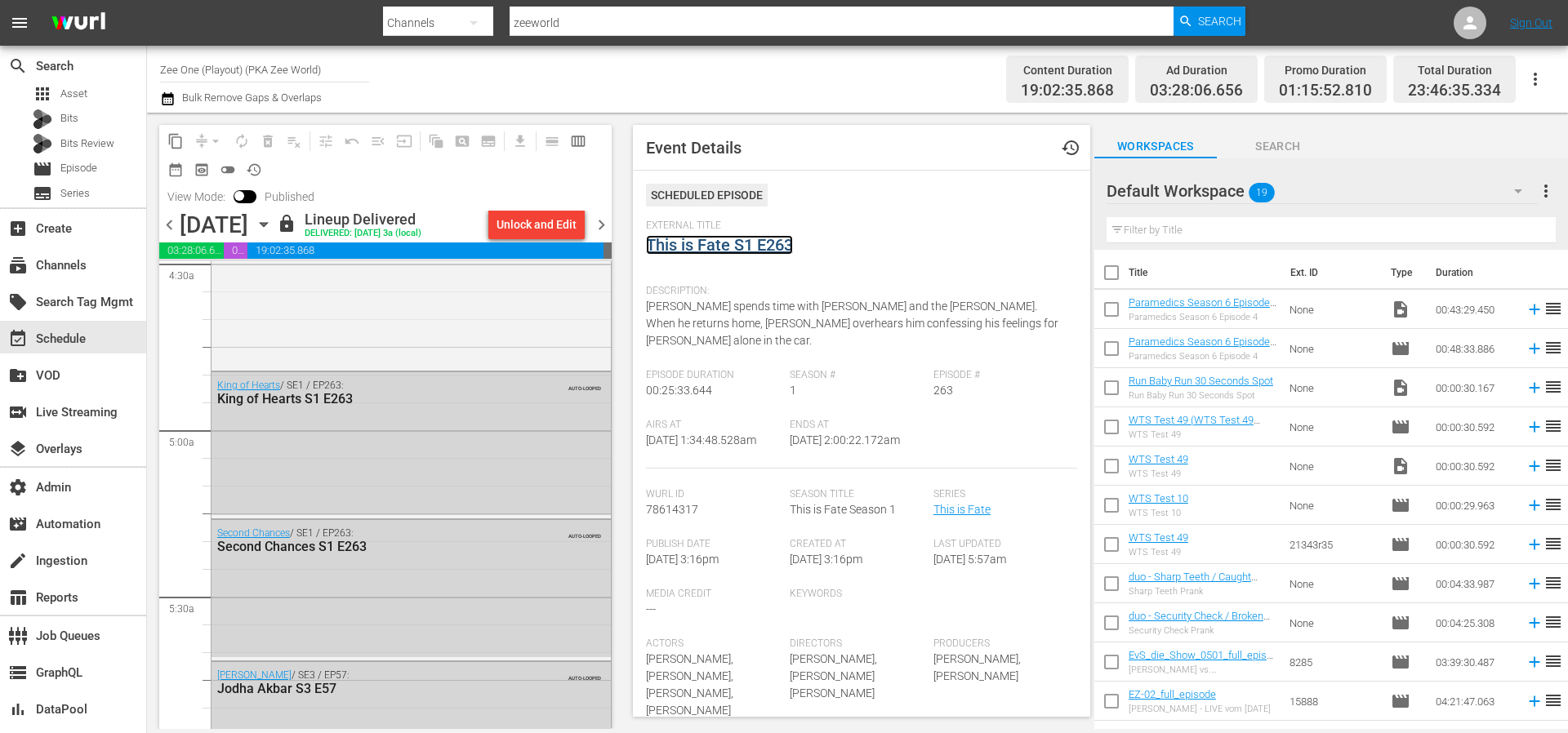
scroll to position [1501, 0]
click at [456, 404] on div "King of Hearts S1 E263" at bounding box center [370, 395] width 308 height 15
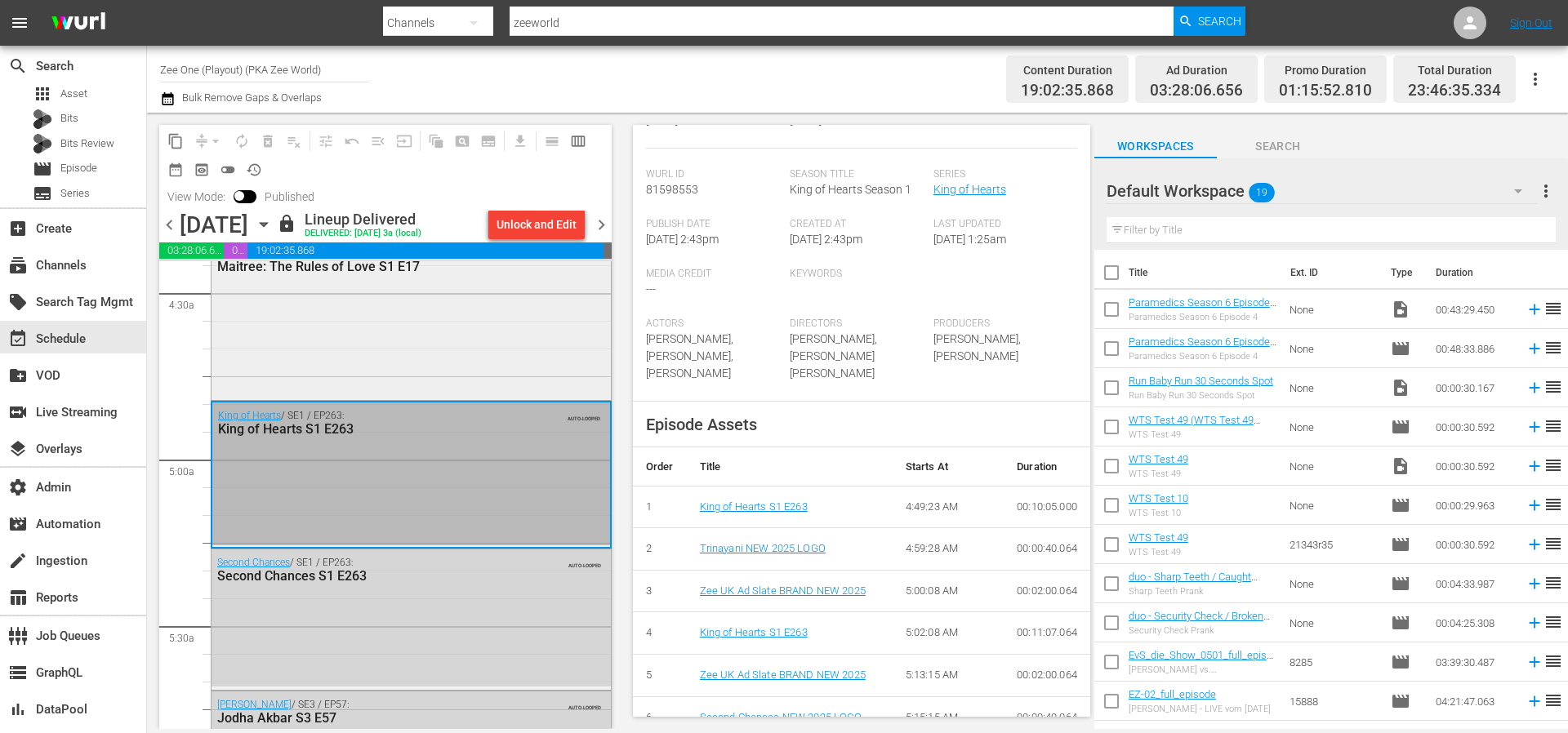
scroll to position [1507, 0]
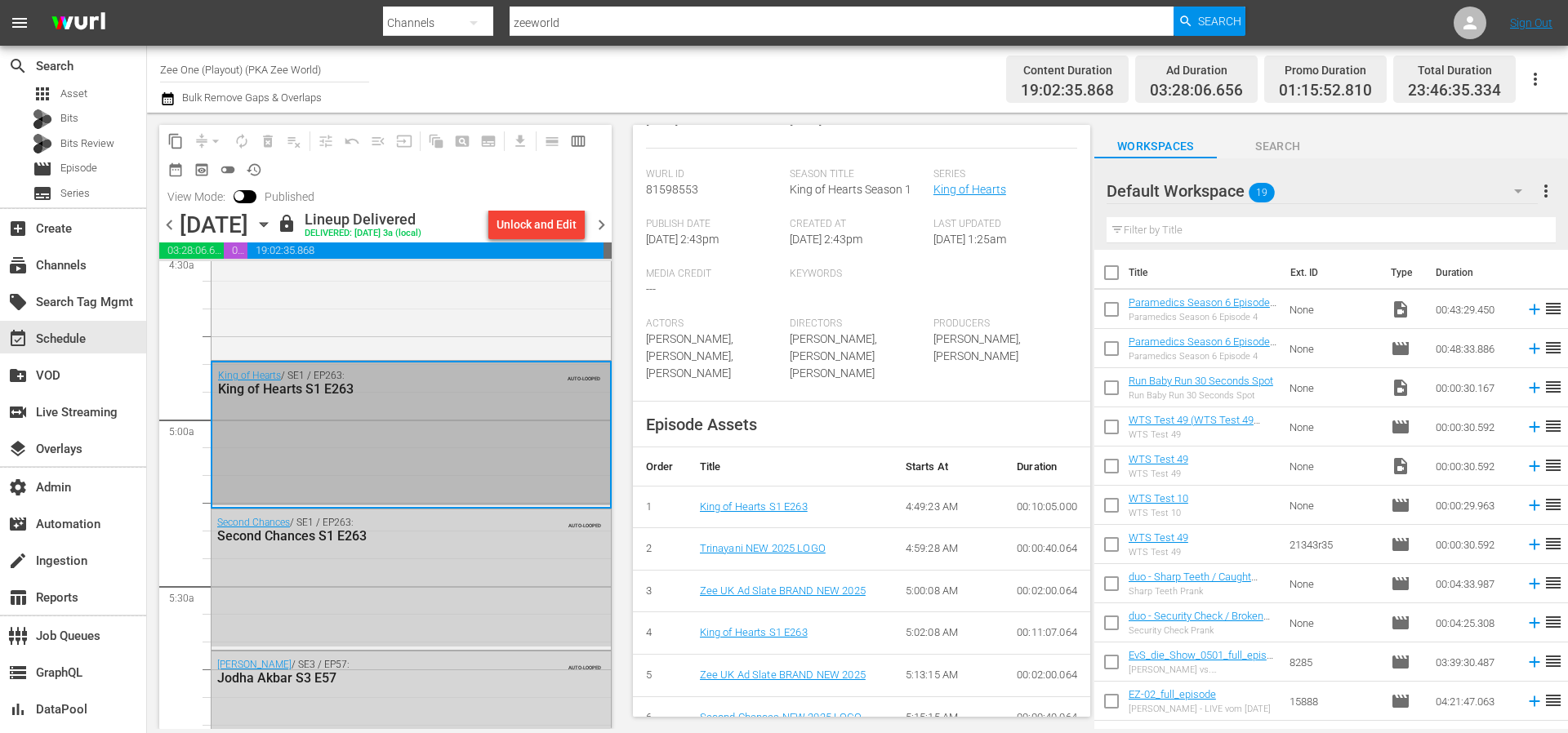
click at [404, 544] on div "Second Chances S1 E263" at bounding box center [370, 536] width 308 height 15
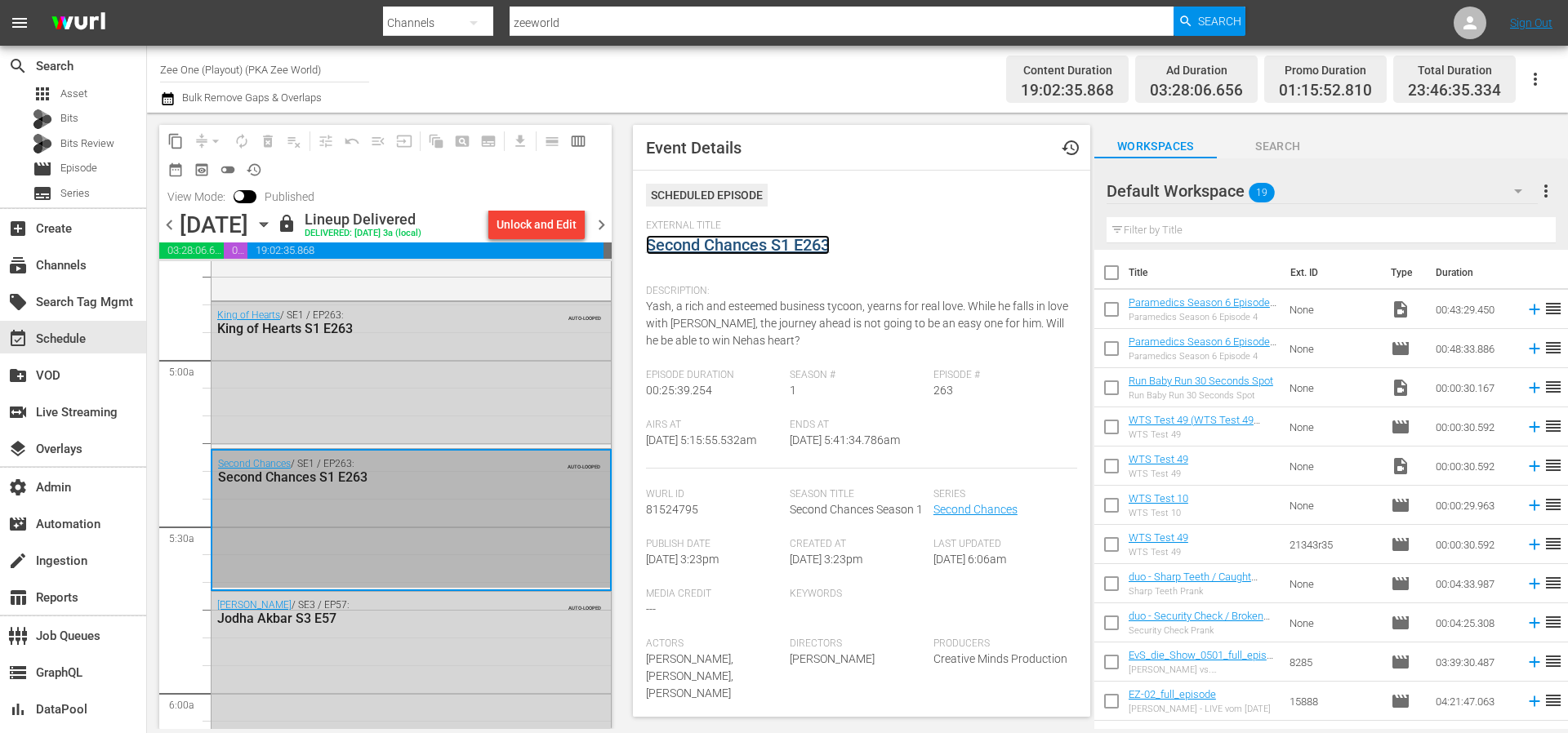
scroll to position [1874, 0]
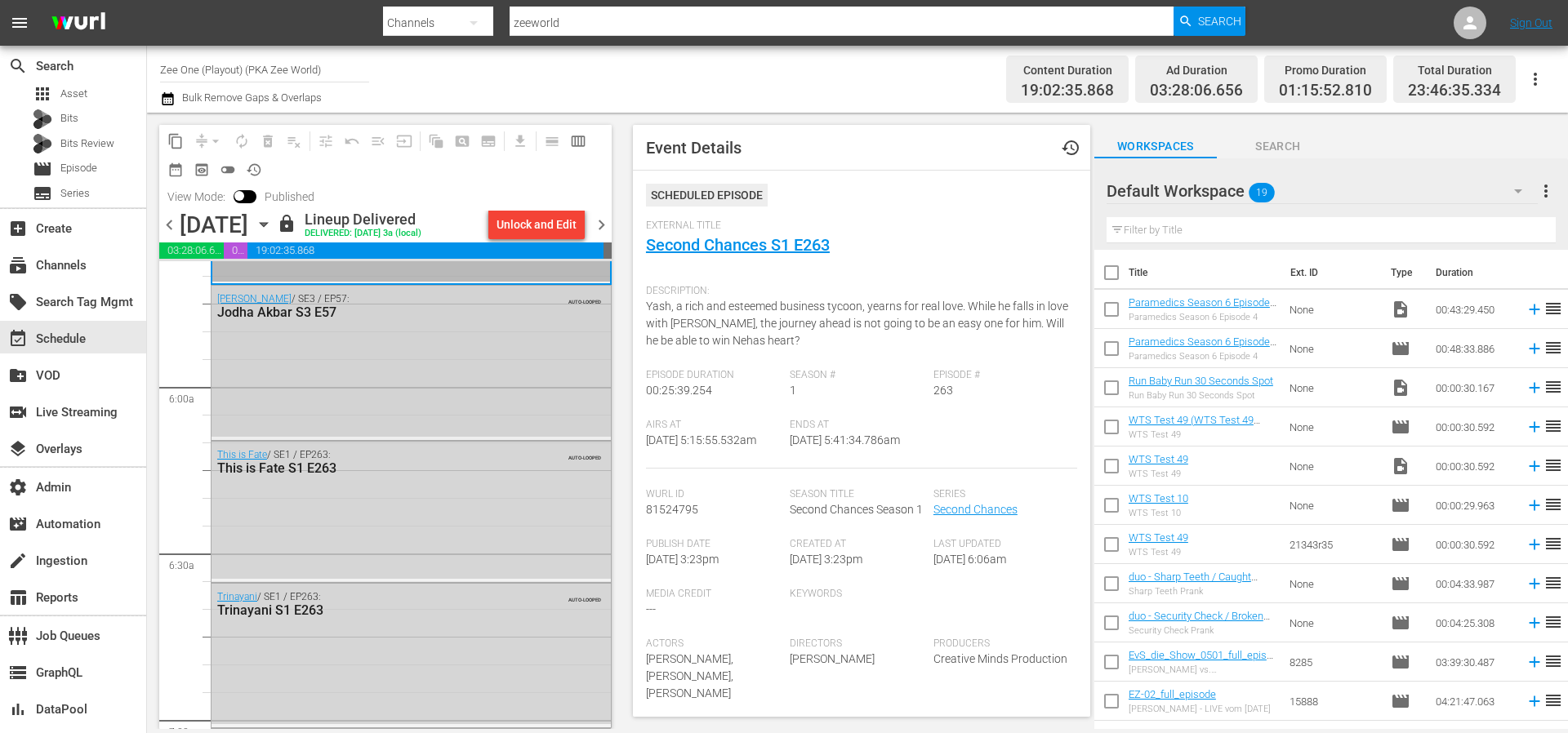
click at [482, 427] on div "Jodha Akbar / SE3 / EP57: Jodha Akbar S3 E57 AUTO-LOOPED" at bounding box center [411, 361] width 399 height 151
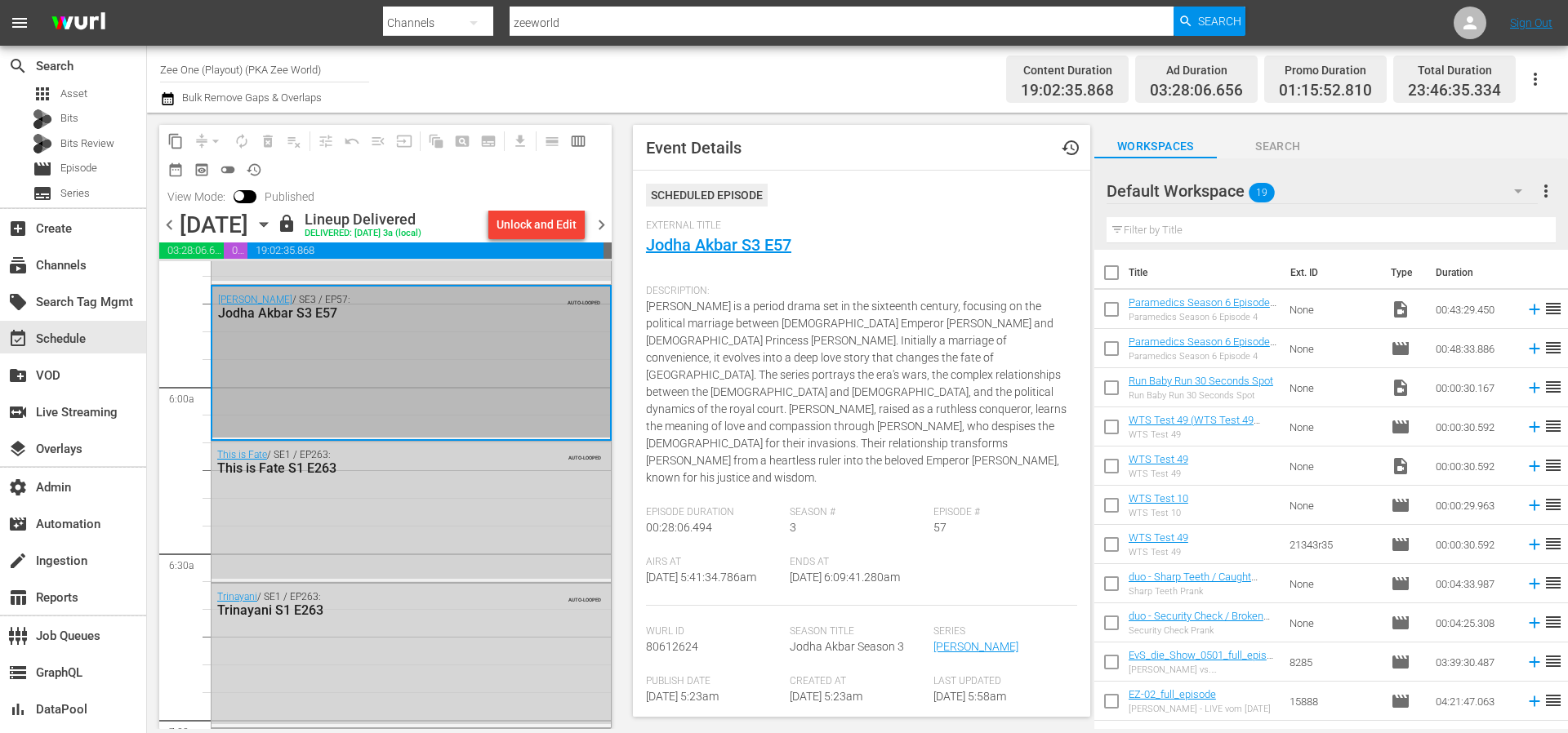
click at [403, 482] on div "This is Fate / SE1 / EP263: This is Fate S1 E263 AUTO-LOOPED" at bounding box center [411, 462] width 399 height 40
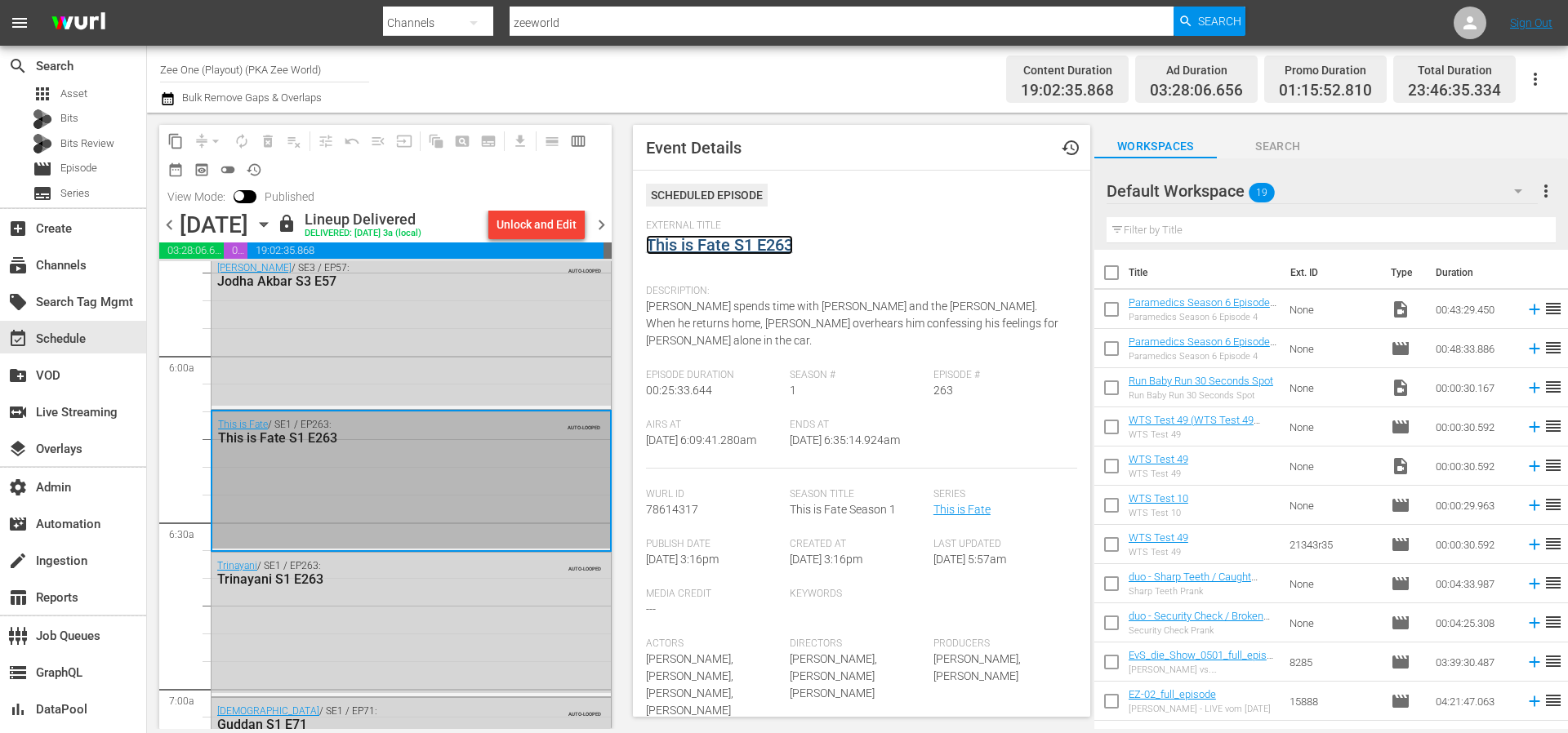
scroll to position [1999, 0]
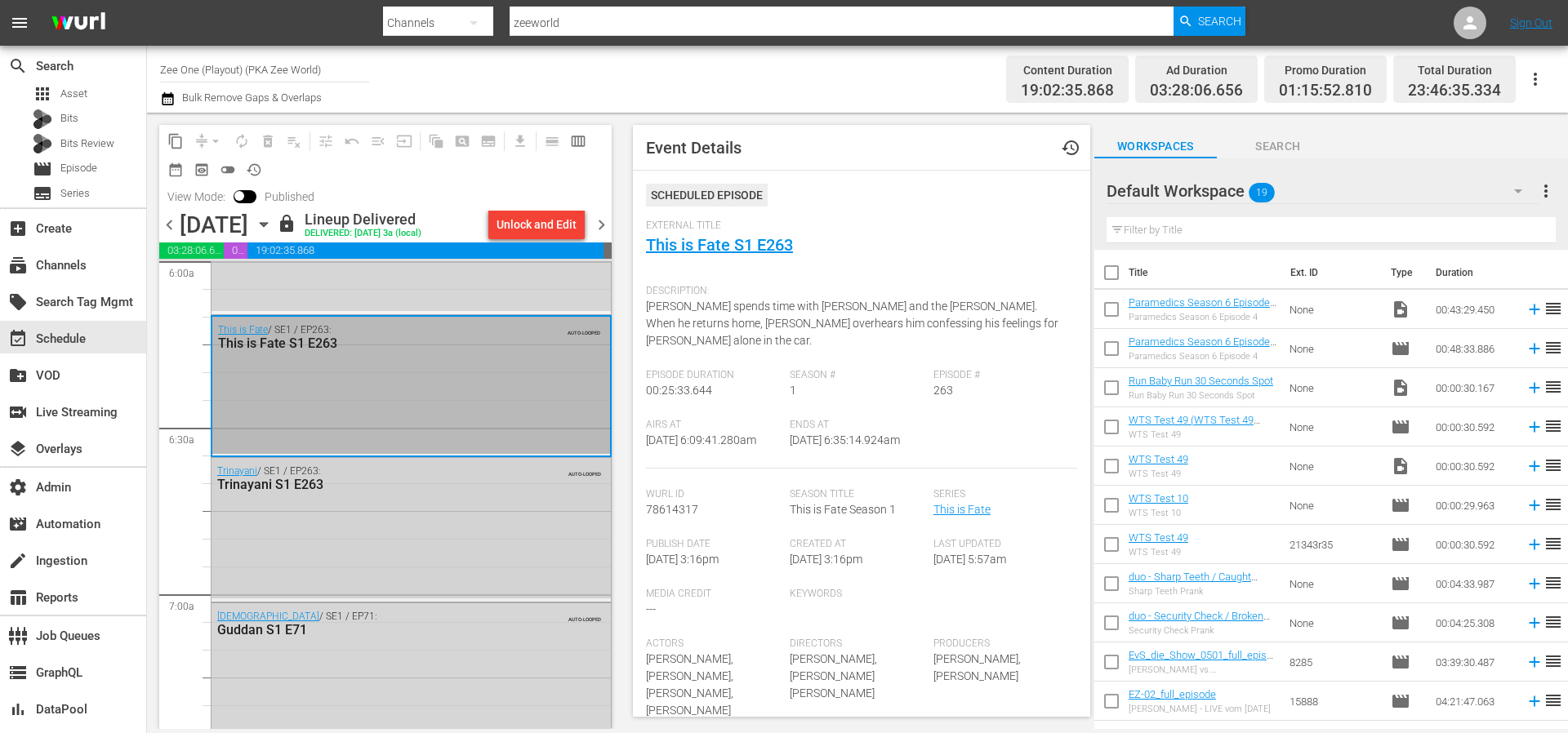
click at [392, 492] on div "Trinayani S1 E263" at bounding box center [370, 485] width 308 height 15
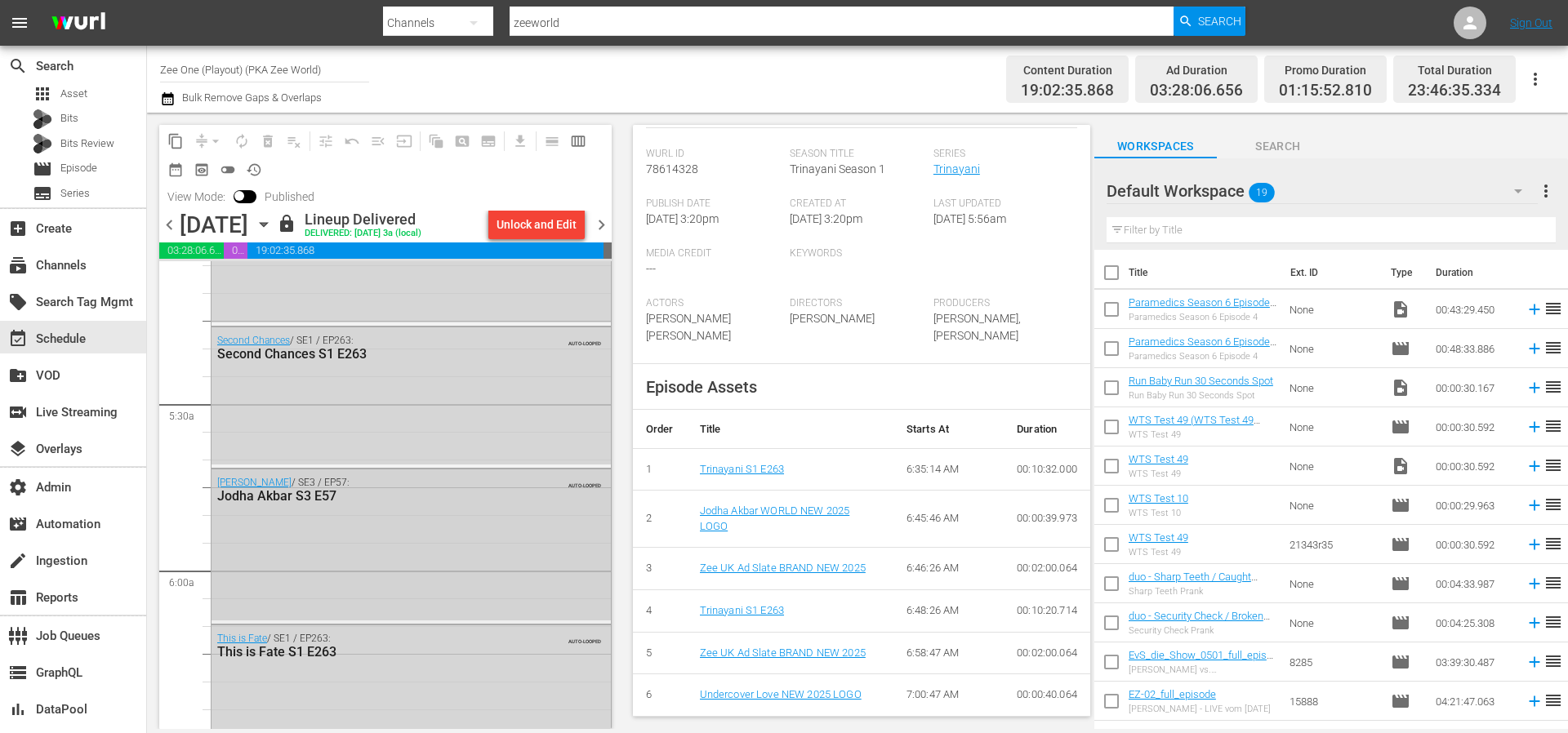
scroll to position [1627, 0]
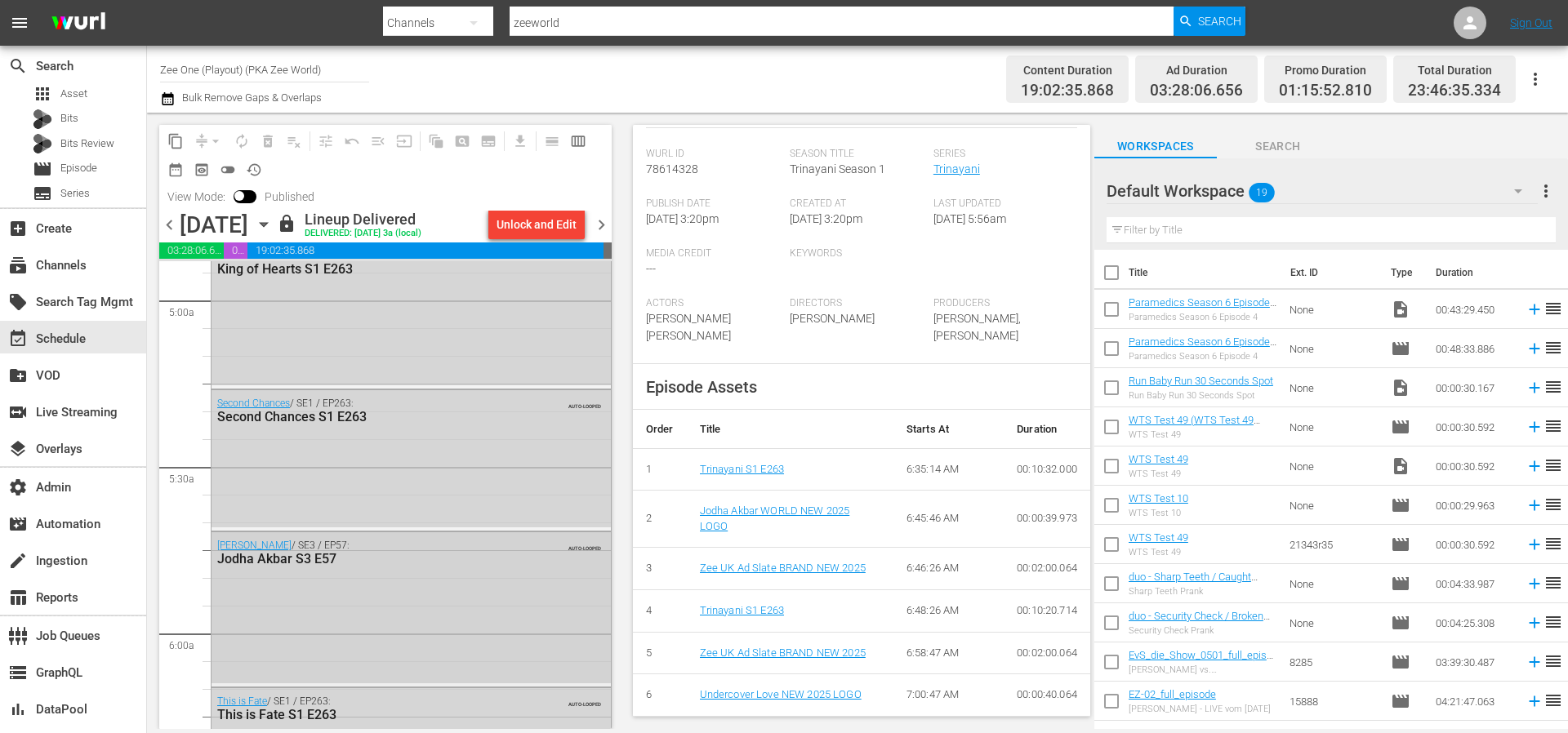
click at [399, 573] on div "Jodha Akbar / SE3 / EP57: Jodha Akbar S3 E57 AUTO-LOOPED" at bounding box center [411, 553] width 399 height 40
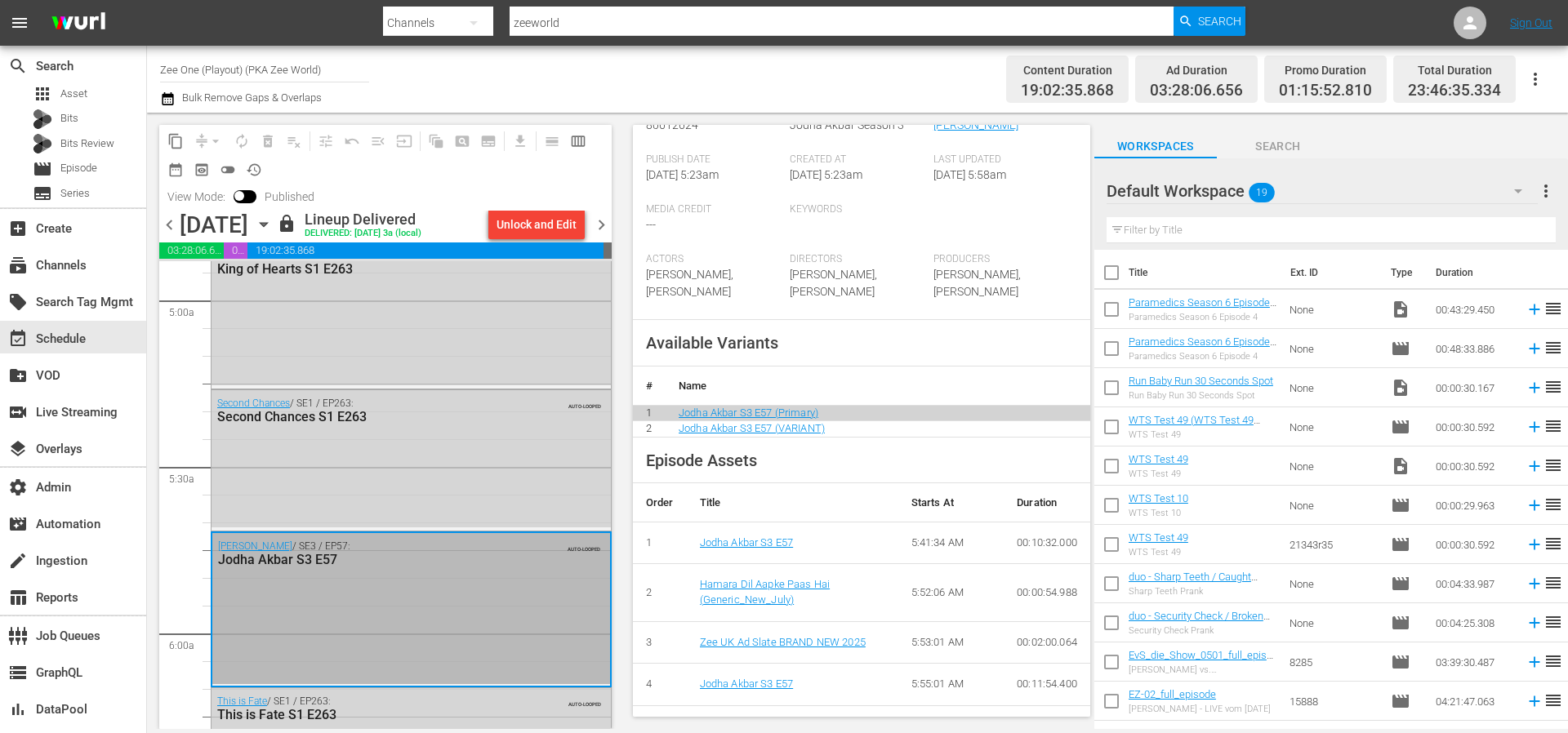
scroll to position [561, 0]
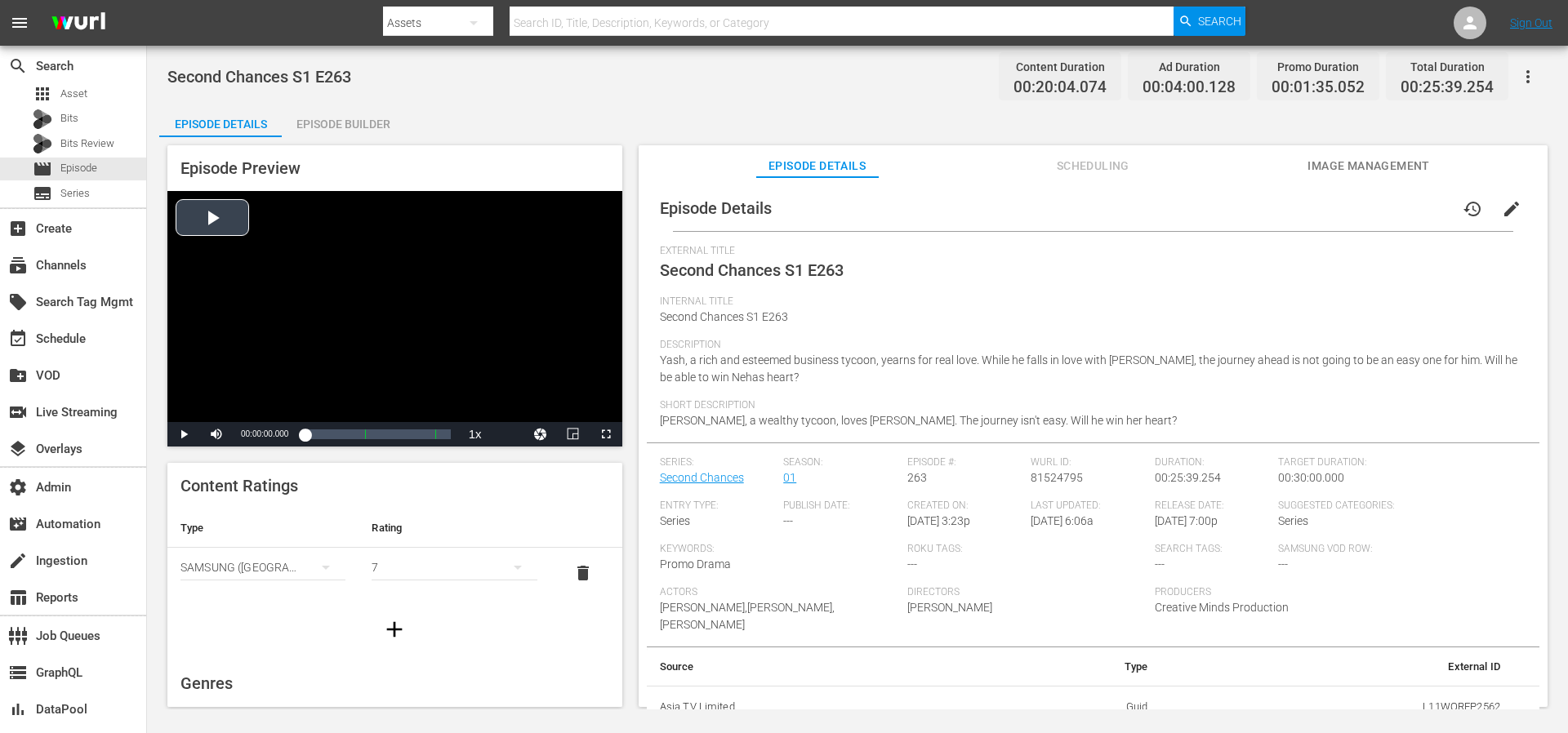
click at [232, 222] on div "Video Player" at bounding box center [395, 306] width 455 height 231
click at [240, 435] on div "Volume Level" at bounding box center [252, 435] width 34 height 3
click at [305, 435] on div "00:00:02.023" at bounding box center [305, 434] width 0 height 16
click at [319, 435] on div "00:02:25.969" at bounding box center [312, 434] width 13 height 16
click at [326, 435] on div "00:03:45.006" at bounding box center [316, 434] width 21 height 16
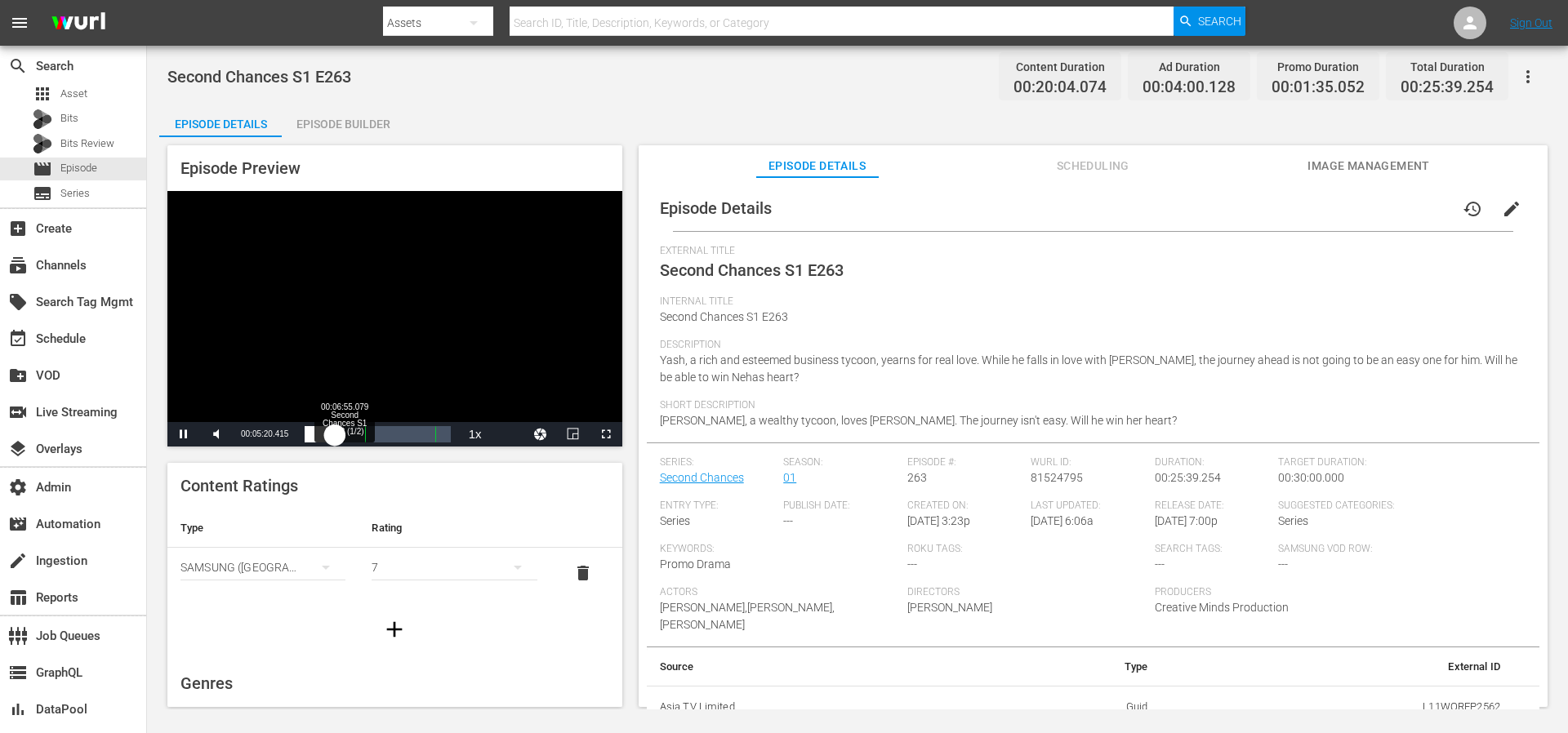
click at [335, 435] on div "00:05:20.478" at bounding box center [320, 434] width 30 height 16
click at [344, 436] on div "00:06:55.506" at bounding box center [324, 434] width 39 height 16
click at [379, 435] on div "00:13:06.921 Zee UK Ad Slate BRAND NEW 2025" at bounding box center [379, 434] width 1 height 16
click at [393, 435] on div "00:15:42.576 Second Chances S1 E263 (2/2)" at bounding box center [393, 434] width 1 height 16
click at [394, 434] on div "00:12:51.066" at bounding box center [350, 434] width 90 height 16
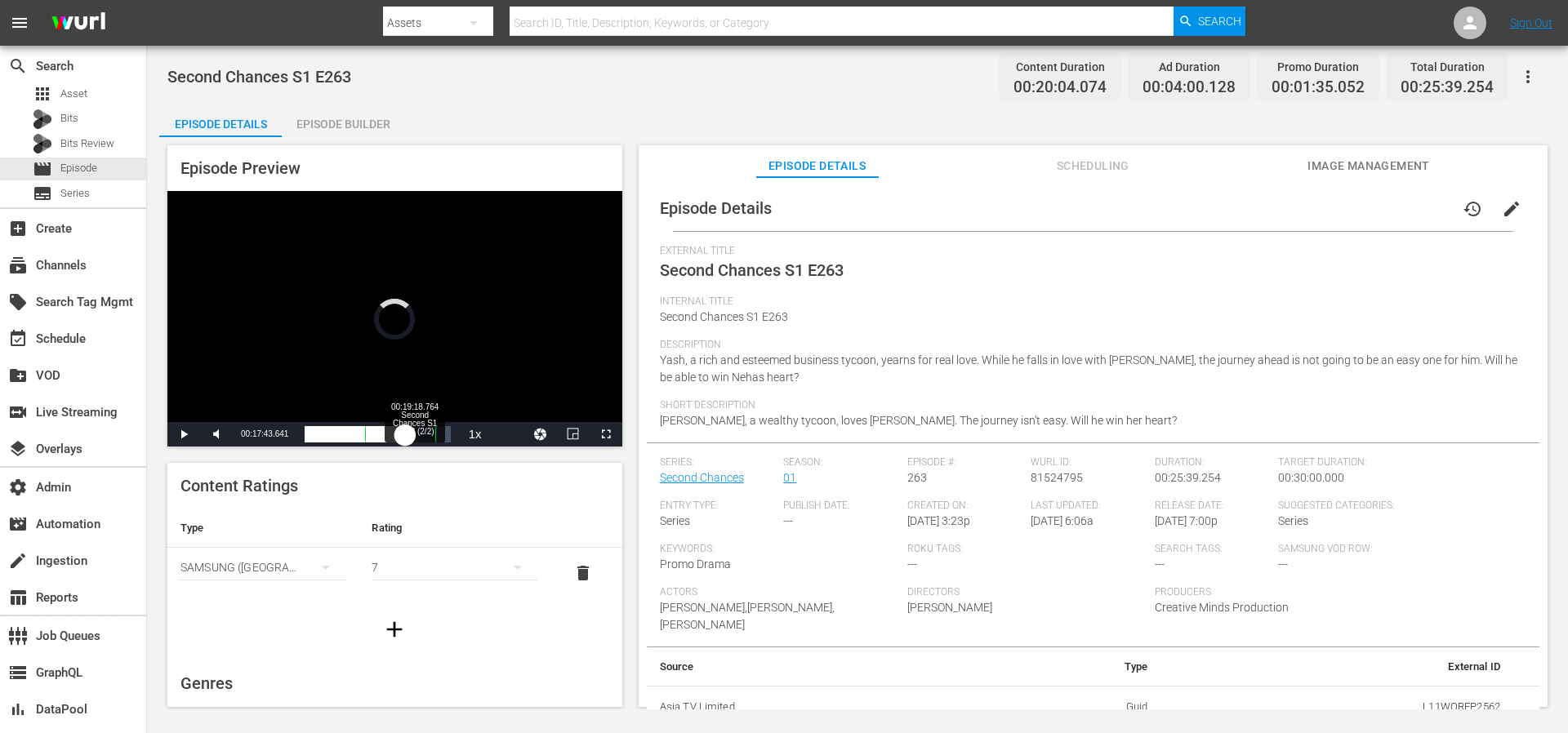
click at [405, 433] on div "00:14:48.589" at bounding box center [355, 434] width 101 height 16
click at [415, 433] on div "00:16:24.163" at bounding box center [360, 434] width 109 height 16
click at [425, 434] on div "00:17:15.938" at bounding box center [365, 434] width 120 height 16
click at [425, 434] on div "00:18:16.211" at bounding box center [365, 434] width 120 height 16
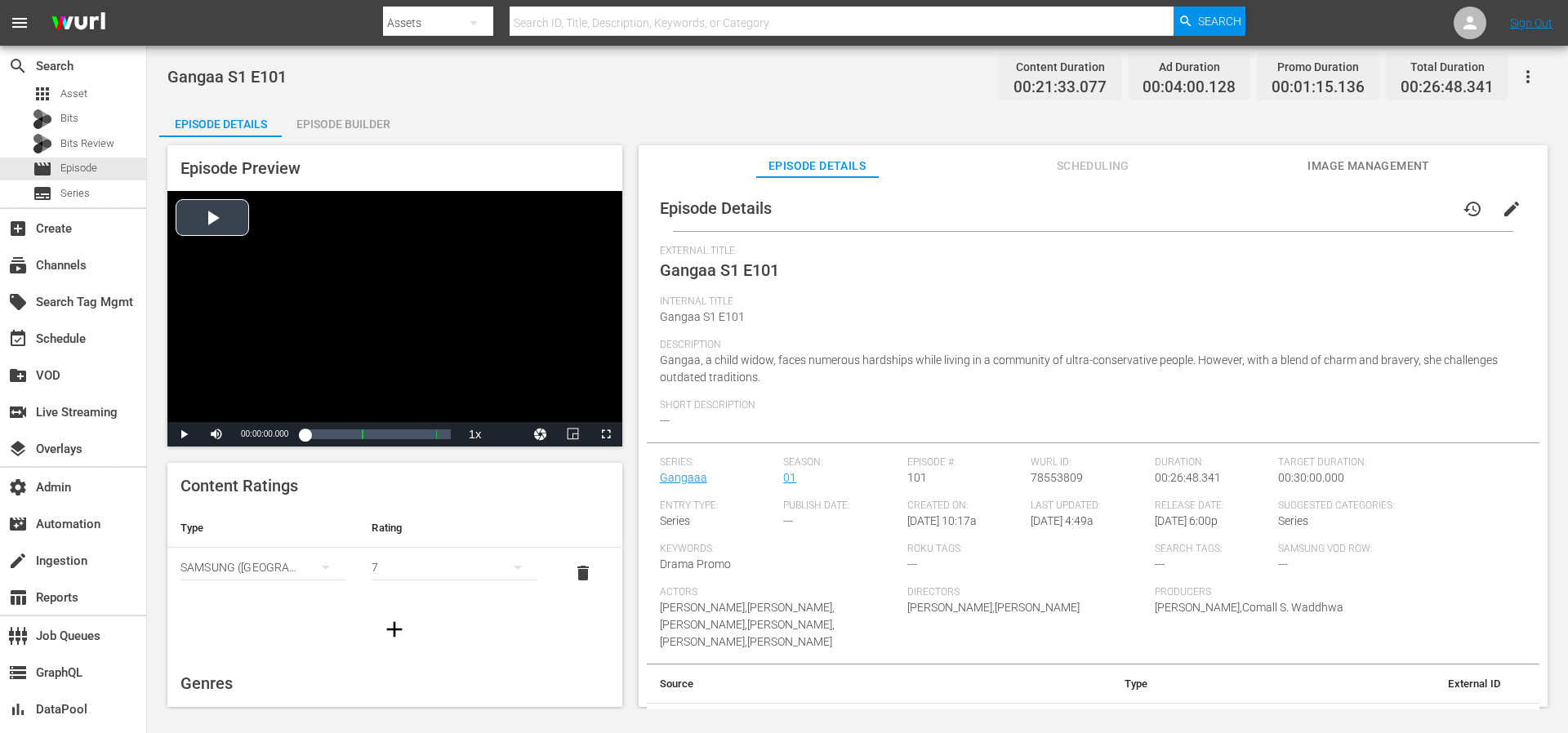
click at [217, 203] on div "Video Player" at bounding box center [395, 306] width 455 height 231
click at [217, 435] on span "Video Player" at bounding box center [217, 435] width 0 height 0
click at [341, 436] on div "Loaded : 1.85% 00:03:05.577 Gangaa S1 E101 (1/2) 00:00:01.723" at bounding box center [378, 434] width 146 height 16
click at [347, 436] on div "00:07:49.852 Gangaa S1 E101 (1/2)" at bounding box center [347, 434] width 1 height 16
click at [347, 436] on div "00:07:50.023" at bounding box center [326, 434] width 42 height 16
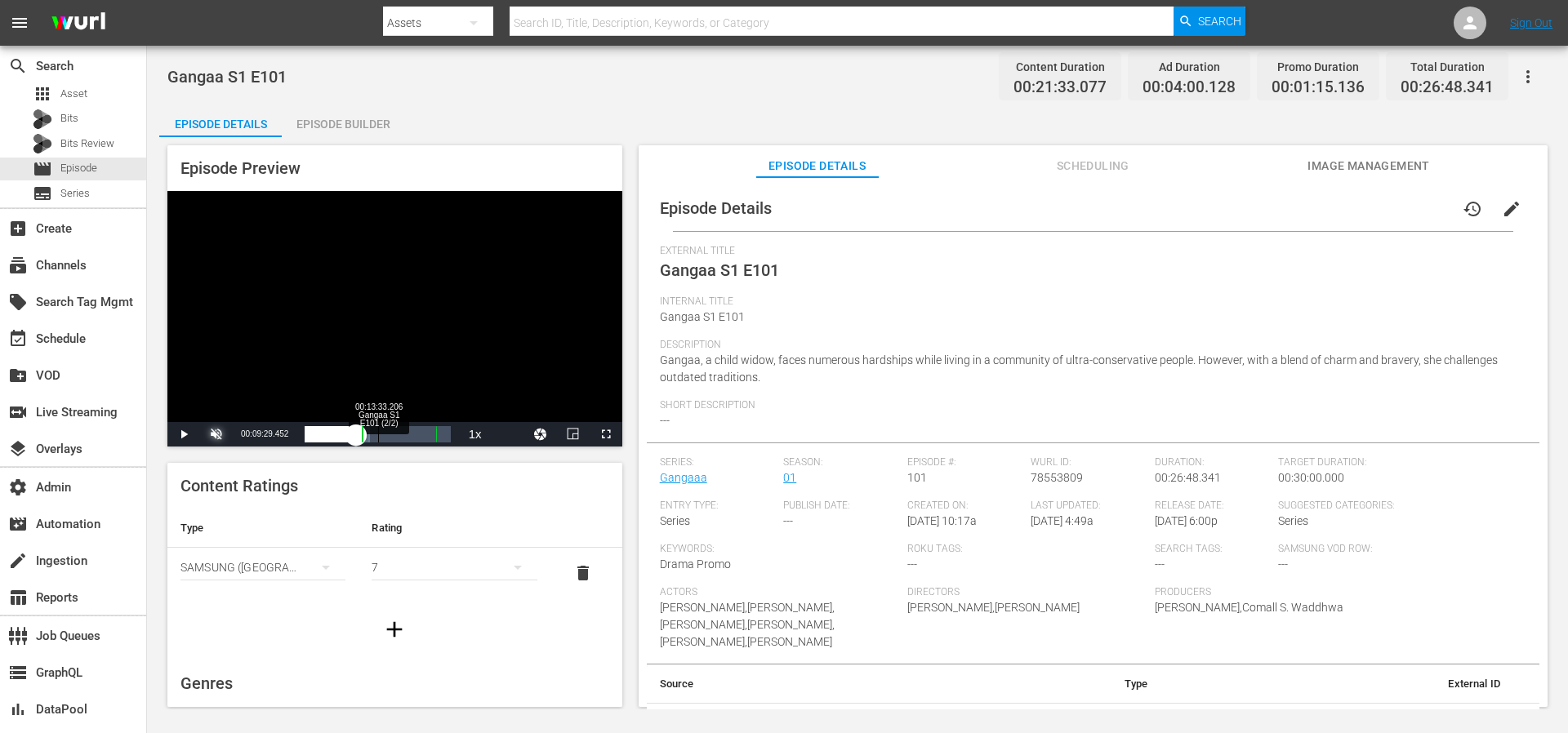
click at [378, 435] on div "Loaded : 44.59% 00:13:33.206 Gangaa S1 E101 (2/2) 00:09:29.534 [GEOGRAPHIC_DATA…" at bounding box center [378, 434] width 146 height 16
click at [378, 436] on div "00:10:58.275" at bounding box center [342, 434] width 74 height 16
click at [390, 436] on div "00:13:04.648" at bounding box center [347, 434] width 85 height 16
click at [398, 436] on div "00:14:44.131" at bounding box center [352, 434] width 94 height 16
click at [407, 437] on div "00:16:14.348" at bounding box center [356, 434] width 102 height 16
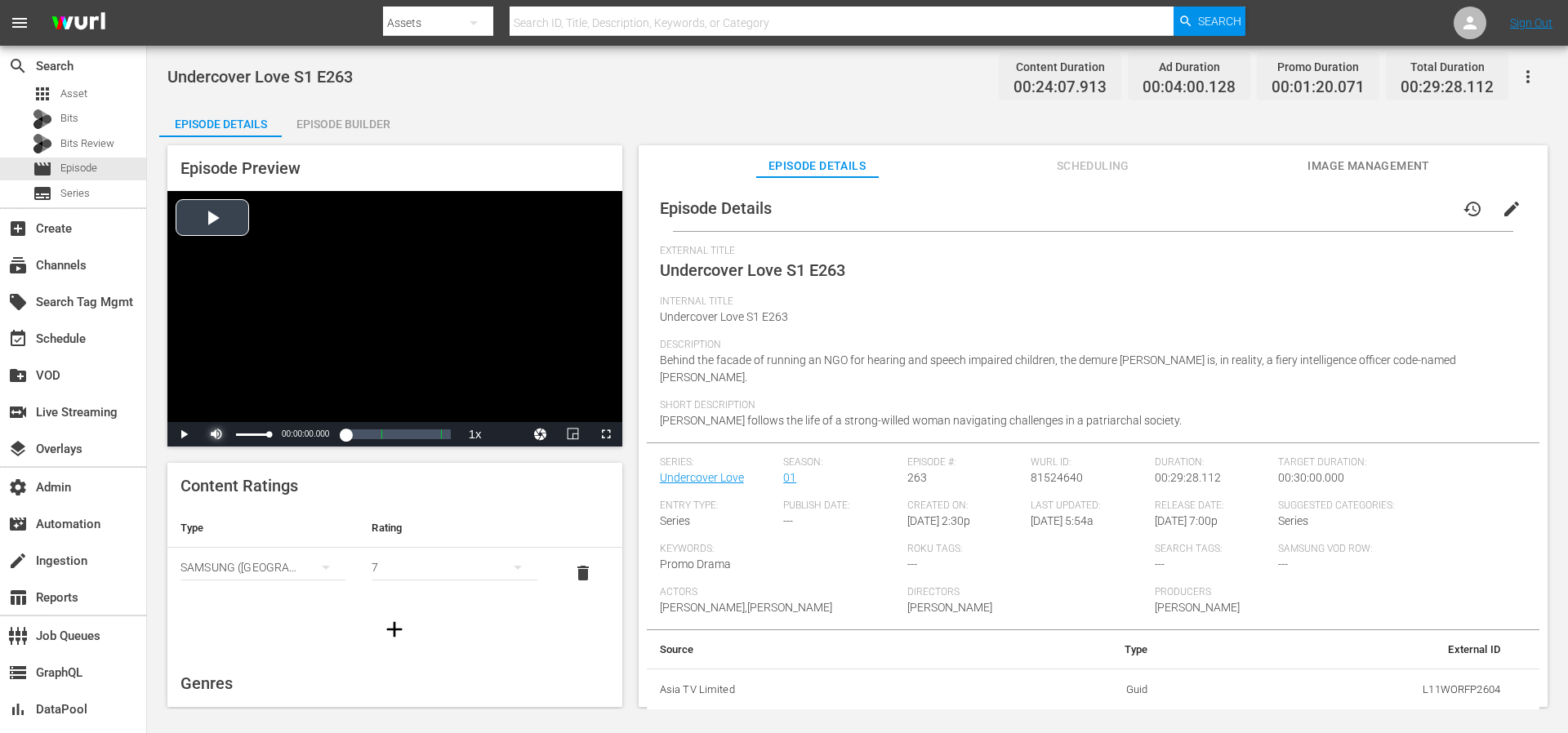
click at [217, 435] on span "Video Player" at bounding box center [217, 435] width 0 height 0
click at [223, 199] on div "Video Player" at bounding box center [395, 306] width 455 height 231
click at [305, 431] on div "00:00:01.106" at bounding box center [305, 434] width 0 height 16
click at [312, 435] on div "00:01:29.757" at bounding box center [309, 434] width 8 height 16
click at [321, 436] on div "00:03:29.082" at bounding box center [314, 434] width 17 height 16
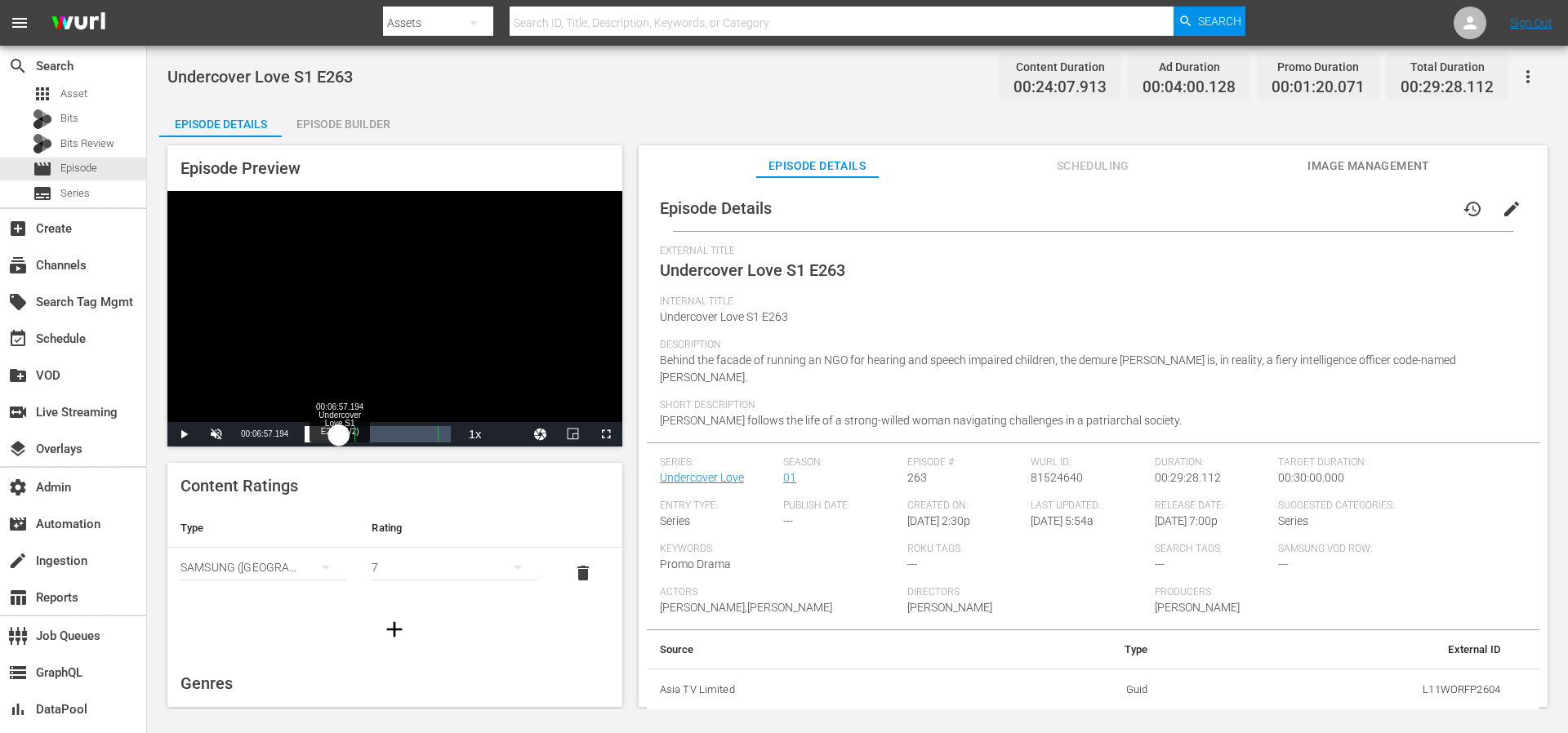
click at [339, 436] on div "00:05:48.178" at bounding box center [322, 434] width 35 height 16
click at [339, 436] on div "00:06:57.372" at bounding box center [322, 434] width 35 height 16
click at [368, 435] on div "Loaded : 36.08% 00:12:34.924 Zee UK Ad Slate BRAND NEW 2025 00:08:27.463 Cue Po…" at bounding box center [378, 434] width 146 height 16
click at [368, 435] on div "00:10:04.983" at bounding box center [337, 434] width 63 height 16
click at [379, 435] on div "00:12:24.112" at bounding box center [342, 434] width 74 height 16
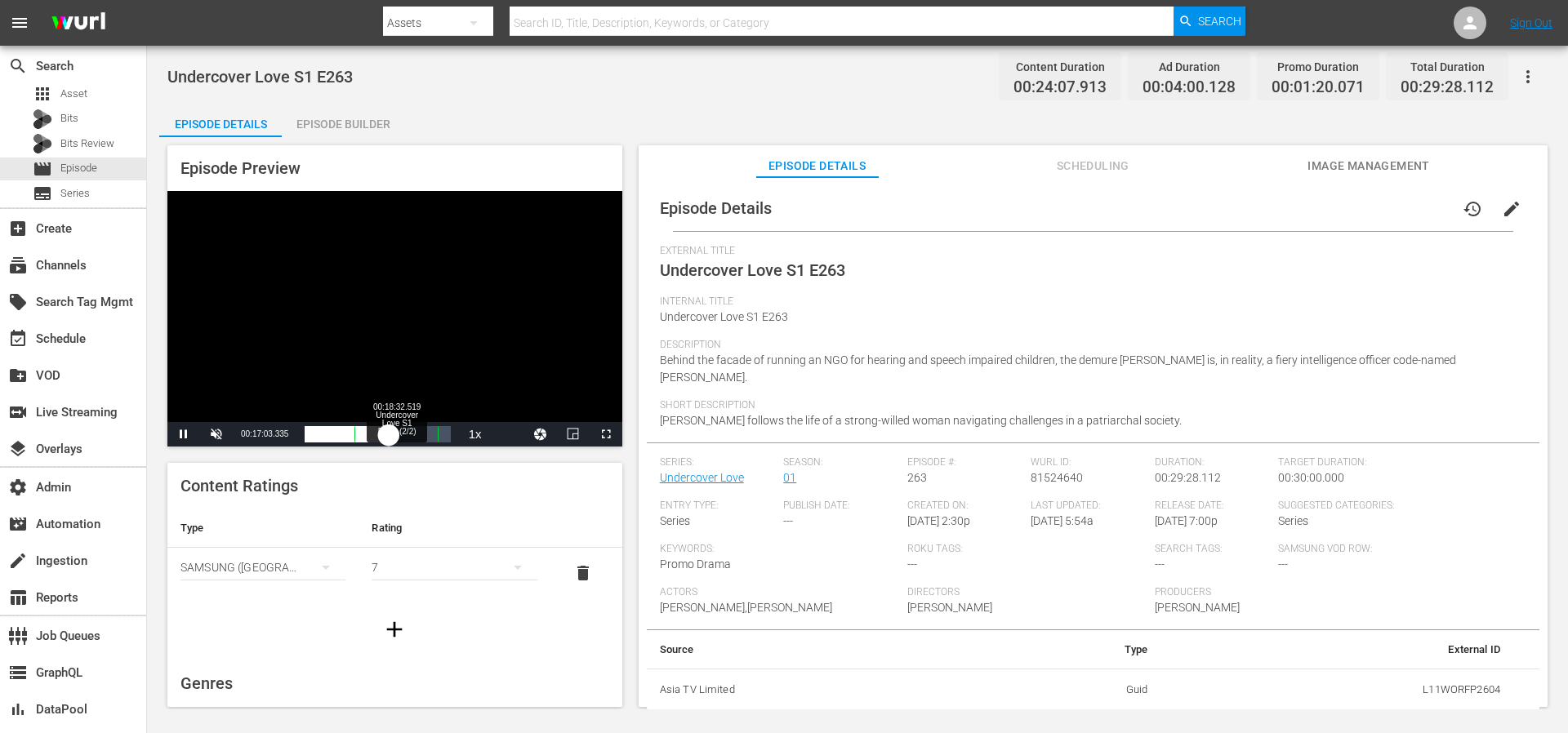
click at [389, 435] on div "00:14:23.344" at bounding box center [347, 434] width 84 height 16
click at [396, 435] on div "00:15:52.683" at bounding box center [350, 434] width 91 height 16
click at [404, 435] on div "00:17:21.961" at bounding box center [354, 434] width 99 height 16
click at [408, 435] on div "00:18:11.658" at bounding box center [356, 434] width 103 height 16
click at [414, 435] on div "00:19:21.062" at bounding box center [359, 434] width 108 height 16
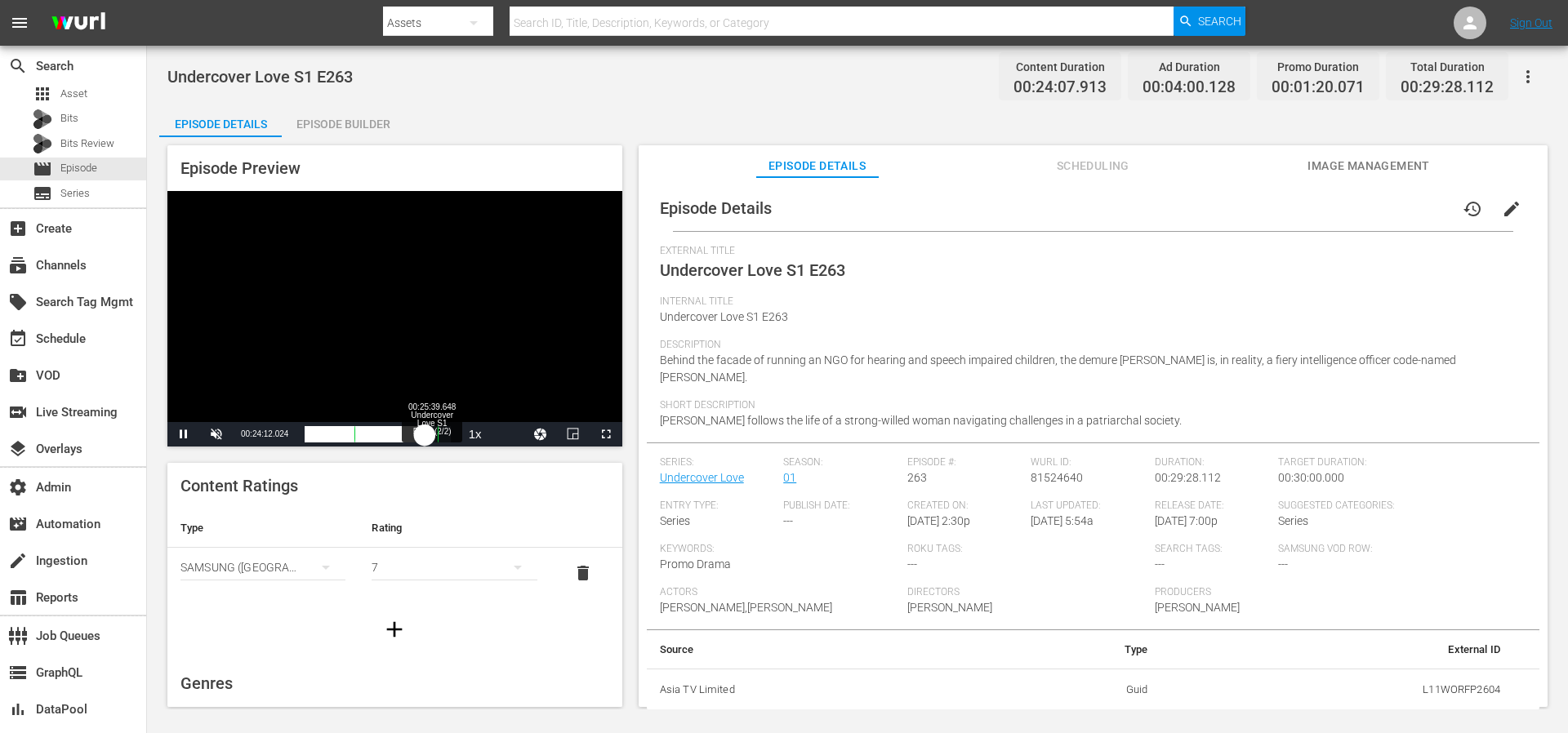
click at [424, 435] on div "00:21:32.012" at bounding box center [365, 434] width 119 height 16
click at [431, 435] on div "00:22:59.577" at bounding box center [368, 434] width 127 height 16
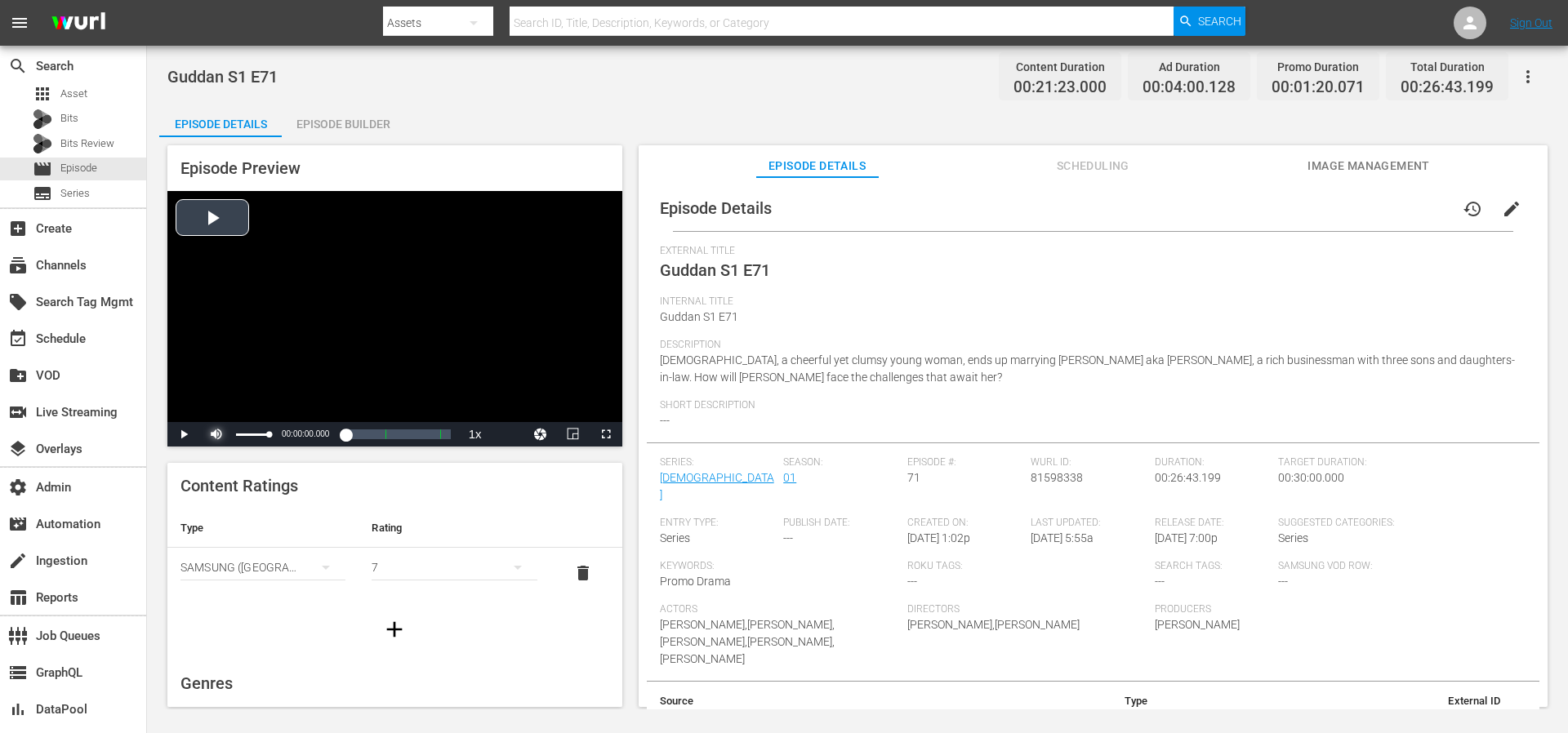
click at [217, 435] on span "Video Player" at bounding box center [217, 435] width 0 height 0
click at [215, 226] on div "Video Player" at bounding box center [395, 306] width 455 height 231
click at [321, 434] on div "Loaded : 1.39% 00:03:00.134 Guddan S1 E71 (1/2) 00:00:00.769" at bounding box center [378, 434] width 146 height 16
click at [339, 433] on div "Loaded : 14.51% 00:06:09.276 Guddan S1 E71 (1/2) 00:03:00.322" at bounding box center [378, 434] width 146 height 16
click at [352, 431] on div "Loaded : 30.42% 00:08:42.390 Guddan S1 E71 (1/2) 00:06:18.576" at bounding box center [378, 434] width 146 height 16
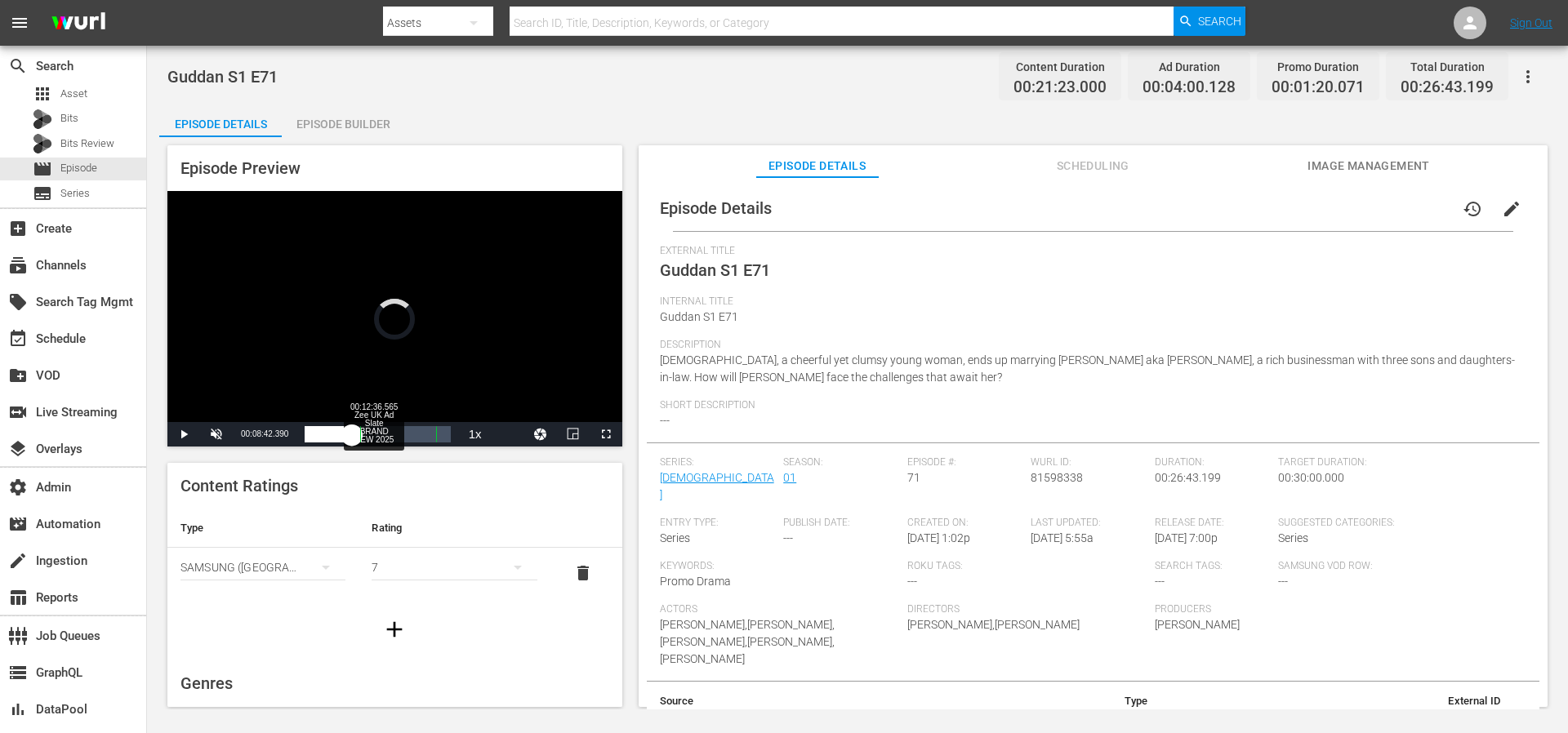
click at [373, 432] on div "00:12:36.565 Zee UK Ad Slate BRAND NEW 2025" at bounding box center [373, 434] width 1 height 16
click at [373, 433] on div "00:01:45.703" at bounding box center [340, 434] width 69 height 16
click at [400, 434] on div "Loaded : 57.11% 00:17:33.788 Guddan S1 E71 (2/2) 00:12:02.912 Cue Point 1: 00:1…" at bounding box center [378, 434] width 146 height 16
click at [400, 434] on div "00:14:53.933" at bounding box center [353, 434] width 96 height 16
click at [410, 435] on div "00:16:42.004" at bounding box center [358, 434] width 106 height 16
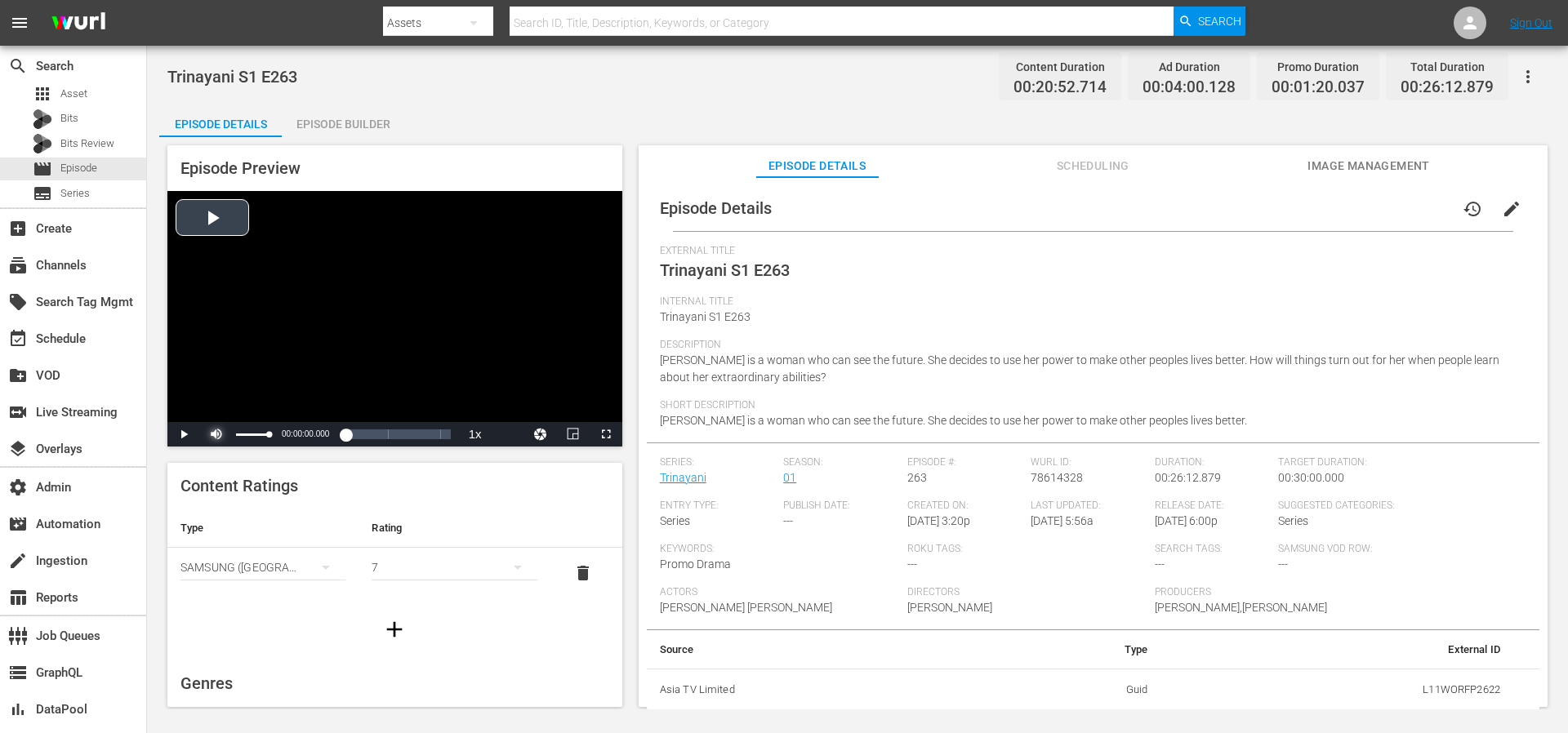
click at [217, 435] on span "Video Player" at bounding box center [217, 435] width 0 height 0
click at [226, 205] on div "Video Player" at bounding box center [395, 306] width 455 height 231
click at [305, 437] on div "00:00:01.004" at bounding box center [305, 434] width 0 height 16
click at [316, 437] on div "00:02:03.885" at bounding box center [311, 434] width 12 height 16
click at [344, 437] on div "00:07:12.983 Trinayani S1 E263 (1/2)" at bounding box center [344, 434] width 1 height 16
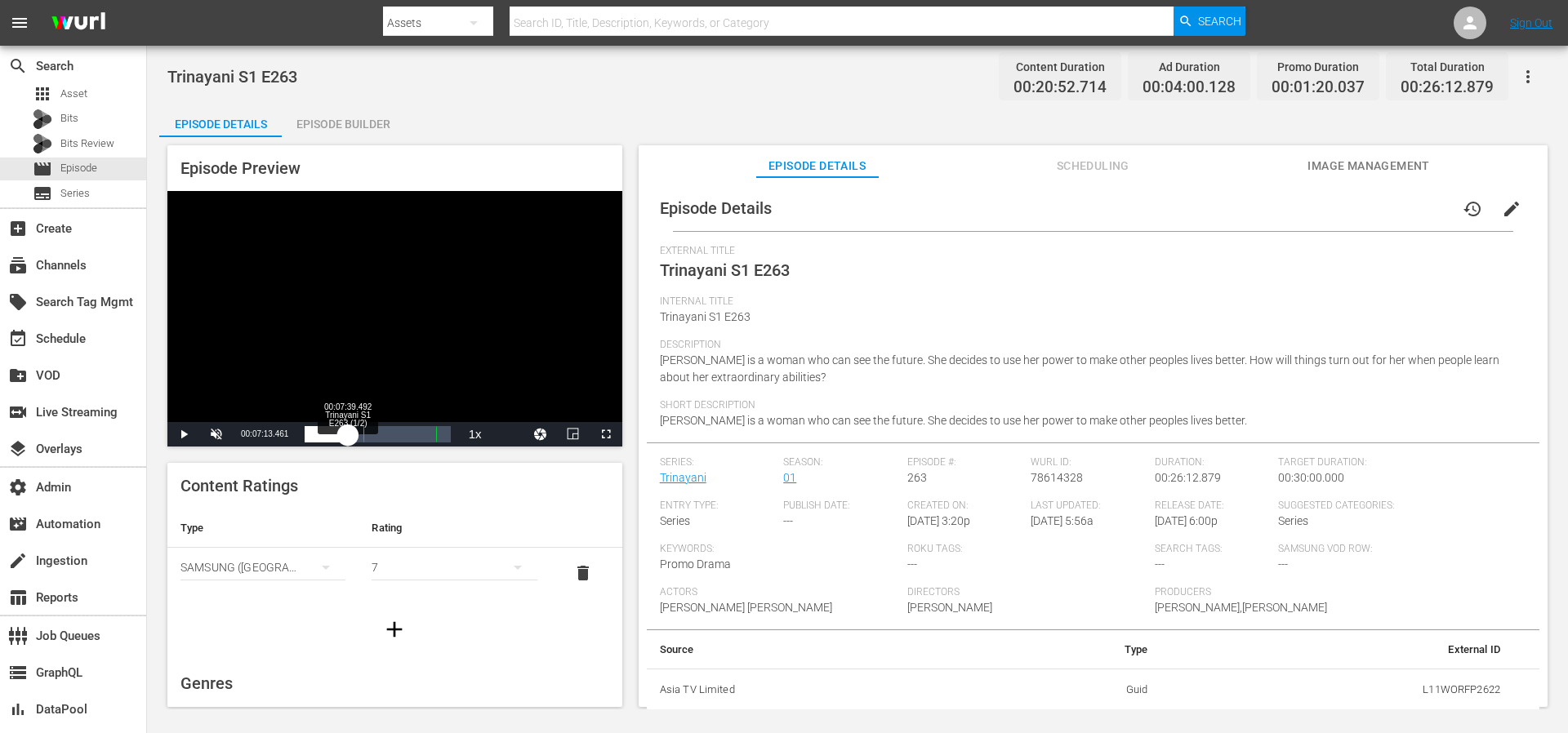
click at [348, 437] on div "00:07:13.468" at bounding box center [326, 434] width 43 height 16
click at [379, 435] on div "Loaded : 37.88% 00:13:24.112 Trinayani S1 E263 (2/2) 00:07:48.340 Cue Point 1: …" at bounding box center [378, 434] width 146 height 16
click at [393, 435] on div "00:15:57.786 Trinayani S1 E263 (2/2)" at bounding box center [393, 434] width 1 height 16
click at [393, 435] on div "00:13:23.424" at bounding box center [349, 434] width 89 height 16
click at [398, 435] on div "00:14:07.461" at bounding box center [351, 434] width 93 height 16
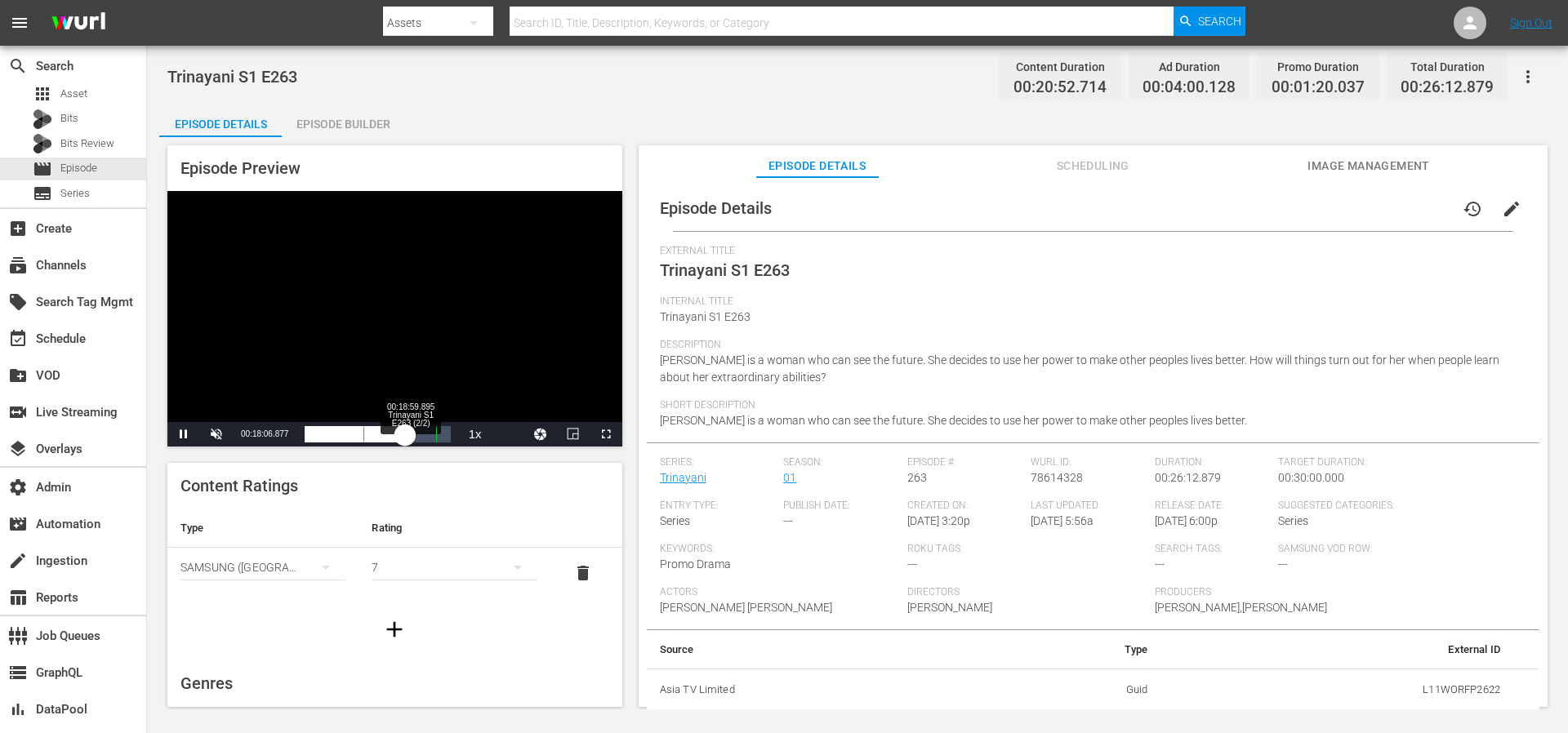
click at [405, 435] on div "00:15:26.858" at bounding box center [355, 434] width 101 height 16
click at [410, 435] on div "00:16:20.120" at bounding box center [358, 434] width 106 height 16
click at [416, 436] on div "00:17:21.798" at bounding box center [361, 434] width 111 height 16
click at [424, 437] on div "00:18:50.301" at bounding box center [365, 434] width 119 height 16
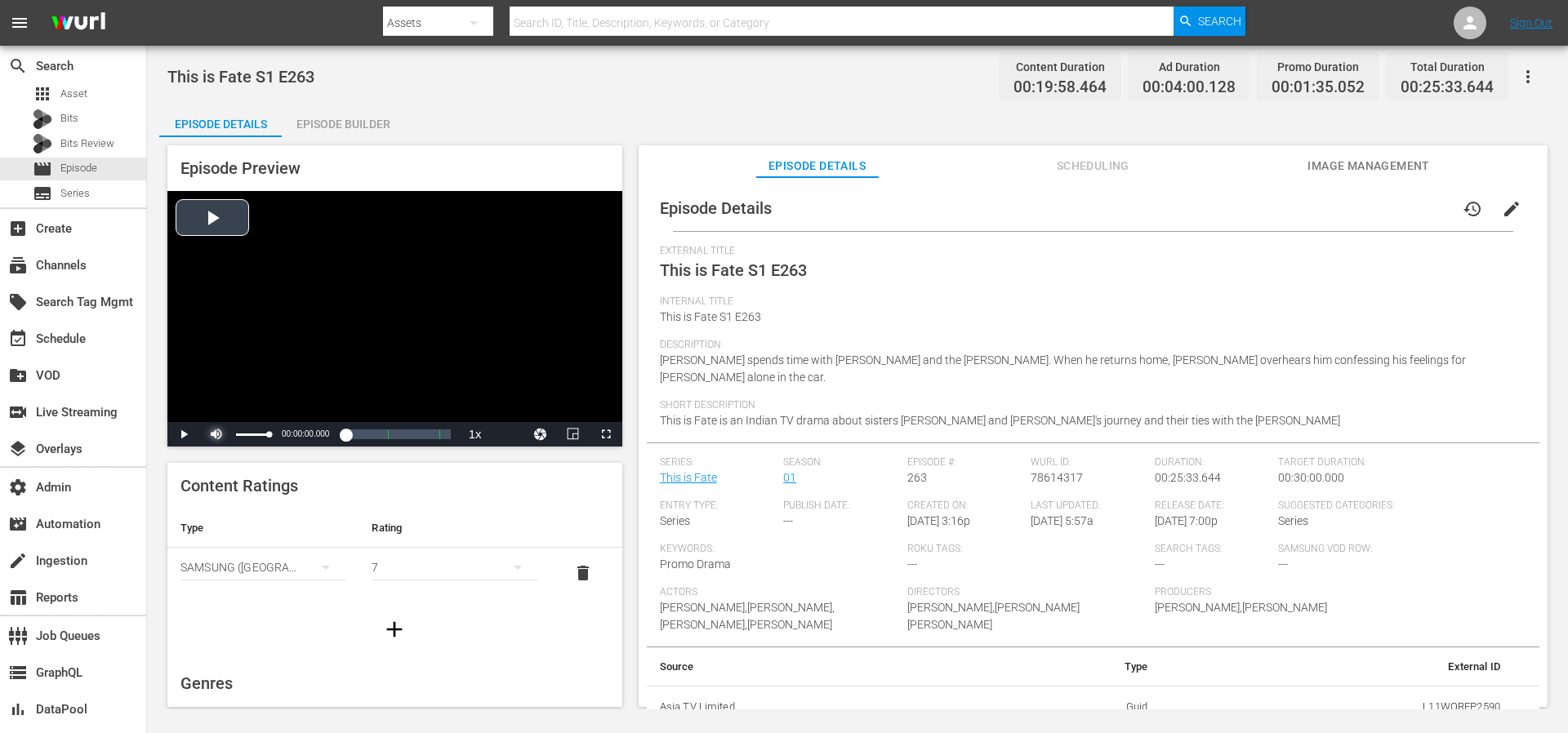
click at [217, 435] on span "Video Player" at bounding box center [217, 435] width 0 height 0
click at [223, 211] on div "Video Player" at bounding box center [395, 306] width 455 height 231
click at [321, 444] on div "Loaded : 1.99% 00:07:19.414 This is Fate S1 E263 (1/2) 00:00:00.620" at bounding box center [377, 435] width 162 height 25
click at [343, 433] on div "Loaded : 16.02% 00:06:36.334 This is Fate S1 E263 (1/2) 00:03:01.413" at bounding box center [378, 434] width 146 height 16
click at [343, 431] on div "00:06:36.393" at bounding box center [323, 434] width 37 height 16
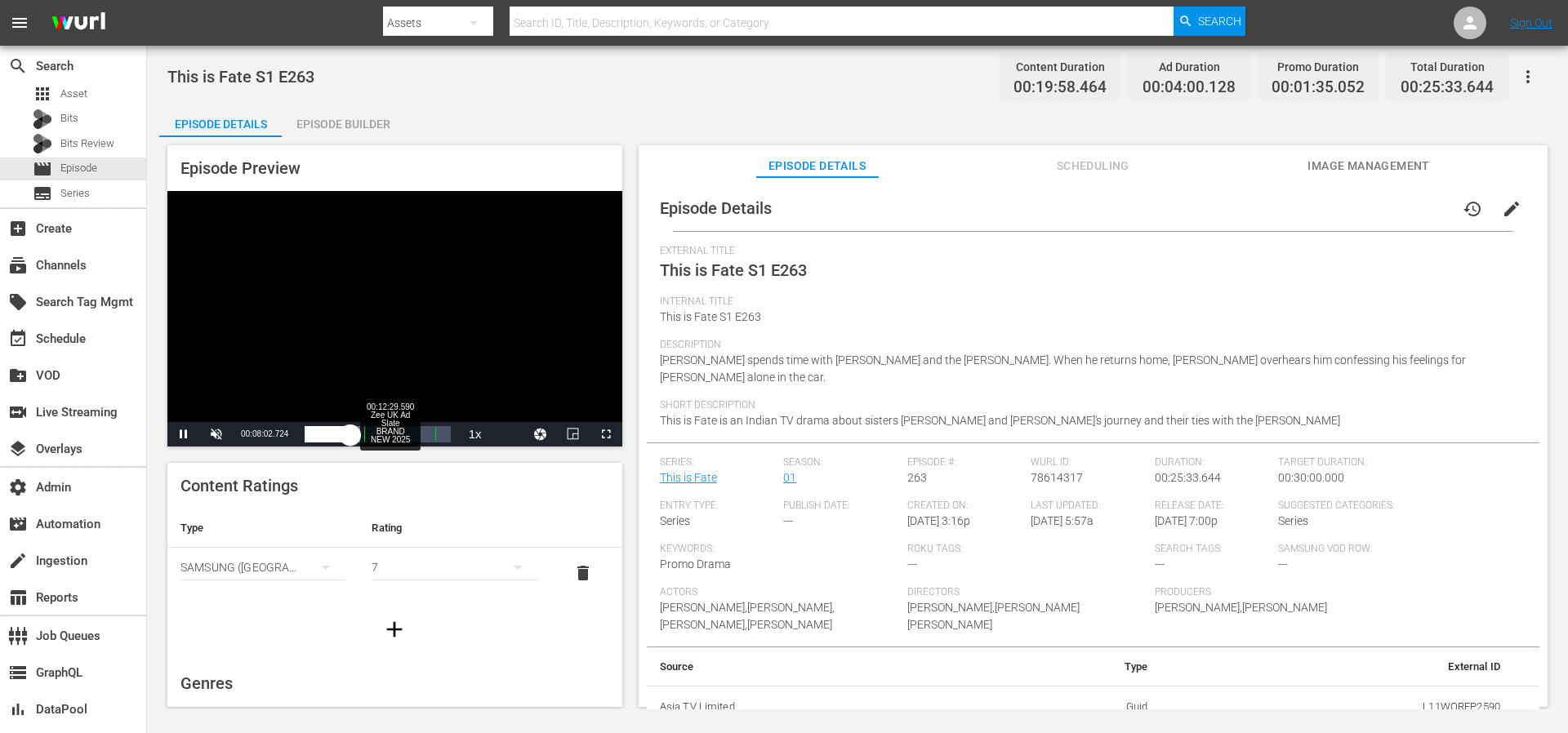
click at [380, 435] on div "Loaded : 42.09% 00:12:29.590 Zee UK Ad Slate BRAND NEW 2025 00:08:02.938" at bounding box center [378, 434] width 146 height 16
click at [380, 436] on div "00:01:56.767" at bounding box center [343, 434] width 75 height 16
click at [391, 436] on div "00:12:09.770" at bounding box center [347, 434] width 85 height 16
click at [397, 435] on div "00:13:18.553" at bounding box center [351, 434] width 92 height 16
click at [404, 435] on div "00:14:27.746" at bounding box center [354, 434] width 99 height 16
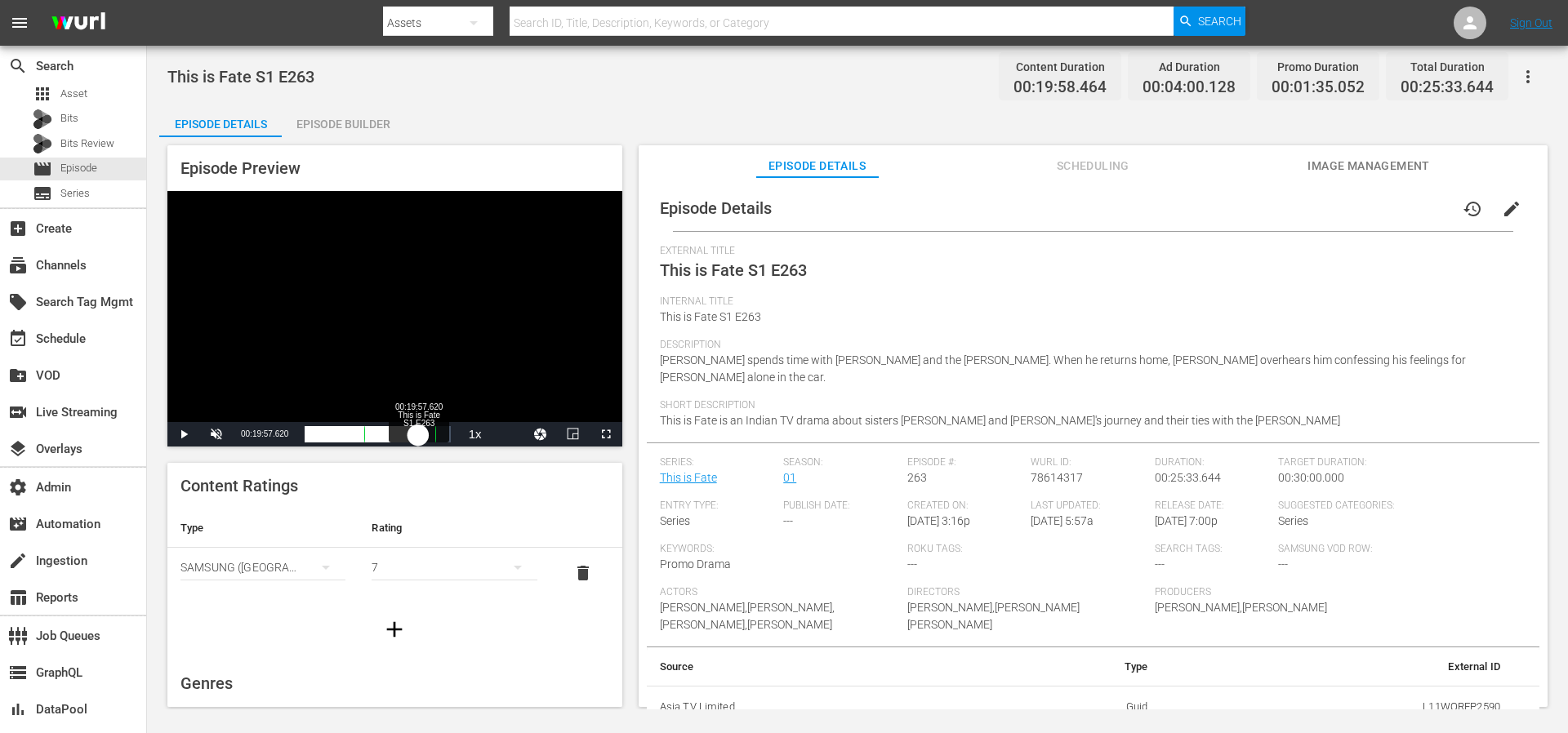
click at [418, 435] on div "00:15:28.235" at bounding box center [362, 434] width 113 height 16
click at [418, 435] on div "00:17:02.708" at bounding box center [362, 434] width 113 height 16
click at [425, 435] on div "00:18:11.770" at bounding box center [365, 434] width 120 height 16
click at [437, 435] on div "Progress Bar" at bounding box center [437, 435] width 2 height 21
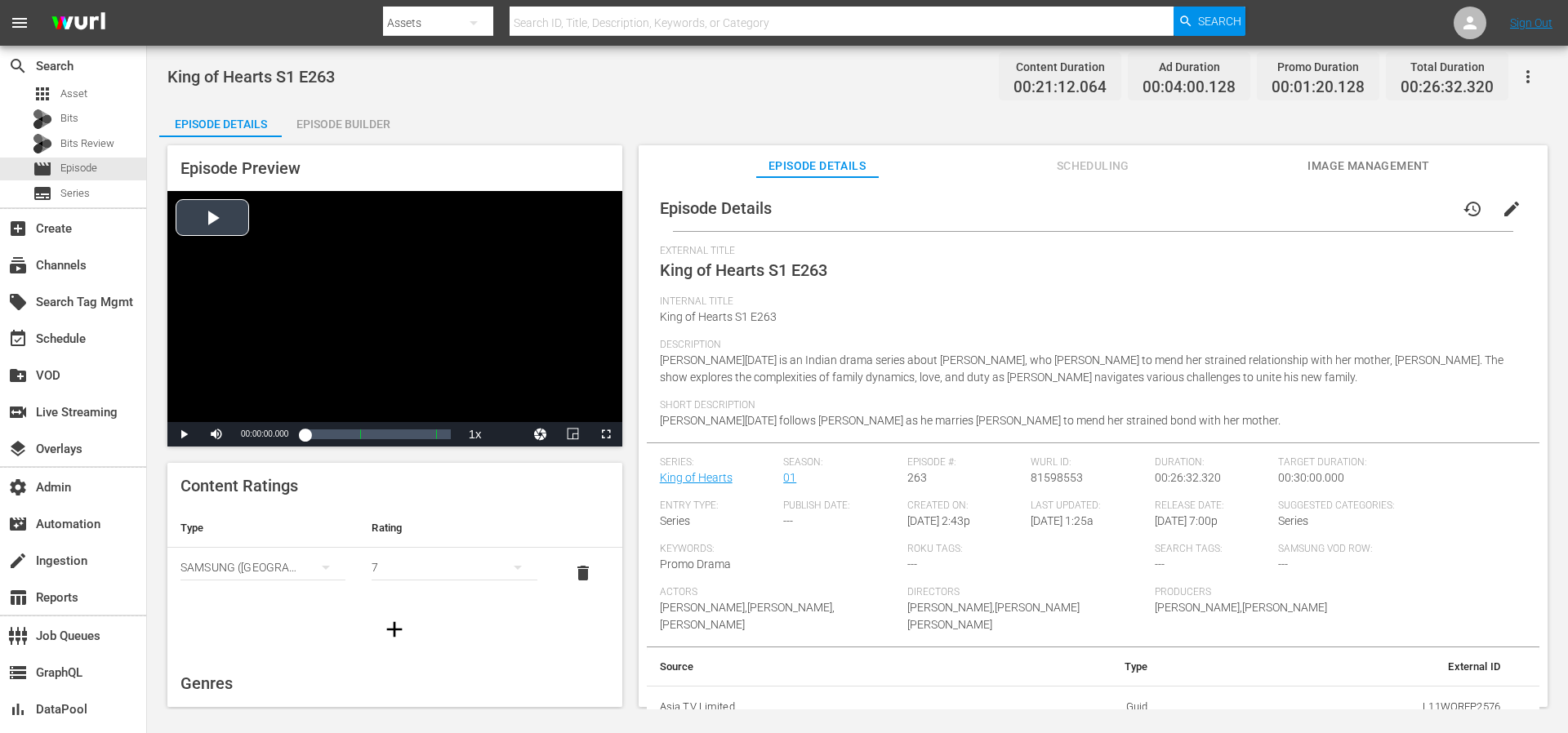
click at [222, 223] on div "Video Player" at bounding box center [395, 306] width 455 height 231
click at [217, 435] on span "Video Player" at bounding box center [217, 435] width 0 height 0
click at [184, 435] on span "Video Player" at bounding box center [184, 435] width 0 height 0
click at [307, 433] on div "00:00:30.781" at bounding box center [306, 434] width 3 height 16
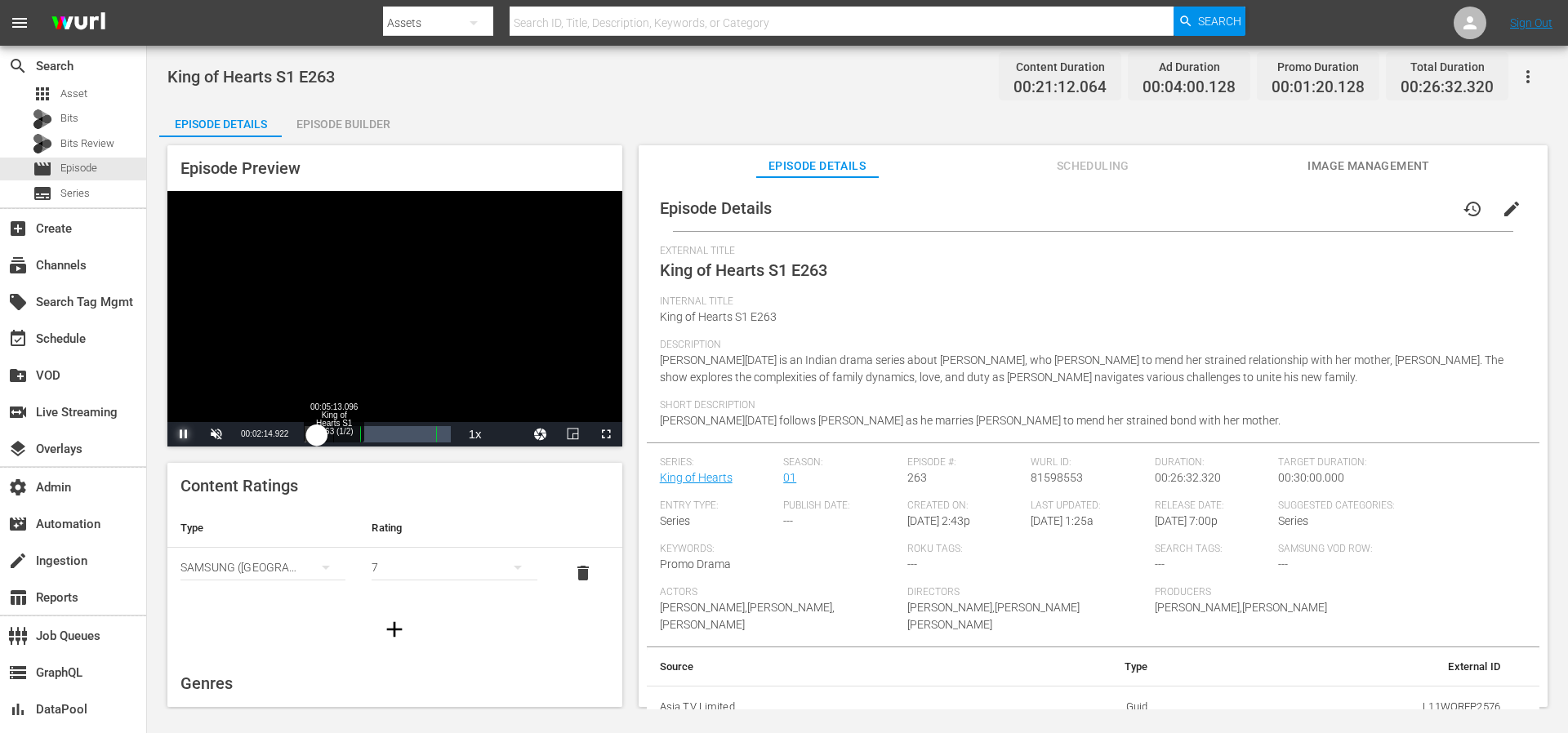
click at [333, 434] on div "Loaded : 11.32% 00:05:13.096 King of Hearts S1 E263 (1/2) 00:02:14.926" at bounding box center [378, 434] width 146 height 16
click at [386, 434] on div "00:14:36.670 King of Hearts S1 E263 (2/2)" at bounding box center [385, 434] width 1 height 16
click at [409, 433] on div "00:18:56.093 King of Hearts S1 E263 (2/2)" at bounding box center [409, 434] width 1 height 16
click at [409, 433] on div "00:16:16.436" at bounding box center [357, 434] width 104 height 16
click at [415, 433] on div "00:17:18.858" at bounding box center [360, 434] width 109 height 16
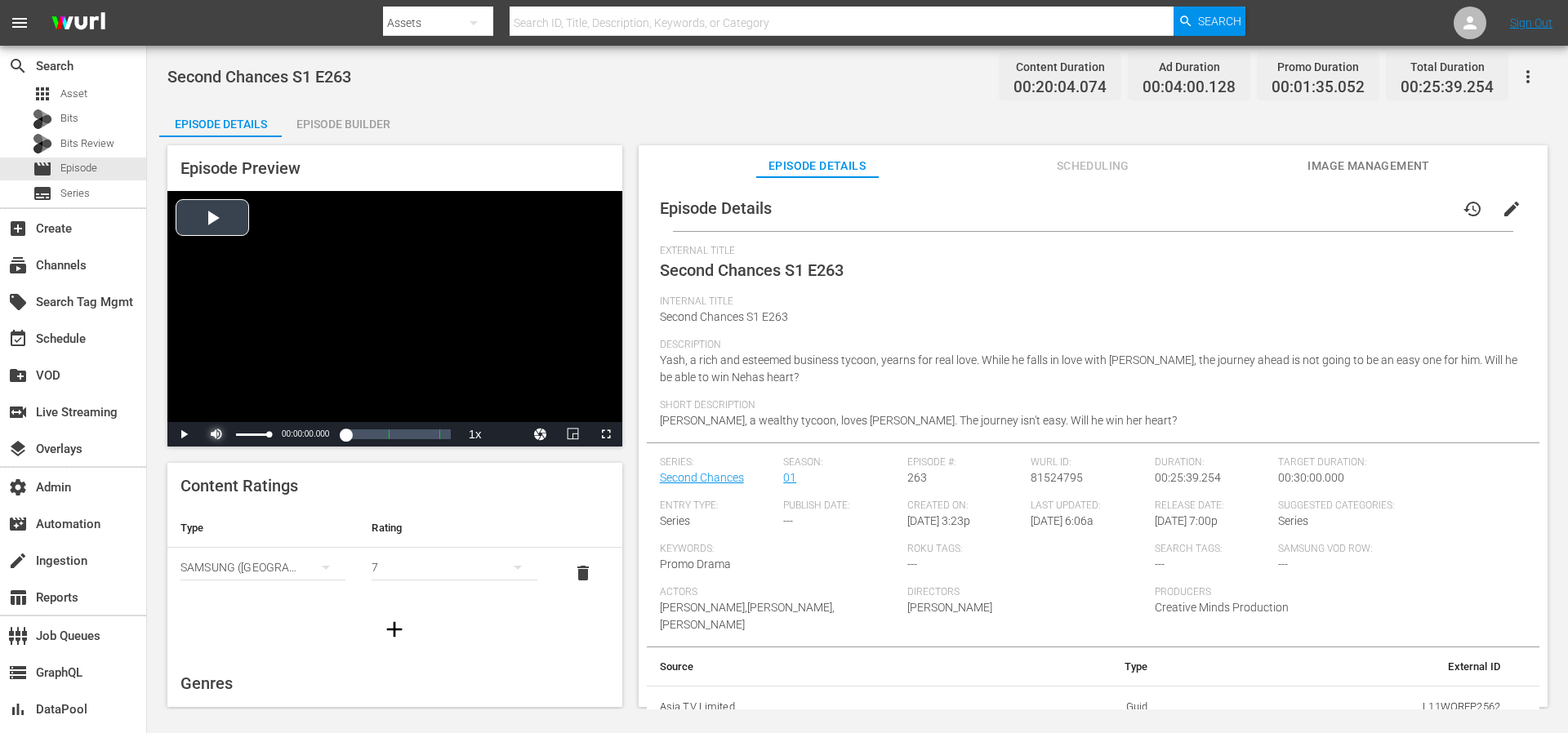
click at [217, 435] on span "Video Player" at bounding box center [217, 435] width 0 height 0
click at [397, 434] on div "Loaded : 0.48% 00:13:56.137 Second Chances S1 E263 (2/2) 00:00:00.000" at bounding box center [378, 434] width 146 height 16
click at [394, 434] on div "00:12:52.406" at bounding box center [350, 434] width 90 height 16
click at [400, 434] on div "00:13:56.795" at bounding box center [353, 434] width 96 height 16
click at [409, 433] on div "00:15:31.962" at bounding box center [357, 434] width 105 height 16
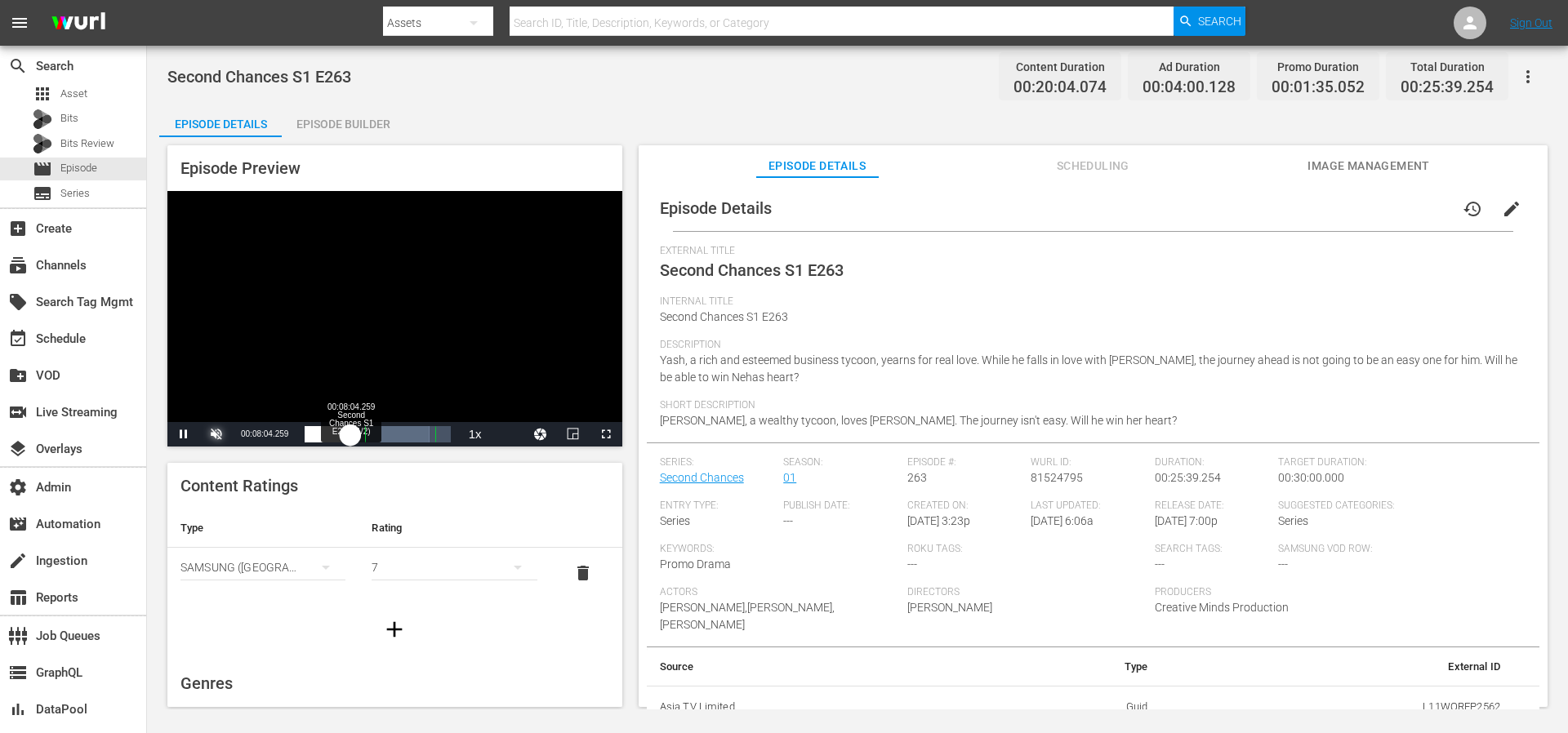
click at [350, 434] on div "Loaded : 85.78% 00:08:04.259 Second Chances S1 E263 (1/2) 00:17:06.963 Cue Poin…" at bounding box center [378, 434] width 146 height 16
click at [336, 434] on div "00:05:28.604 Second Chances S1 E263 (1/2)" at bounding box center [336, 434] width 1 height 16
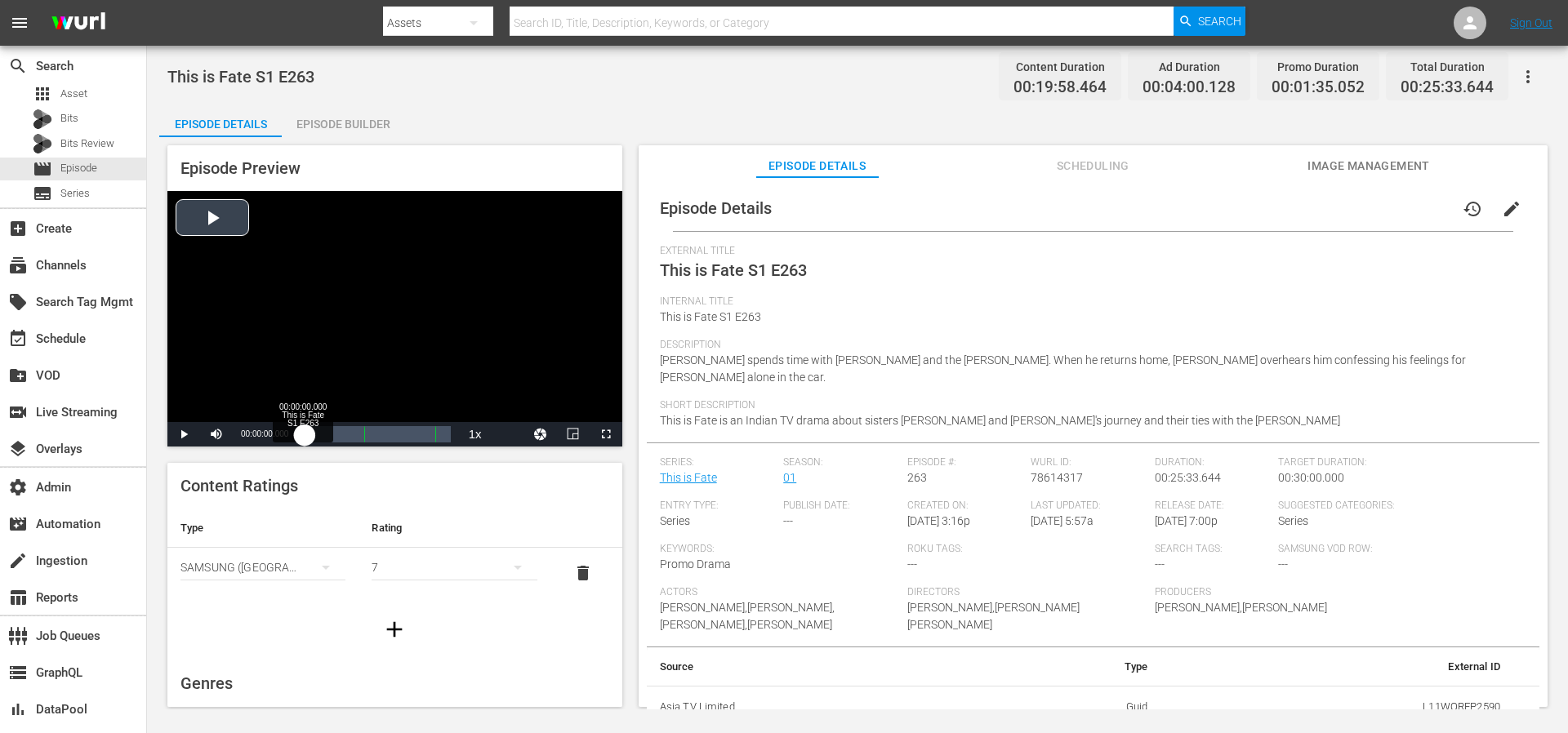
click at [305, 437] on div "00:00:00.000" at bounding box center [305, 434] width 0 height 16
click at [309, 435] on div "00:00:43.079" at bounding box center [307, 434] width 4 height 16
click at [217, 435] on span "Video Player" at bounding box center [217, 435] width 0 height 0
click at [321, 434] on div "00:02:45.415" at bounding box center [313, 434] width 15 height 16
click at [344, 434] on div "Loaded : 22.04% 00:06:53.566 This is Fate S1 E263 (1/2) 00:04:18.633" at bounding box center [378, 434] width 146 height 16
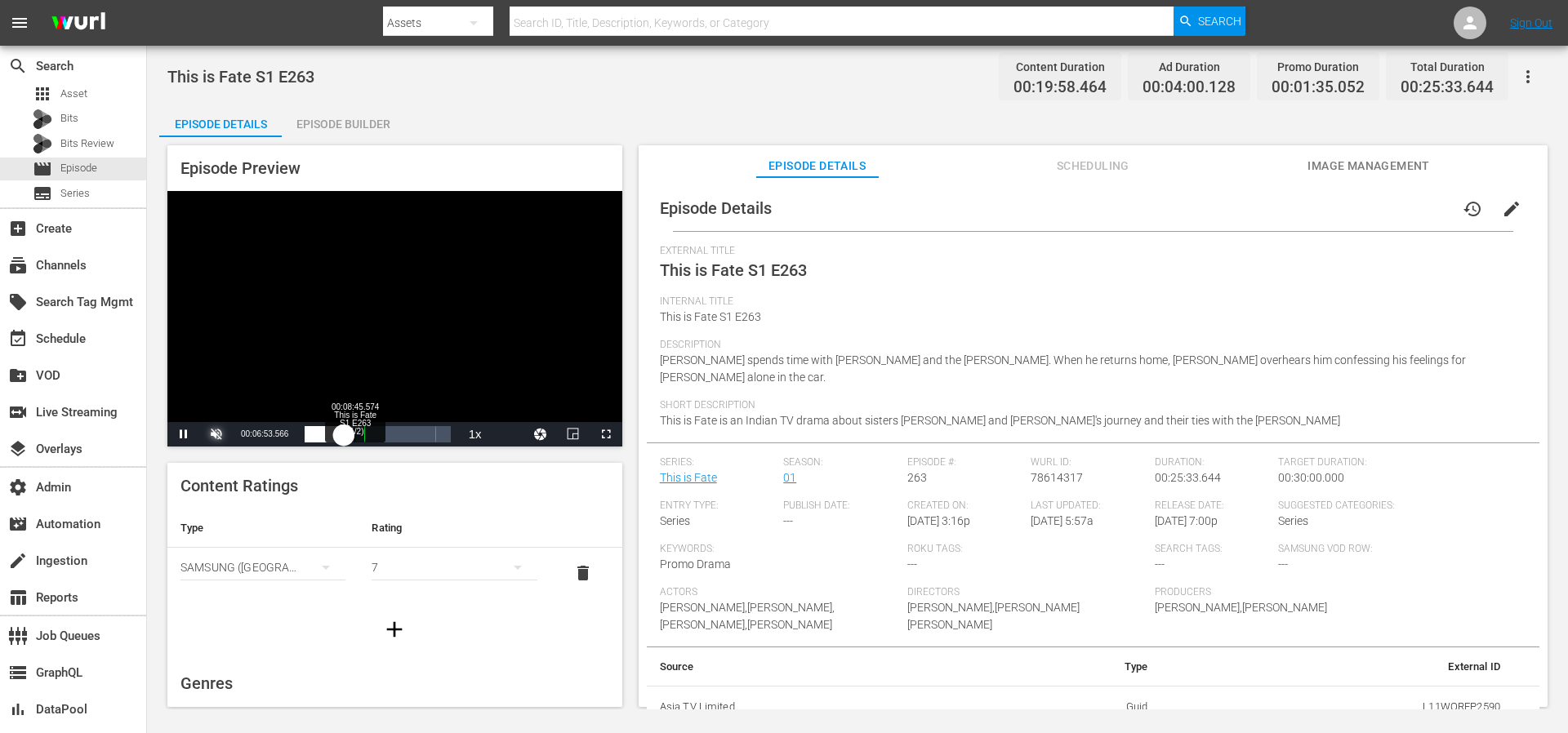
click at [344, 434] on div "00:06:53.652" at bounding box center [324, 434] width 39 height 16
click at [388, 434] on div "00:14:30.213 This is Fate S1 E263 (2/2)" at bounding box center [388, 434] width 1 height 16
click at [394, 434] on div "00:11:35.418" at bounding box center [350, 434] width 90 height 16
click at [394, 434] on div "00:12:52.914" at bounding box center [350, 434] width 90 height 16
click at [400, 434] on div "00:13:53.188" at bounding box center [353, 434] width 96 height 16
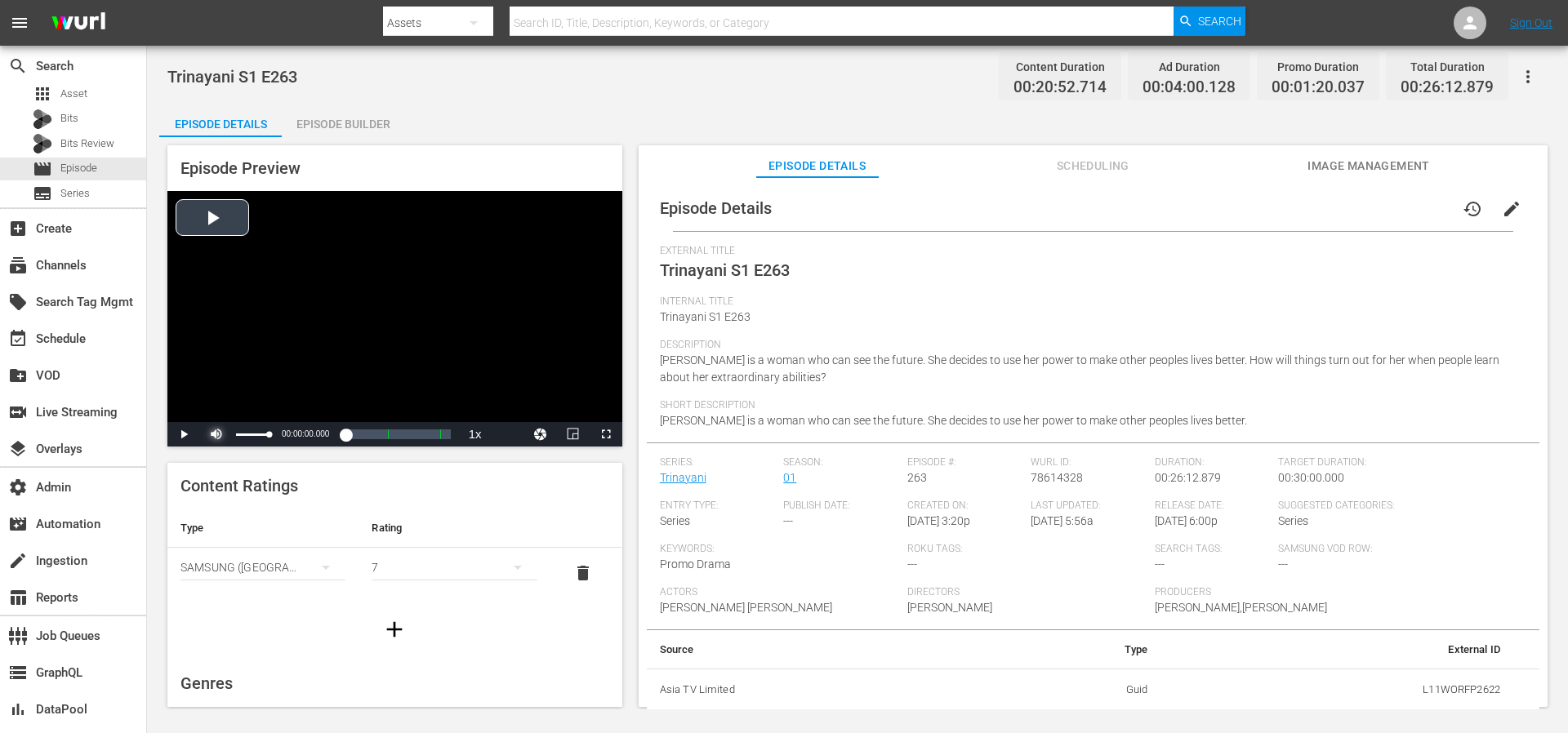
click at [217, 435] on span "Video Player" at bounding box center [217, 435] width 0 height 0
click at [239, 234] on div "Video Player" at bounding box center [395, 306] width 455 height 231
click at [305, 440] on div "00:00:00.837" at bounding box center [305, 434] width 0 height 16
click at [329, 441] on div "Loaded : 8.62% 00:04:25.091 Trinayani S1 E263 (1/2) 00:01:04.261" at bounding box center [378, 434] width 146 height 16
click at [329, 439] on div "00:04:25.845" at bounding box center [318, 434] width 25 height 16
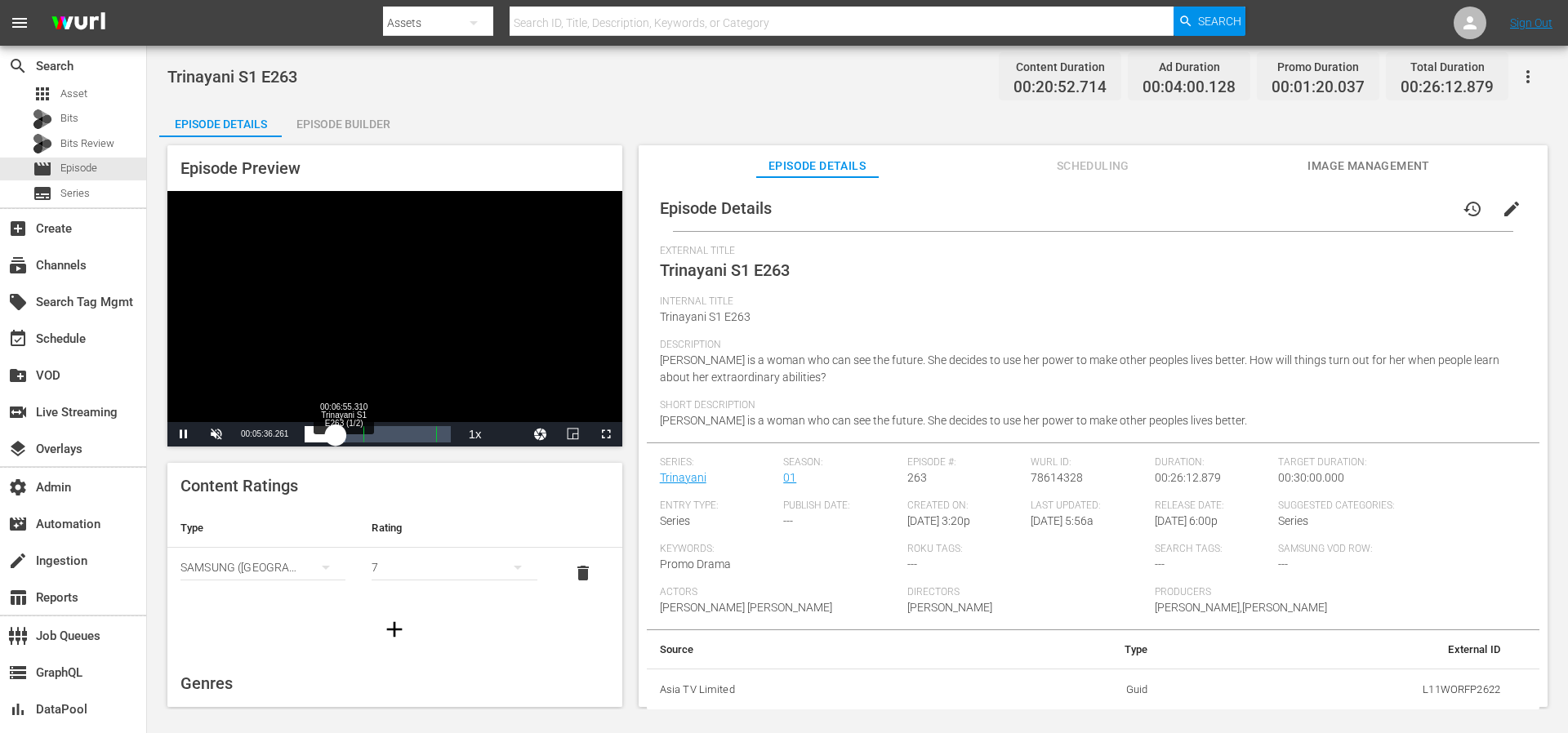
click at [336, 439] on div "00:05:36.444" at bounding box center [321, 434] width 31 height 16
click at [427, 432] on div "Loaded : 38.83% 00:22:05.459 Trinayani S1 E263 (2/2) 00:07:03.335 Cue Point 2: …" at bounding box center [378, 434] width 146 height 16
click at [606, 435] on span "Video Player" at bounding box center [606, 435] width 0 height 0
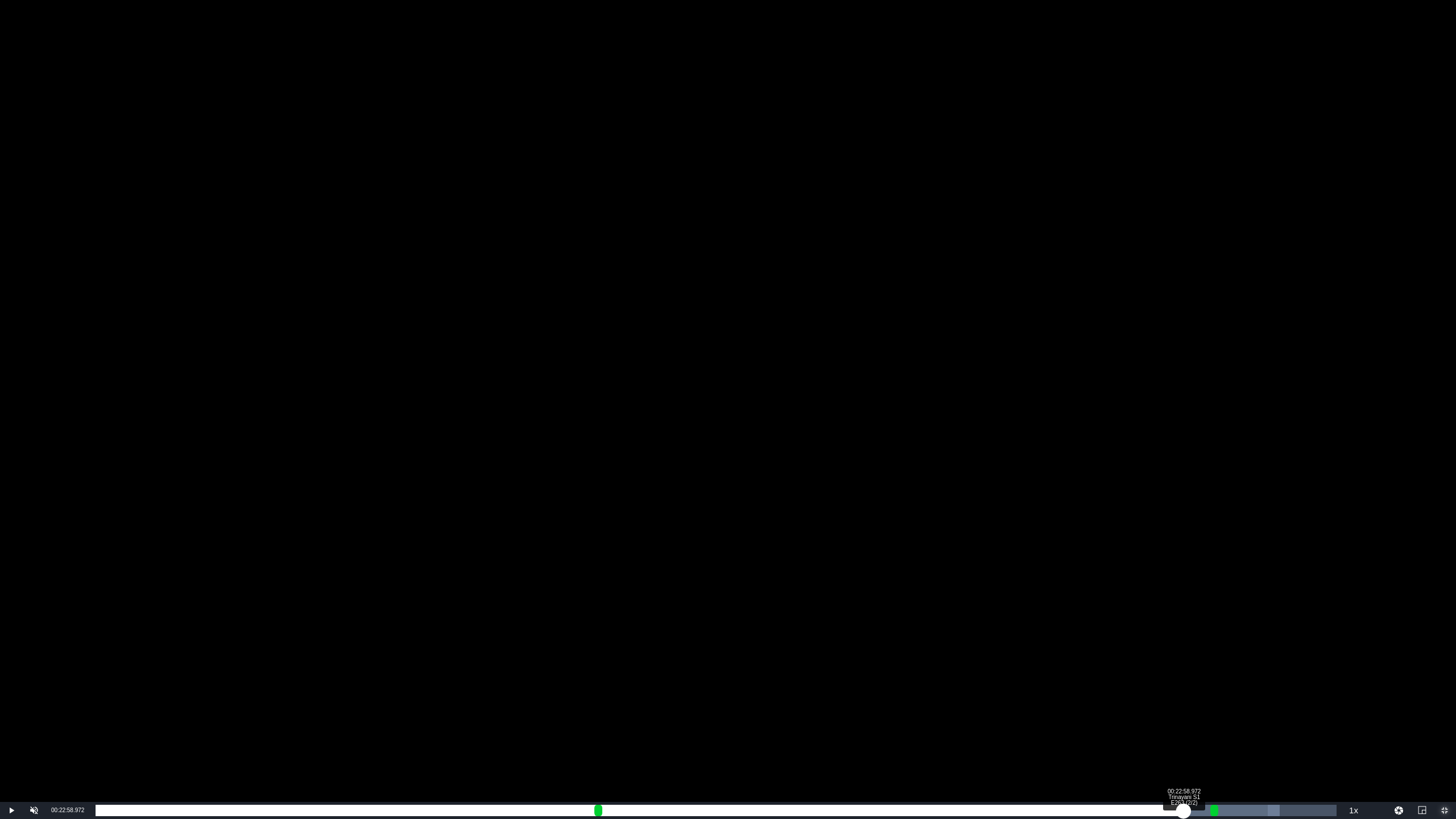
click at [1092, 510] on div "Loaded : 95.41% 00:22:58.972 Trinayani S1 E263 (2/2) 00:19:46.142 Cue Point 2: …" at bounding box center [716, 810] width 1242 height 11
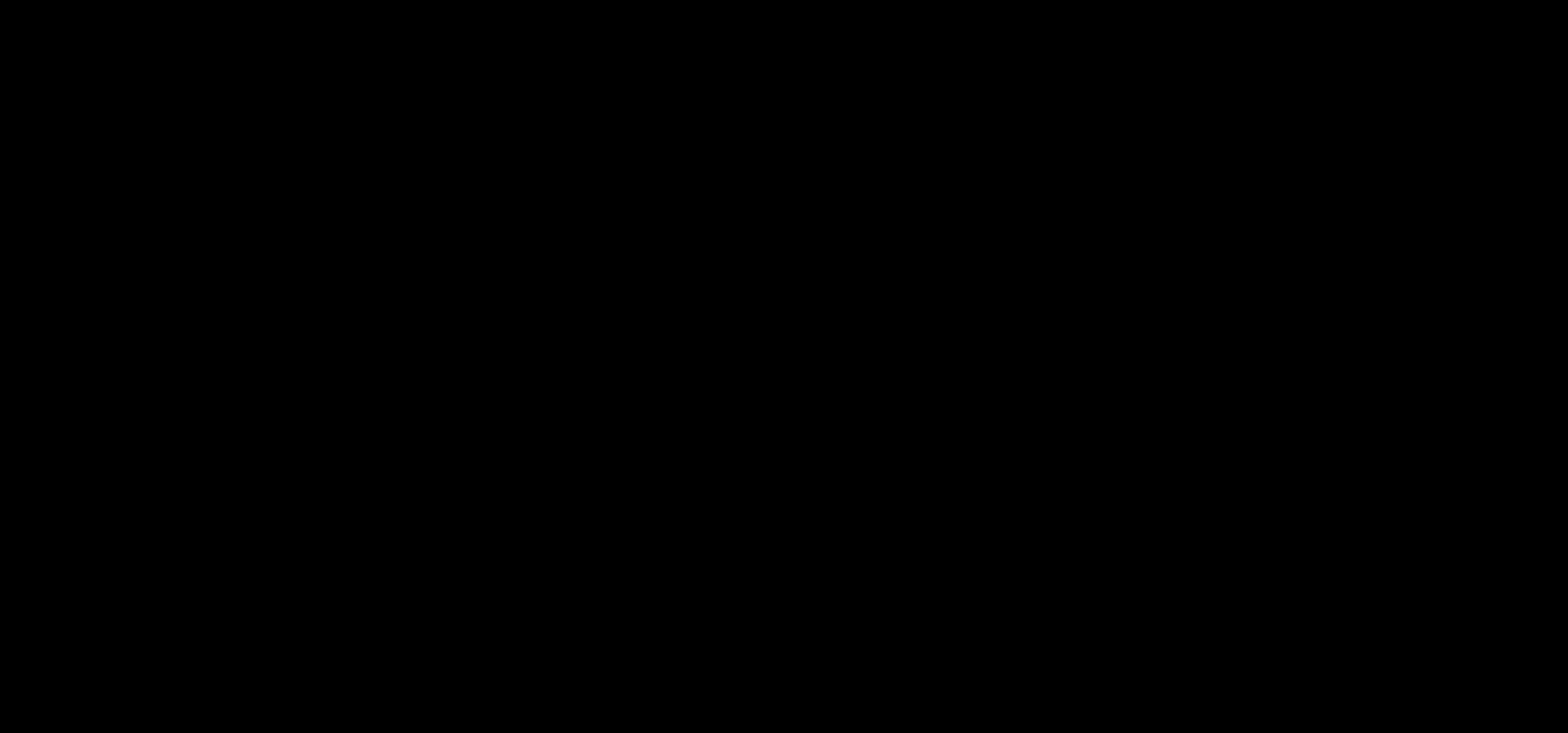
scroll to position [267, 0]
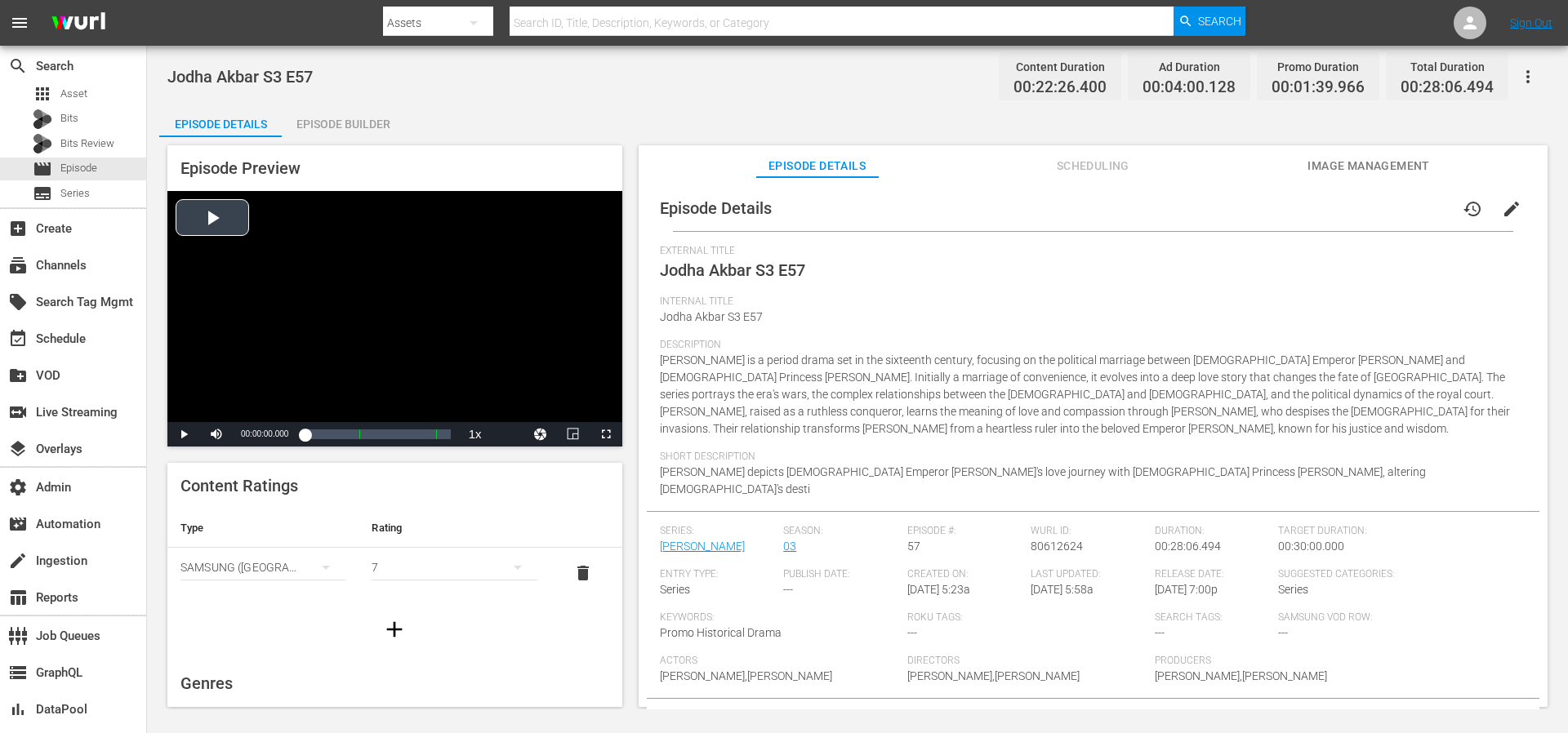
click at [317, 267] on div "Video Player" at bounding box center [395, 306] width 455 height 231
click at [217, 435] on span "Video Player" at bounding box center [217, 435] width 0 height 0
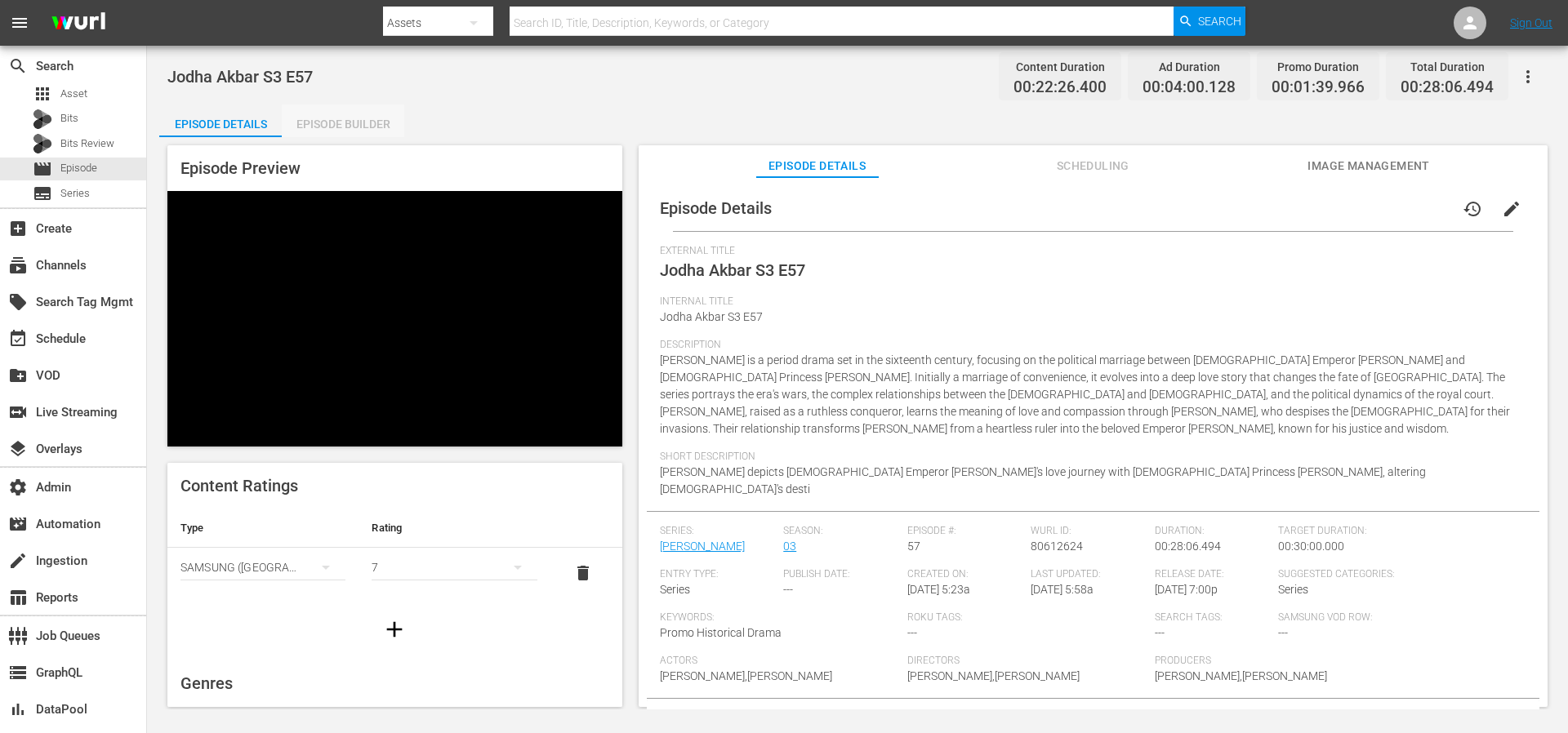
click at [334, 127] on div "Episode Builder" at bounding box center [344, 124] width 123 height 39
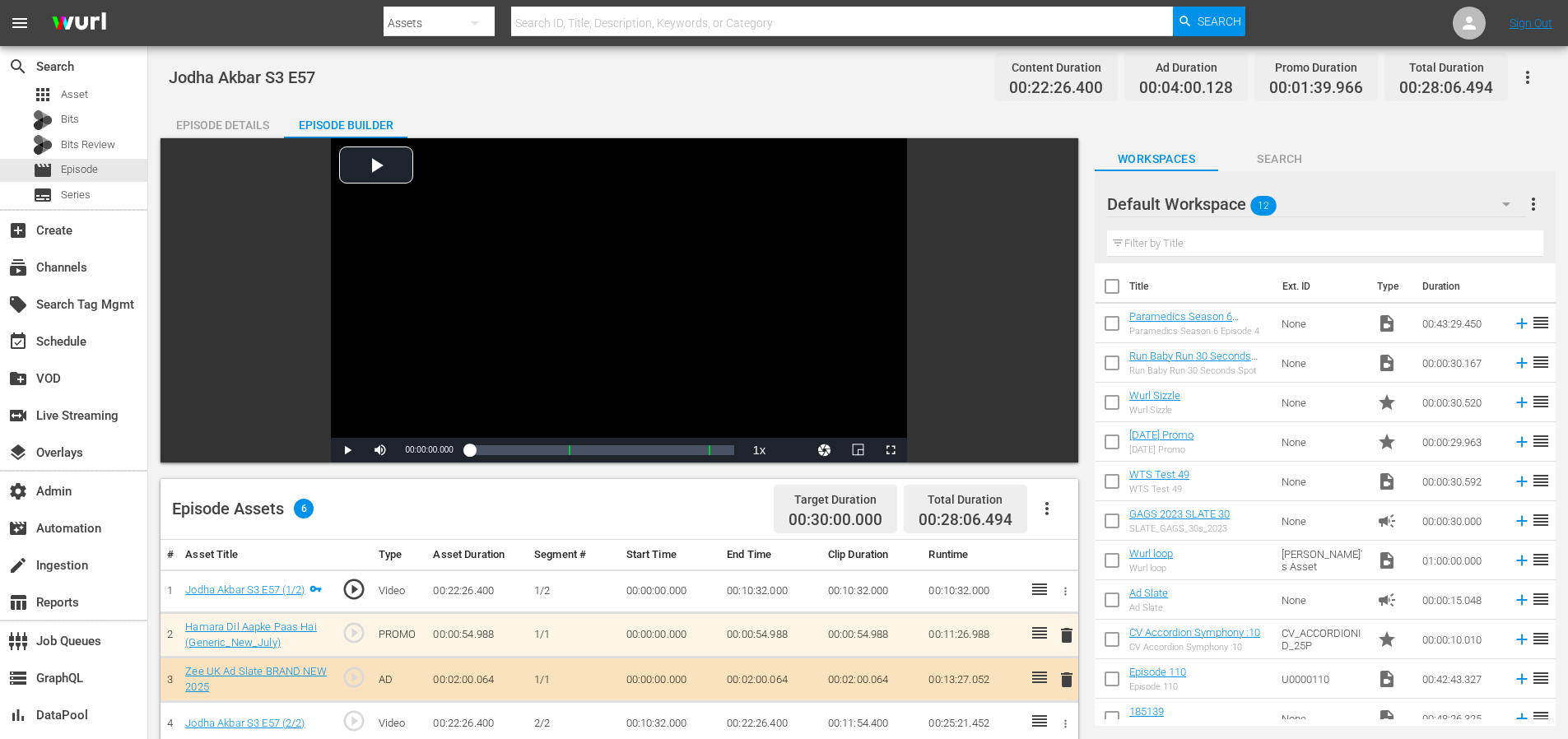
click at [250, 120] on div "Episode Details" at bounding box center [222, 125] width 124 height 40
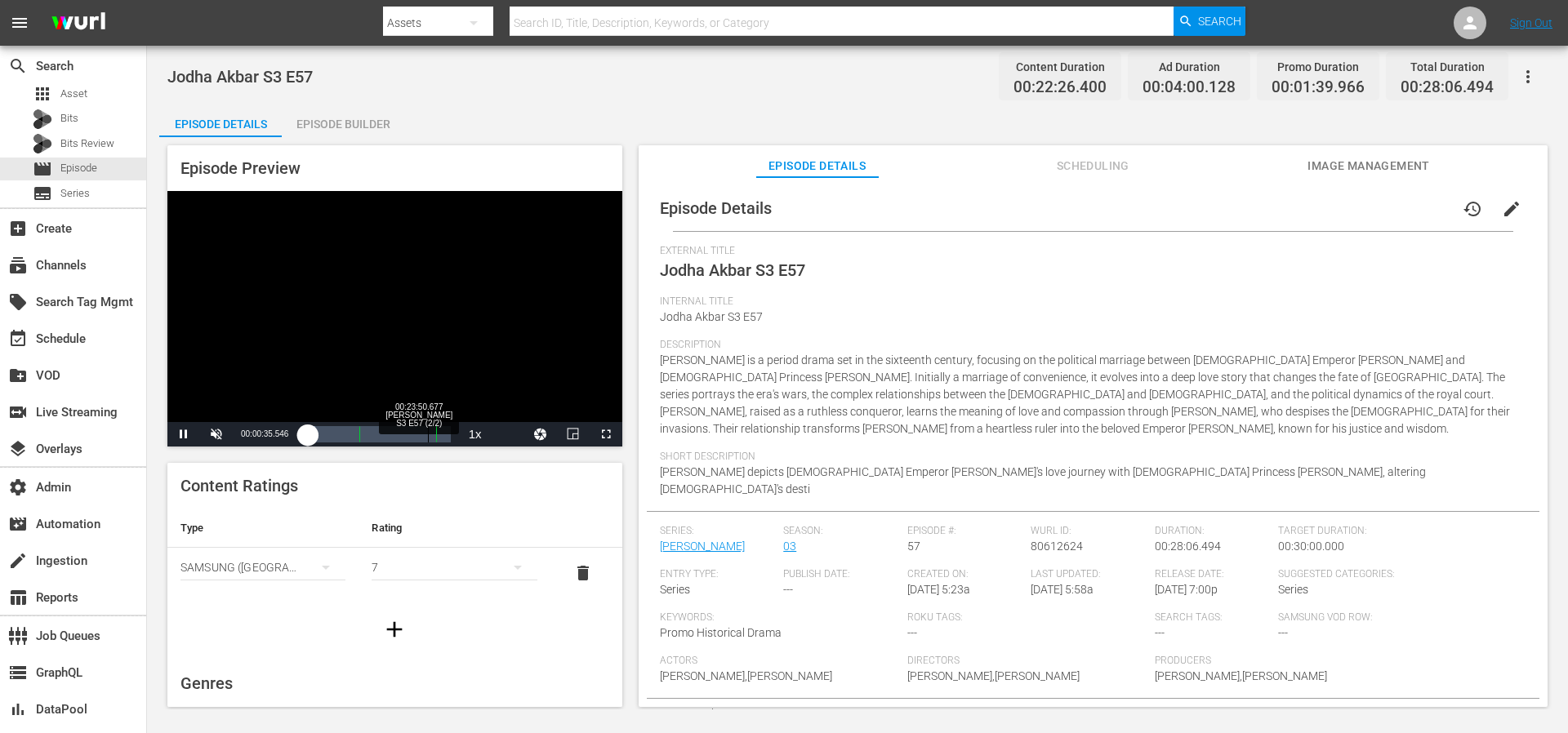
click at [428, 436] on div "Loaded : 7.13% 00:23:50.677 [PERSON_NAME] S3 E57 (2/2) 00:00:35.750 Cue Point 2…" at bounding box center [378, 434] width 146 height 16
click at [606, 435] on span "Video Player" at bounding box center [606, 435] width 0 height 0
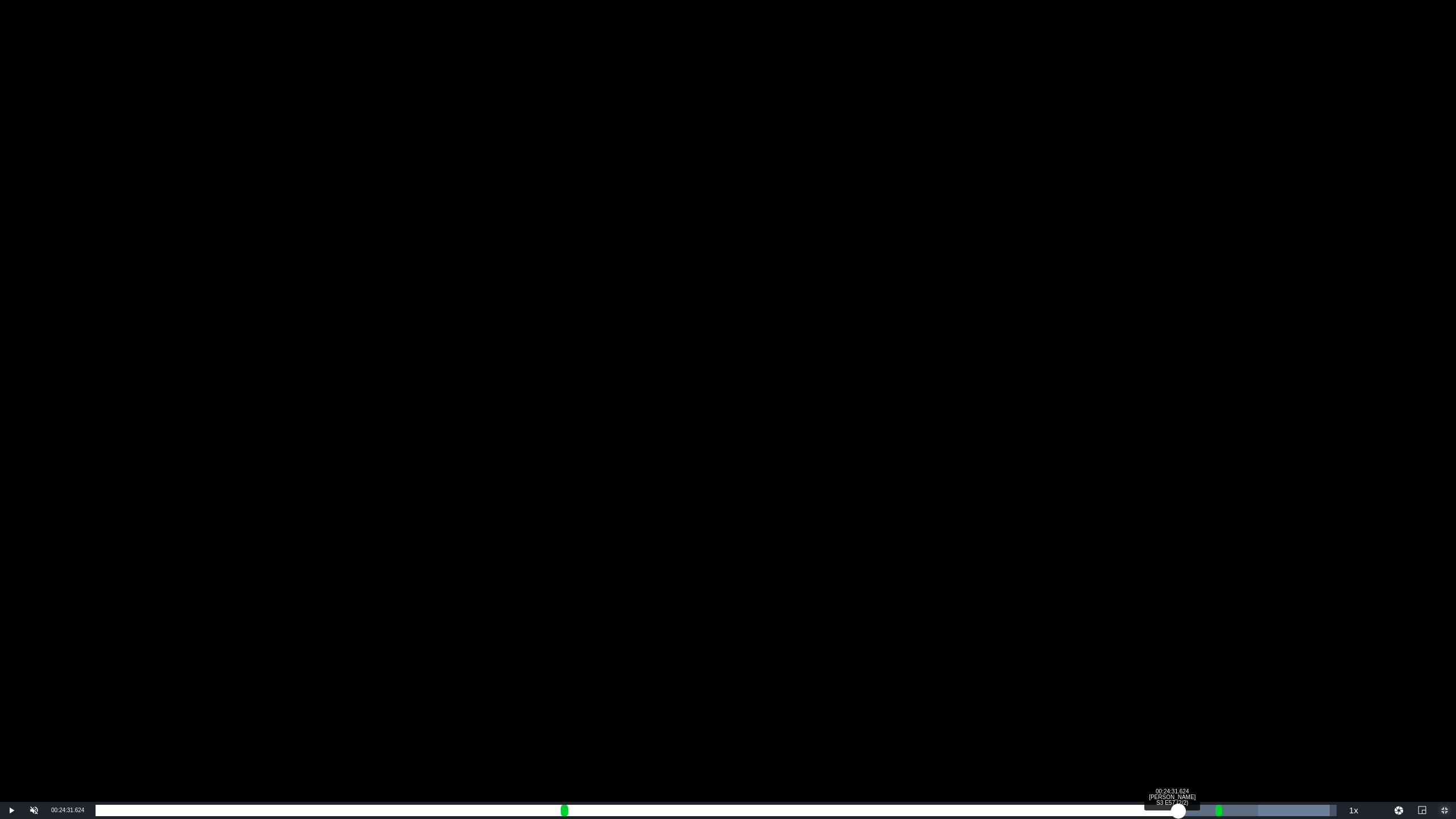
click at [1092, 510] on div "Loaded : 99.46% 00:24:31.624 [PERSON_NAME] S3 E57 (2/2) 00:21:18.141 Cue Point …" at bounding box center [716, 810] width 1242 height 11
click at [1092, 510] on div "Loaded : 99.46% 00:24:43.991 [PERSON_NAME] S3 E57 (2/2) 00:21:37.023 Cue Point …" at bounding box center [716, 810] width 1242 height 11
click at [1092, 510] on div "00:24:57.903 [PERSON_NAME] S3 E57 (2/2)" at bounding box center [1198, 810] width 1 height 11
click at [1092, 510] on div "00:22:05.445" at bounding box center [647, 810] width 1104 height 11
click at [1092, 510] on div "00:22:12.613" at bounding box center [650, 810] width 1109 height 11
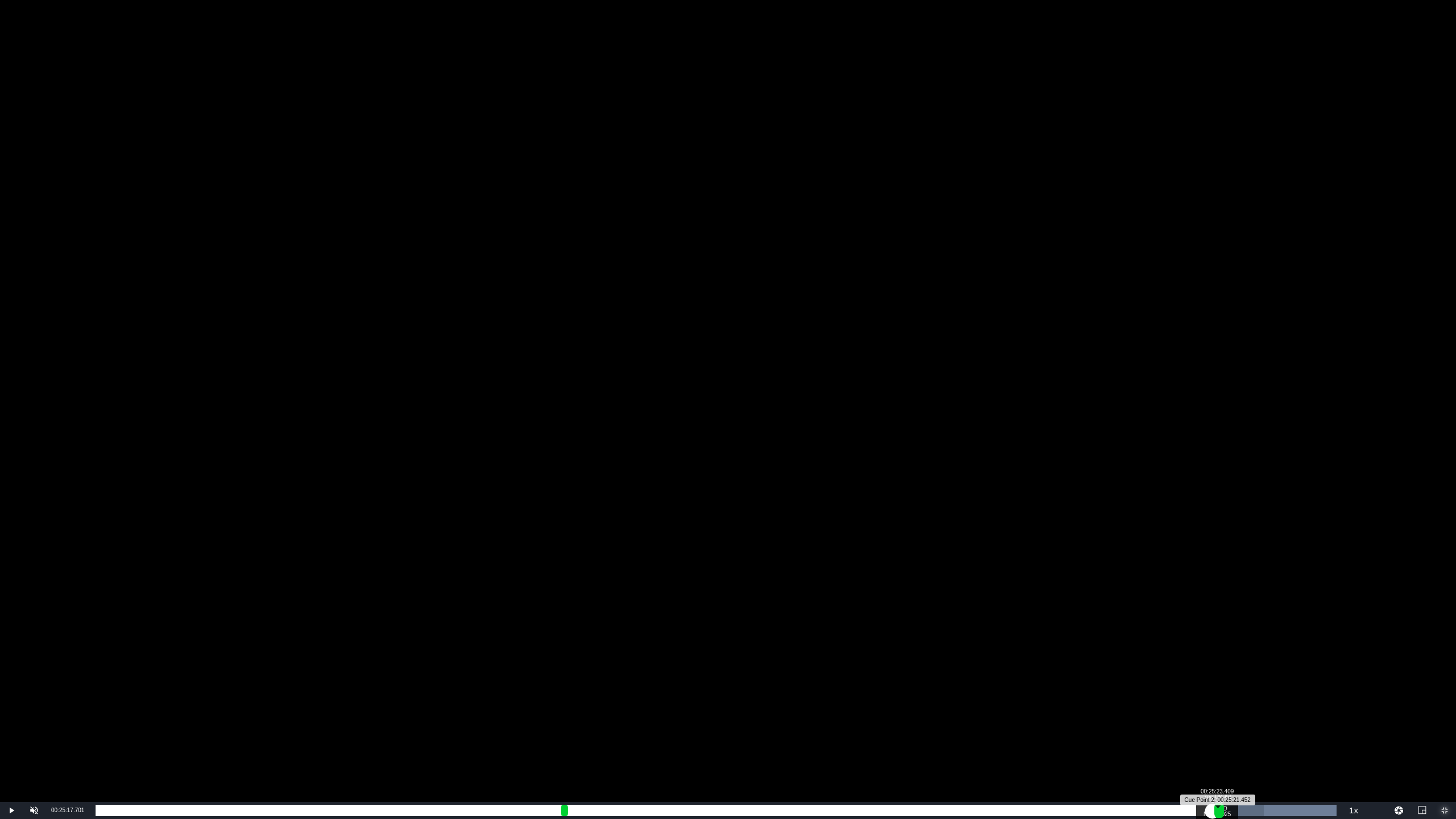
click at [1092, 510] on div "Progress Bar" at bounding box center [1219, 810] width 9 height 15
click at [1092, 510] on div "Loaded : 9.96% 00:23:32.110 [PERSON_NAME] S3 E57 (2/2) 00:00:02.506 [GEOGRAPHIC…" at bounding box center [716, 810] width 1242 height 11
click at [1092, 510] on div "Loaded : 91.89% 00:22:48.054 [PERSON_NAME] S3 E57 (2/2) 00:20:16.839 [GEOGRAPHI…" at bounding box center [716, 810] width 1242 height 11
click at [1088, 510] on div "Loaded : 89.21% 00:22:27.958 [PERSON_NAME] S3 E57 (2/2) 00:19:54.218 Cue Point …" at bounding box center [716, 810] width 1242 height 11
click at [1073, 510] on div "00:19:33.058" at bounding box center [591, 810] width 992 height 11
